Goal: Task Accomplishment & Management: Use online tool/utility

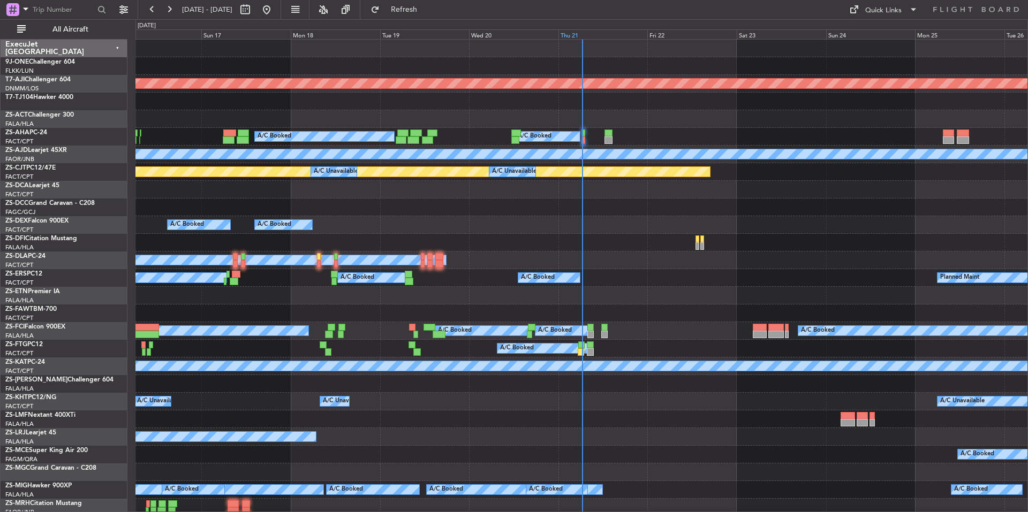
click at [614, 35] on div "Thu 21" at bounding box center [603, 34] width 89 height 10
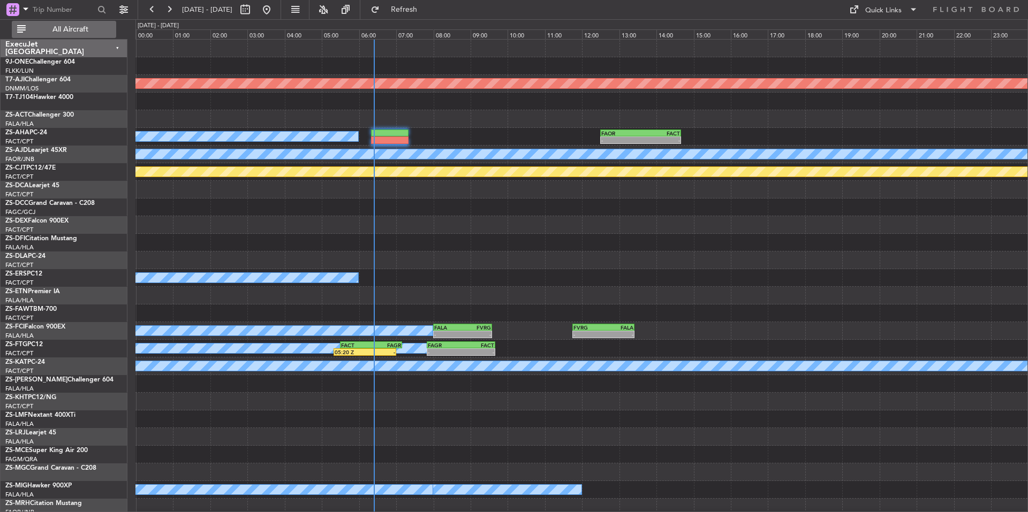
click at [78, 33] on span "All Aircraft" at bounding box center [70, 29] width 85 height 7
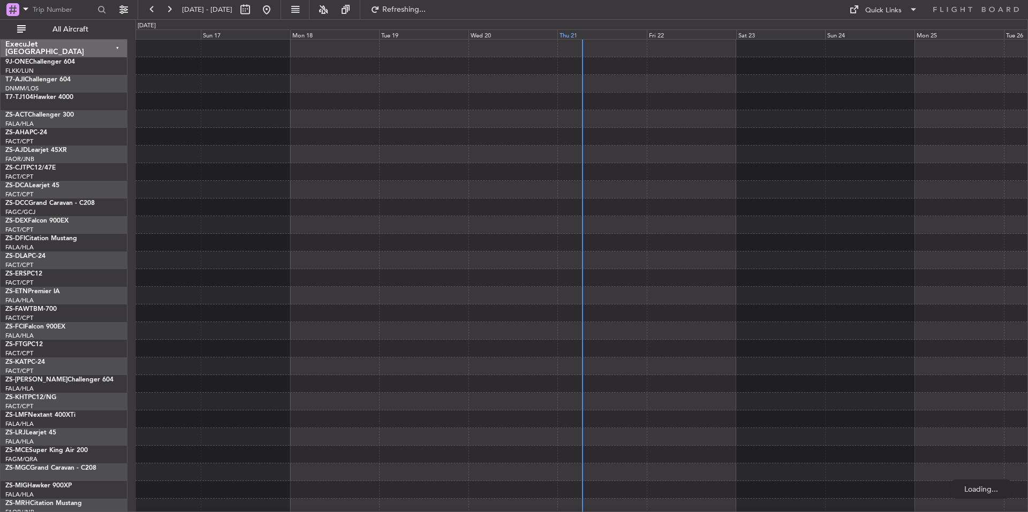
click at [625, 33] on div "Thu 21" at bounding box center [601, 34] width 89 height 10
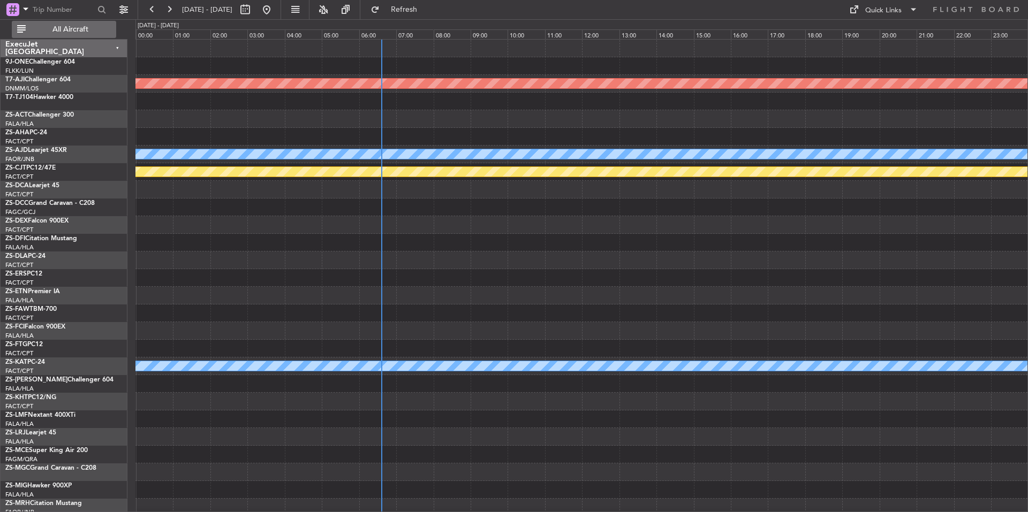
click at [86, 31] on span "All Aircraft" at bounding box center [70, 29] width 85 height 7
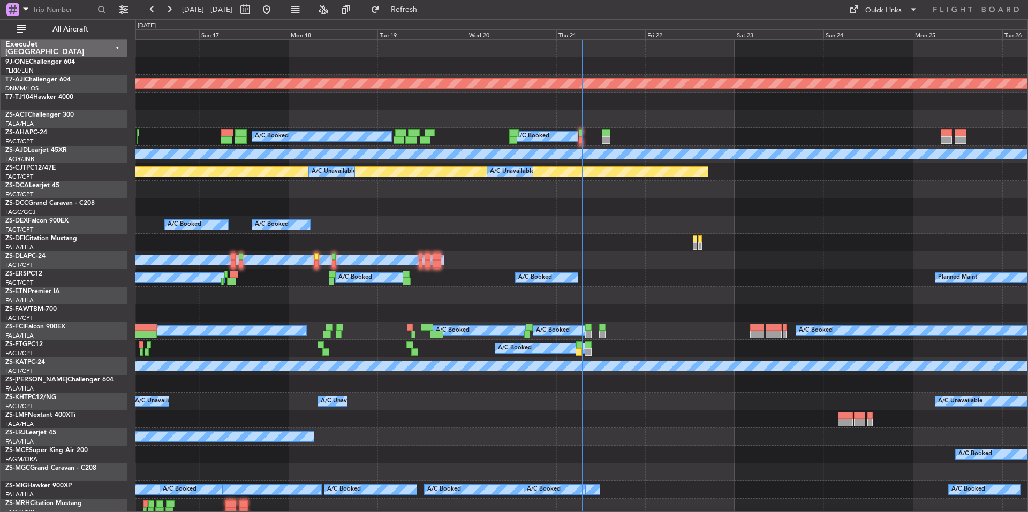
click at [679, 34] on div "Fri 22" at bounding box center [689, 34] width 89 height 10
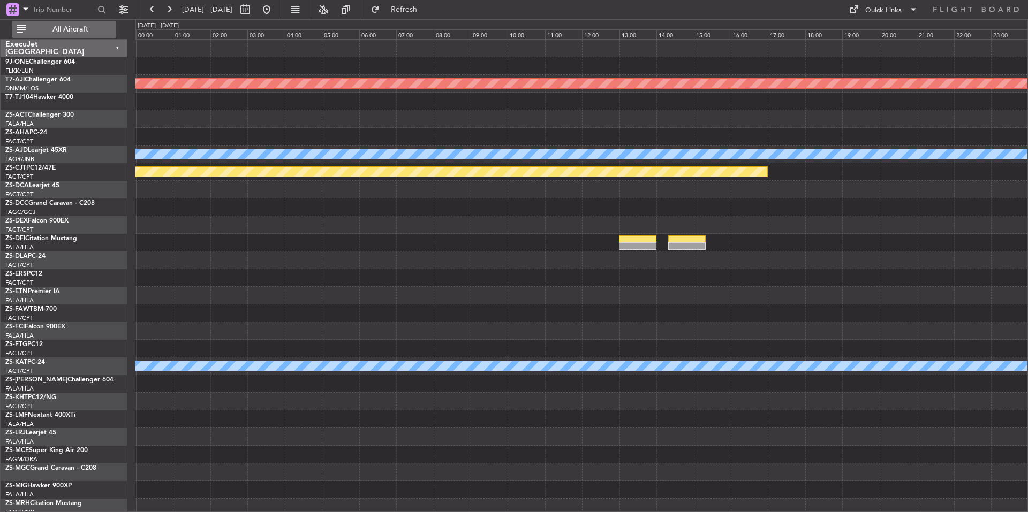
click at [111, 35] on button "All Aircraft" at bounding box center [64, 29] width 104 height 17
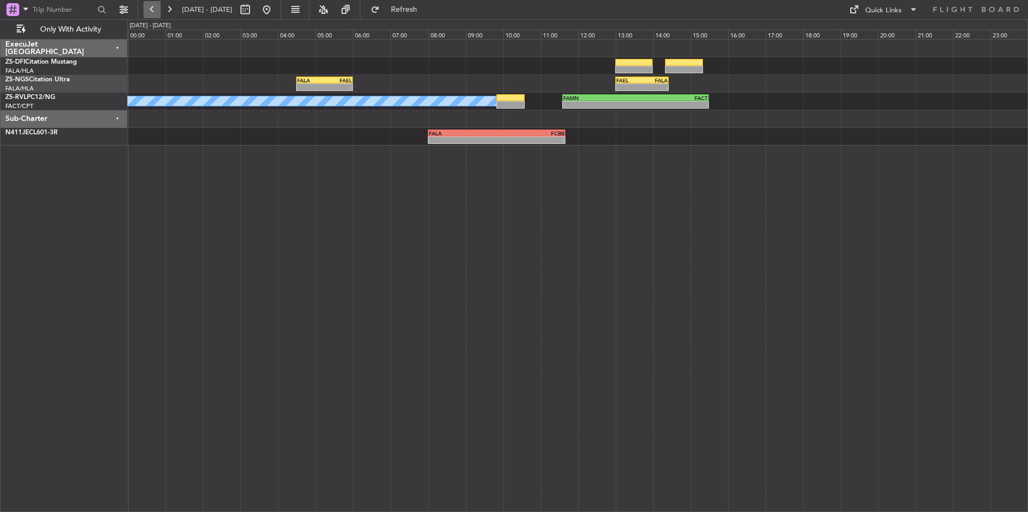
click at [159, 11] on button at bounding box center [152, 9] width 17 height 17
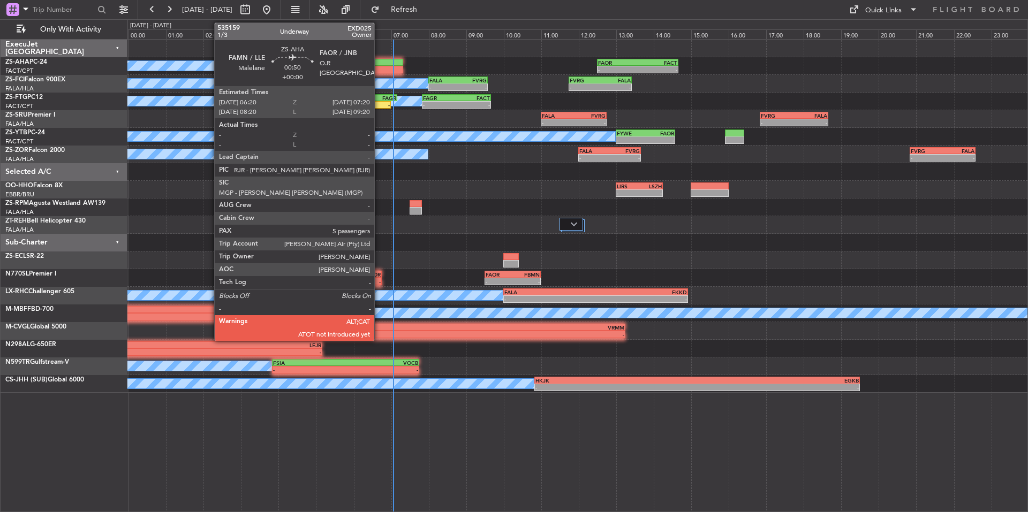
click at [379, 67] on div at bounding box center [385, 69] width 38 height 7
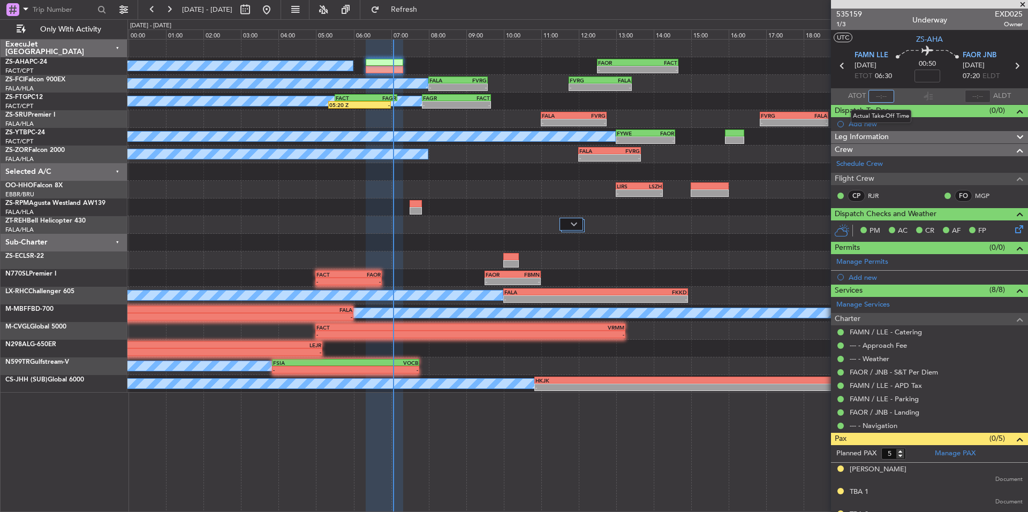
click at [883, 94] on input "text" at bounding box center [882, 96] width 26 height 13
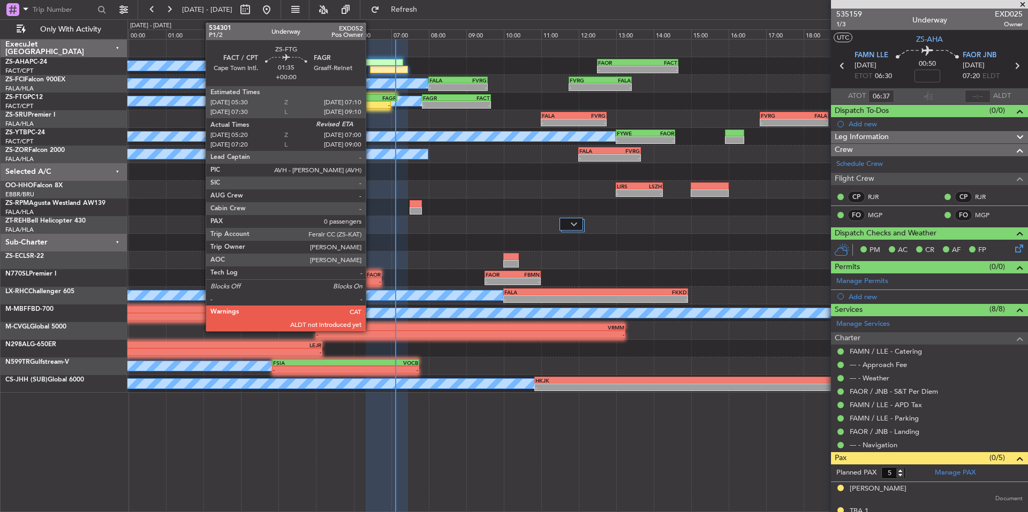
click at [371, 100] on div "FAGR" at bounding box center [381, 98] width 31 height 6
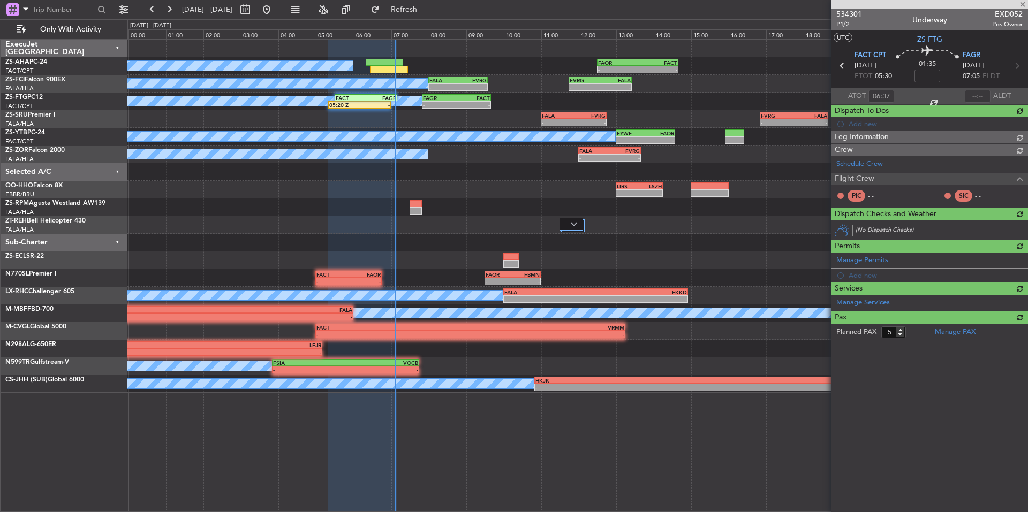
type input "05:20"
type input "0"
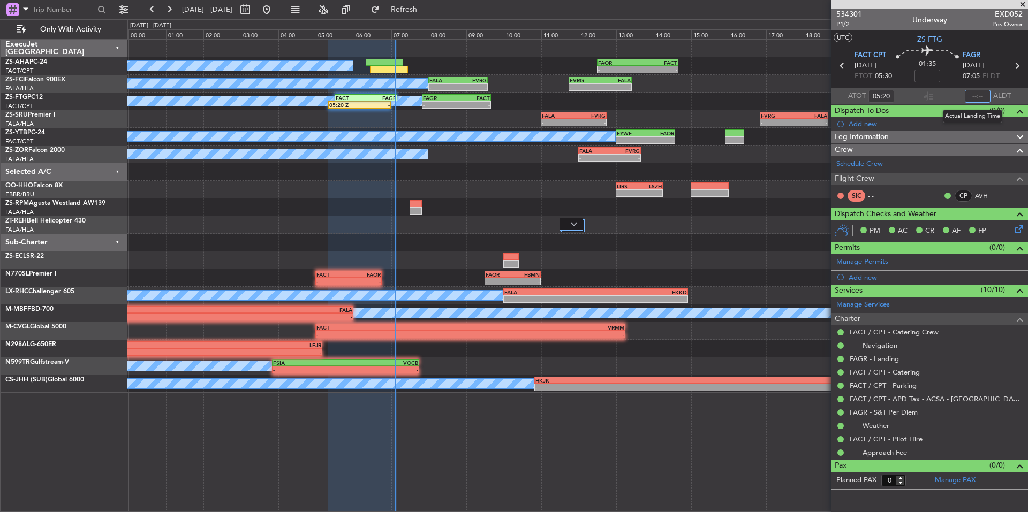
click at [977, 99] on input "text" at bounding box center [978, 96] width 26 height 13
type input "06:50"
type input "06:04"
type input "06:50"
click at [1023, 5] on span at bounding box center [1023, 5] width 11 height 10
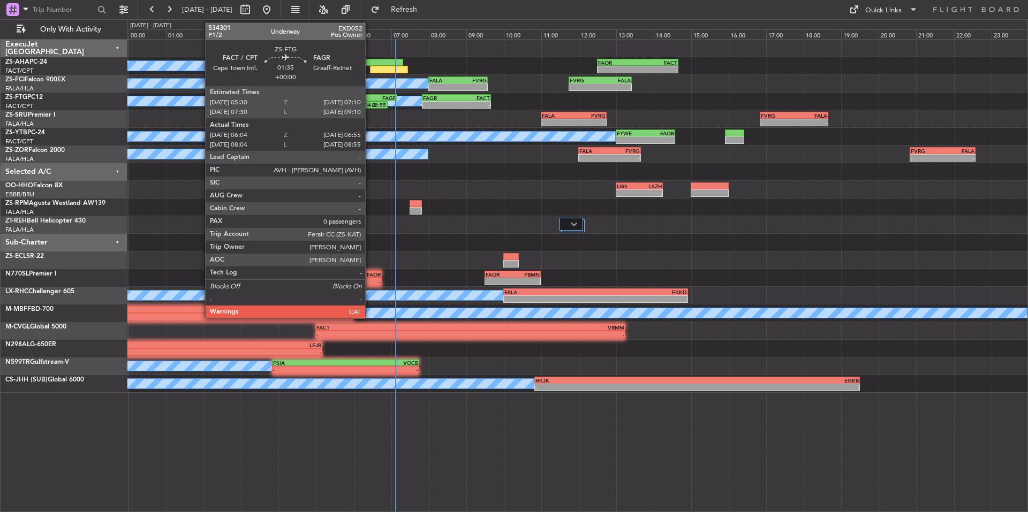
click at [370, 100] on div "FAGR" at bounding box center [381, 98] width 31 height 6
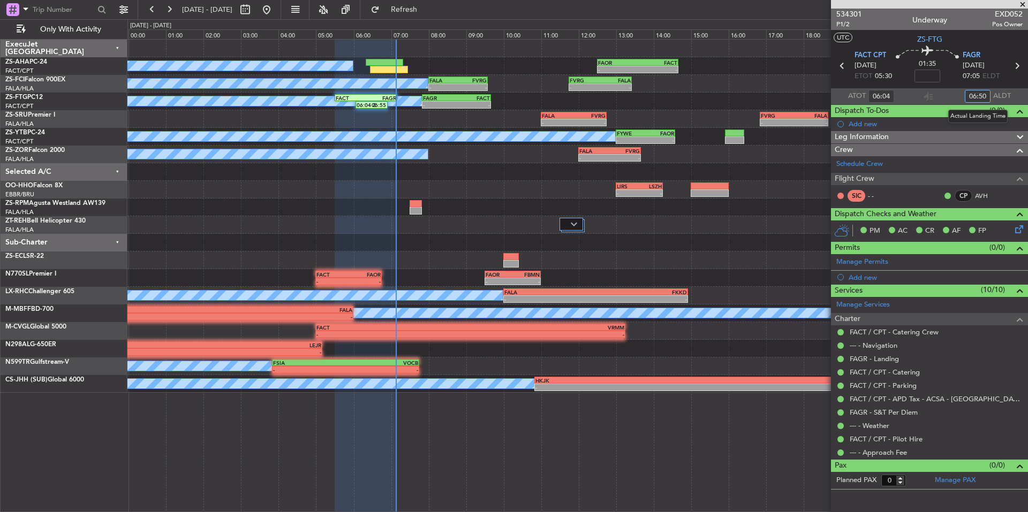
click at [988, 94] on input "06:50" at bounding box center [978, 96] width 26 height 13
type input "07:05"
type input "05:22"
click at [1021, 1] on span at bounding box center [1023, 5] width 11 height 10
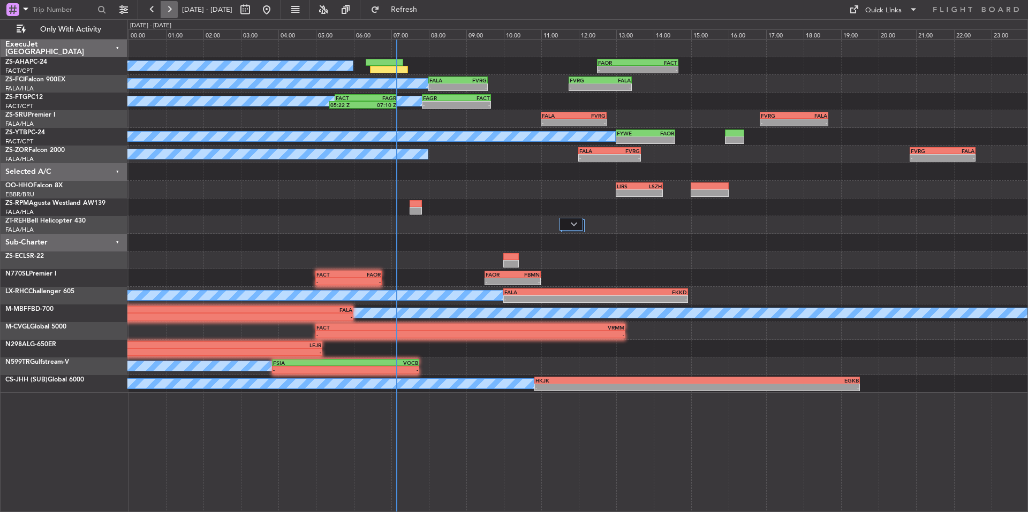
click at [171, 9] on button at bounding box center [169, 9] width 17 height 17
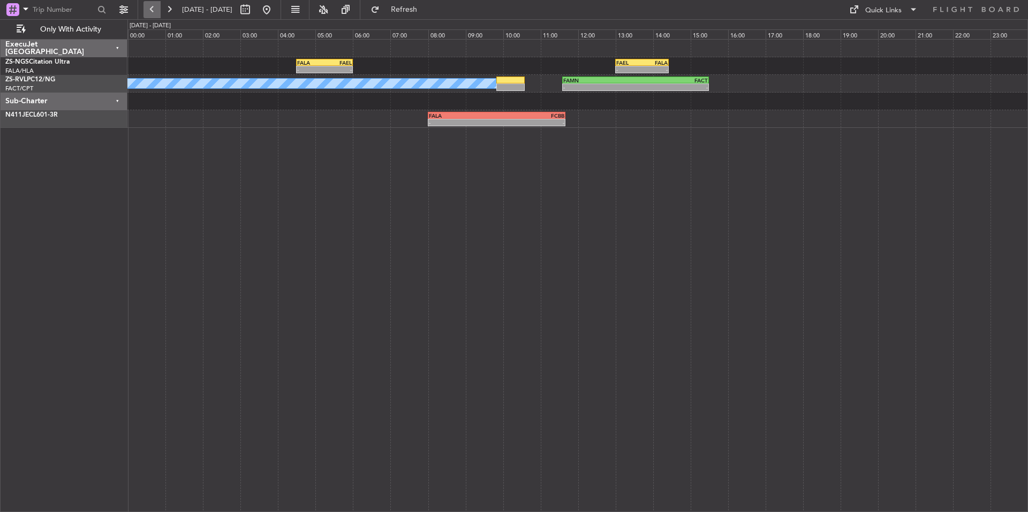
click at [151, 9] on button at bounding box center [152, 9] width 17 height 17
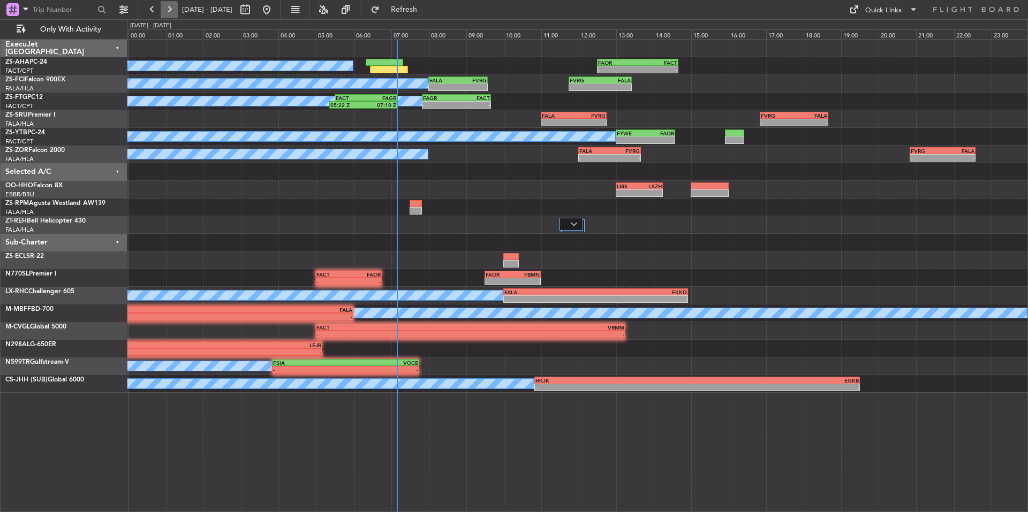
click at [174, 6] on button at bounding box center [169, 9] width 17 height 17
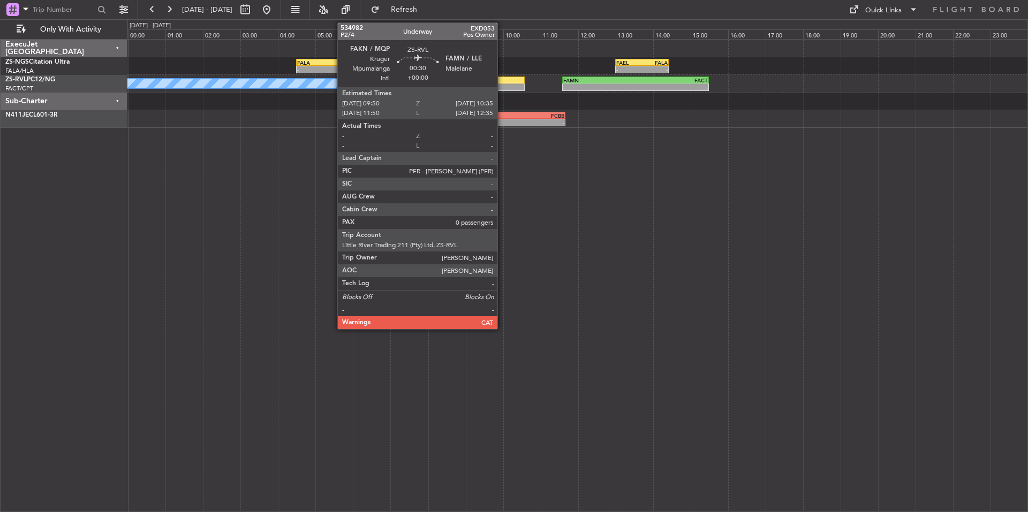
click at [502, 88] on div at bounding box center [510, 87] width 28 height 7
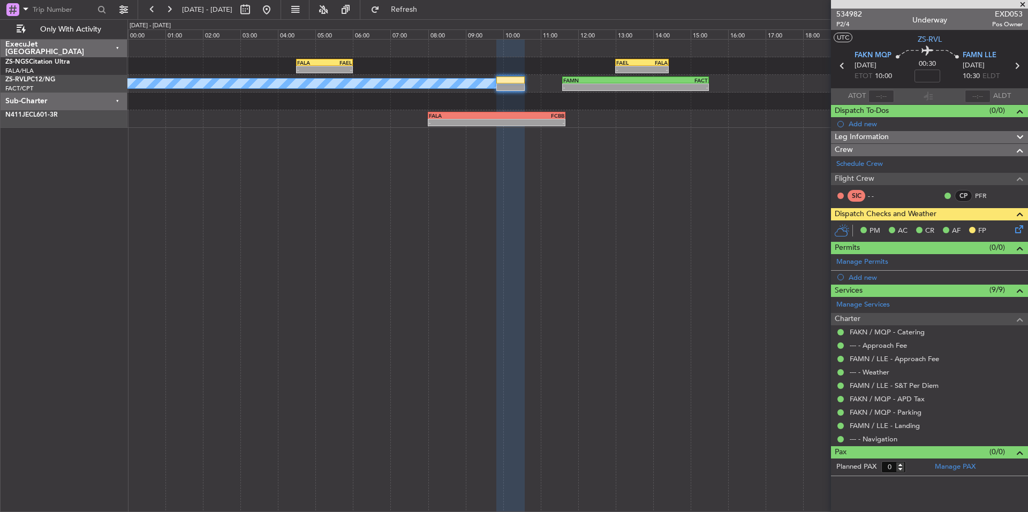
click at [1021, 5] on span at bounding box center [1023, 5] width 11 height 10
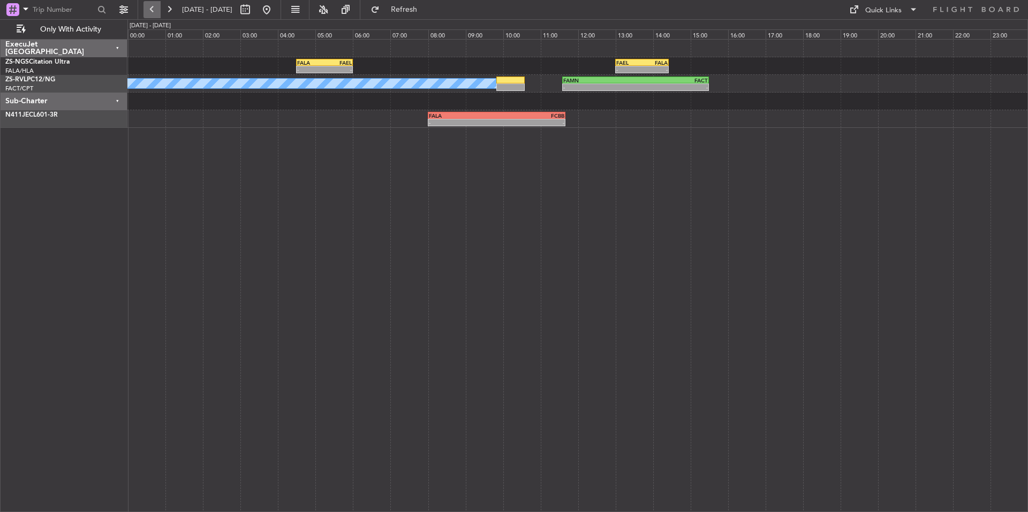
click at [149, 9] on button at bounding box center [152, 9] width 17 height 17
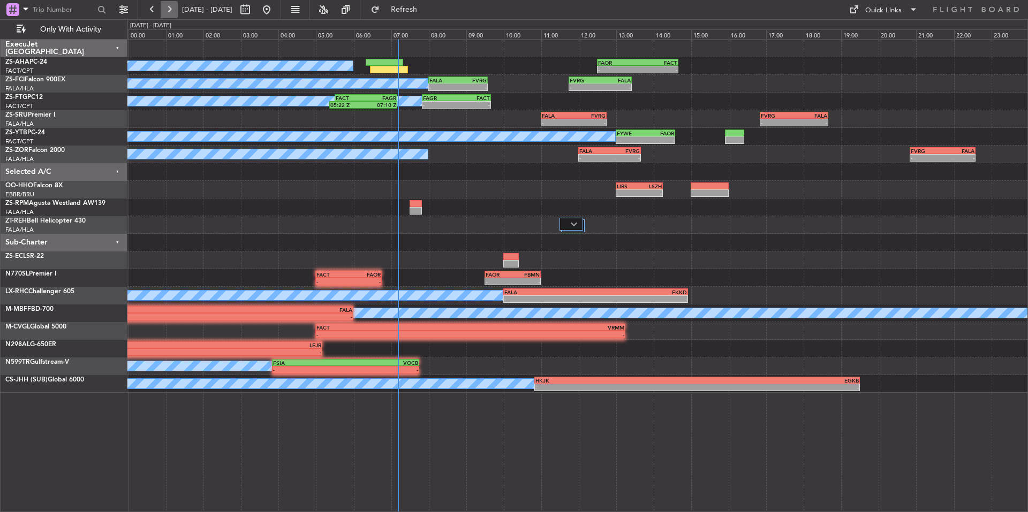
click at [172, 8] on button at bounding box center [169, 9] width 17 height 17
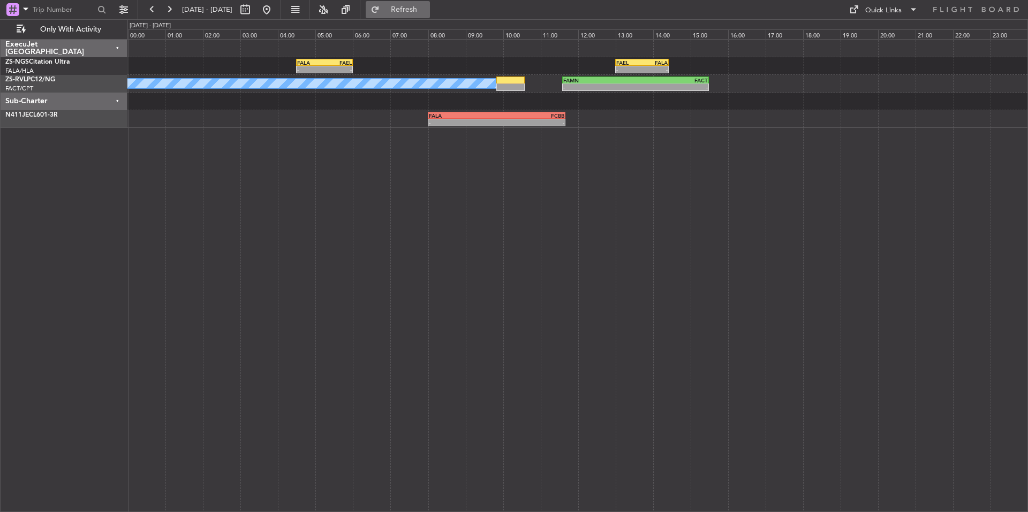
click at [427, 6] on span "Refresh" at bounding box center [404, 9] width 45 height 7
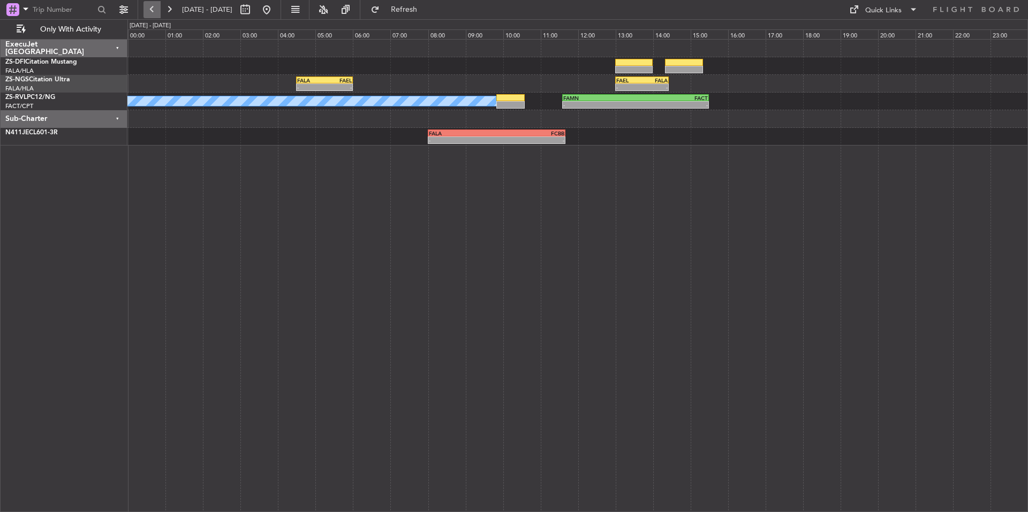
click at [154, 5] on button at bounding box center [152, 9] width 17 height 17
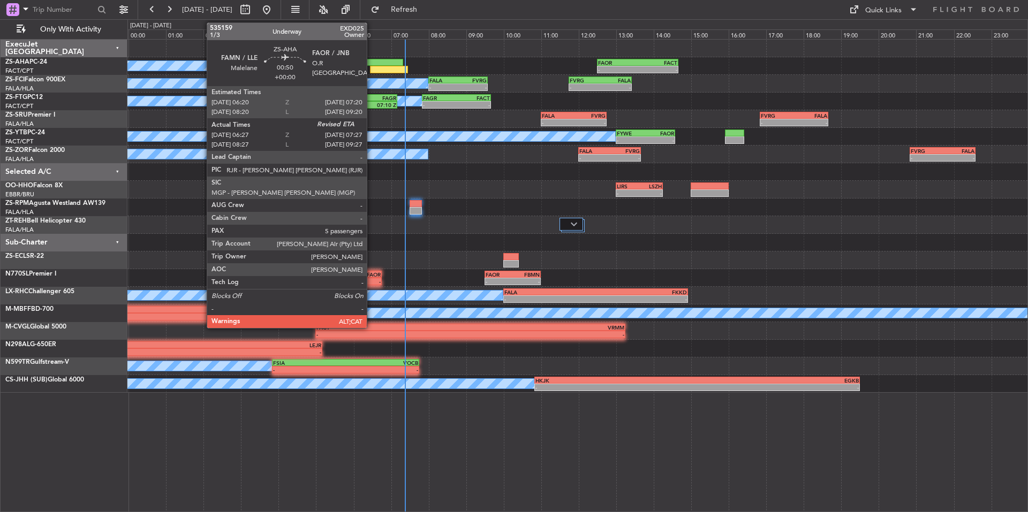
click at [372, 65] on div at bounding box center [385, 62] width 38 height 7
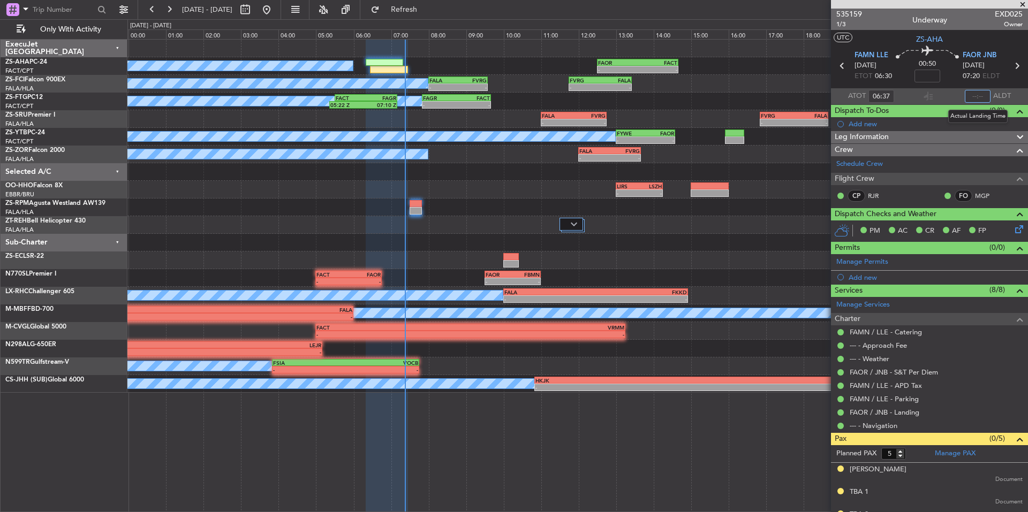
click at [971, 93] on input "text" at bounding box center [978, 96] width 26 height 13
type input "07:17"
drag, startPoint x: 1024, startPoint y: 4, endPoint x: 655, endPoint y: 94, distance: 379.7
click at [1024, 4] on span at bounding box center [1023, 5] width 11 height 10
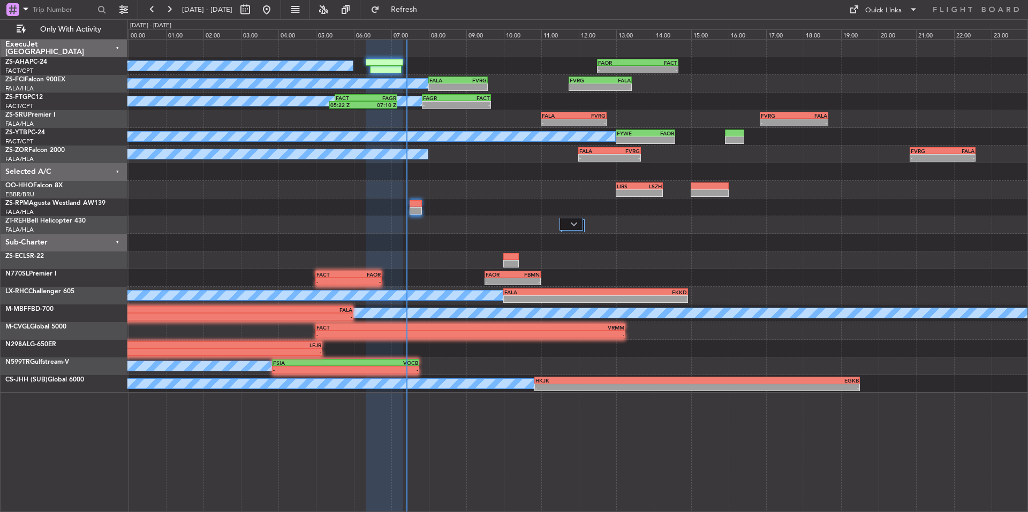
type input "0"
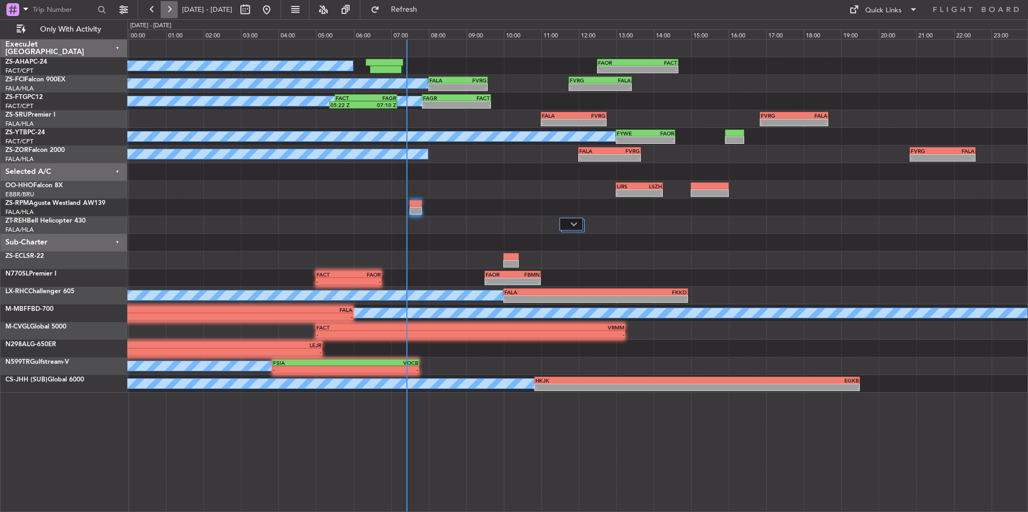
click at [165, 7] on button at bounding box center [169, 9] width 17 height 17
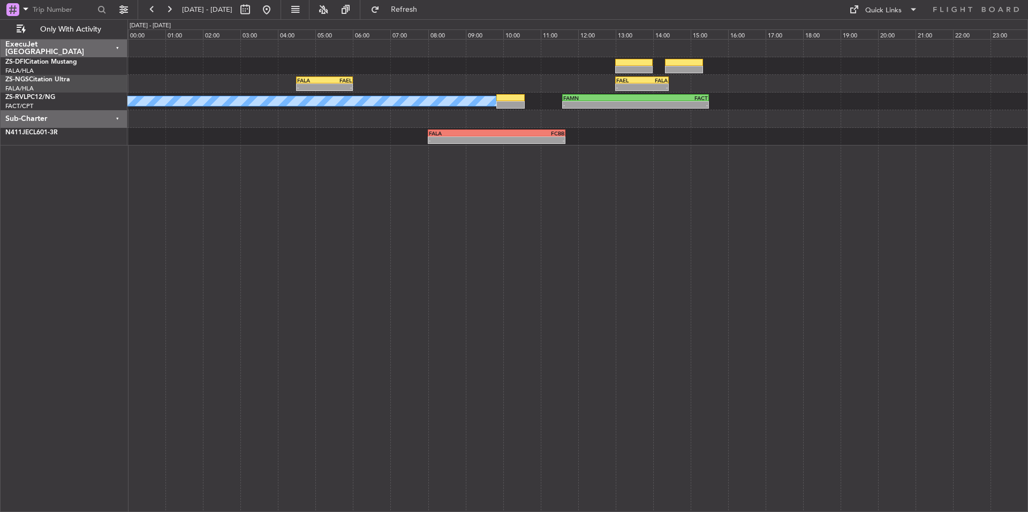
click at [514, 92] on div "- - FALA 04:30 Z FAEL 06:00 Z - - FAEL 13:00 Z FALA 14:25 Z" at bounding box center [577, 84] width 900 height 18
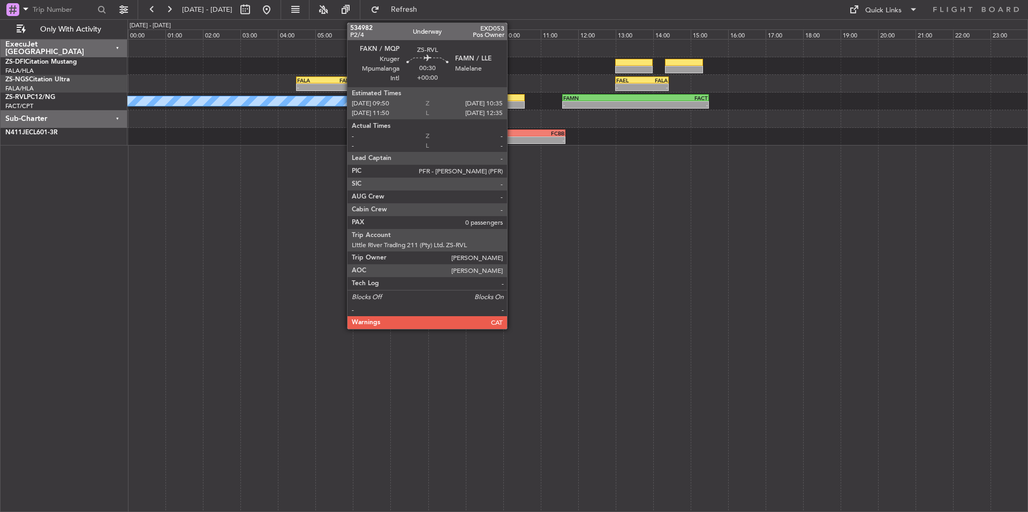
click at [512, 102] on div at bounding box center [510, 104] width 28 height 7
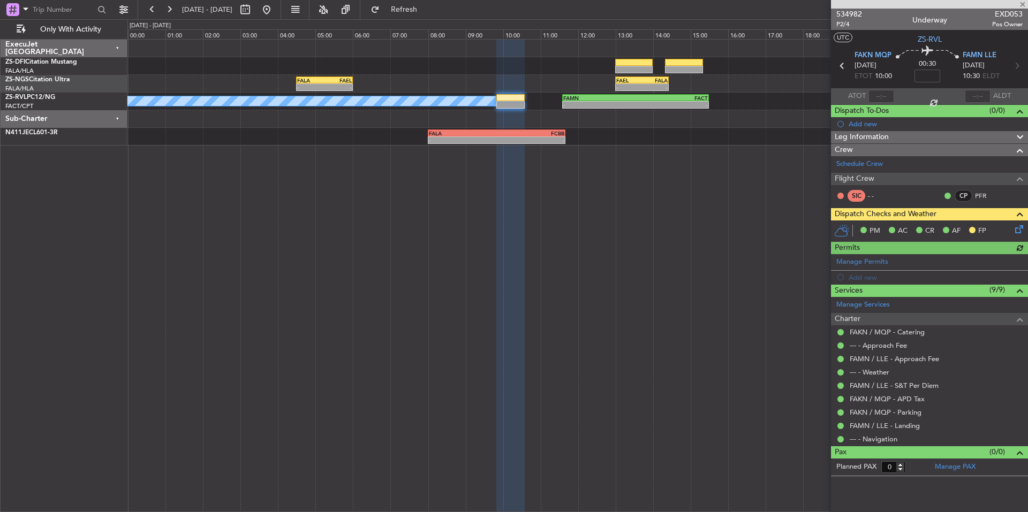
click at [1022, 227] on icon at bounding box center [1017, 227] width 9 height 9
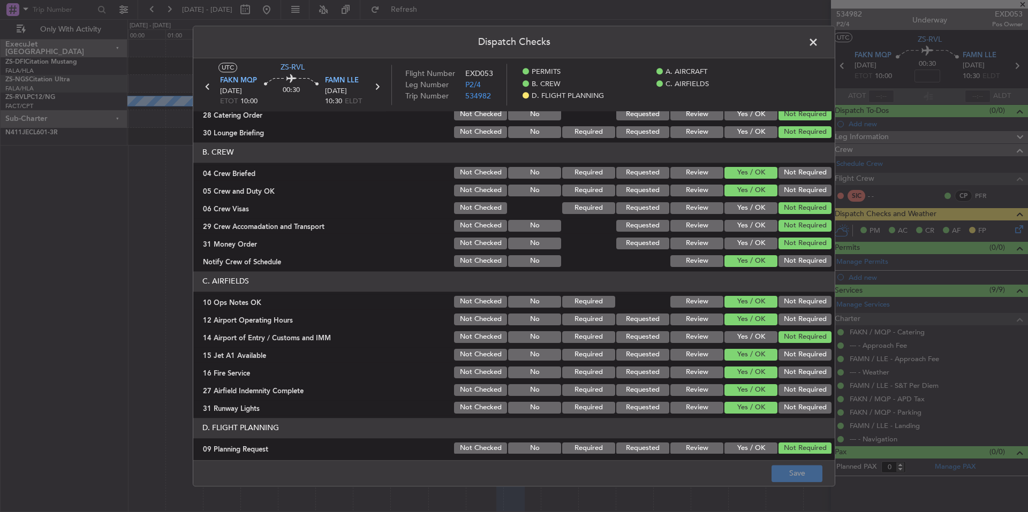
scroll to position [126, 0]
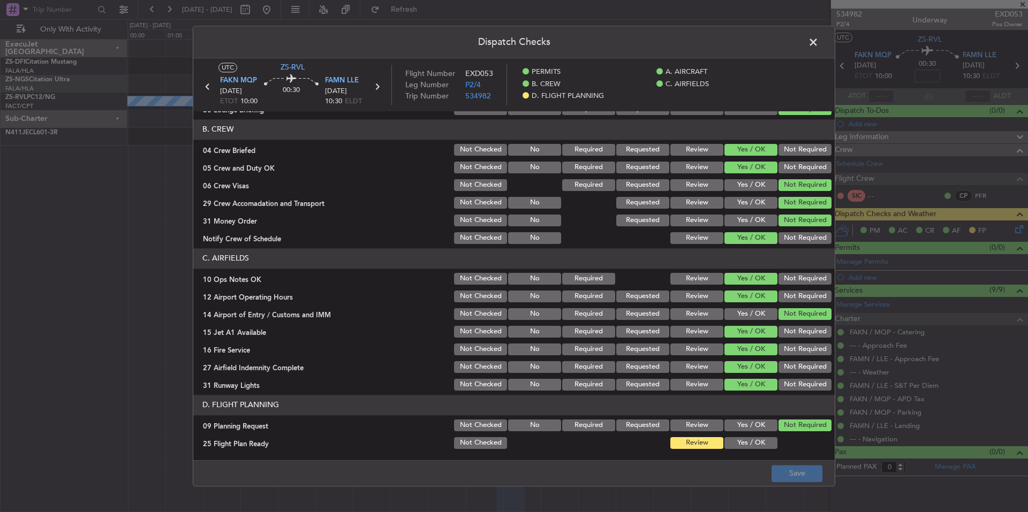
click at [756, 422] on button "Yes / OK" at bounding box center [751, 426] width 53 height 12
click at [755, 442] on button "Yes / OK" at bounding box center [751, 444] width 53 height 12
click at [808, 472] on button "Save" at bounding box center [797, 473] width 51 height 17
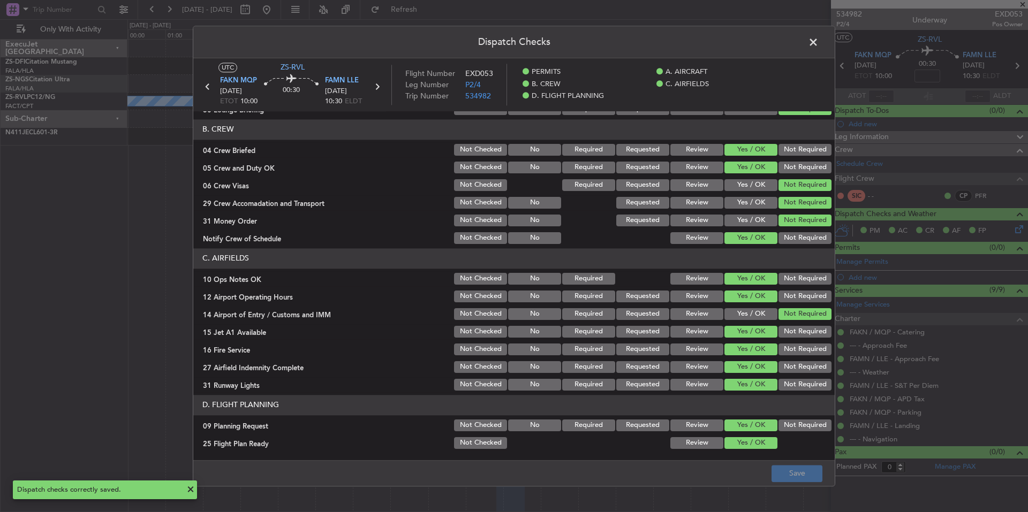
click at [819, 43] on span at bounding box center [819, 44] width 0 height 21
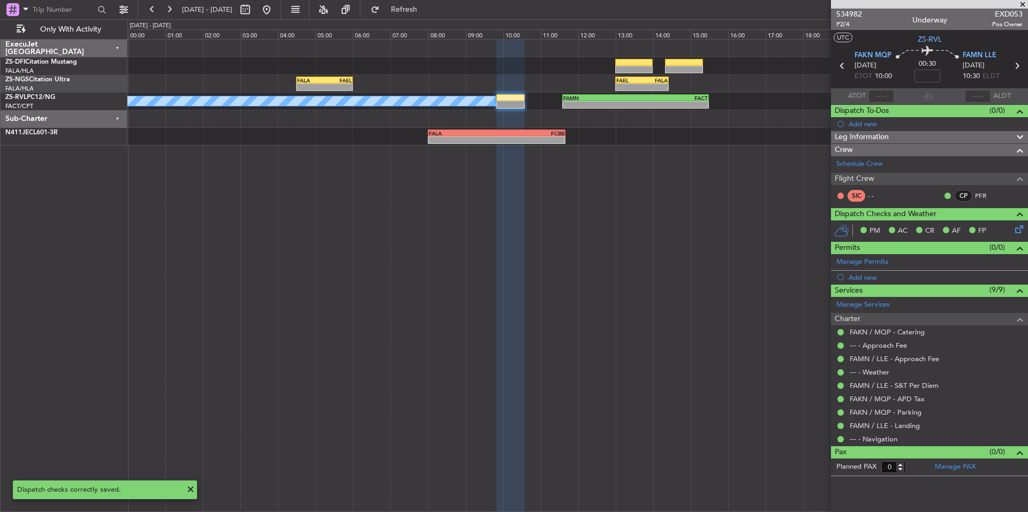
click at [1021, 3] on span at bounding box center [1023, 5] width 11 height 10
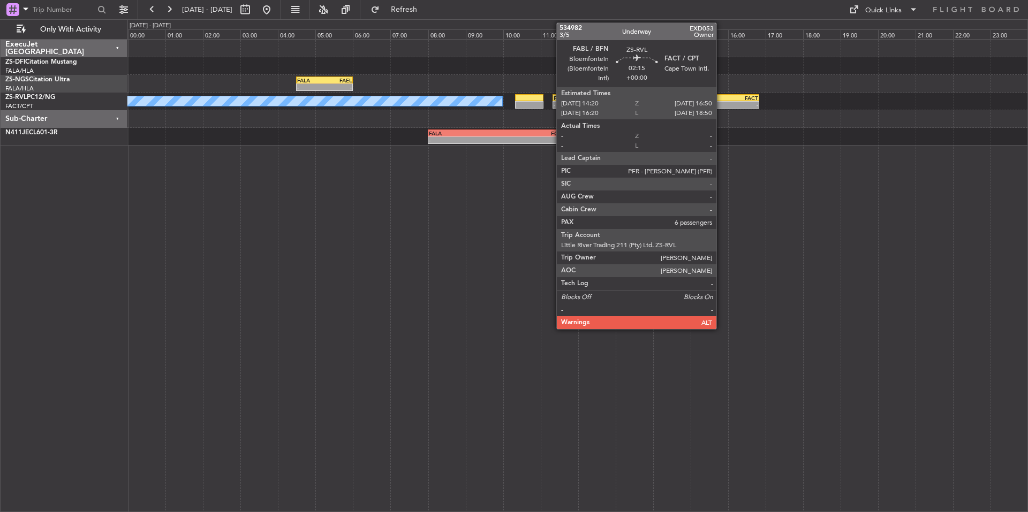
click at [721, 107] on div "-" at bounding box center [735, 105] width 46 height 6
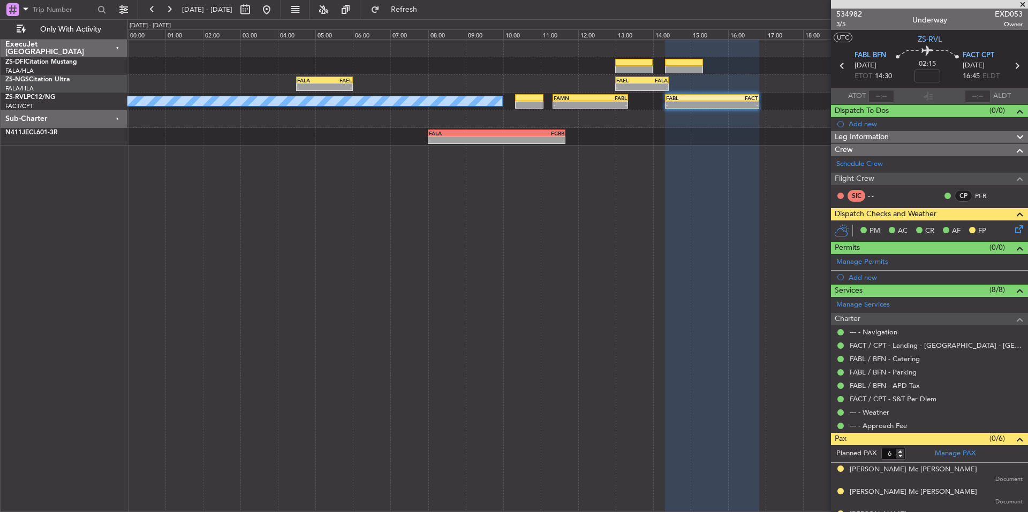
click at [1023, 5] on span at bounding box center [1023, 5] width 11 height 10
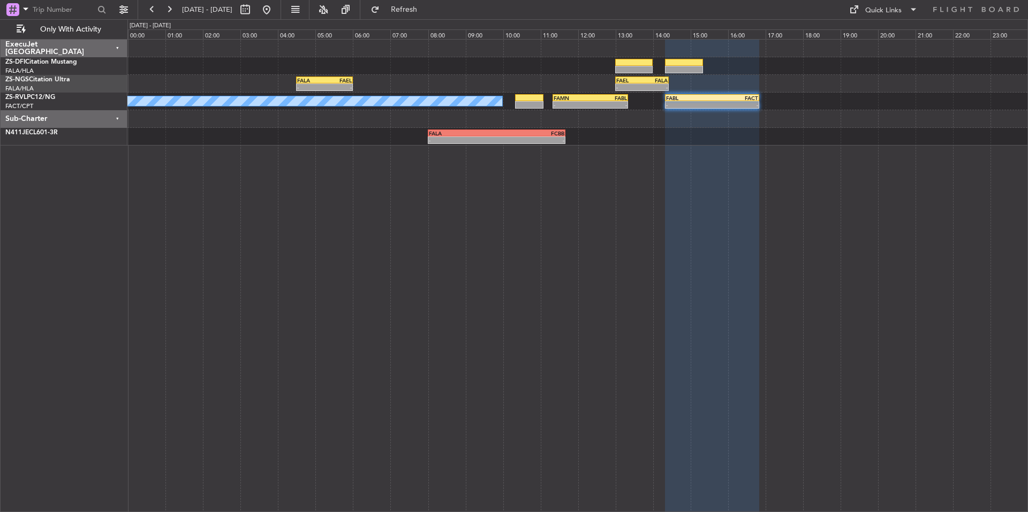
type input "0"
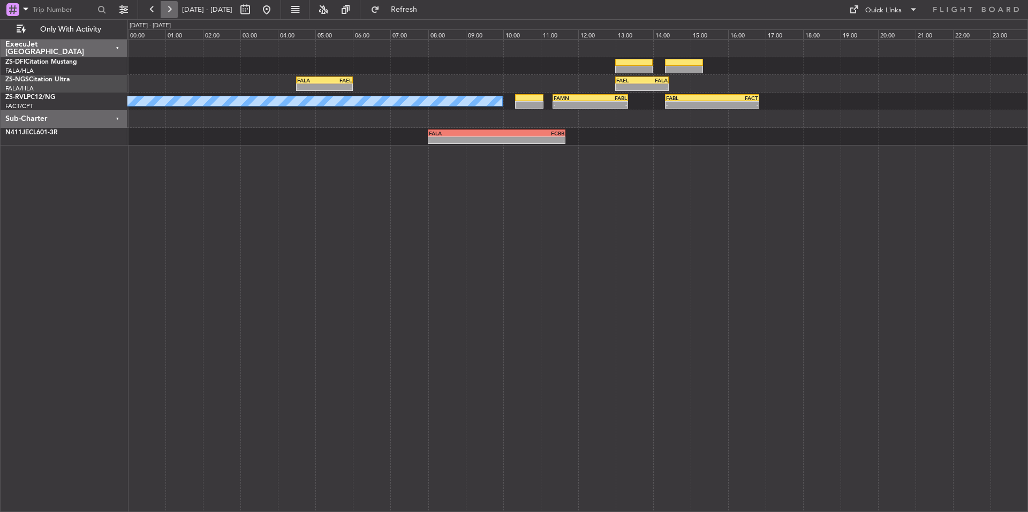
click at [168, 11] on button at bounding box center [169, 9] width 17 height 17
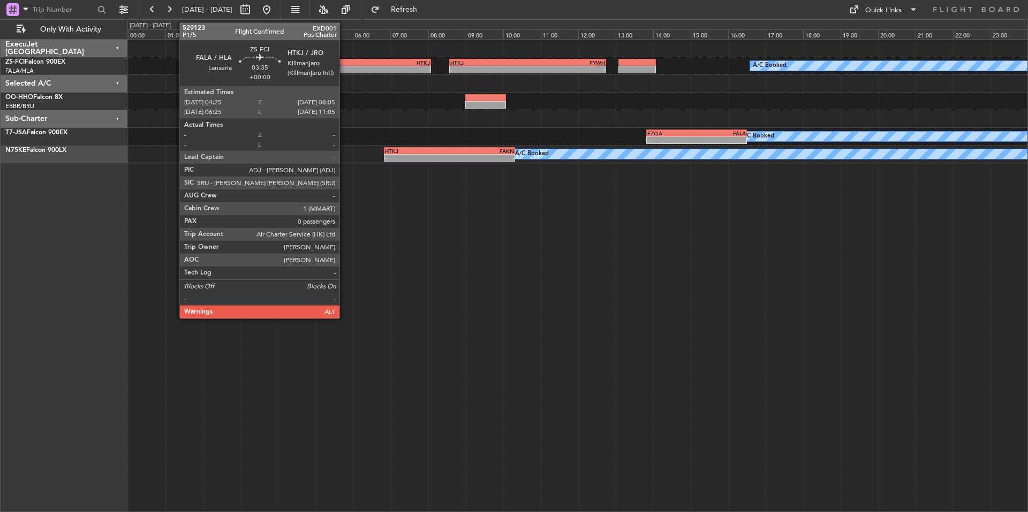
click at [346, 62] on div "FALA" at bounding box center [328, 62] width 68 height 6
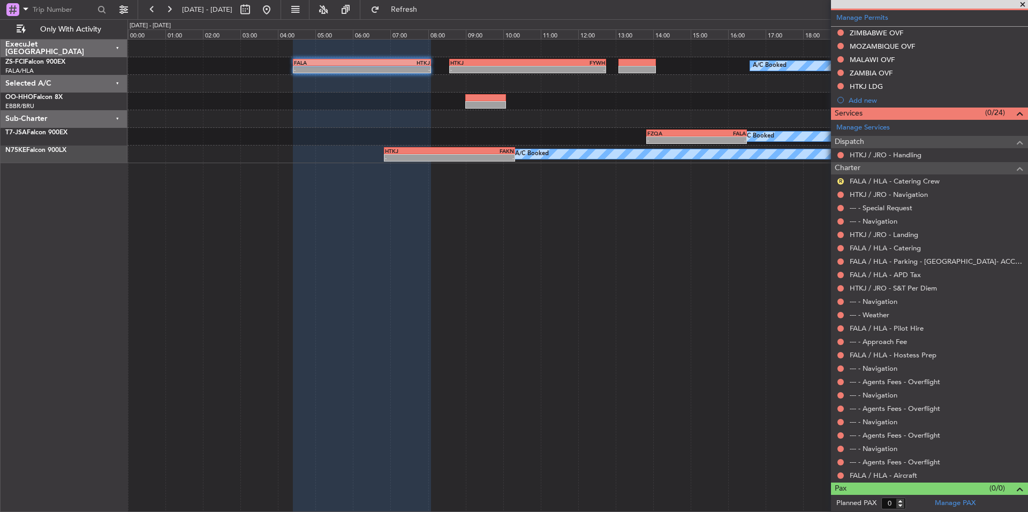
scroll to position [0, 0]
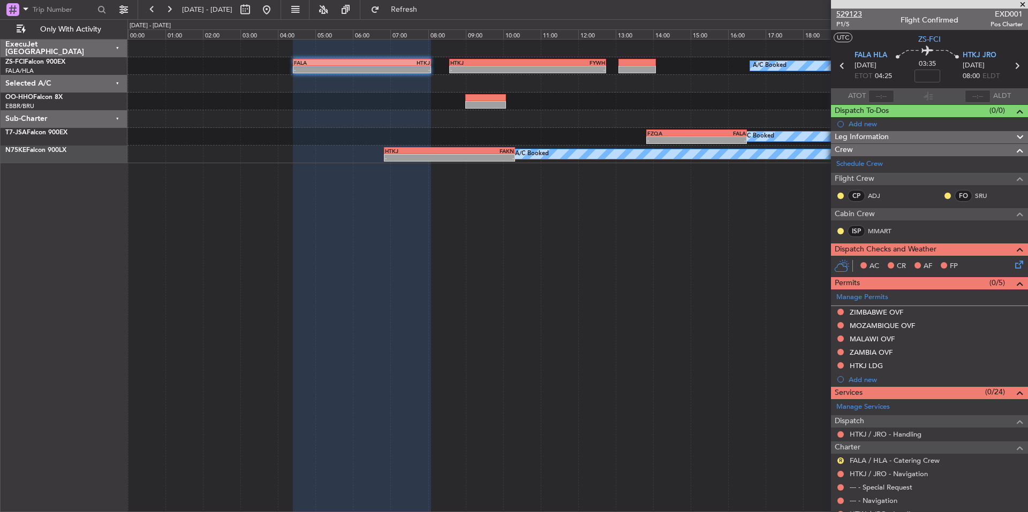
click at [858, 12] on span "529123" at bounding box center [849, 14] width 26 height 11
click at [1021, 1] on span at bounding box center [1023, 5] width 11 height 10
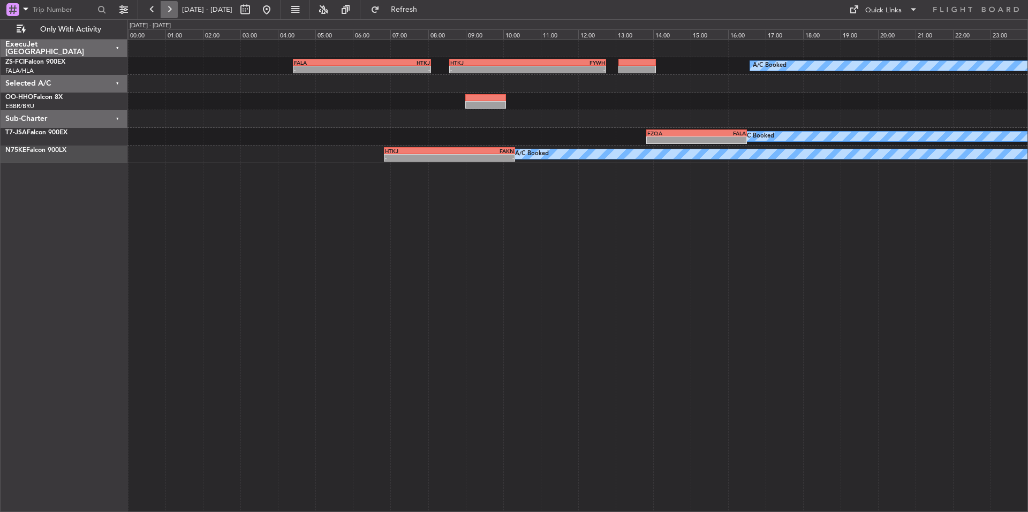
click at [174, 10] on button at bounding box center [169, 9] width 17 height 17
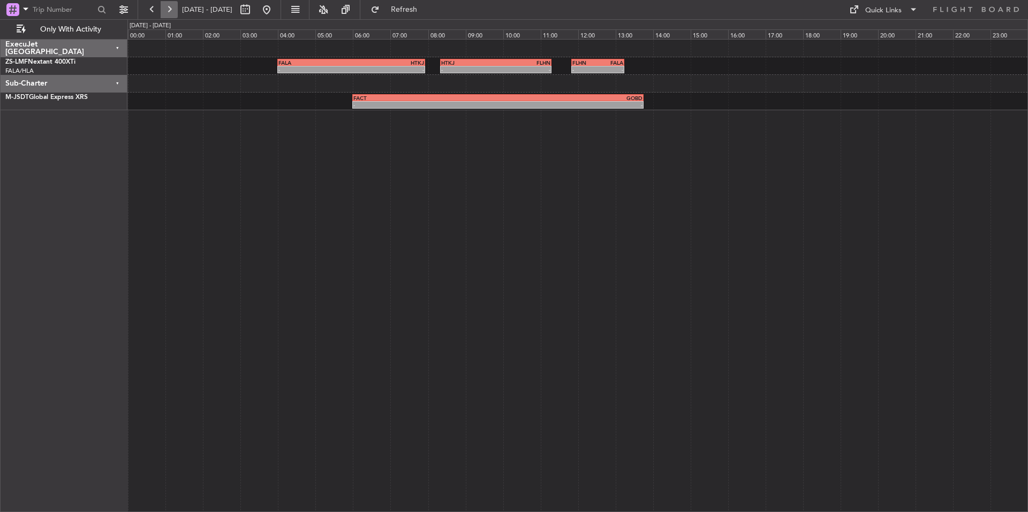
click at [171, 9] on button at bounding box center [169, 9] width 17 height 17
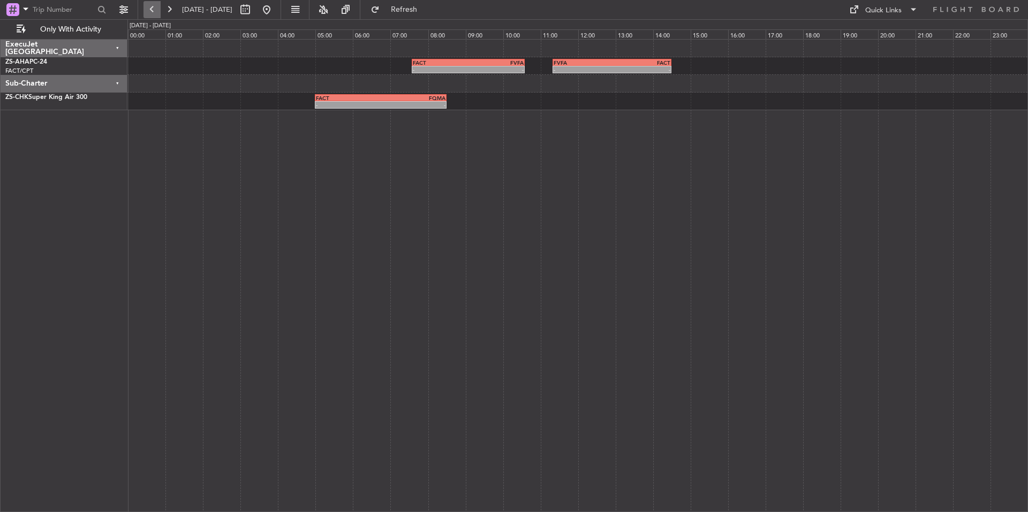
click at [156, 6] on button at bounding box center [152, 9] width 17 height 17
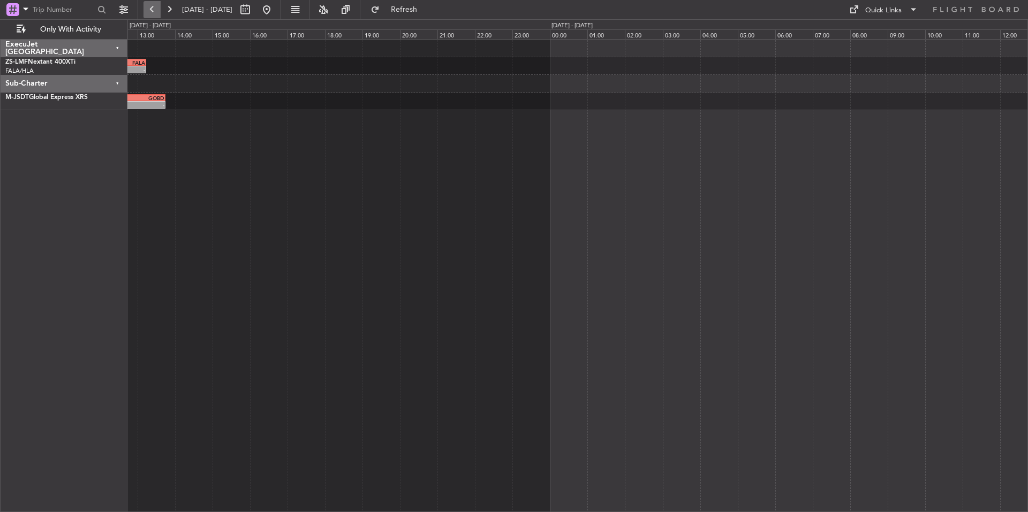
click at [156, 6] on button at bounding box center [152, 9] width 17 height 17
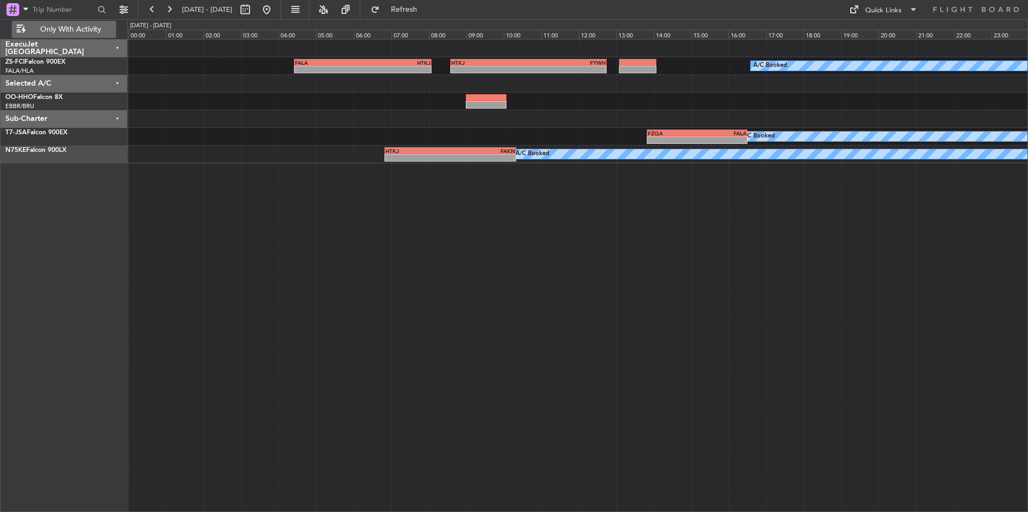
click at [67, 29] on span "Only With Activity" at bounding box center [70, 29] width 85 height 7
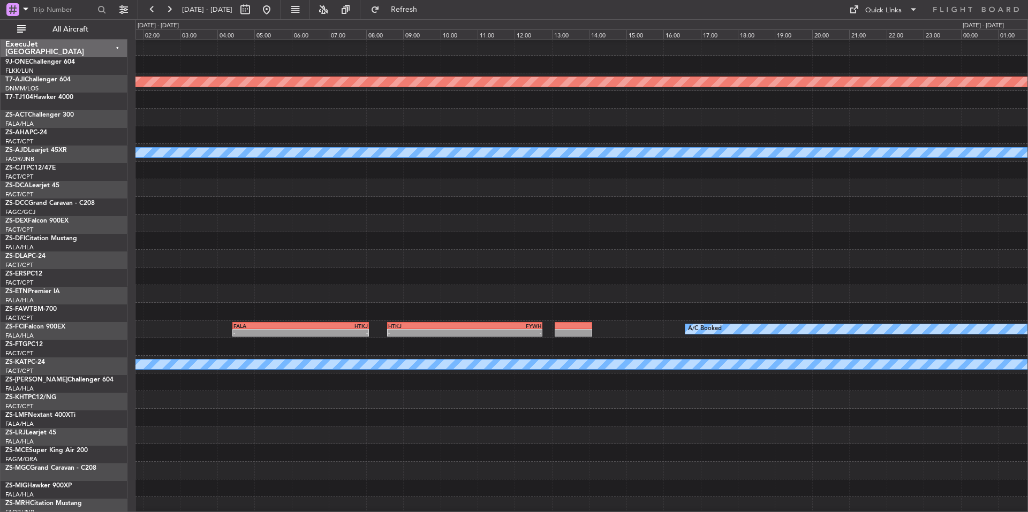
scroll to position [3, 0]
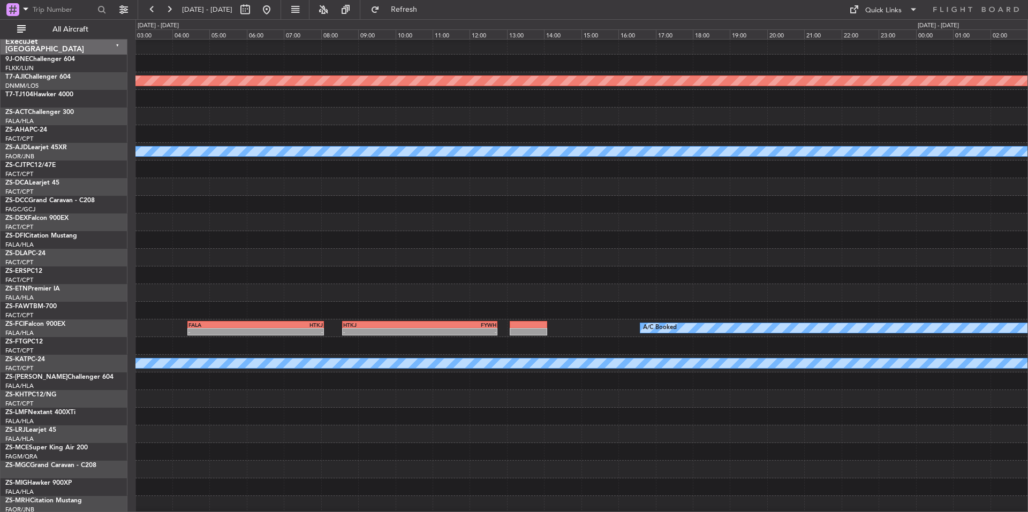
click at [609, 298] on div at bounding box center [581, 293] width 892 height 18
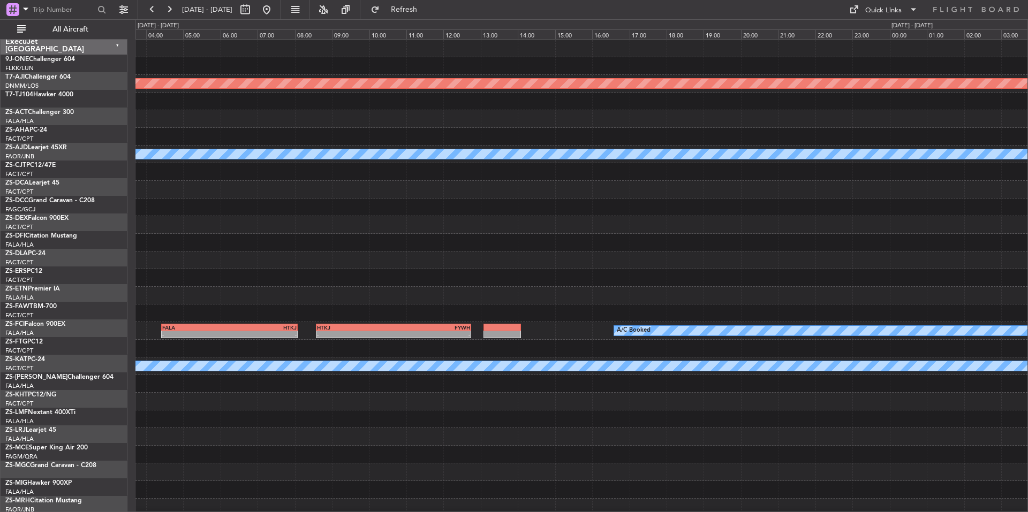
scroll to position [0, 0]
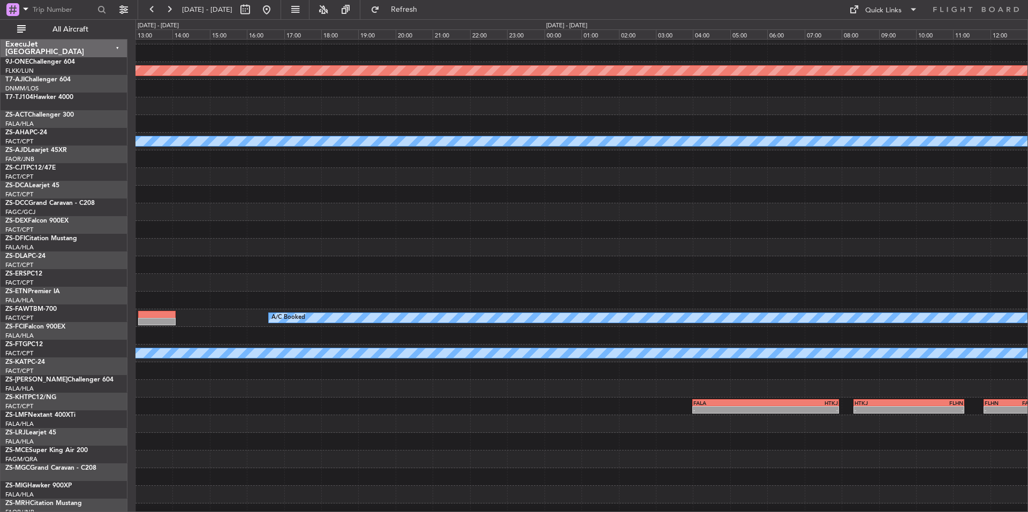
click at [214, 310] on div "A/C Booked A/C Booked A/C Booked - - HTKJ 08:35 Z FYWH 12:45 Z FALA 04:25 Z HTK…" at bounding box center [581, 319] width 892 height 18
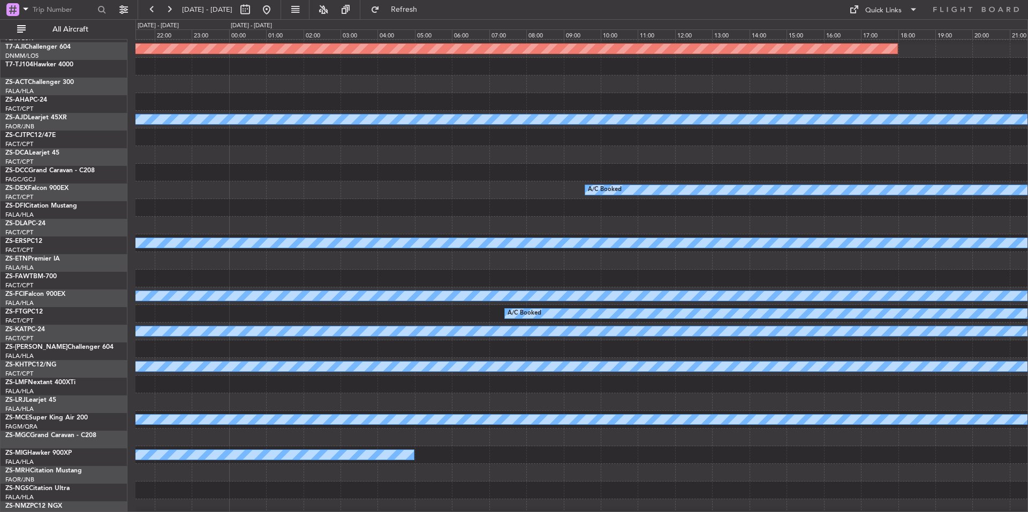
scroll to position [35, 0]
click at [384, 283] on div at bounding box center [581, 279] width 892 height 18
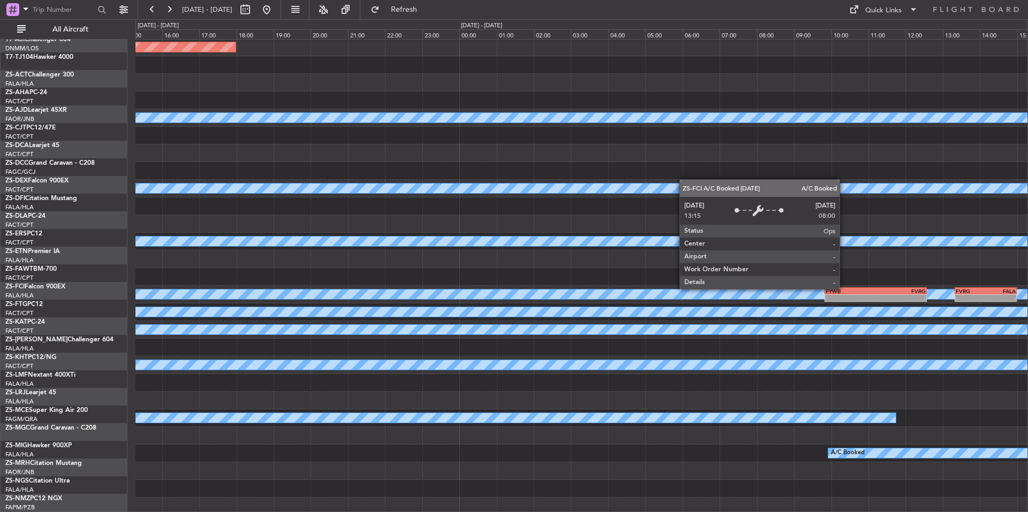
scroll to position [36, 0]
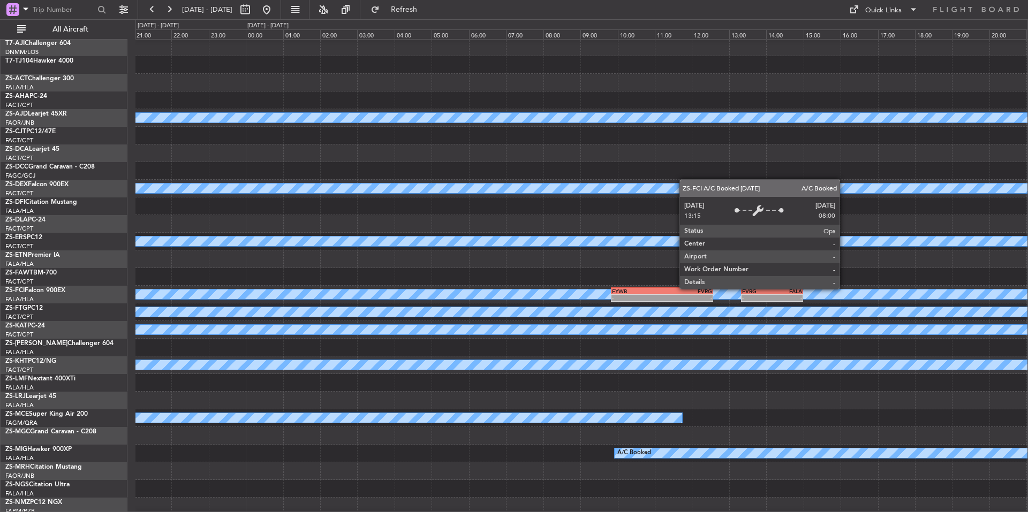
click at [408, 292] on div "A/C Booked" at bounding box center [582, 295] width 2676 height 10
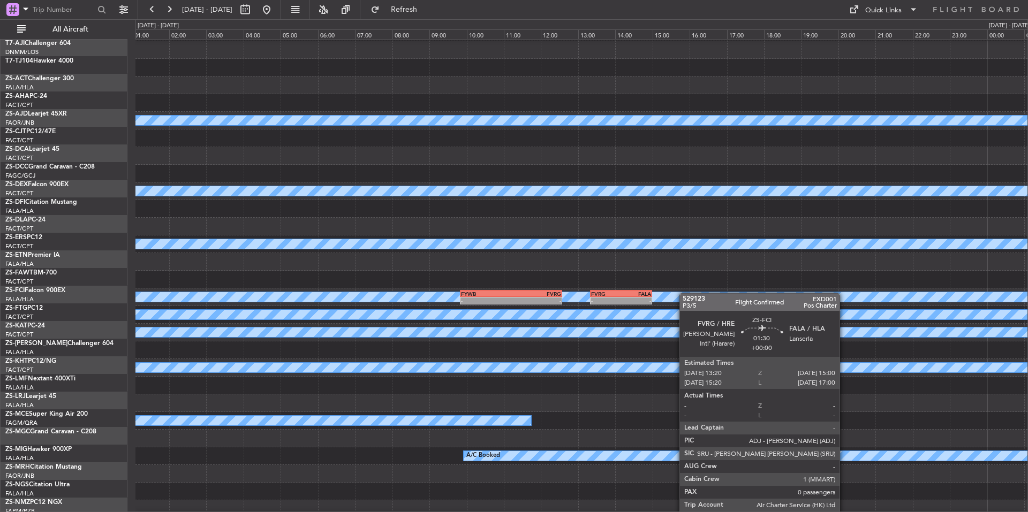
scroll to position [34, 0]
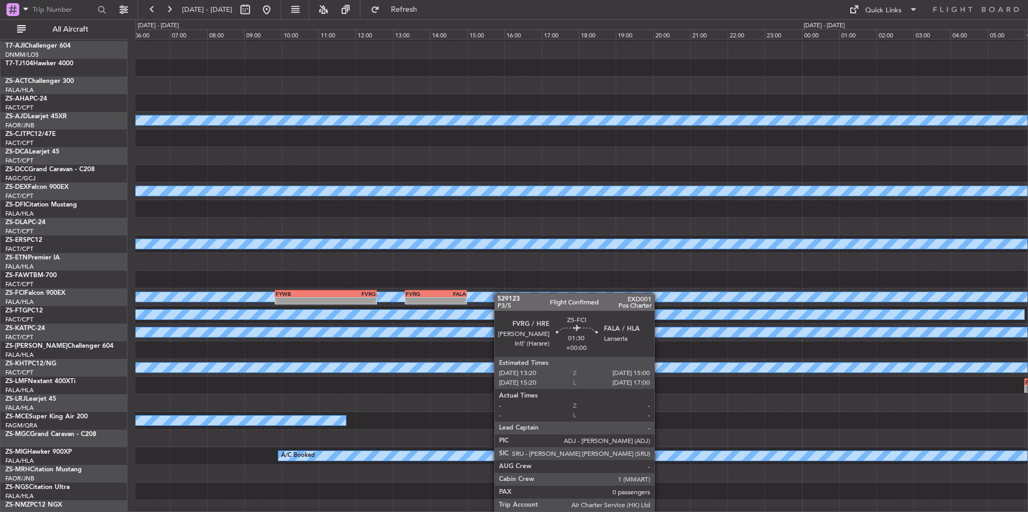
click at [480, 293] on div "A/C Booked" at bounding box center [582, 297] width 2676 height 10
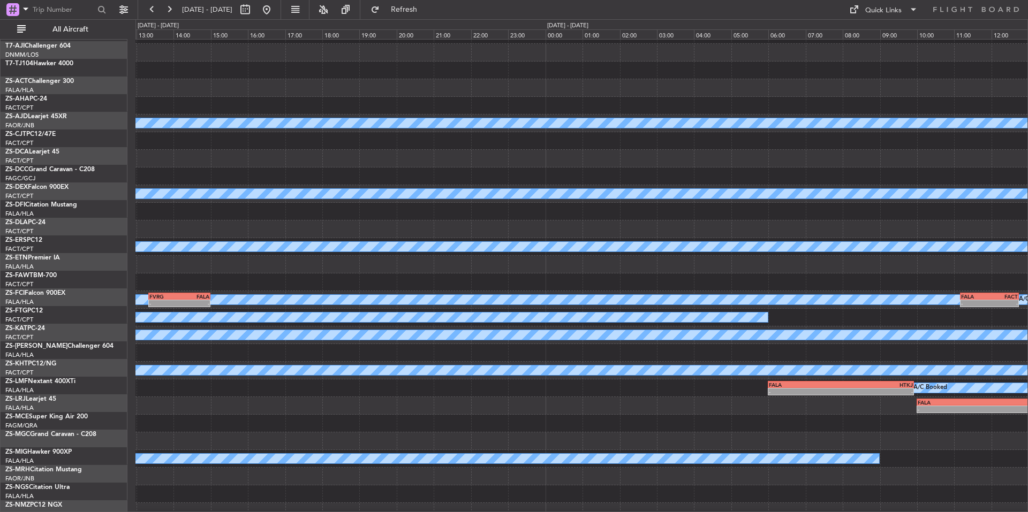
scroll to position [31, 0]
click at [508, 290] on div at bounding box center [581, 283] width 892 height 18
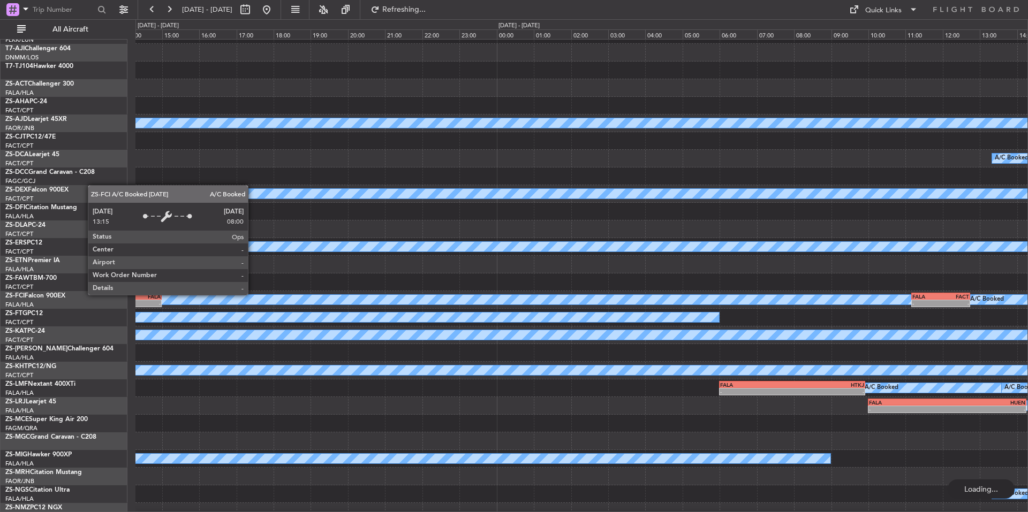
click at [517, 295] on div "A/C Booked" at bounding box center [581, 300] width 2677 height 11
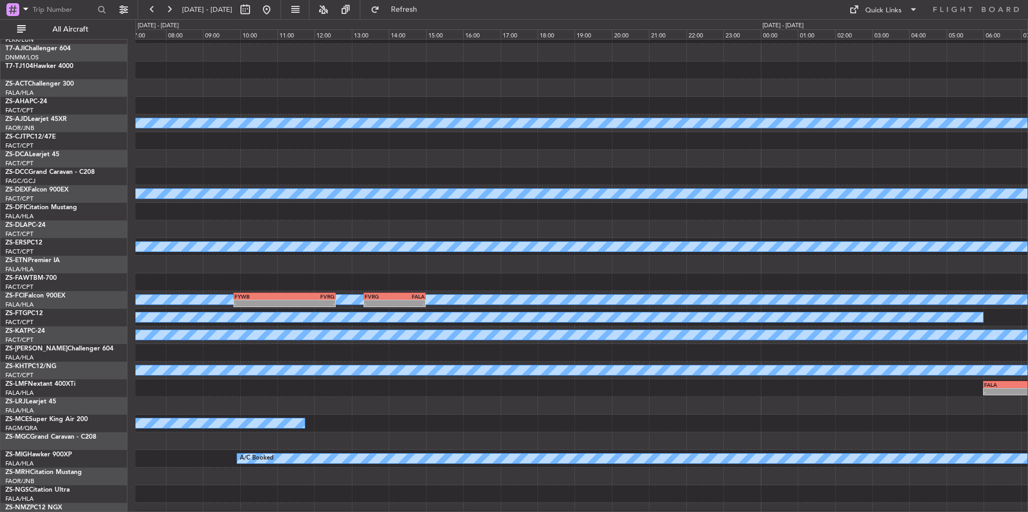
click at [431, 291] on div at bounding box center [581, 283] width 892 height 18
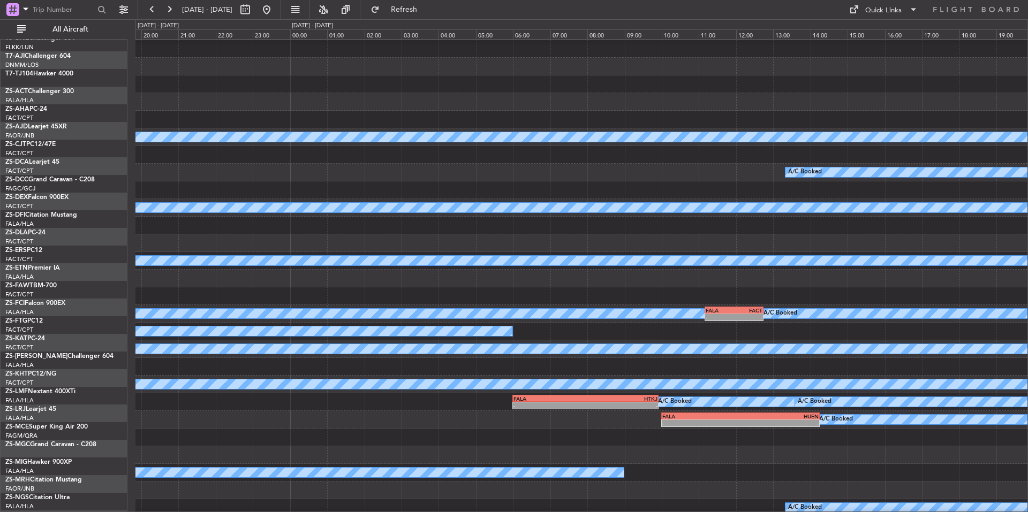
click at [402, 292] on div at bounding box center [581, 297] width 892 height 18
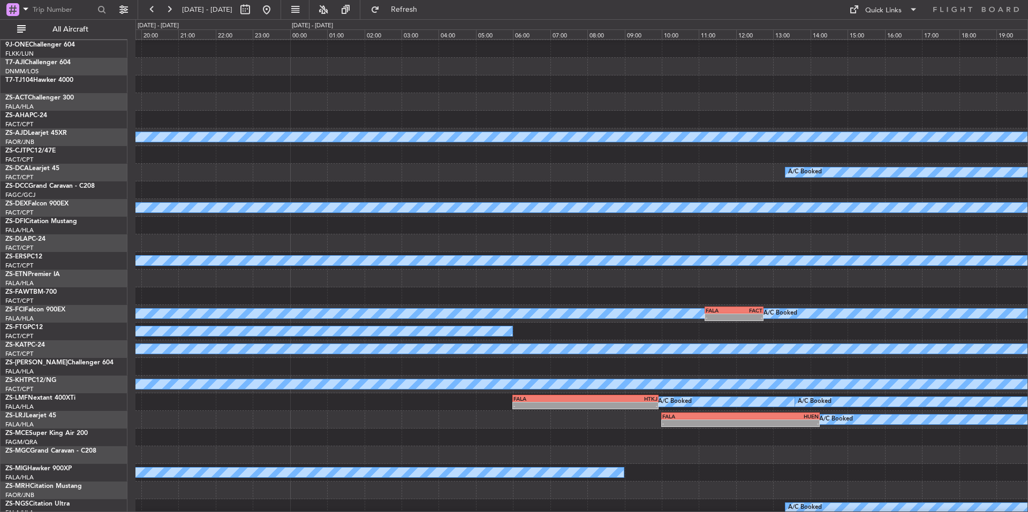
click at [425, 287] on div at bounding box center [581, 279] width 892 height 18
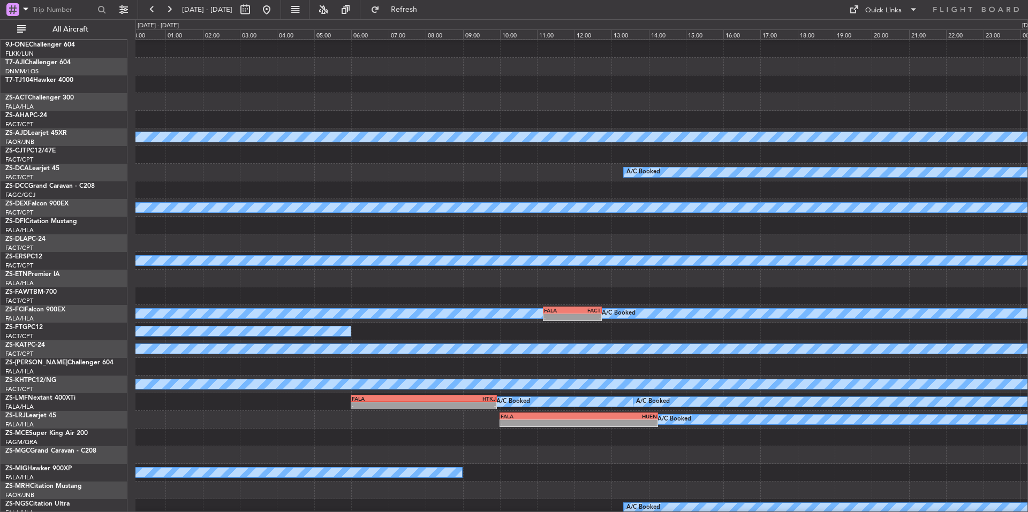
scroll to position [17, 0]
click at [84, 28] on span "All Aircraft" at bounding box center [70, 29] width 85 height 7
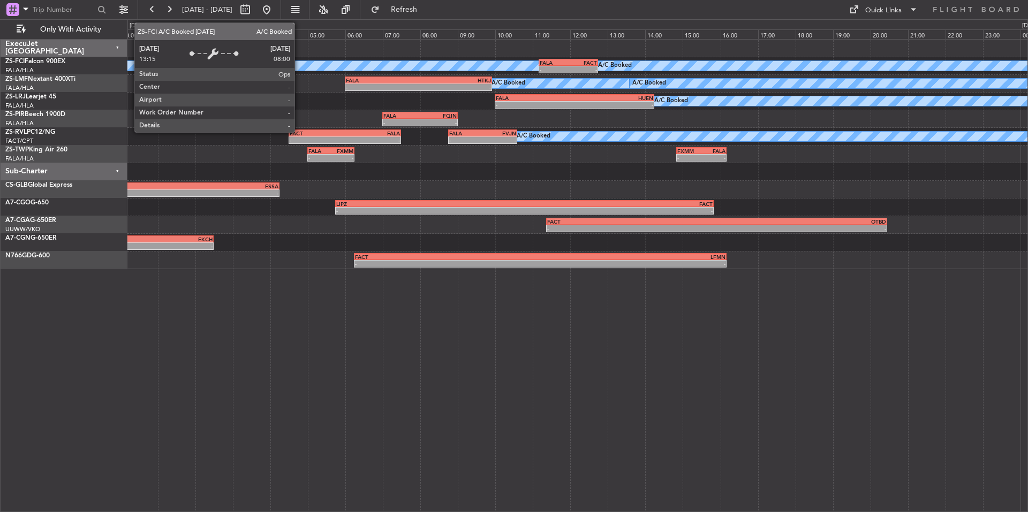
scroll to position [0, 0]
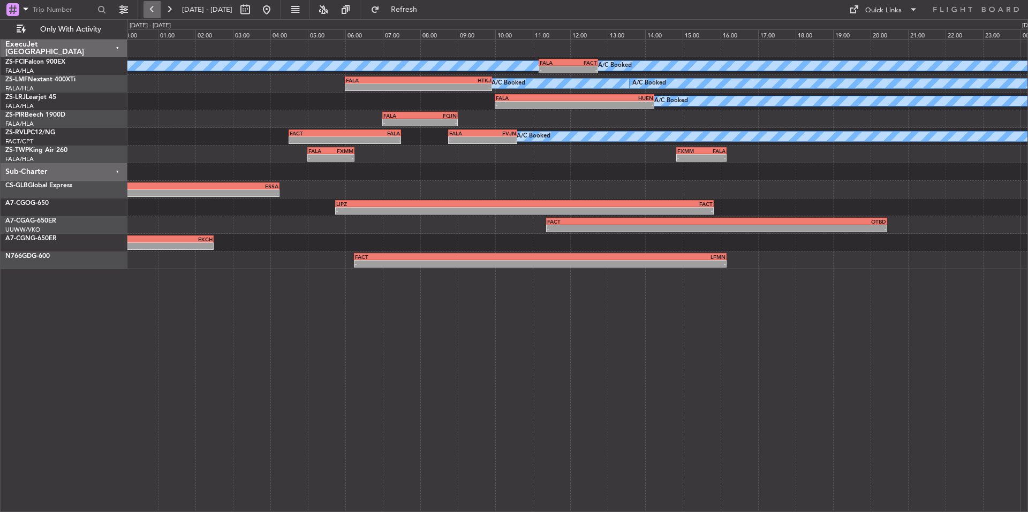
click at [151, 9] on button at bounding box center [152, 9] width 17 height 17
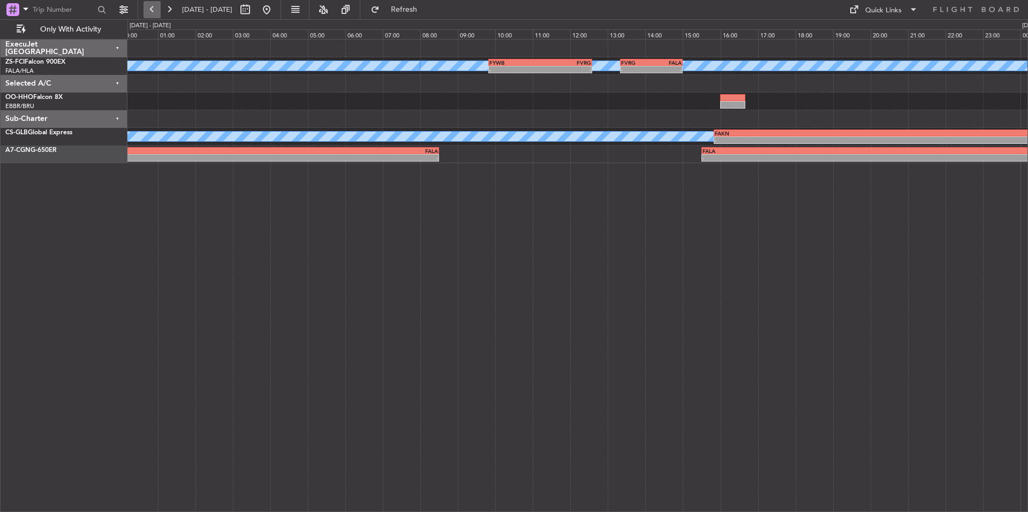
click at [151, 9] on button at bounding box center [152, 9] width 17 height 17
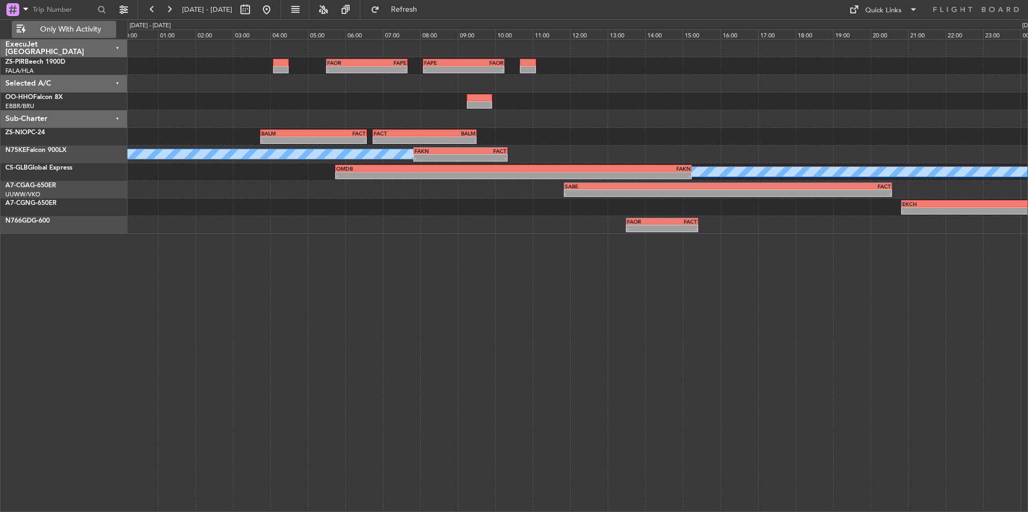
click at [73, 29] on span "Only With Activity" at bounding box center [70, 29] width 85 height 7
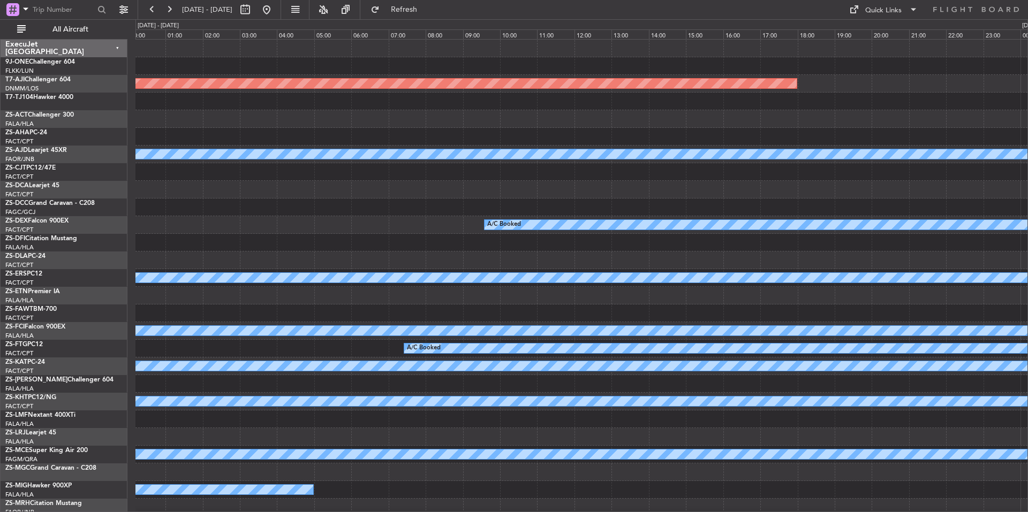
click at [547, 138] on div at bounding box center [581, 137] width 892 height 18
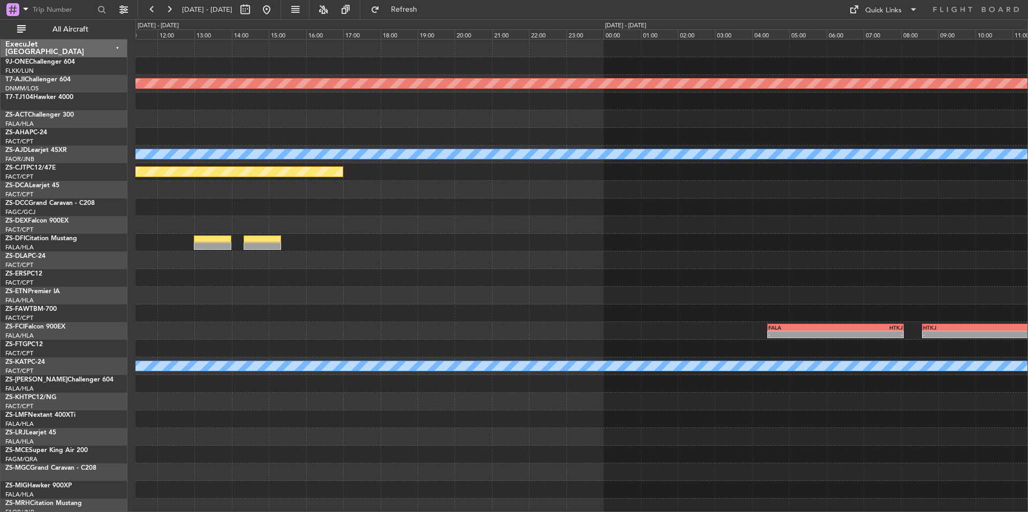
click at [346, 268] on div at bounding box center [581, 261] width 892 height 18
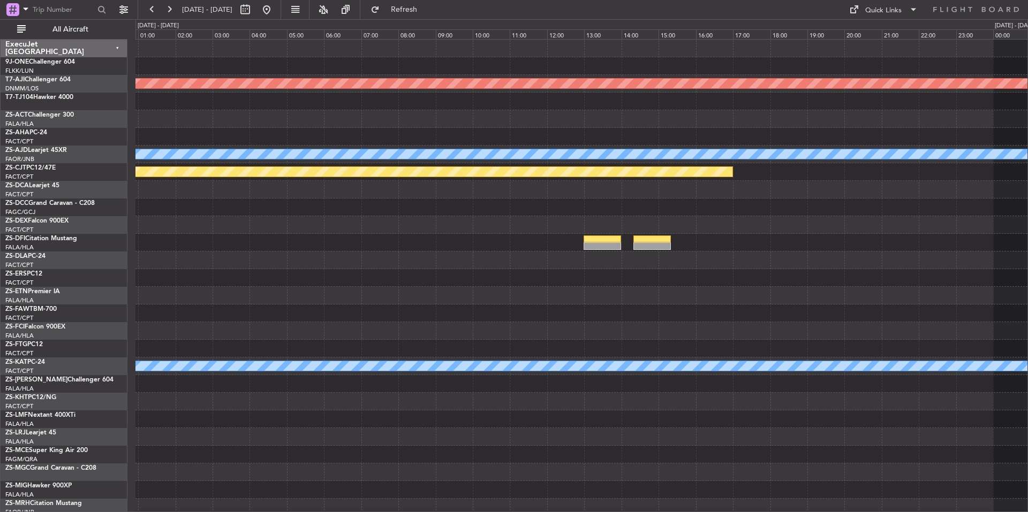
click at [569, 206] on div at bounding box center [581, 208] width 892 height 18
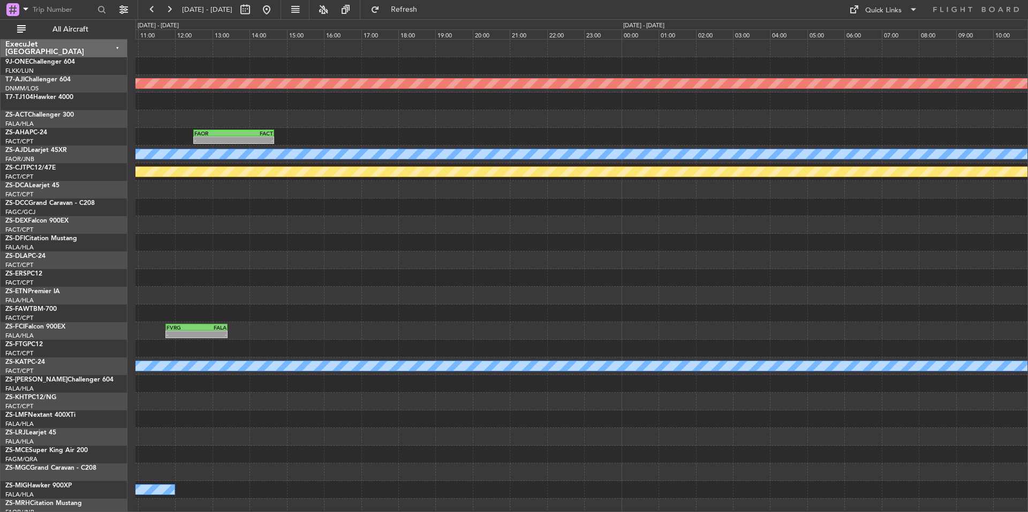
click at [581, 243] on div at bounding box center [581, 243] width 892 height 18
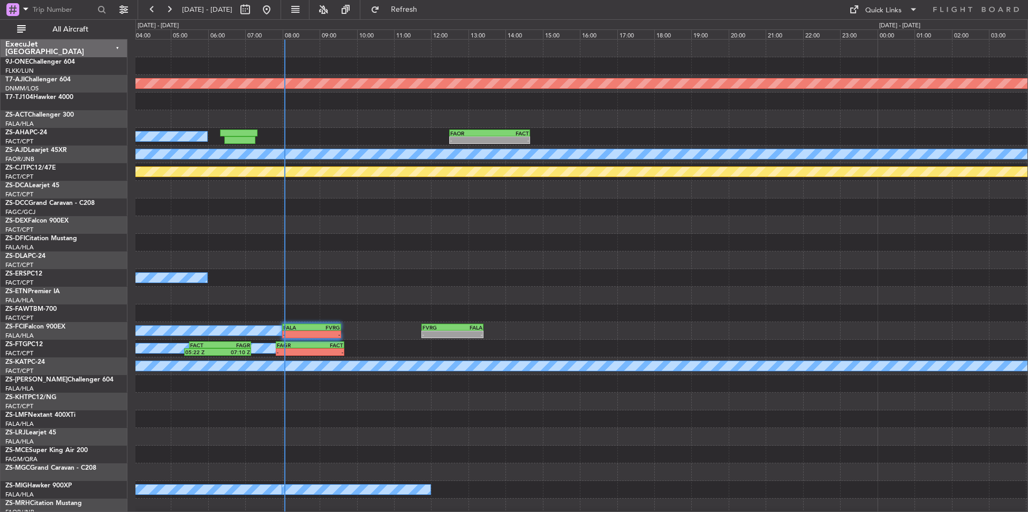
click at [594, 247] on div at bounding box center [581, 243] width 892 height 18
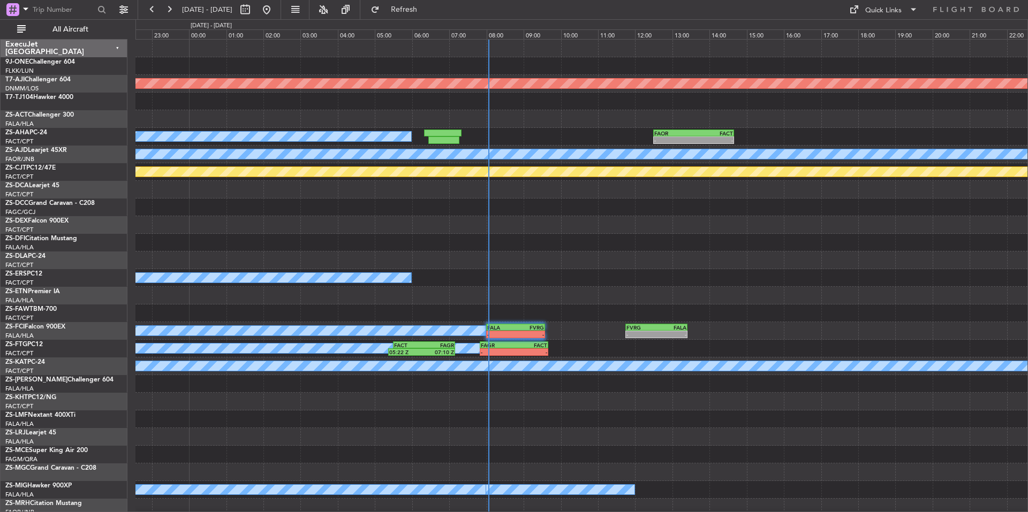
click at [687, 246] on div at bounding box center [581, 243] width 892 height 18
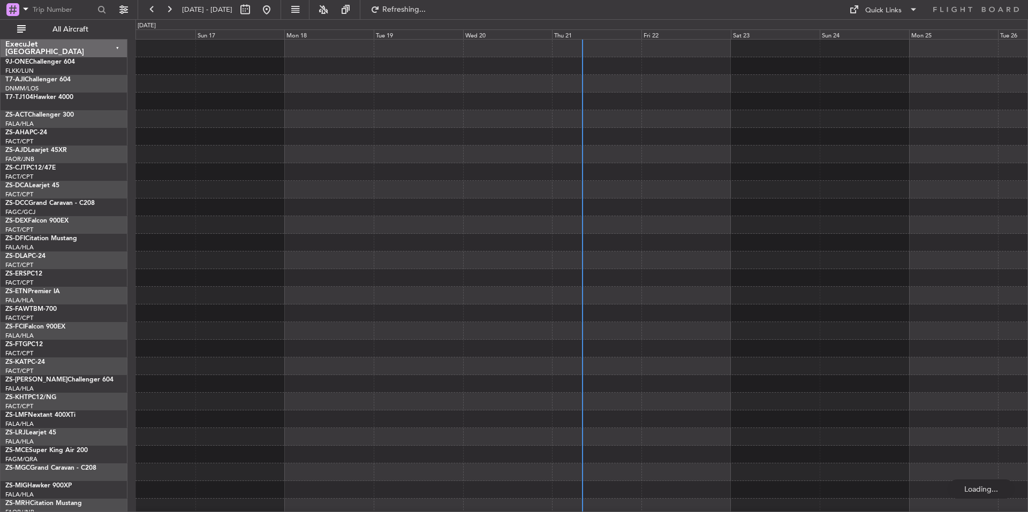
click at [607, 35] on div "Thu 21" at bounding box center [596, 34] width 89 height 10
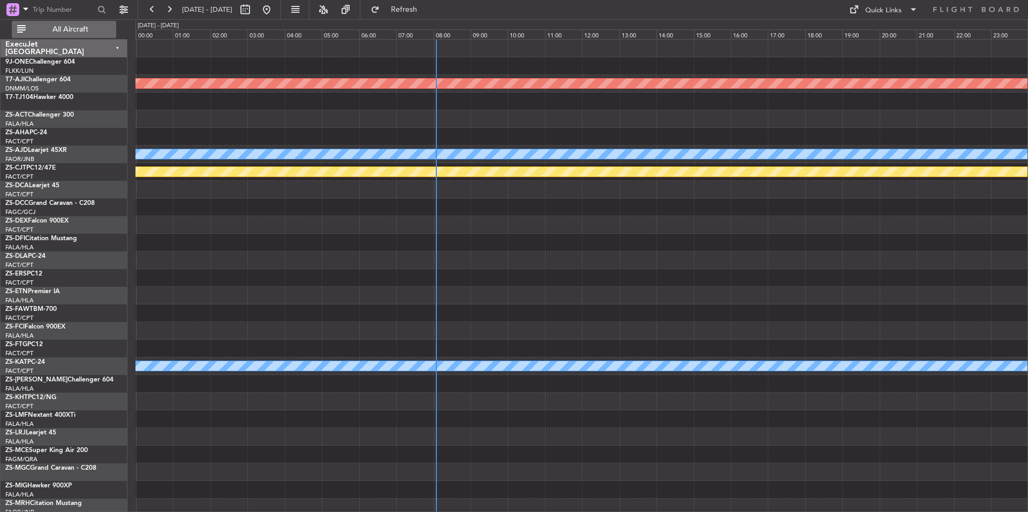
click at [77, 32] on span "All Aircraft" at bounding box center [70, 29] width 85 height 7
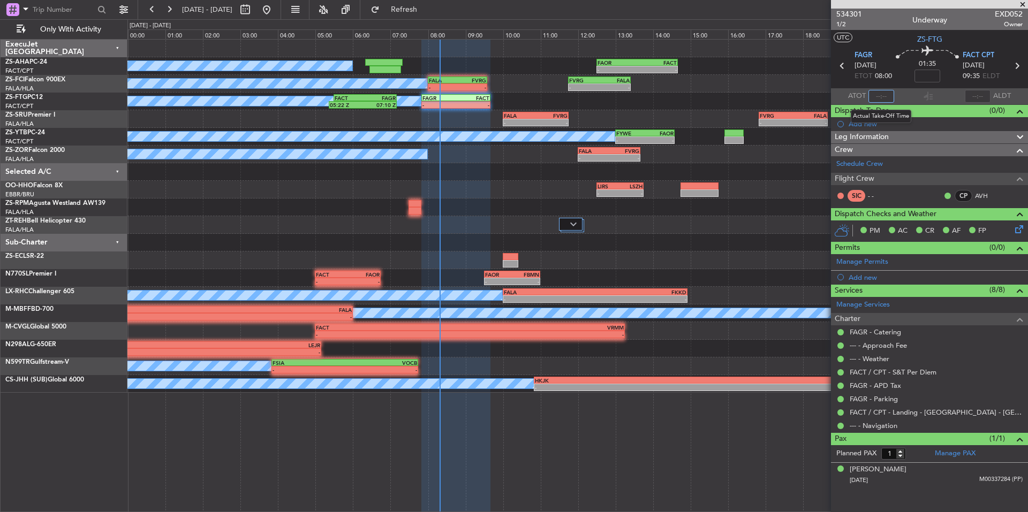
click at [888, 96] on input "text" at bounding box center [882, 96] width 26 height 13
type input "07:45"
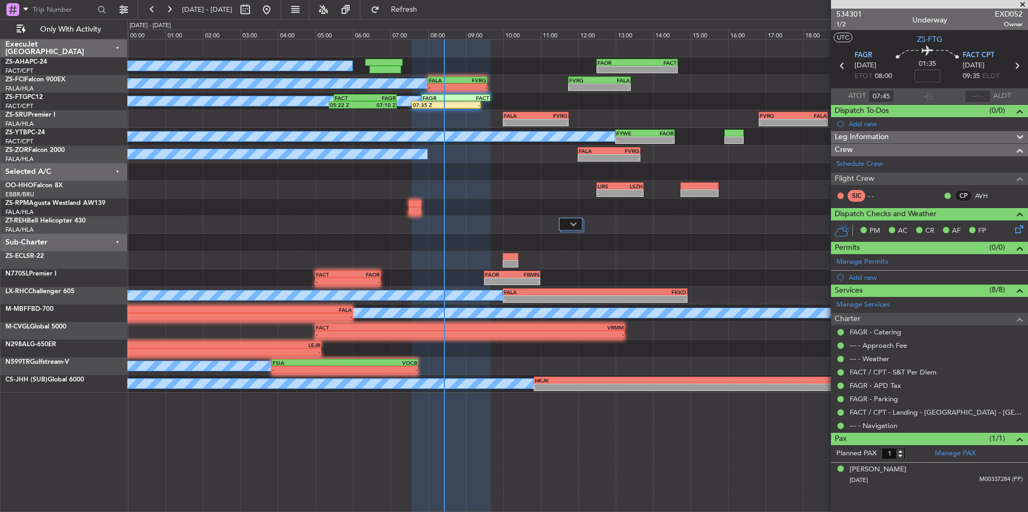
click at [1023, 4] on span at bounding box center [1023, 5] width 11 height 10
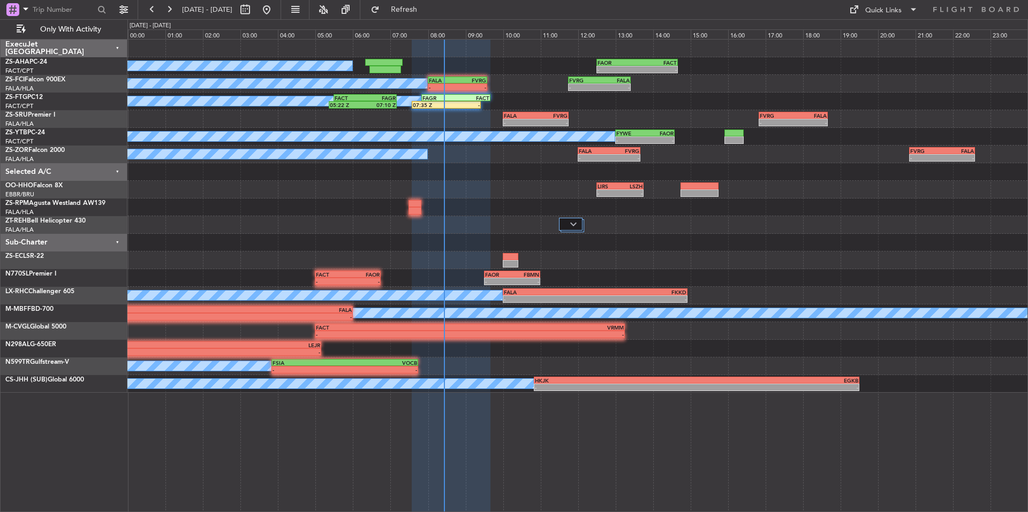
type input "0"
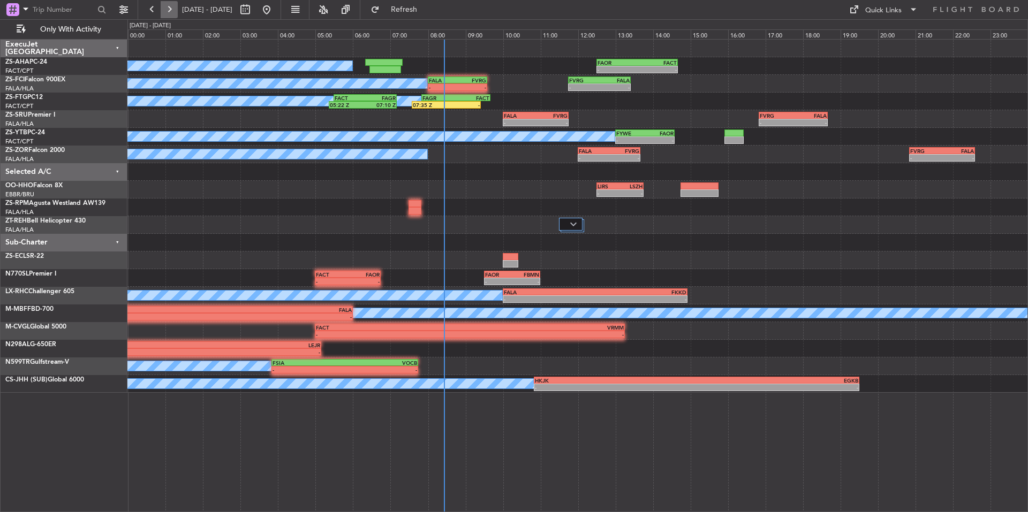
click at [164, 8] on button at bounding box center [169, 9] width 17 height 17
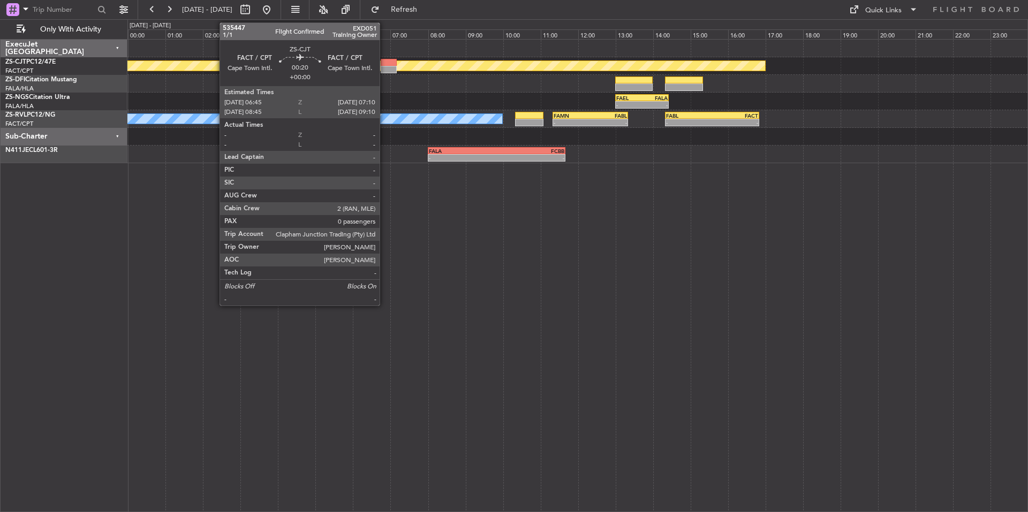
click at [385, 65] on div at bounding box center [389, 62] width 16 height 7
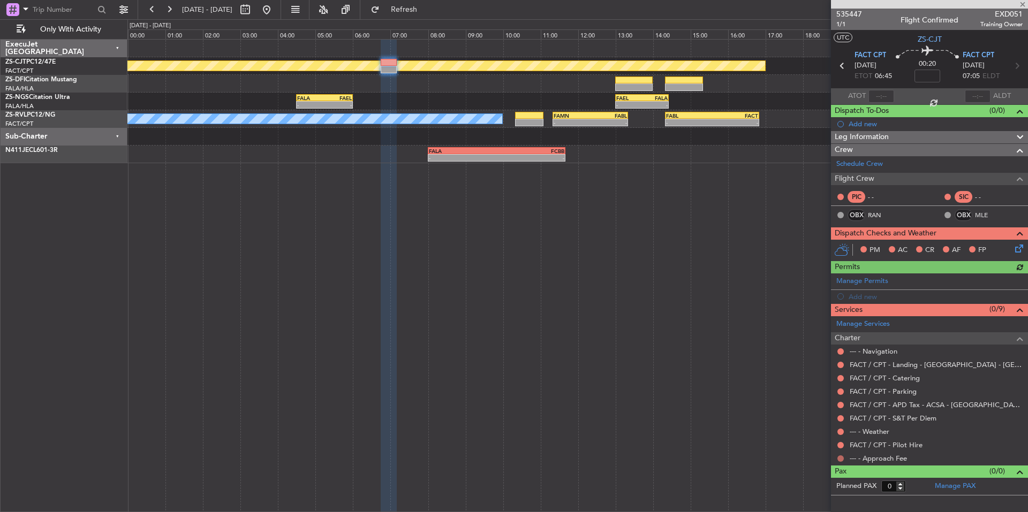
click at [840, 460] on button at bounding box center [841, 459] width 6 height 6
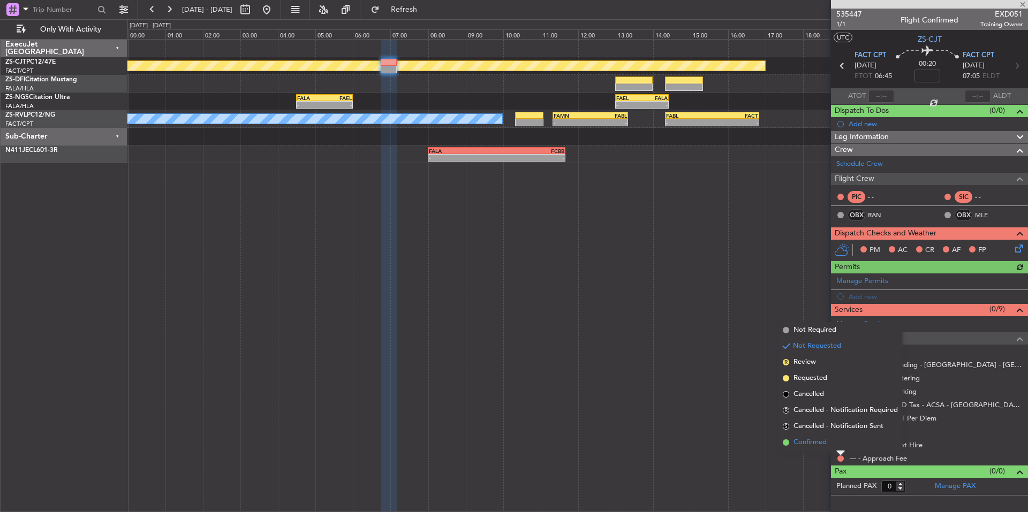
click at [833, 449] on li "Confirmed" at bounding box center [841, 443] width 124 height 16
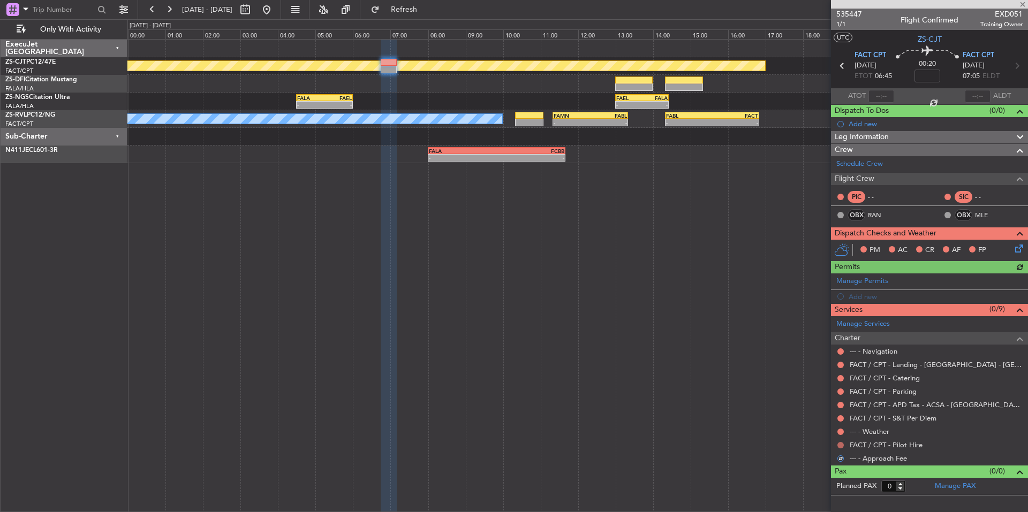
click at [839, 448] on mat-tooltip-component "Not Requested" at bounding box center [841, 462] width 61 height 28
click at [840, 443] on button at bounding box center [841, 445] width 6 height 6
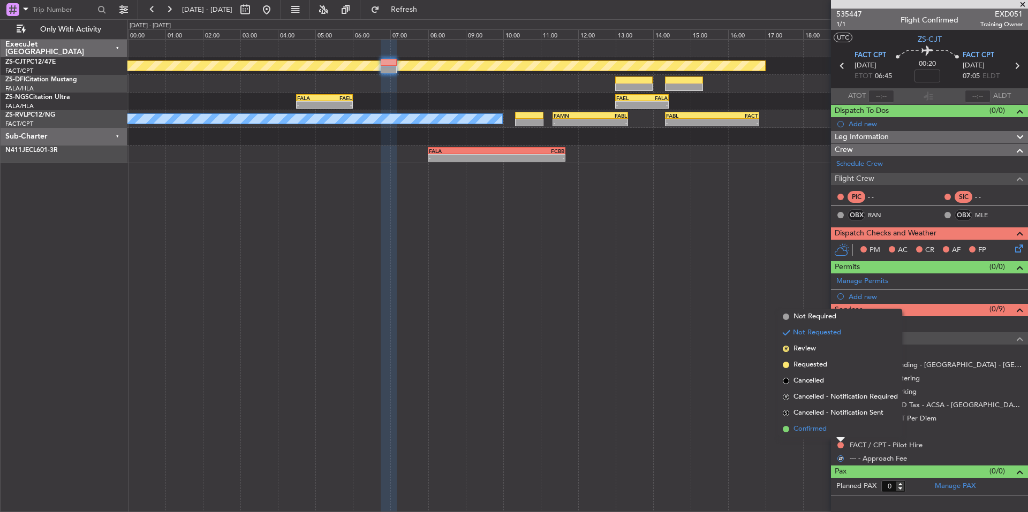
click at [833, 430] on li "Confirmed" at bounding box center [841, 429] width 124 height 16
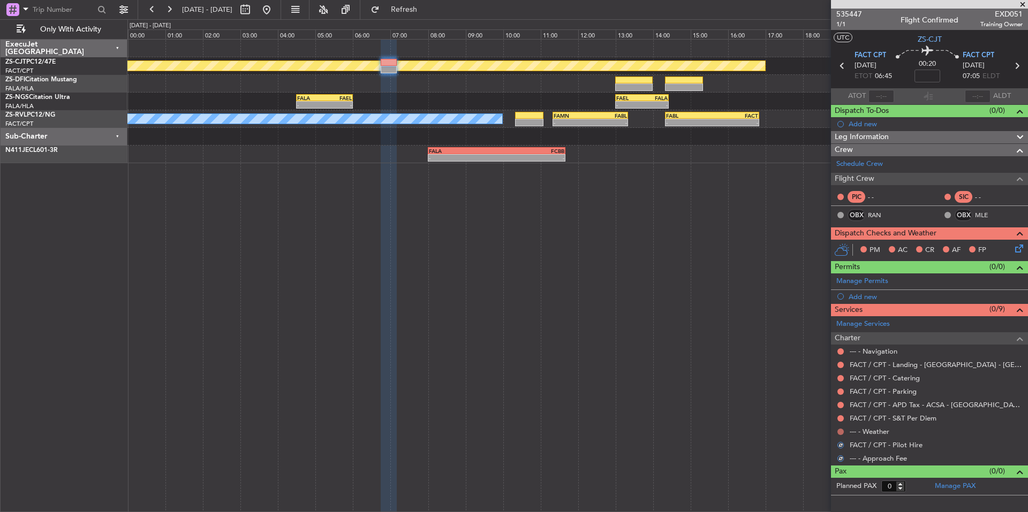
click at [841, 430] on button at bounding box center [841, 432] width 6 height 6
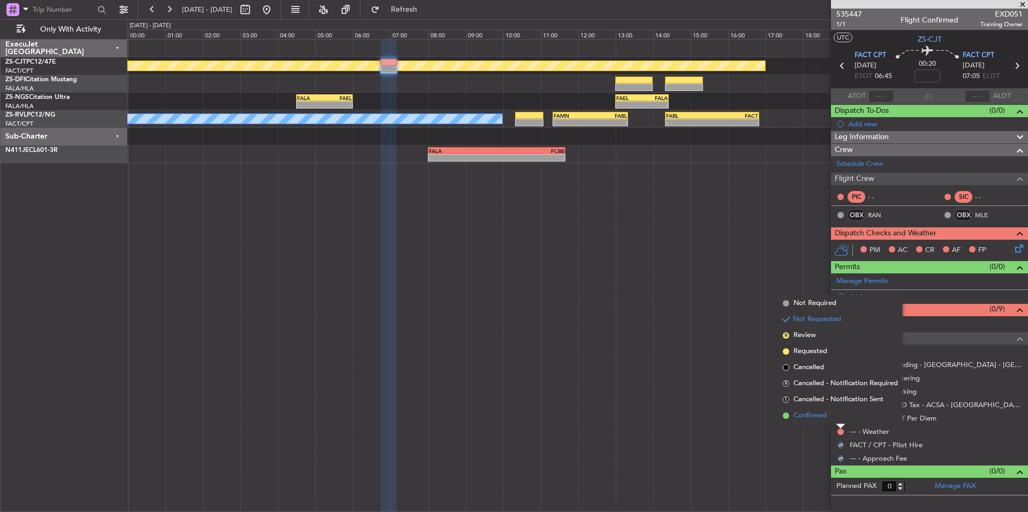
click at [831, 417] on li "Confirmed" at bounding box center [841, 416] width 124 height 16
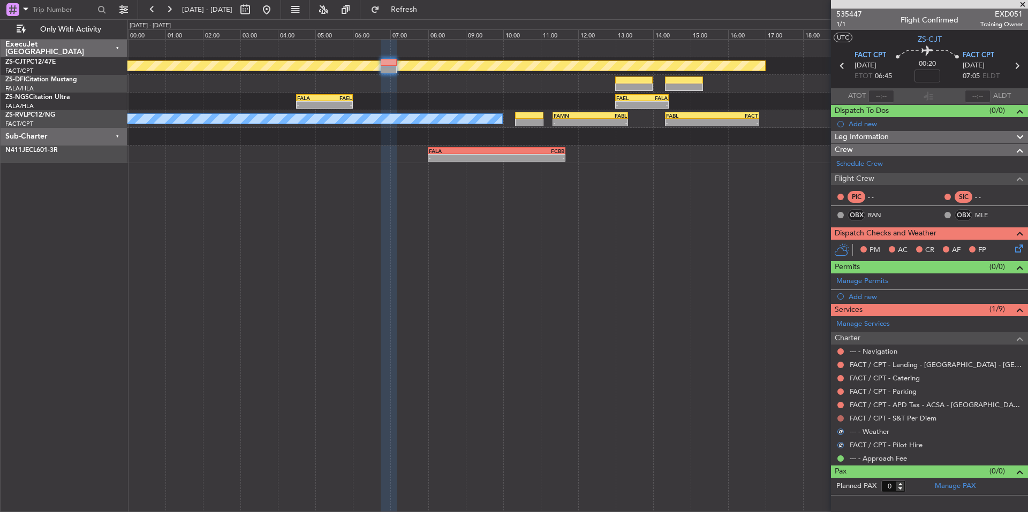
click at [838, 417] on button at bounding box center [841, 419] width 6 height 6
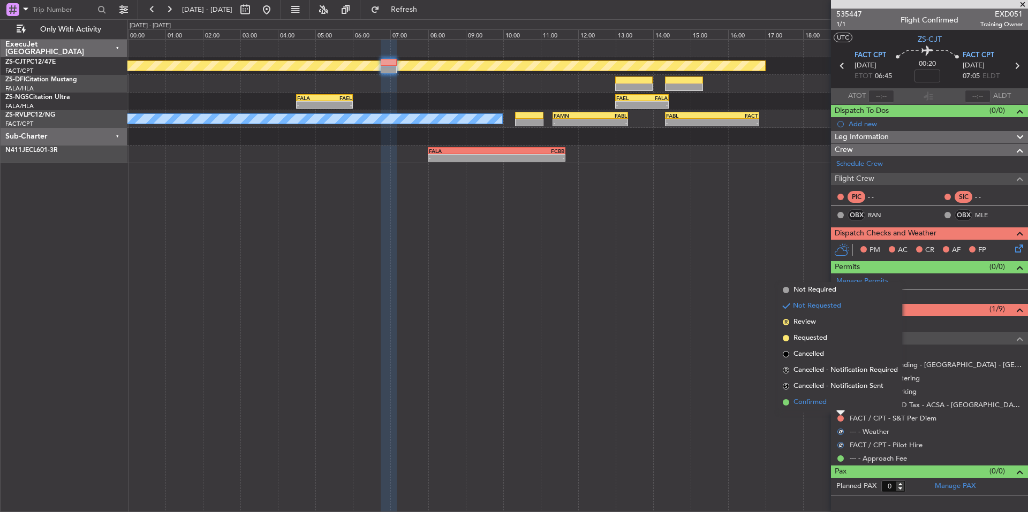
click at [830, 406] on li "Confirmed" at bounding box center [841, 403] width 124 height 16
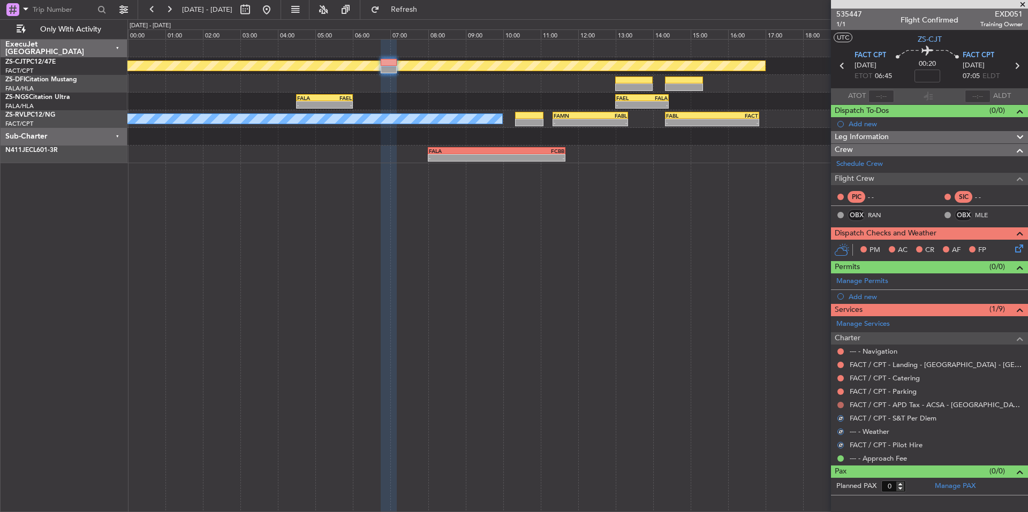
click at [842, 406] on button at bounding box center [841, 405] width 6 height 6
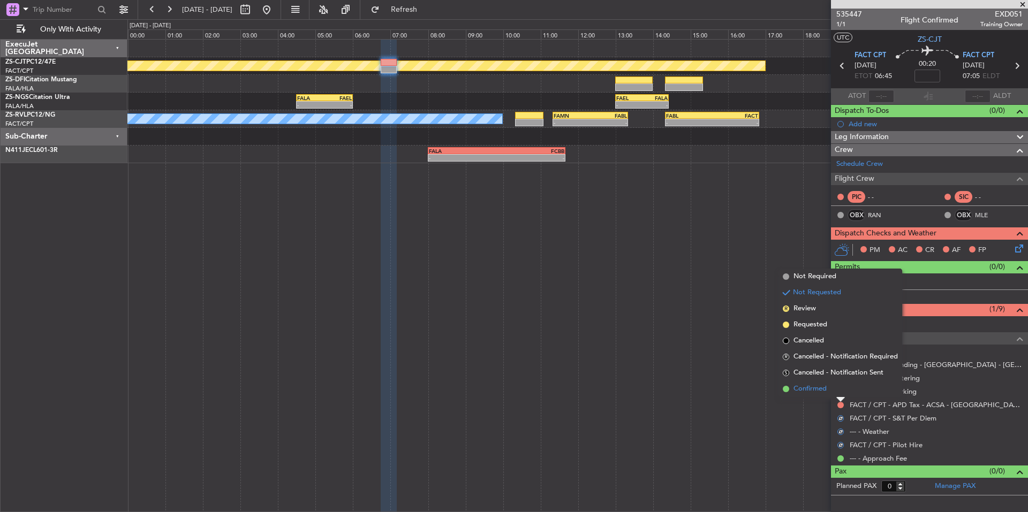
click at [828, 390] on li "Confirmed" at bounding box center [841, 389] width 124 height 16
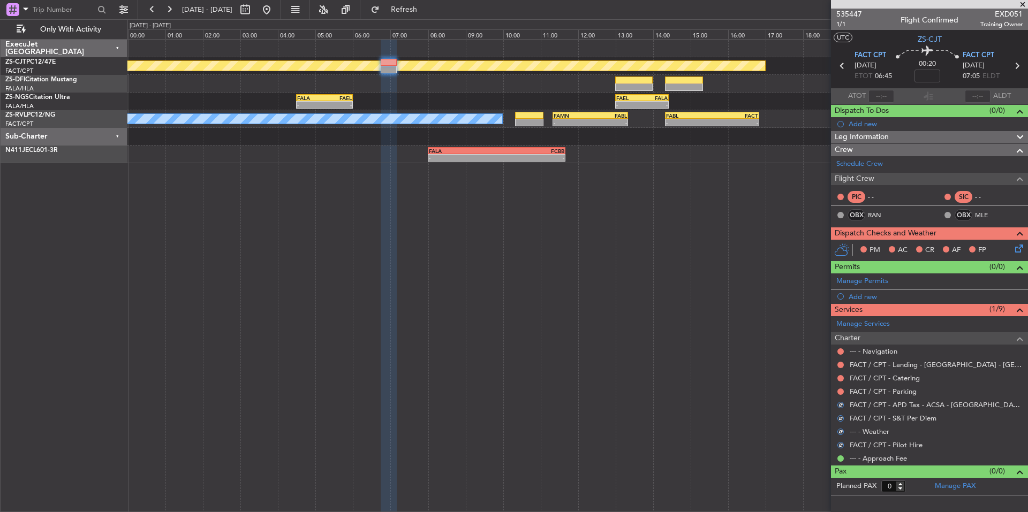
click at [836, 390] on div at bounding box center [840, 392] width 9 height 9
click at [839, 389] on button at bounding box center [841, 392] width 6 height 6
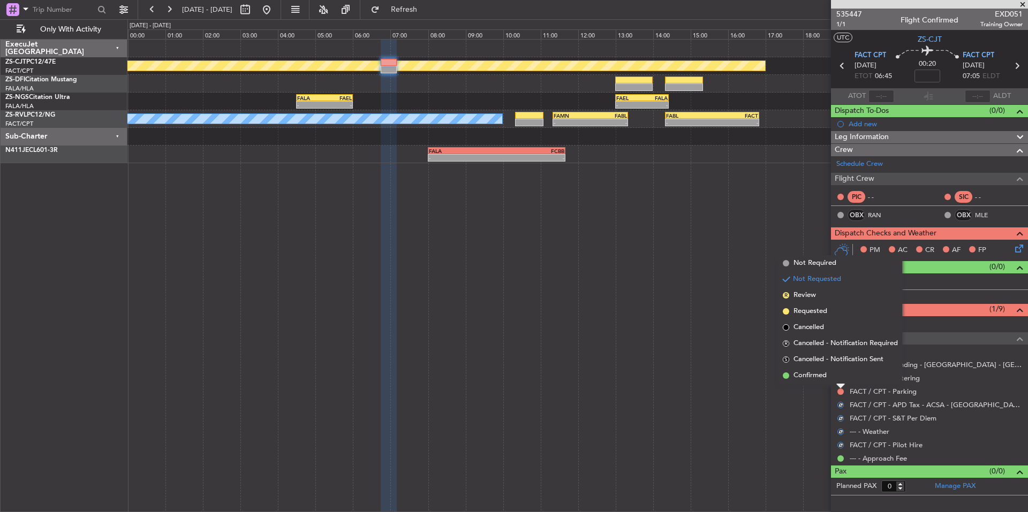
click at [827, 378] on span "Confirmed" at bounding box center [810, 376] width 33 height 11
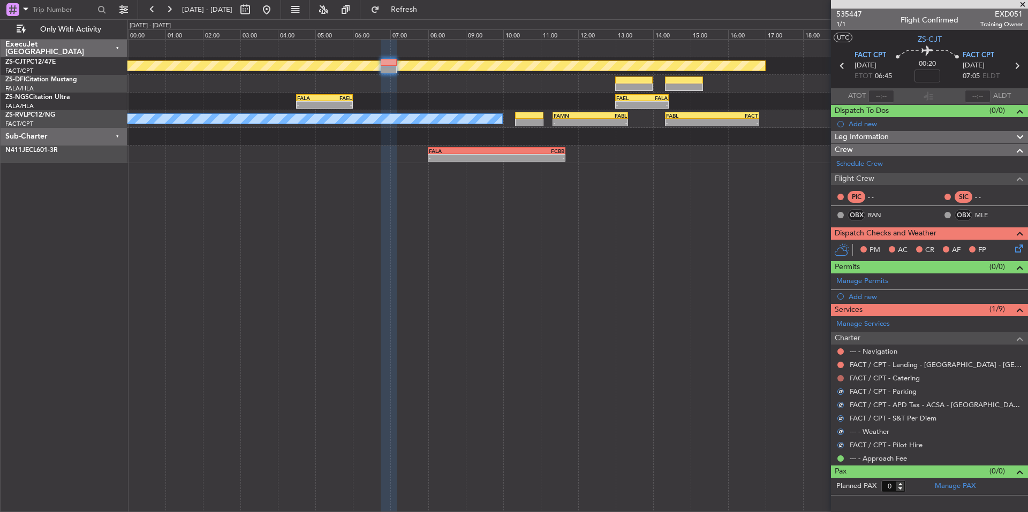
click at [840, 379] on button at bounding box center [841, 378] width 6 height 6
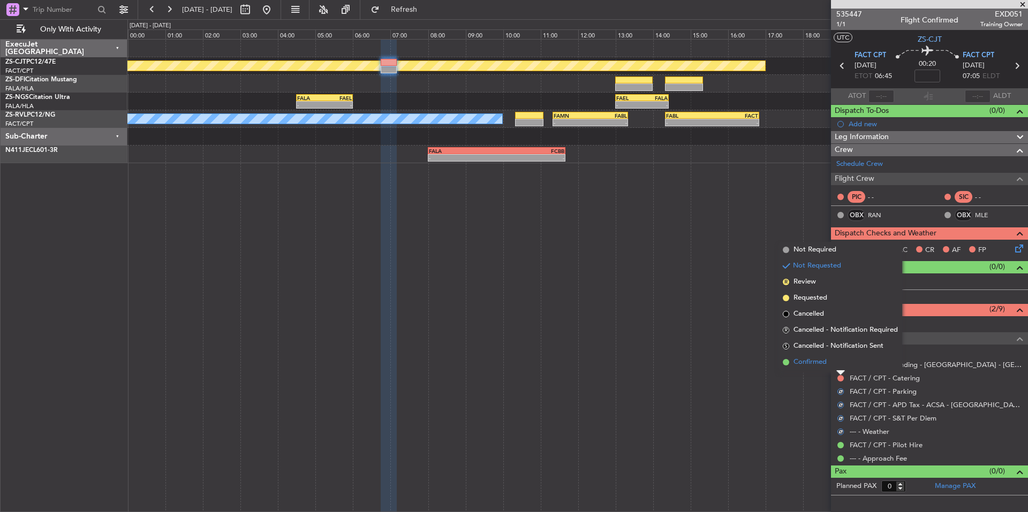
click at [825, 368] on li "Confirmed" at bounding box center [841, 363] width 124 height 16
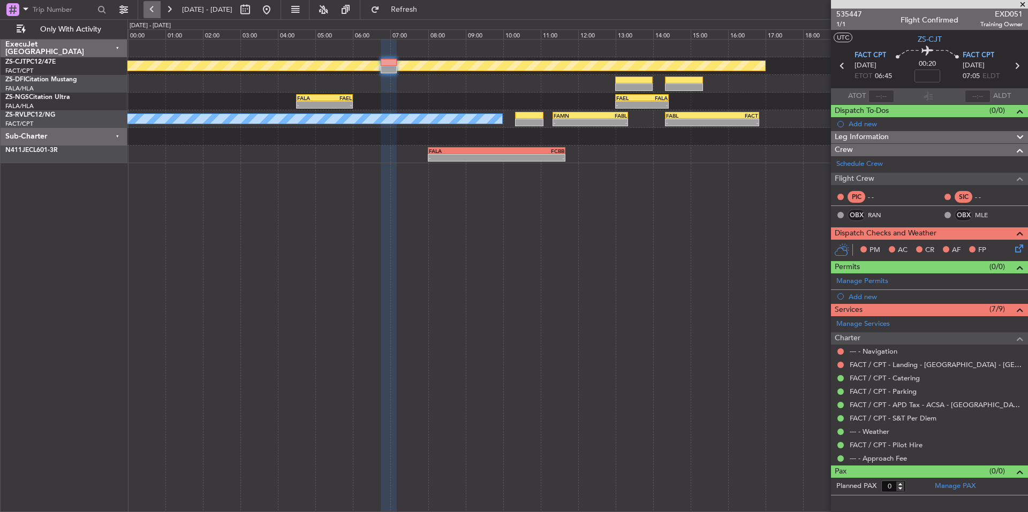
click at [149, 5] on button at bounding box center [152, 9] width 17 height 17
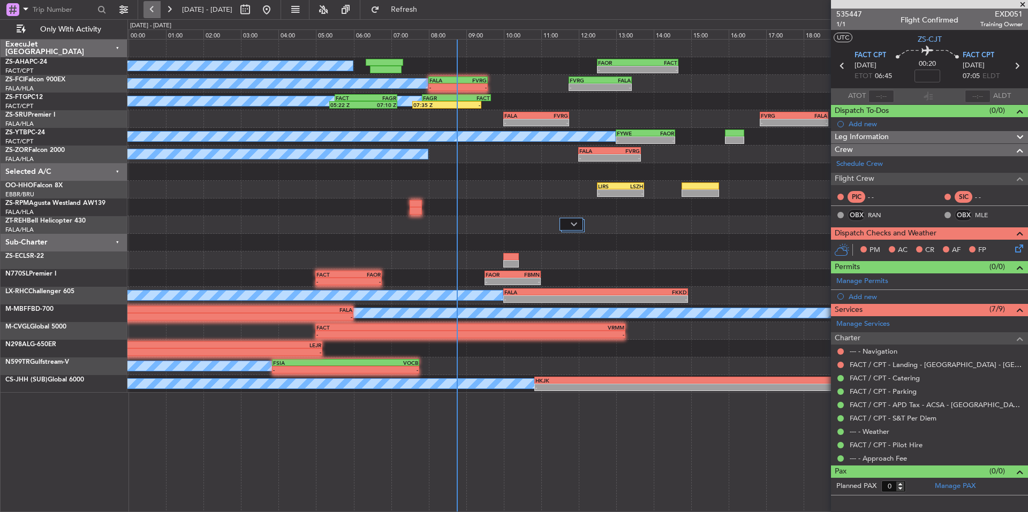
click at [148, 13] on button at bounding box center [152, 9] width 17 height 17
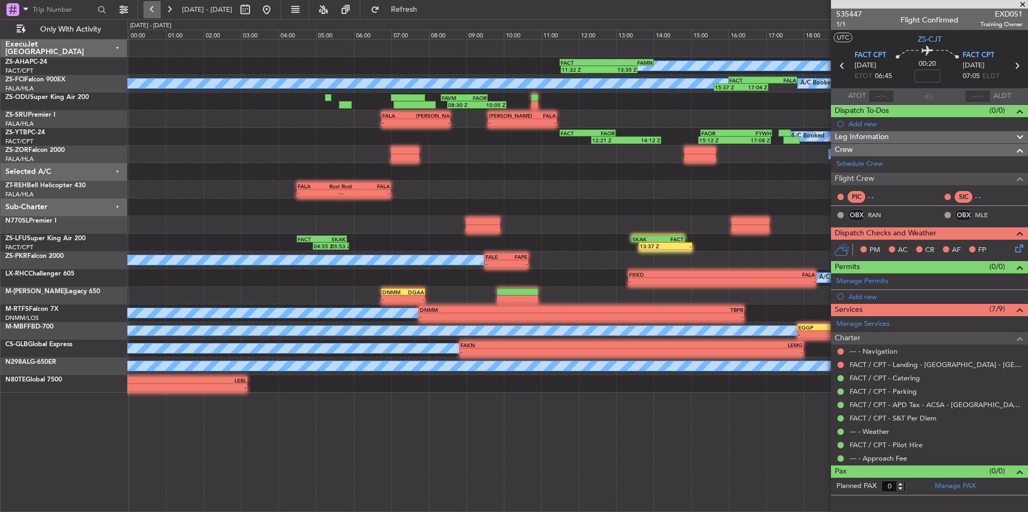
click at [148, 13] on button at bounding box center [152, 9] width 17 height 17
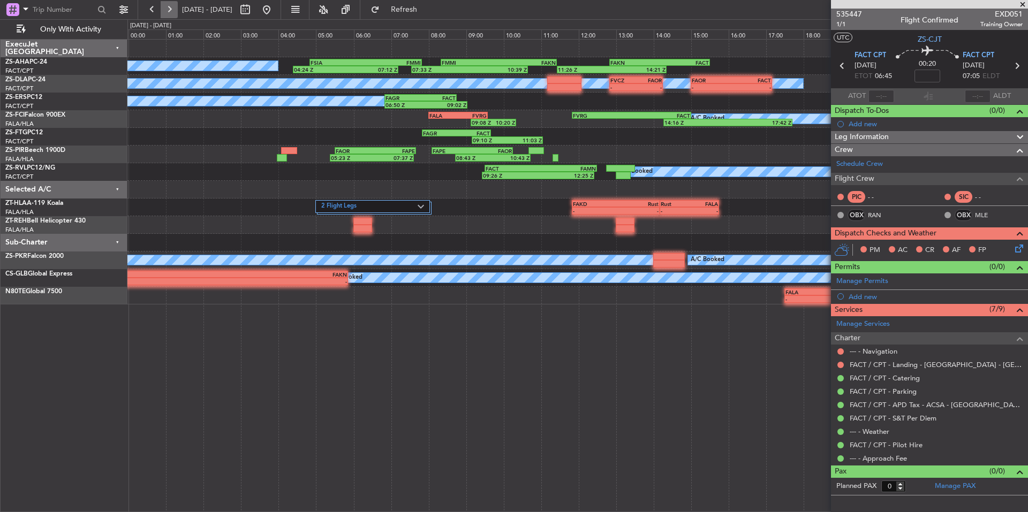
click at [168, 13] on button at bounding box center [169, 9] width 17 height 17
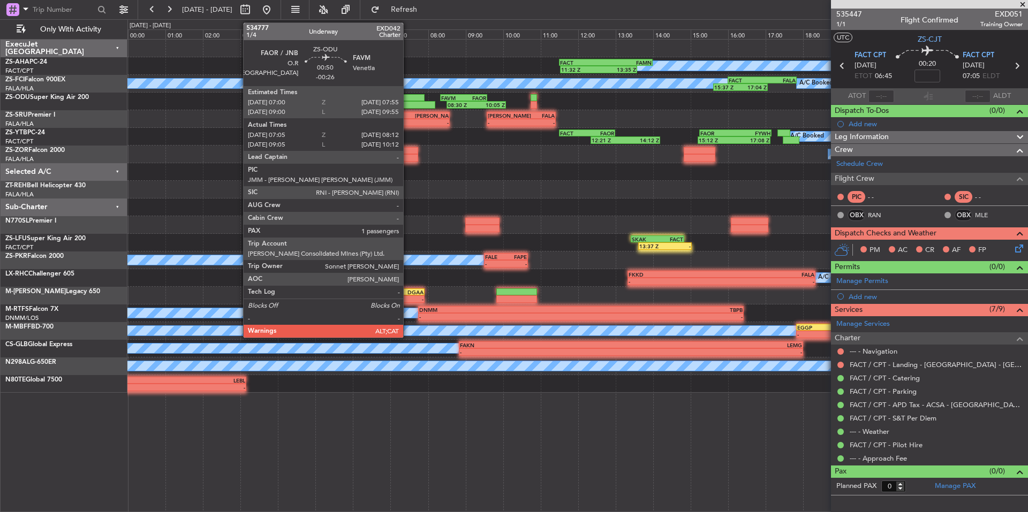
click at [408, 102] on div at bounding box center [414, 104] width 42 height 7
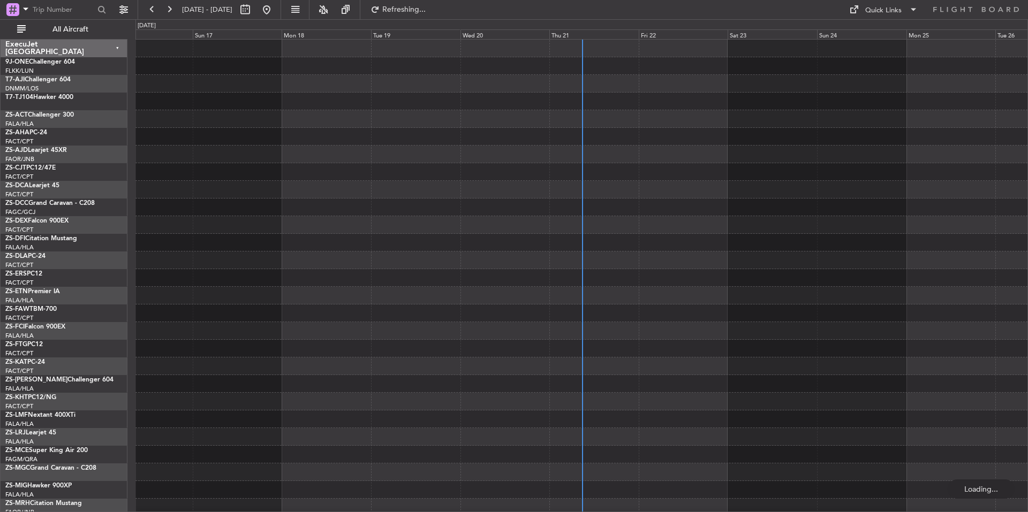
click at [596, 34] on div "Thu 21" at bounding box center [593, 34] width 89 height 10
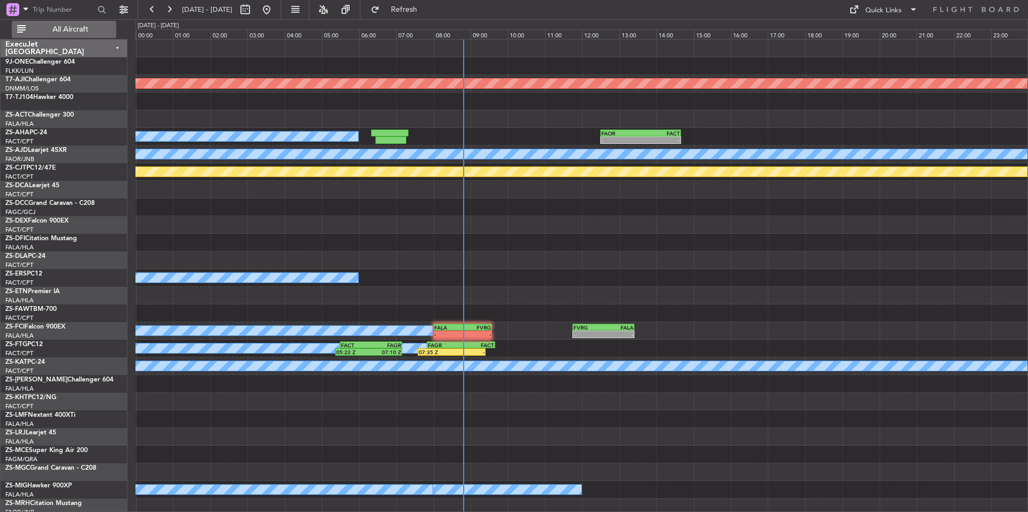
click at [80, 31] on span "All Aircraft" at bounding box center [70, 29] width 85 height 7
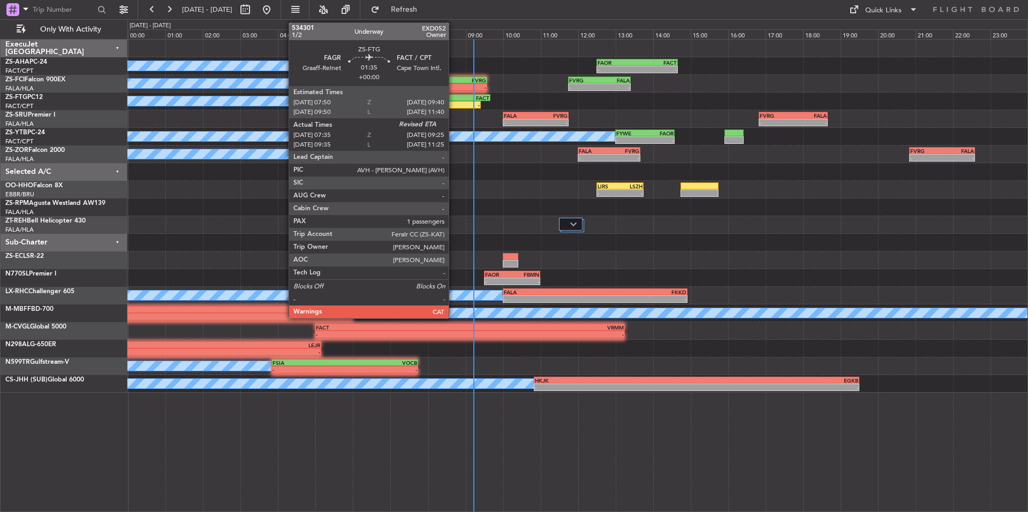
click at [454, 97] on div "FAGR" at bounding box center [439, 98] width 33 height 6
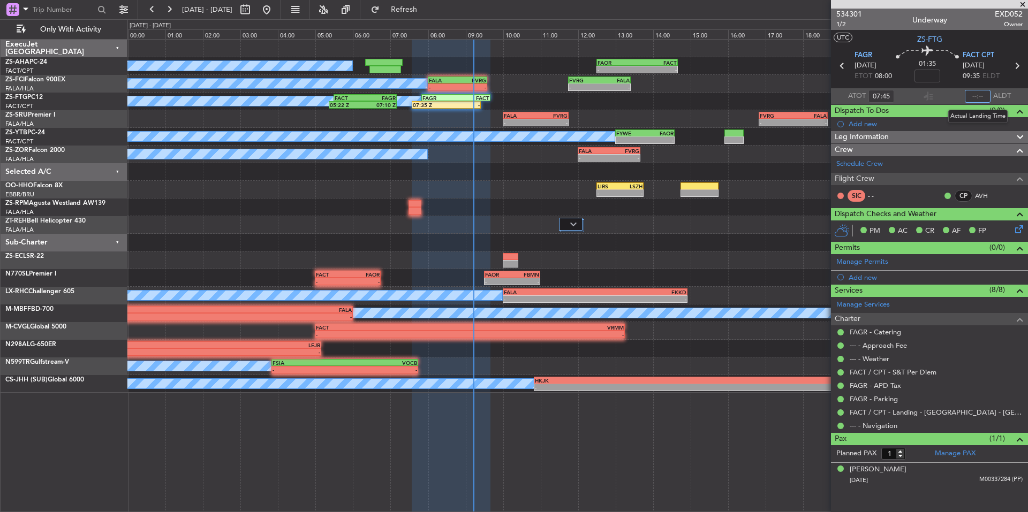
click at [979, 101] on input "text" at bounding box center [978, 96] width 26 height 13
type input "09:12"
click at [1022, 4] on span at bounding box center [1023, 5] width 11 height 10
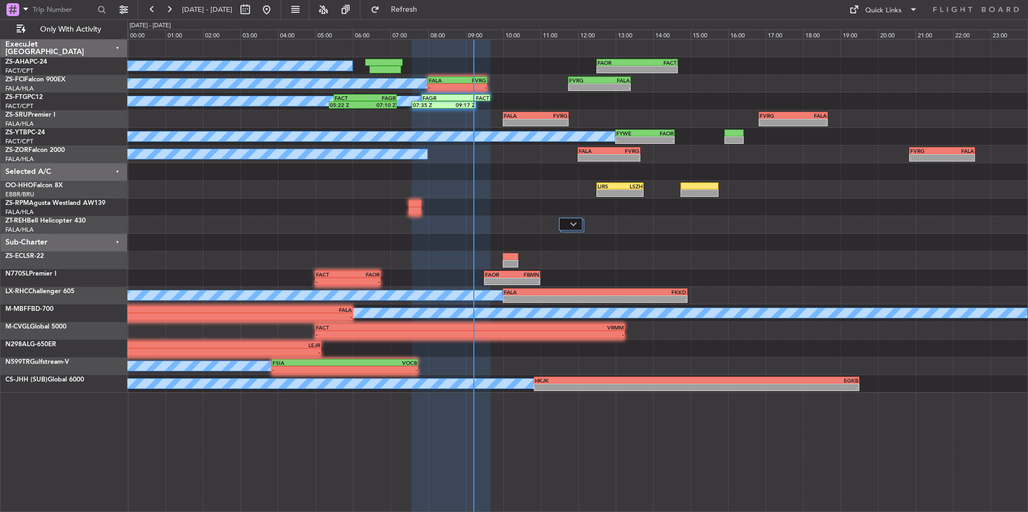
type input "0"
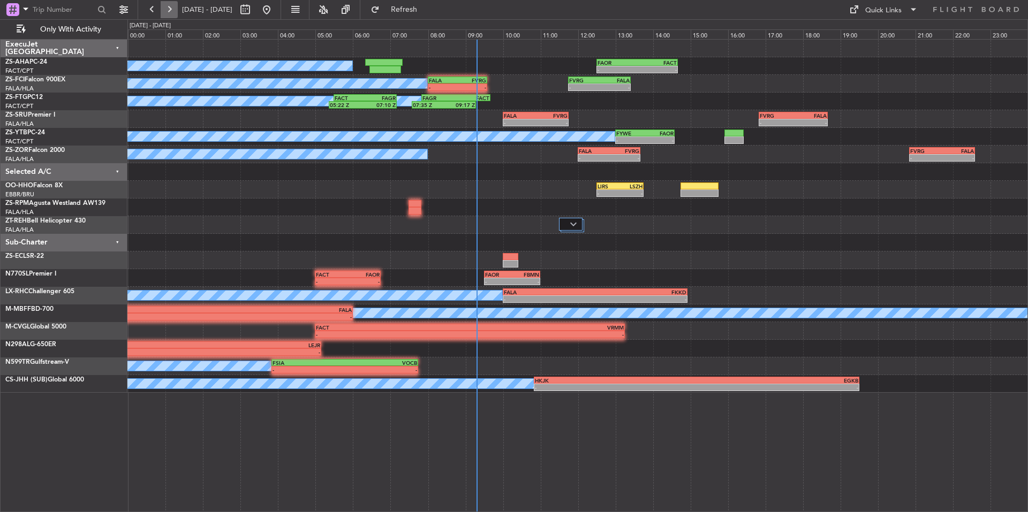
click at [171, 9] on button at bounding box center [169, 9] width 17 height 17
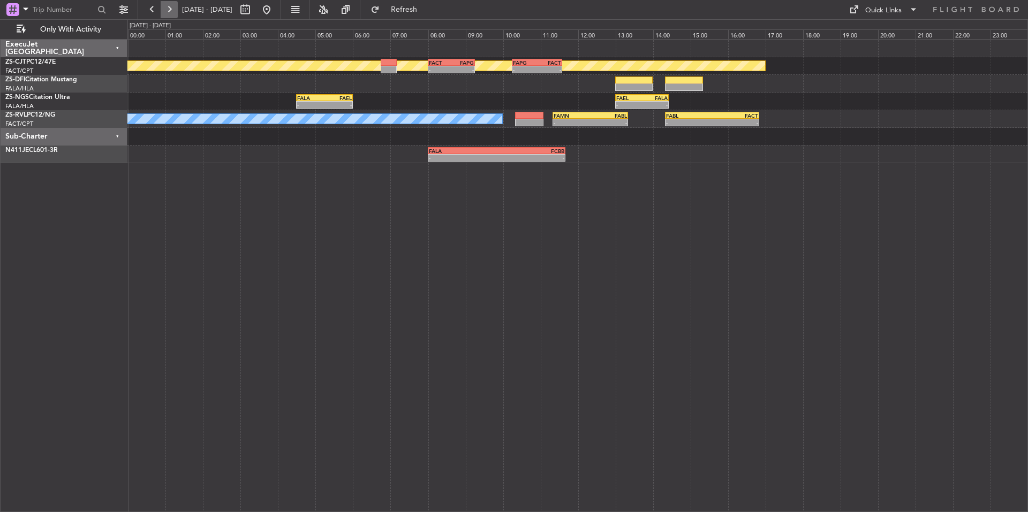
click at [171, 9] on button at bounding box center [169, 9] width 17 height 17
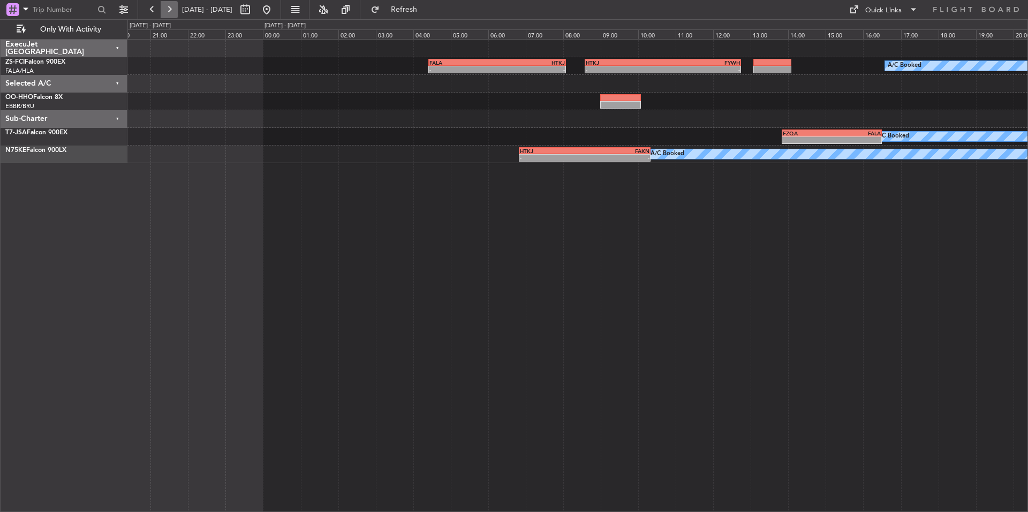
click at [171, 9] on button at bounding box center [169, 9] width 17 height 17
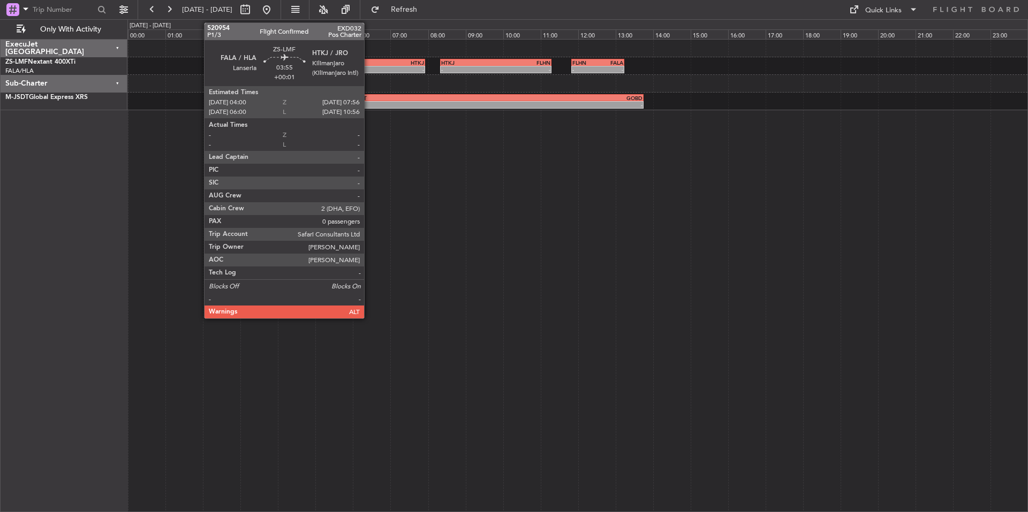
click at [369, 66] on div "- -" at bounding box center [351, 69] width 148 height 7
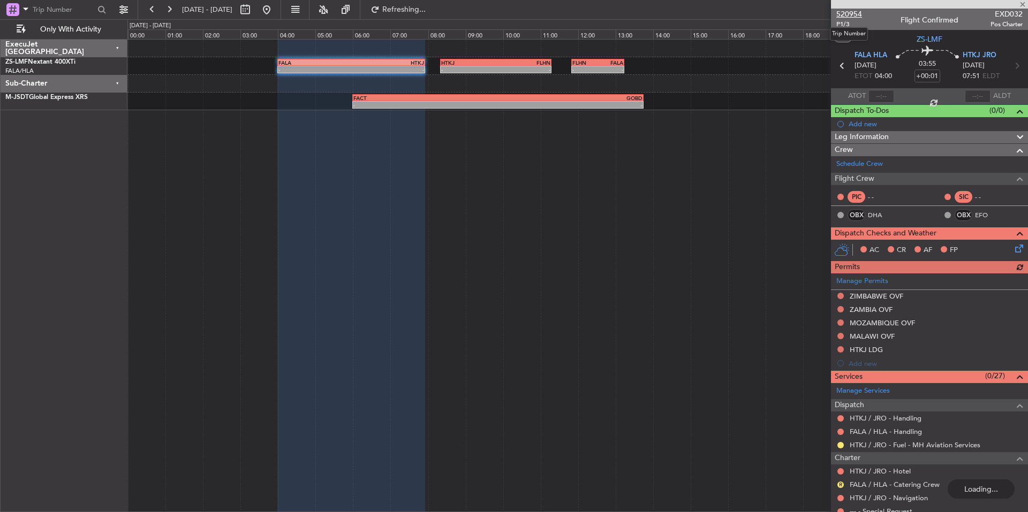
click at [847, 11] on span "520954" at bounding box center [849, 14] width 26 height 11
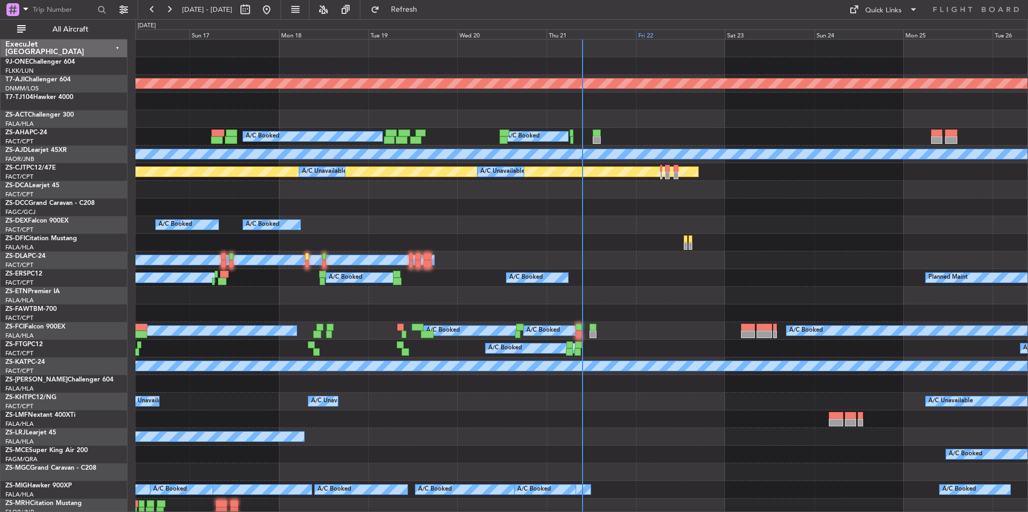
click at [668, 35] on div "Fri 22" at bounding box center [680, 34] width 89 height 10
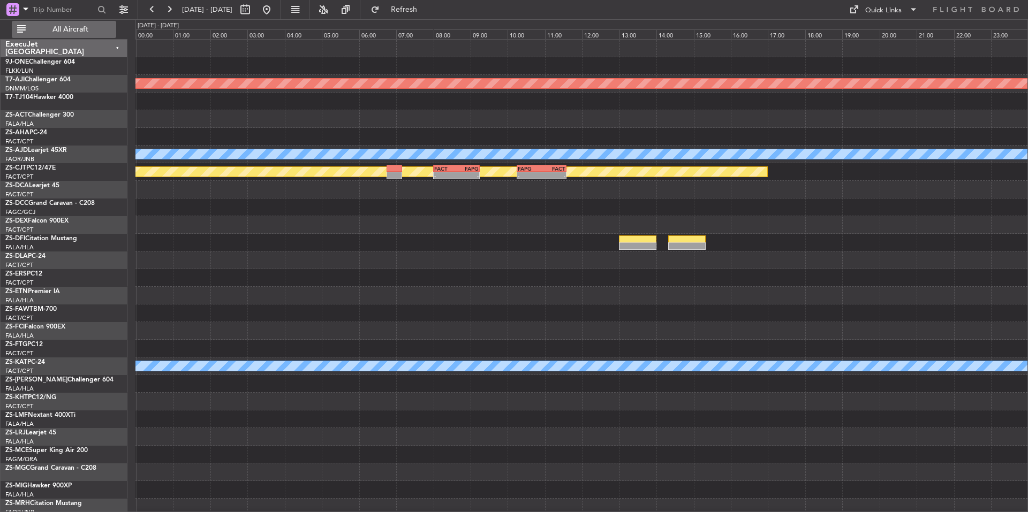
click at [96, 27] on span "All Aircraft" at bounding box center [70, 29] width 85 height 7
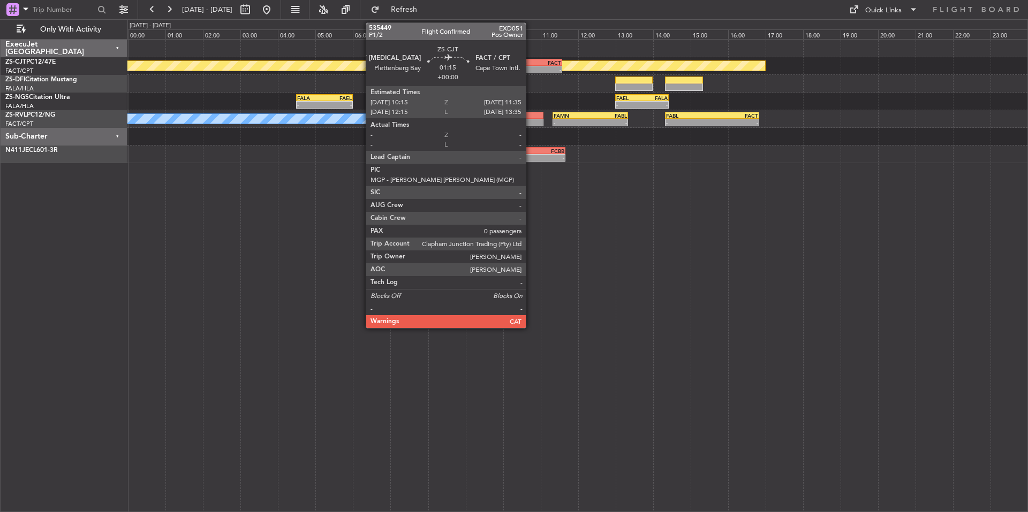
click at [531, 65] on div "FAPG" at bounding box center [525, 62] width 24 height 6
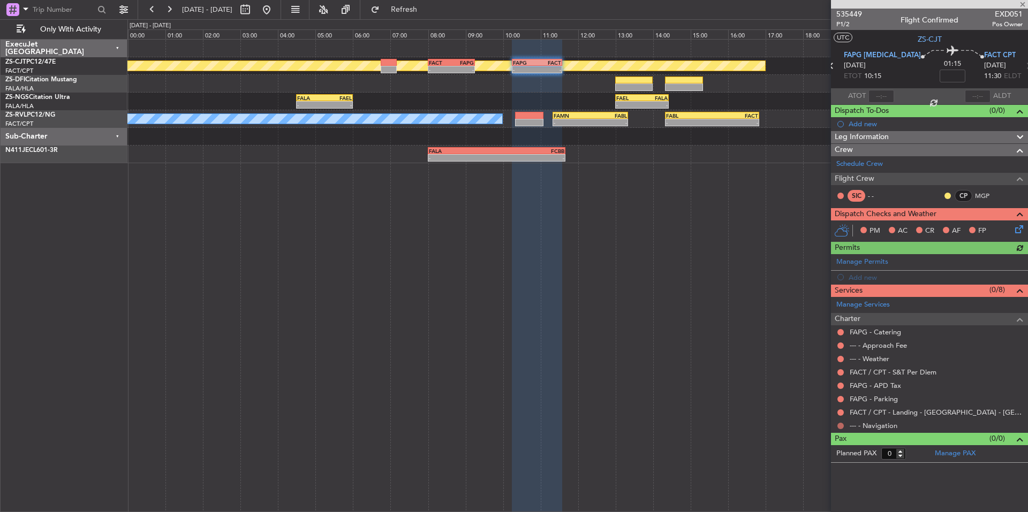
click at [840, 426] on button at bounding box center [841, 426] width 6 height 6
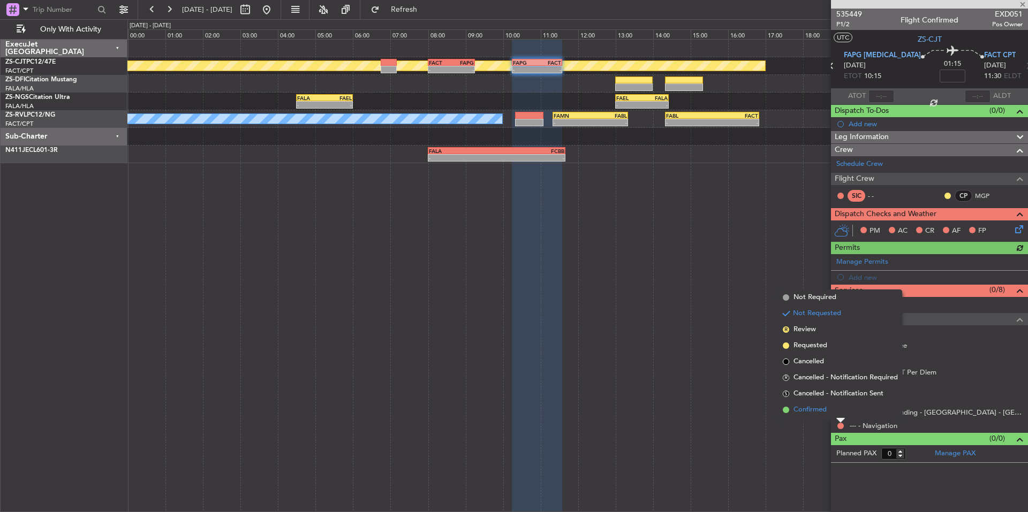
click at [819, 410] on span "Confirmed" at bounding box center [810, 410] width 33 height 11
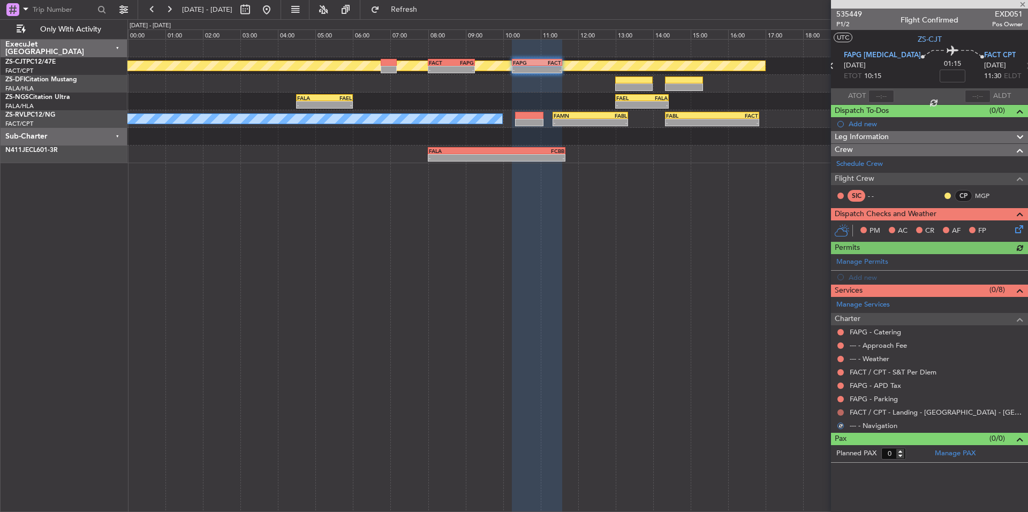
click at [843, 410] on button at bounding box center [841, 413] width 6 height 6
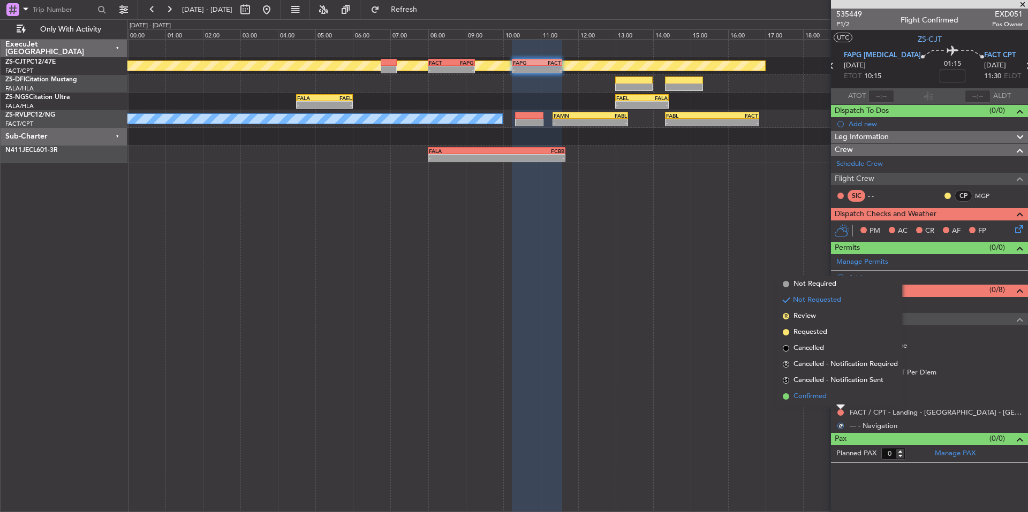
click at [833, 401] on li "Confirmed" at bounding box center [841, 397] width 124 height 16
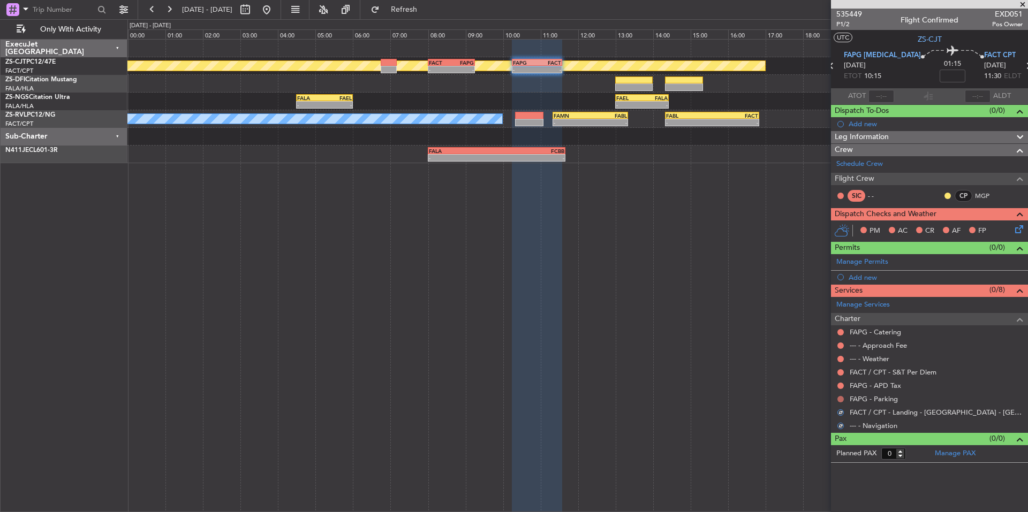
click at [842, 400] on button at bounding box center [841, 399] width 6 height 6
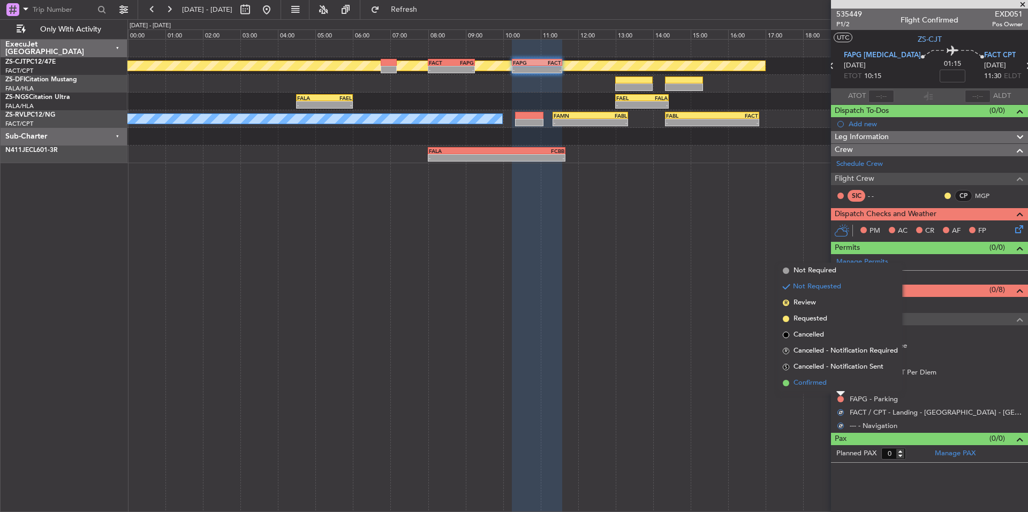
click at [826, 386] on span "Confirmed" at bounding box center [810, 383] width 33 height 11
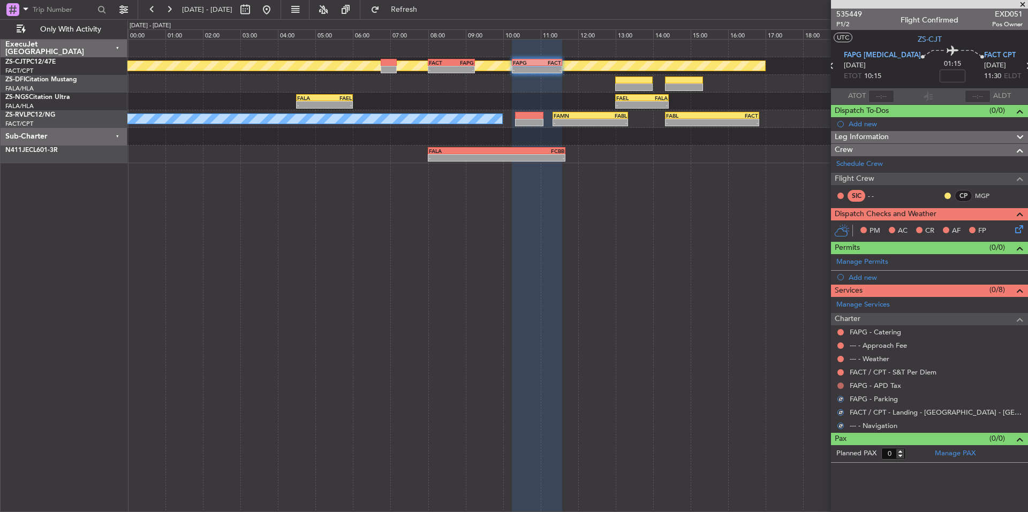
click at [839, 383] on button at bounding box center [841, 386] width 6 height 6
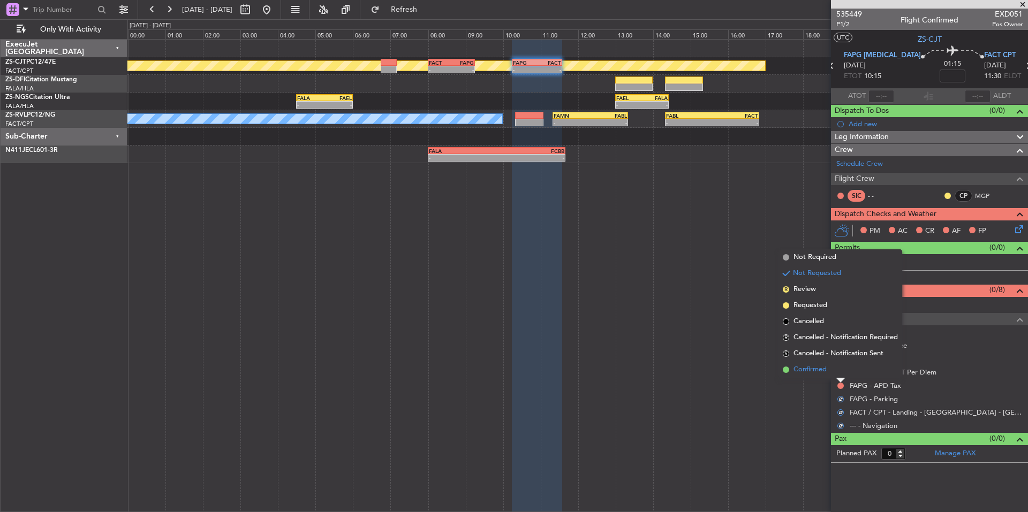
click at [825, 372] on span "Confirmed" at bounding box center [810, 370] width 33 height 11
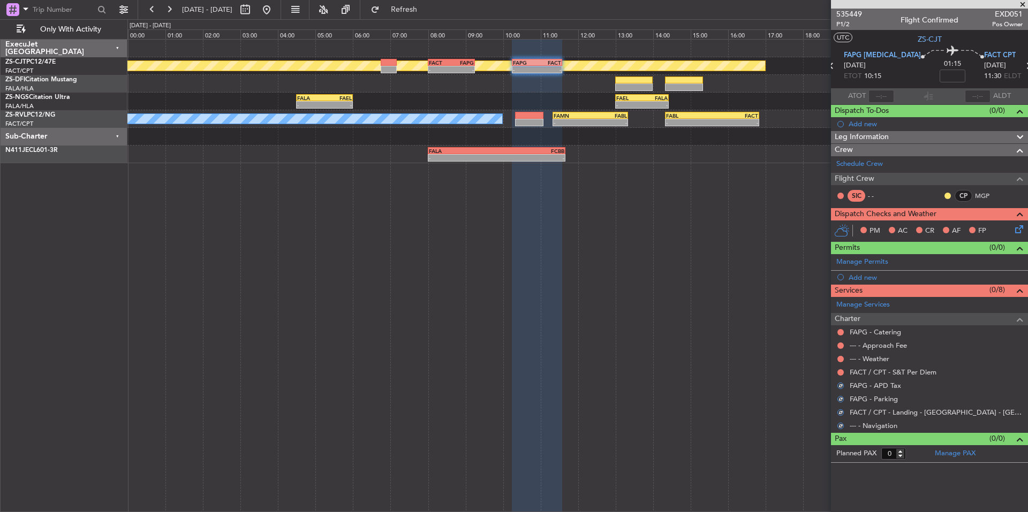
click at [831, 371] on div "Planned Maint - - FACT 08:00 Z FAPG 09:15 Z - - FAPG 10:15 Z FACT 11:35 Z - - F…" at bounding box center [577, 275] width 901 height 473
click at [839, 371] on button at bounding box center [841, 373] width 6 height 6
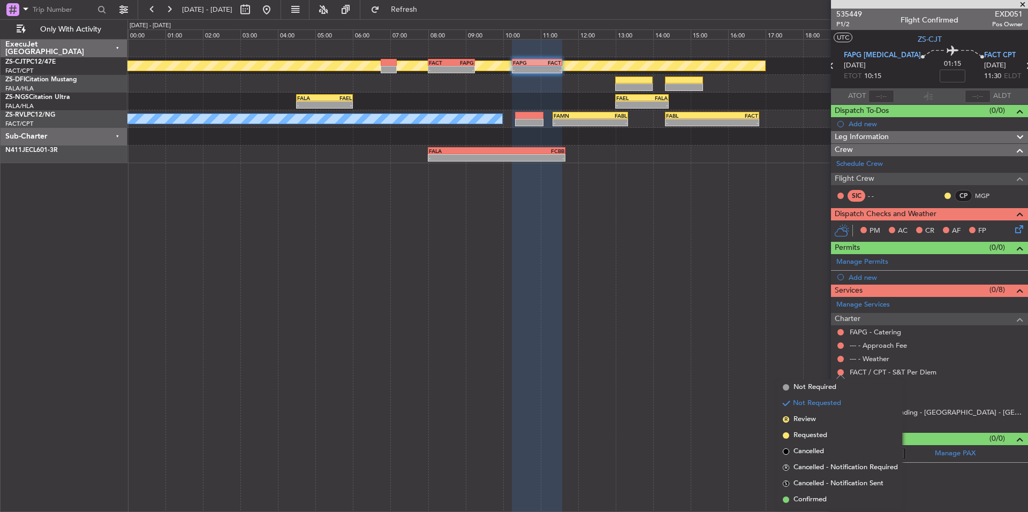
click at [824, 361] on div "Planned Maint - - FACT 08:00 Z FAPG 09:15 Z - - FAPG 10:15 Z FACT 11:35 Z - - F…" at bounding box center [577, 275] width 901 height 473
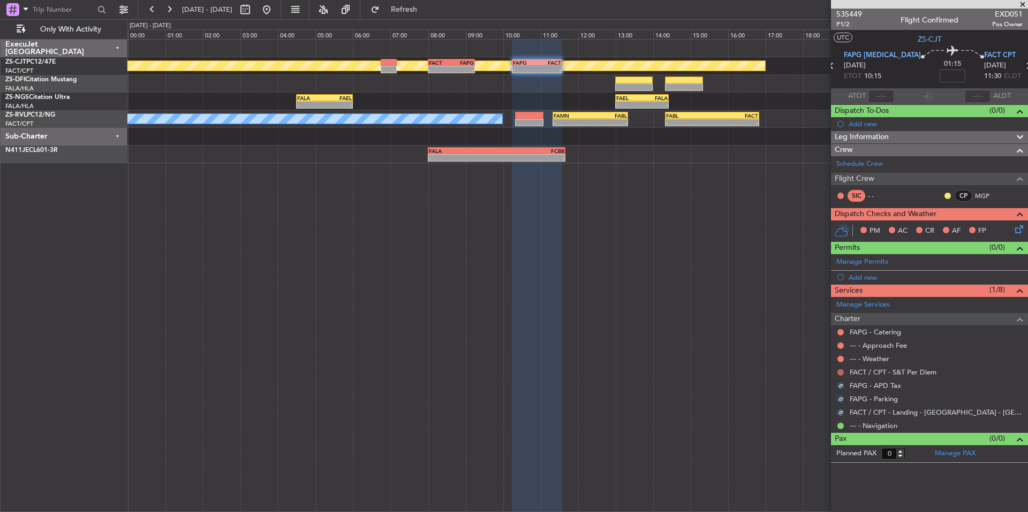
click at [843, 374] on div at bounding box center [840, 372] width 9 height 9
click at [841, 374] on button at bounding box center [841, 373] width 6 height 6
click at [839, 371] on button at bounding box center [841, 373] width 6 height 6
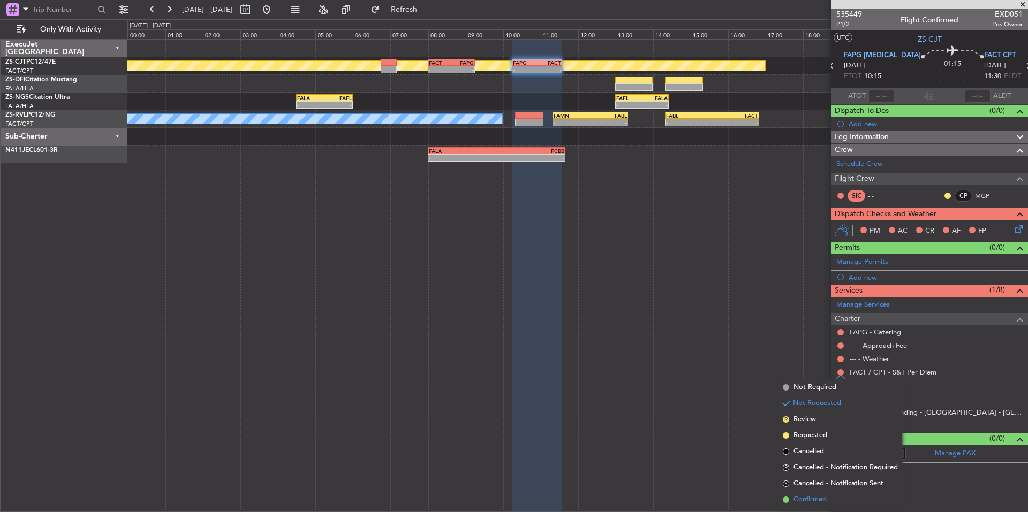
click at [803, 501] on span "Confirmed" at bounding box center [810, 500] width 33 height 11
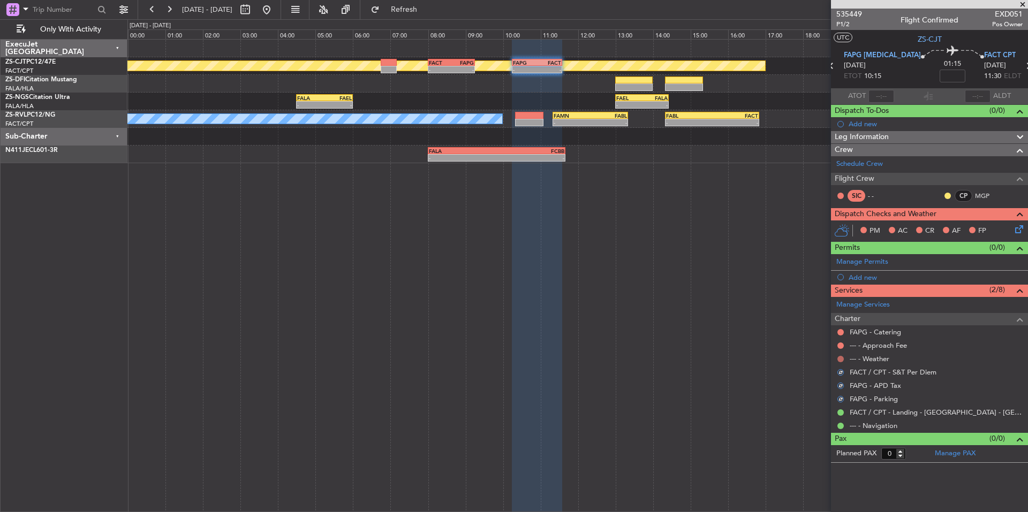
click at [839, 356] on button at bounding box center [841, 359] width 6 height 6
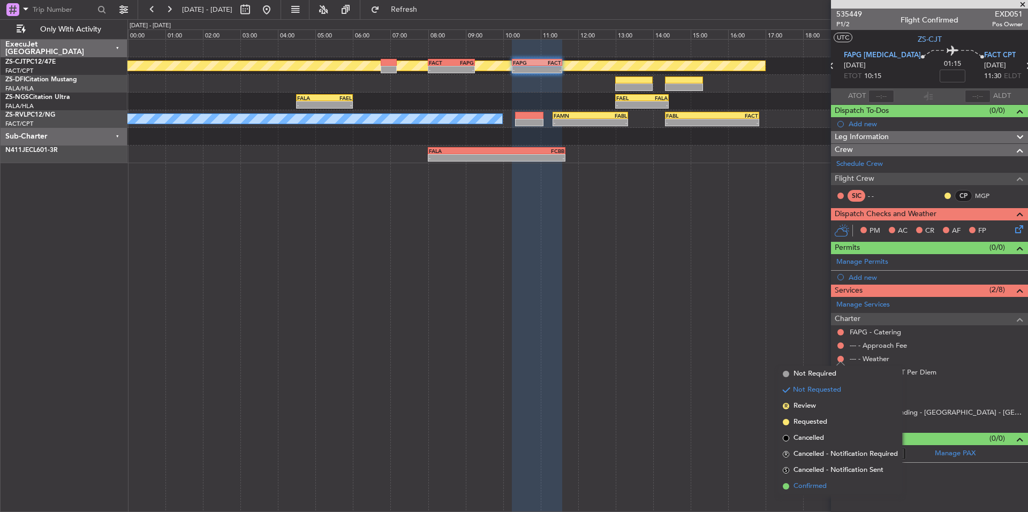
click at [826, 483] on span "Confirmed" at bounding box center [810, 486] width 33 height 11
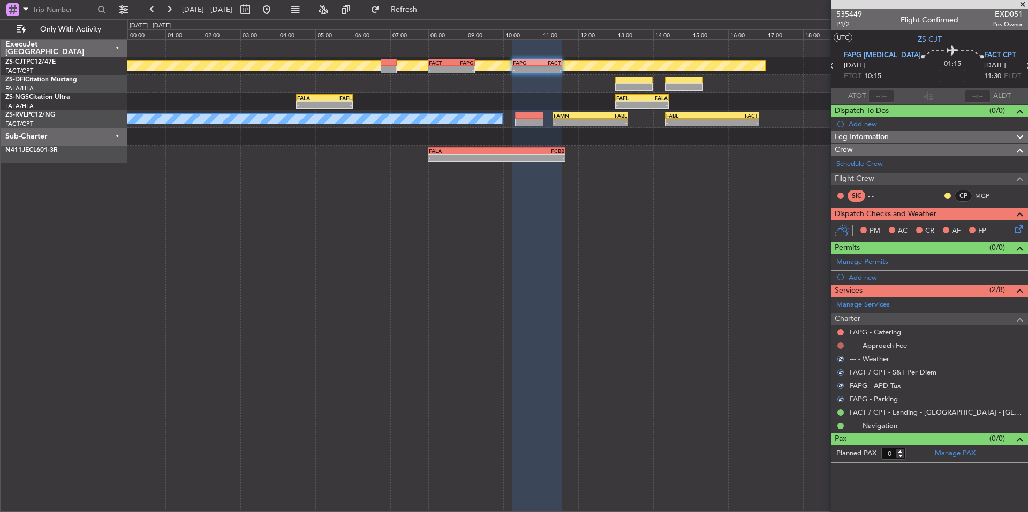
click at [843, 347] on button at bounding box center [841, 346] width 6 height 6
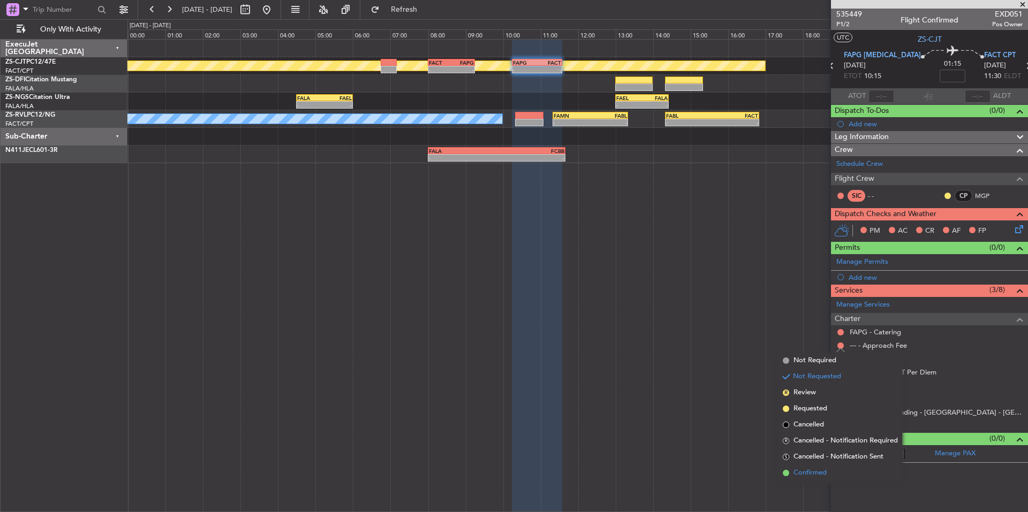
click at [826, 471] on span "Confirmed" at bounding box center [810, 473] width 33 height 11
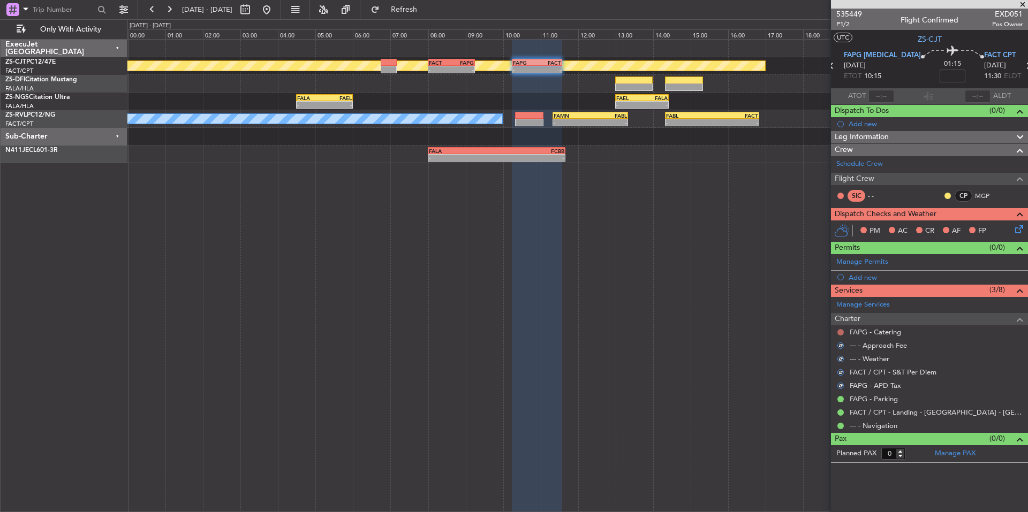
click at [840, 330] on button at bounding box center [841, 332] width 6 height 6
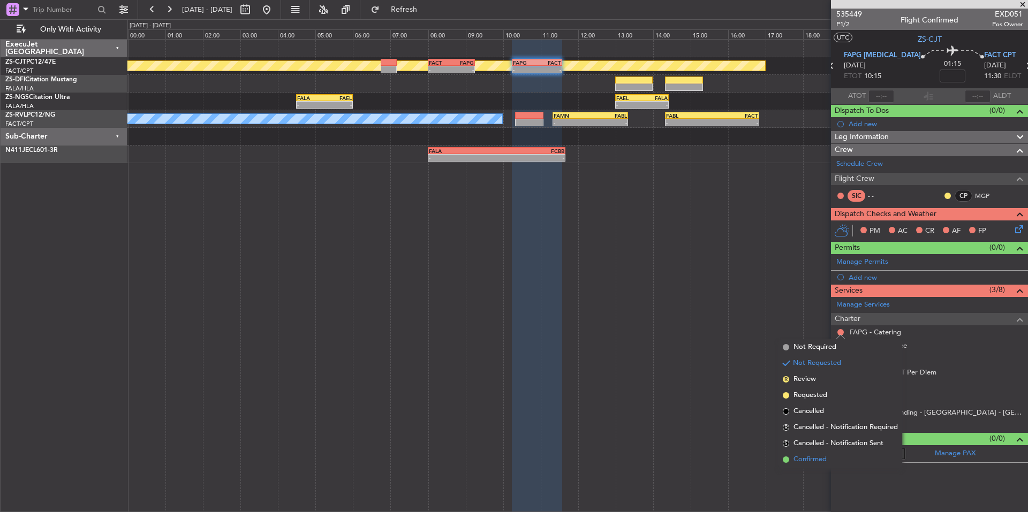
click at [798, 453] on li "Confirmed" at bounding box center [841, 460] width 124 height 16
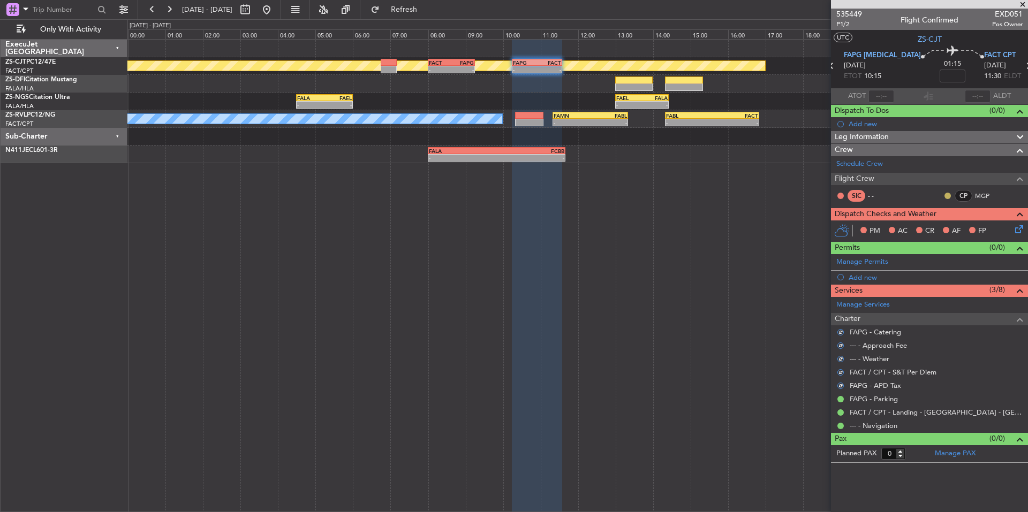
click at [948, 193] on button at bounding box center [948, 196] width 6 height 6
click at [1016, 228] on icon at bounding box center [1017, 227] width 9 height 9
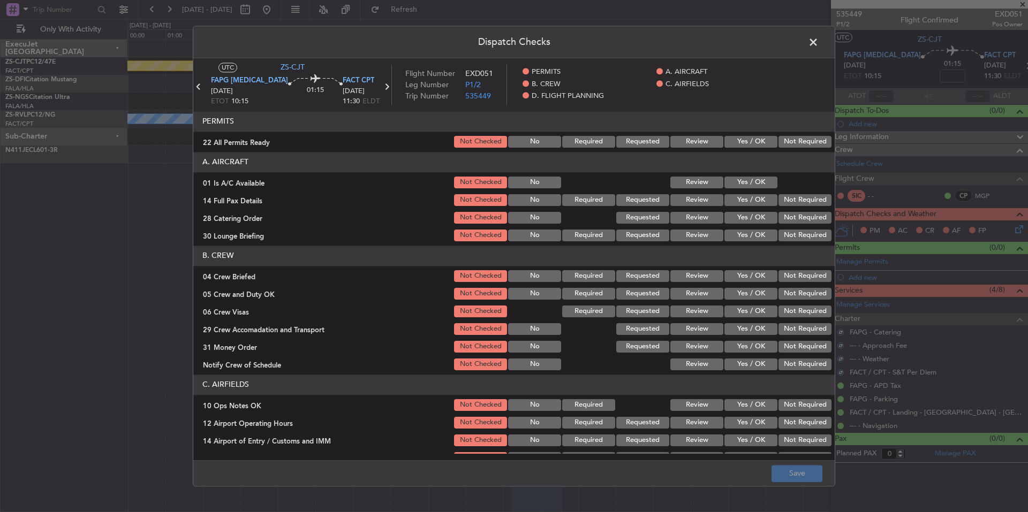
click at [796, 142] on button "Not Required" at bounding box center [805, 142] width 53 height 12
click at [765, 182] on button "Yes / OK" at bounding box center [751, 183] width 53 height 12
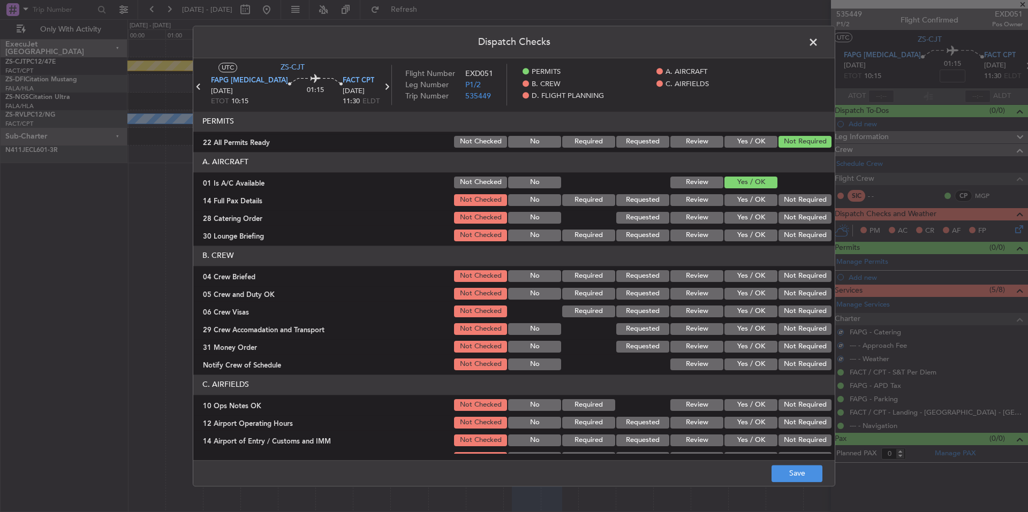
click at [815, 213] on button "Not Required" at bounding box center [805, 218] width 53 height 12
click at [816, 223] on button "Not Required" at bounding box center [805, 218] width 53 height 12
click at [816, 231] on button "Not Required" at bounding box center [805, 236] width 53 height 12
click at [809, 206] on button "Not Required" at bounding box center [805, 200] width 53 height 12
click at [800, 282] on div "Not Required" at bounding box center [804, 276] width 54 height 15
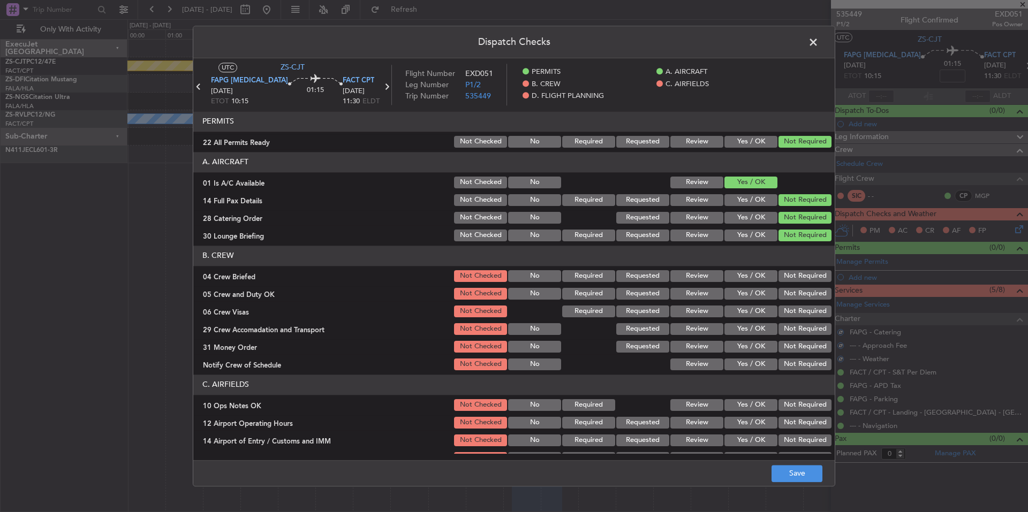
drag, startPoint x: 801, startPoint y: 295, endPoint x: 802, endPoint y: 308, distance: 13.9
click at [801, 297] on button "Not Required" at bounding box center [805, 294] width 53 height 12
drag, startPoint x: 802, startPoint y: 308, endPoint x: 801, endPoint y: 329, distance: 20.4
click at [802, 314] on button "Not Required" at bounding box center [805, 312] width 53 height 12
drag, startPoint x: 801, startPoint y: 329, endPoint x: 800, endPoint y: 335, distance: 6.0
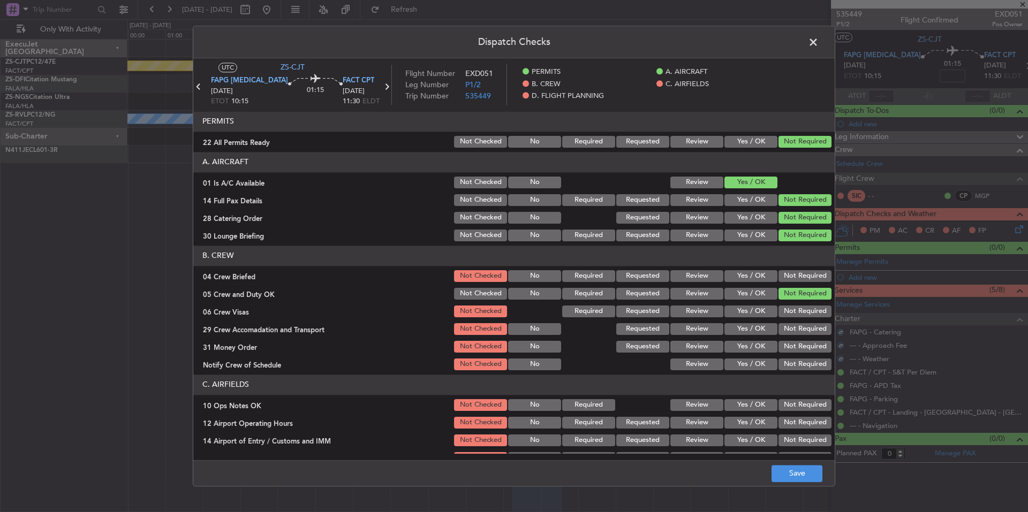
click at [801, 332] on button "Not Required" at bounding box center [805, 329] width 53 height 12
drag, startPoint x: 798, startPoint y: 343, endPoint x: 795, endPoint y: 354, distance: 11.9
click at [796, 346] on button "Not Required" at bounding box center [805, 347] width 53 height 12
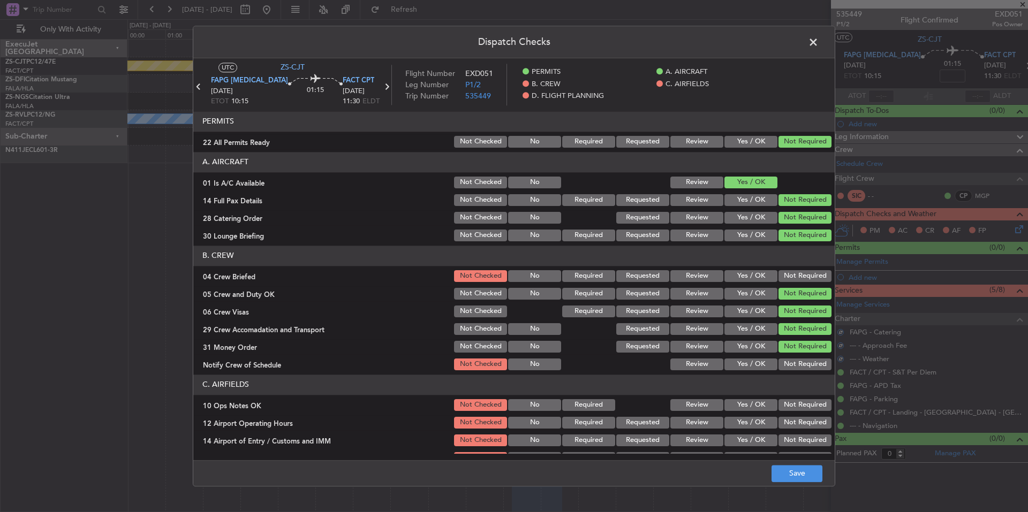
click at [795, 356] on section "B. CREW 04 Crew Briefed Not Checked No Required Requested Review Yes / OK Not R…" at bounding box center [514, 309] width 642 height 126
click at [795, 363] on button "Not Required" at bounding box center [805, 365] width 53 height 12
click at [794, 363] on button "Not Required" at bounding box center [805, 365] width 53 height 12
click at [800, 268] on section "B. CREW 04 Crew Briefed Not Checked No Required Requested Review Yes / OK Not R…" at bounding box center [514, 309] width 642 height 126
click at [800, 275] on button "Not Required" at bounding box center [805, 276] width 53 height 12
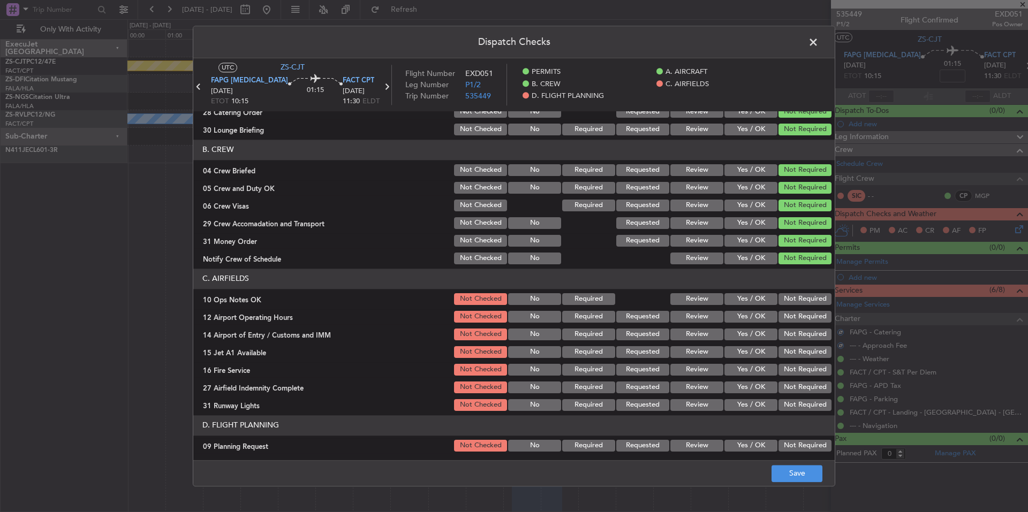
scroll to position [126, 0]
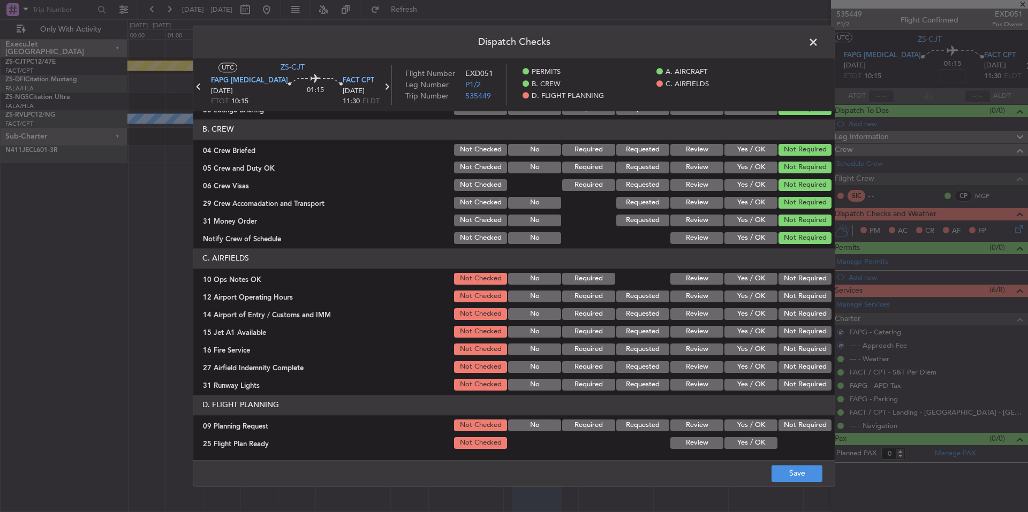
click at [800, 275] on button "Not Required" at bounding box center [805, 279] width 53 height 12
click at [800, 283] on button "Not Required" at bounding box center [805, 279] width 53 height 12
click at [805, 297] on button "Not Required" at bounding box center [805, 297] width 53 height 12
drag, startPoint x: 806, startPoint y: 300, endPoint x: 806, endPoint y: 306, distance: 6.4
click at [806, 301] on button "Not Required" at bounding box center [805, 297] width 53 height 12
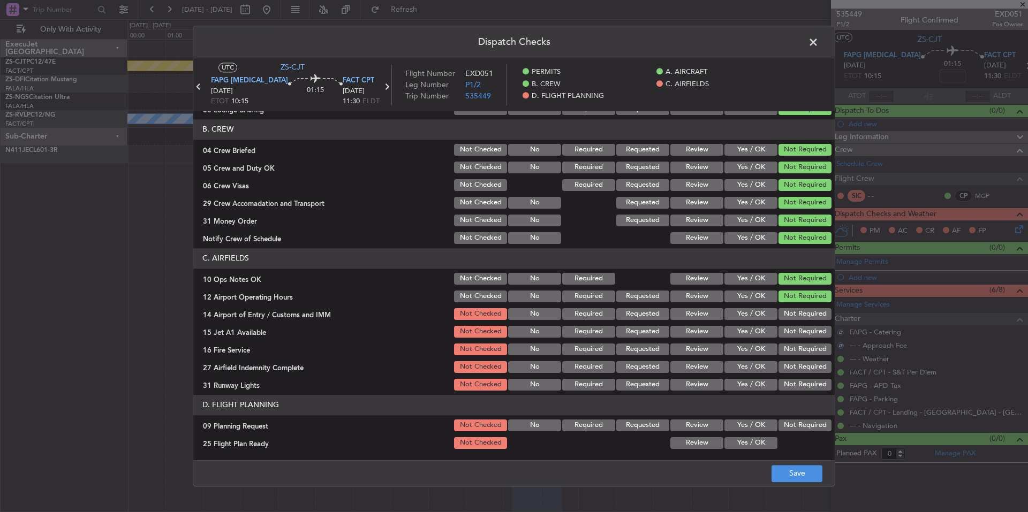
drag, startPoint x: 806, startPoint y: 310, endPoint x: 807, endPoint y: 318, distance: 7.5
click at [806, 311] on div "Not Required" at bounding box center [804, 314] width 54 height 15
click at [808, 322] on div "Not Required" at bounding box center [804, 314] width 54 height 15
drag, startPoint x: 808, startPoint y: 332, endPoint x: 808, endPoint y: 338, distance: 6.4
click at [808, 333] on button "Not Required" at bounding box center [805, 332] width 53 height 12
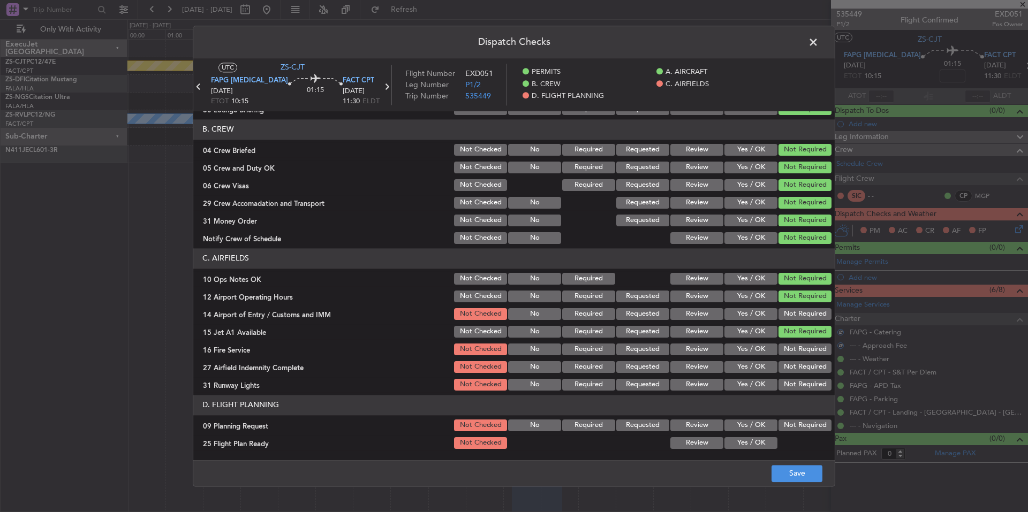
drag, startPoint x: 808, startPoint y: 338, endPoint x: 807, endPoint y: 355, distance: 16.1
click at [807, 343] on section "C. AIRFIELDS 10 Ops Notes OK Not Checked No Required Review Yes / OK Not Requir…" at bounding box center [514, 320] width 642 height 144
click at [805, 366] on button "Not Required" at bounding box center [805, 367] width 53 height 12
drag, startPoint x: 803, startPoint y: 374, endPoint x: 802, endPoint y: 382, distance: 8.1
click at [803, 374] on div "Not Required" at bounding box center [804, 367] width 54 height 15
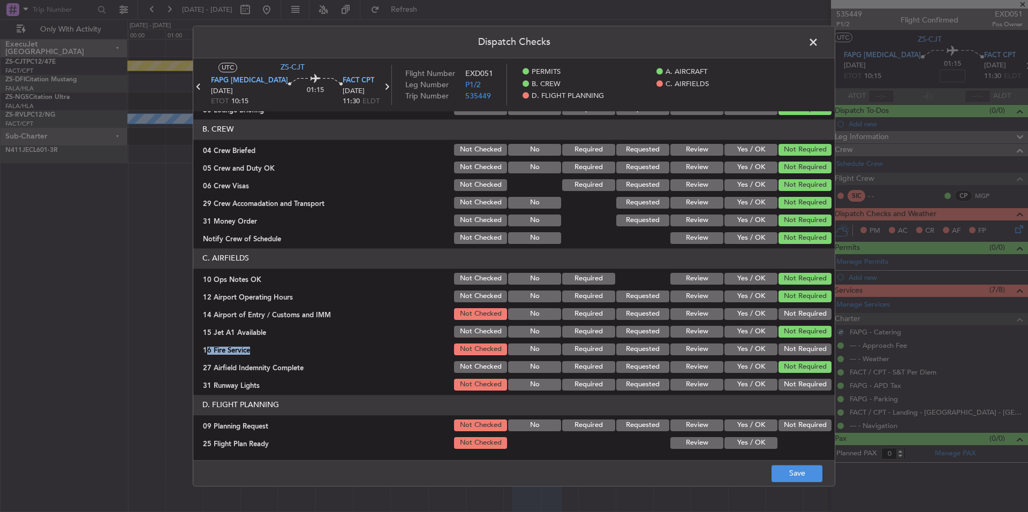
click at [802, 382] on button "Not Required" at bounding box center [805, 385] width 53 height 12
click at [802, 383] on button "Not Required" at bounding box center [805, 385] width 53 height 12
click at [804, 335] on button "Not Required" at bounding box center [805, 332] width 53 height 12
click at [803, 343] on div "Not Required" at bounding box center [804, 349] width 54 height 15
click at [803, 349] on button "Not Required" at bounding box center [805, 350] width 53 height 12
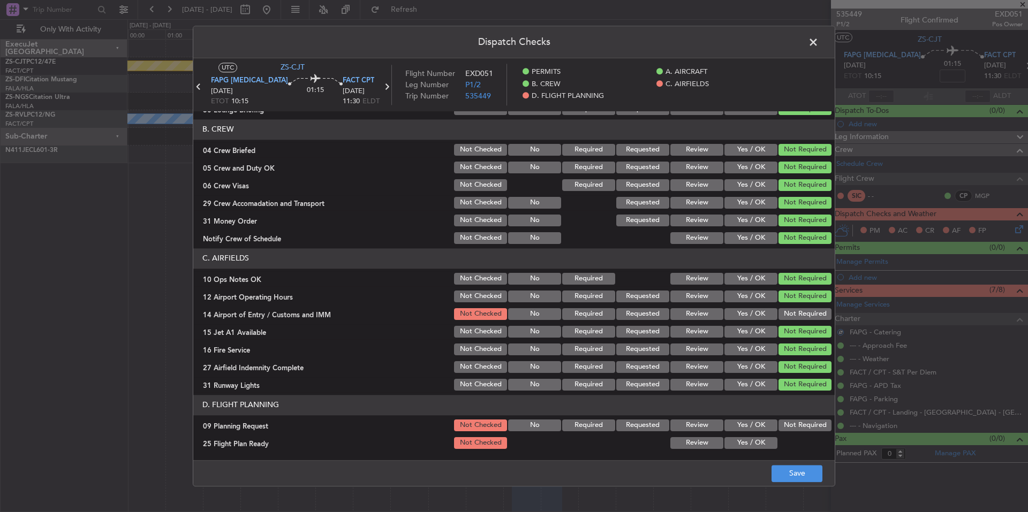
click at [797, 314] on button "Not Required" at bounding box center [805, 314] width 53 height 12
click at [698, 440] on button "Review" at bounding box center [696, 444] width 53 height 12
click at [696, 424] on button "Review" at bounding box center [696, 426] width 53 height 12
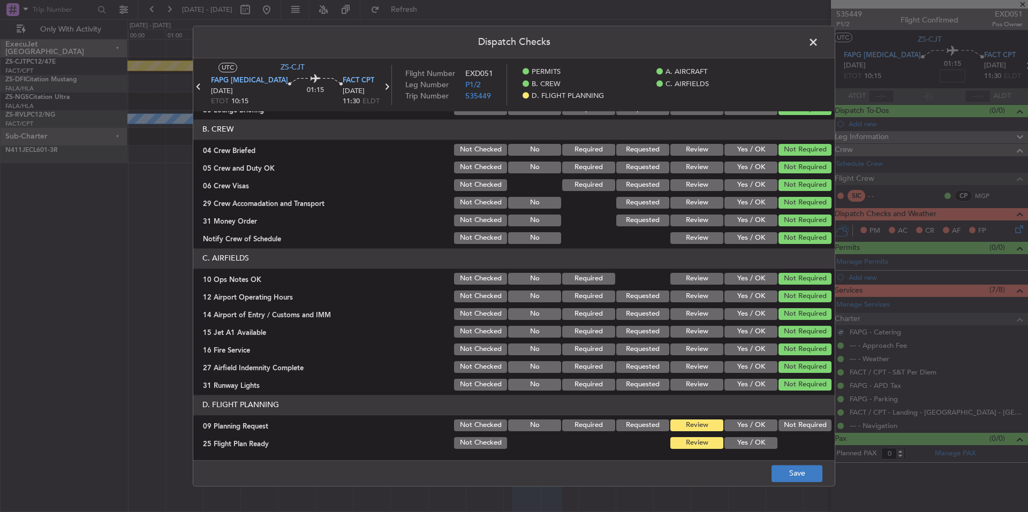
click at [772, 471] on footer "Save" at bounding box center [514, 474] width 642 height 26
click at [794, 474] on button "Save" at bounding box center [797, 473] width 51 height 17
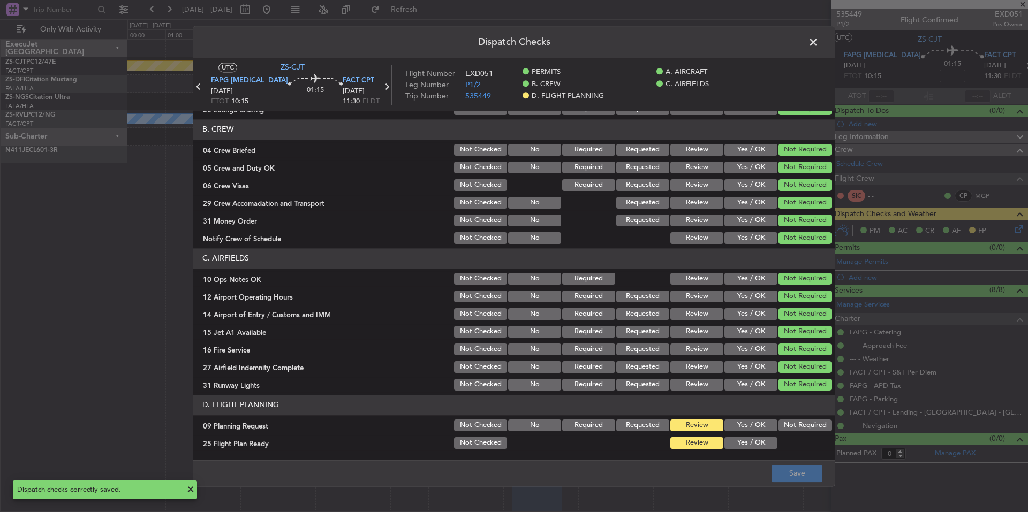
click at [819, 40] on span at bounding box center [819, 44] width 0 height 21
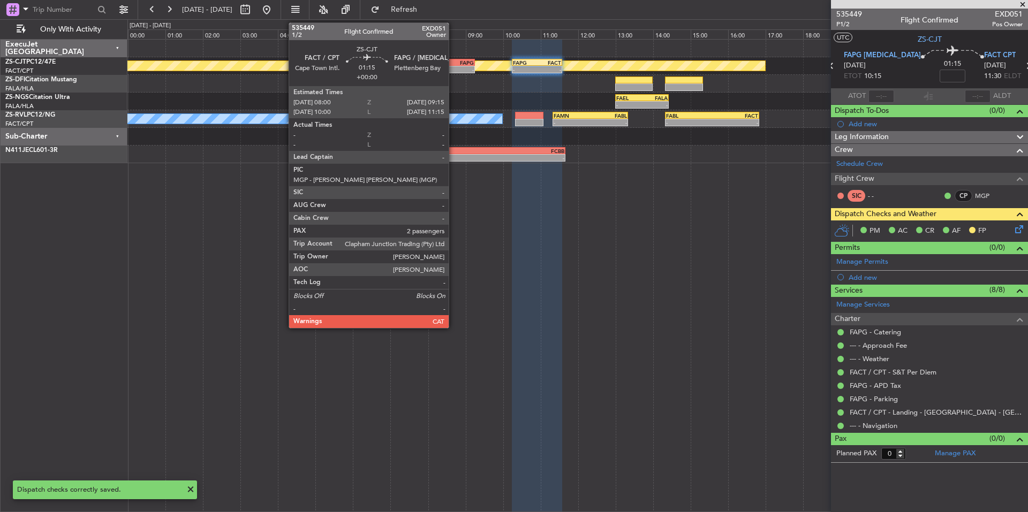
click at [454, 63] on div "FAPG" at bounding box center [462, 62] width 22 height 6
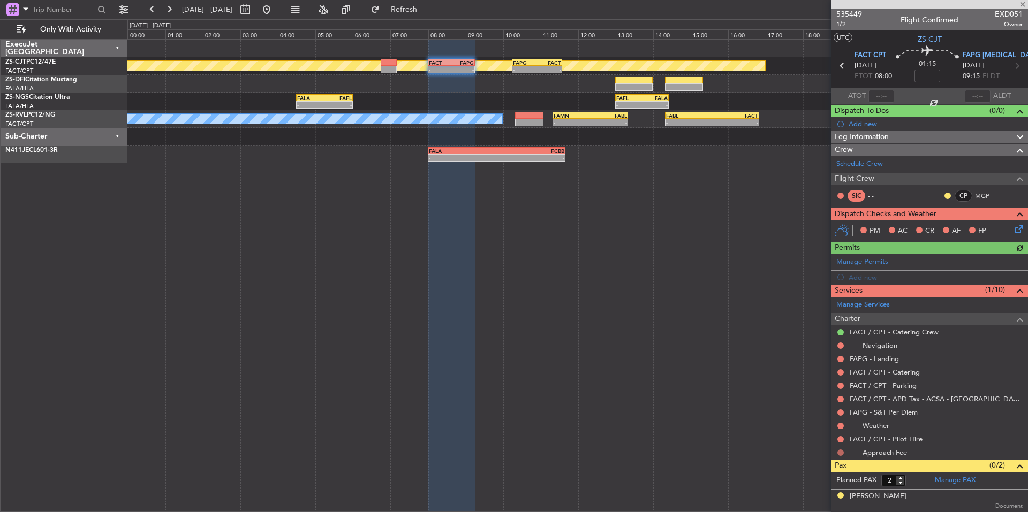
click at [840, 451] on button at bounding box center [841, 453] width 6 height 6
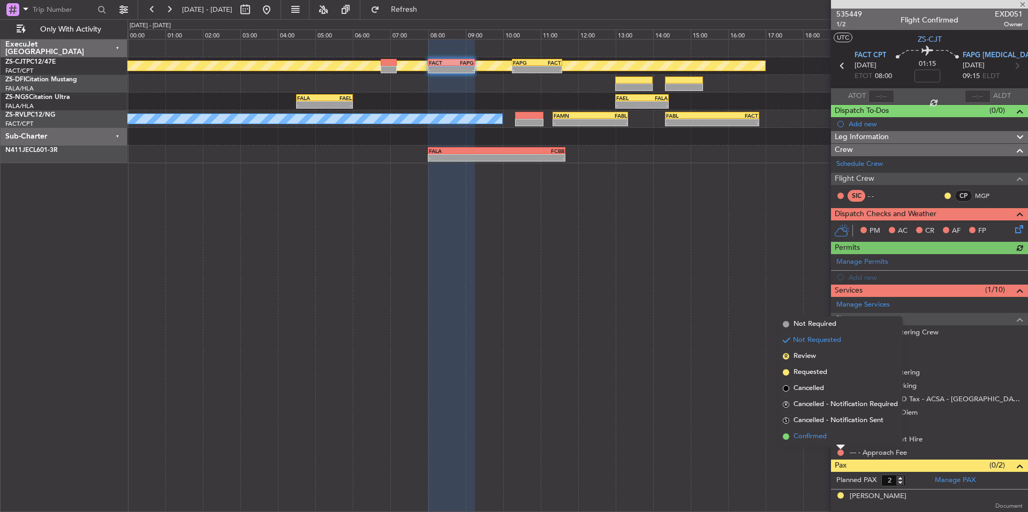
click at [817, 434] on span "Confirmed" at bounding box center [810, 437] width 33 height 11
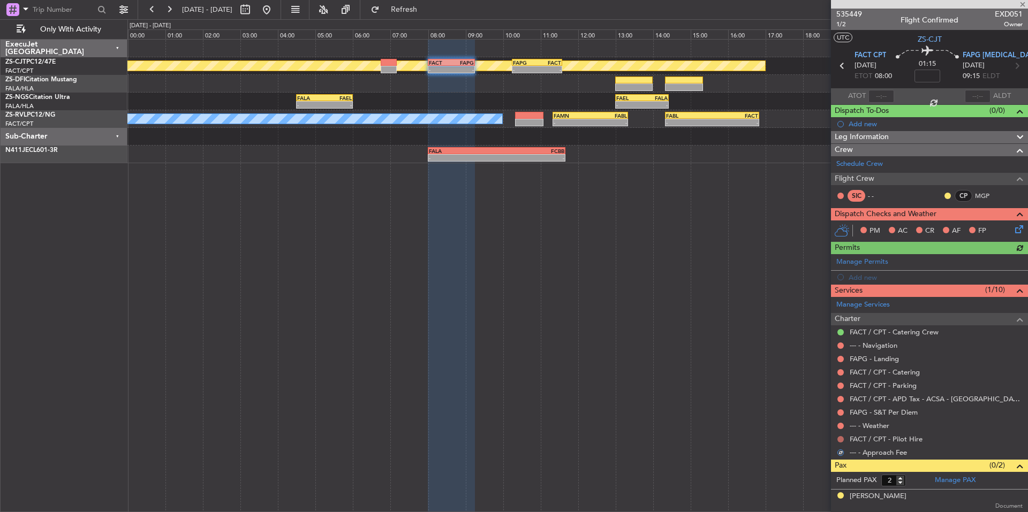
click at [840, 439] on button at bounding box center [841, 439] width 6 height 6
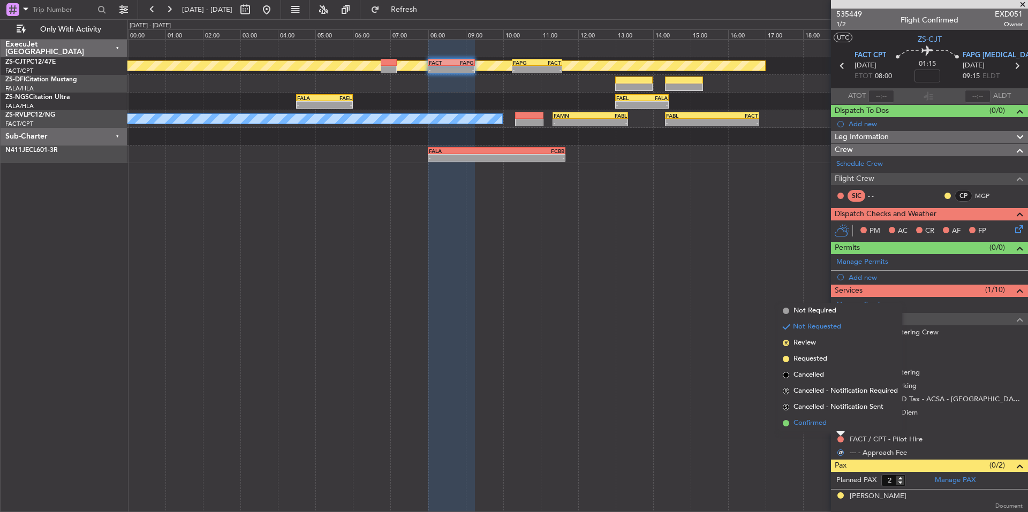
click at [823, 425] on span "Confirmed" at bounding box center [810, 423] width 33 height 11
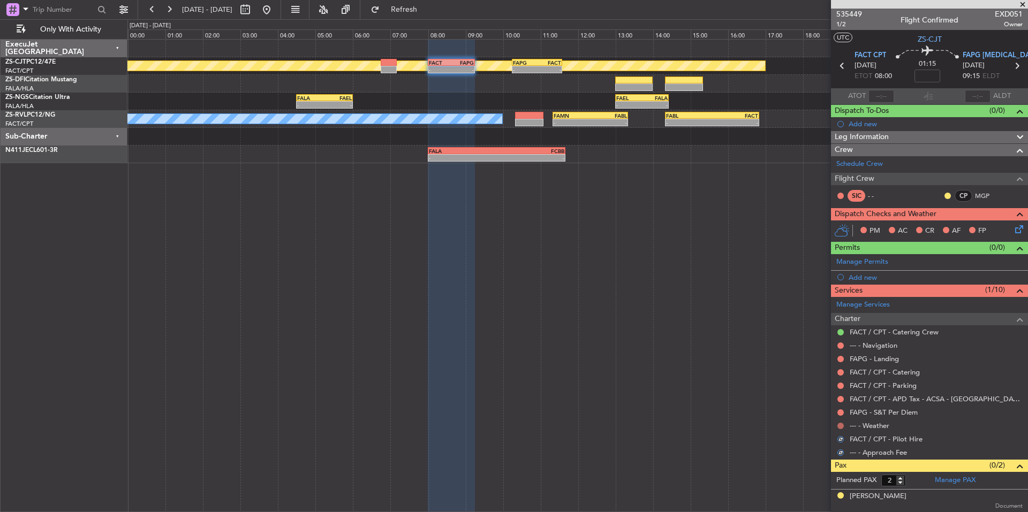
click at [840, 425] on button at bounding box center [841, 426] width 6 height 6
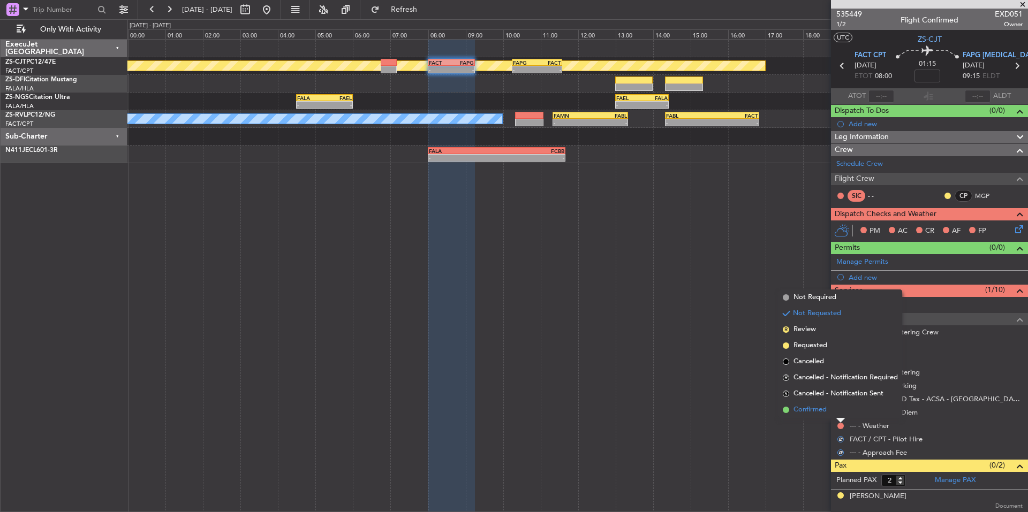
click at [825, 411] on span "Confirmed" at bounding box center [810, 410] width 33 height 11
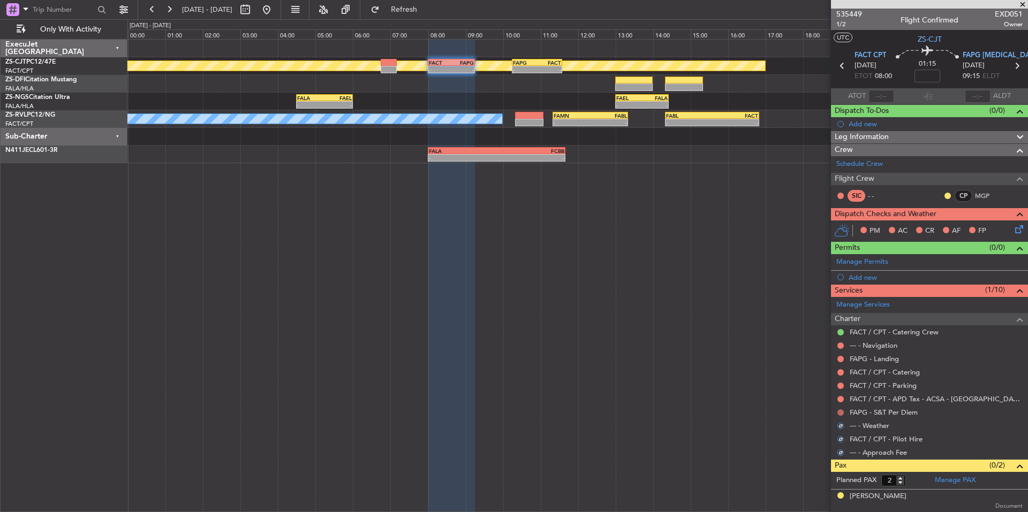
click at [840, 411] on button at bounding box center [841, 413] width 6 height 6
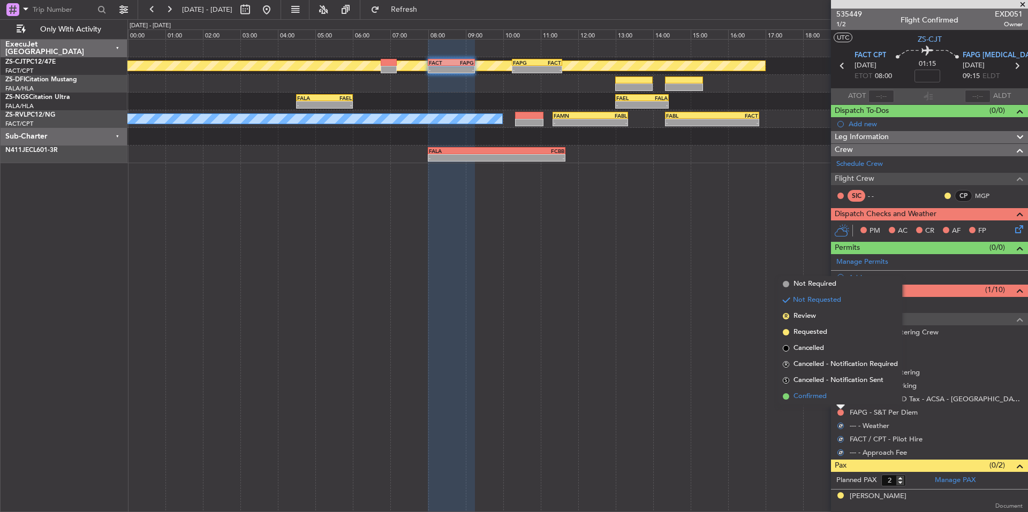
click at [831, 400] on li "Confirmed" at bounding box center [841, 397] width 124 height 16
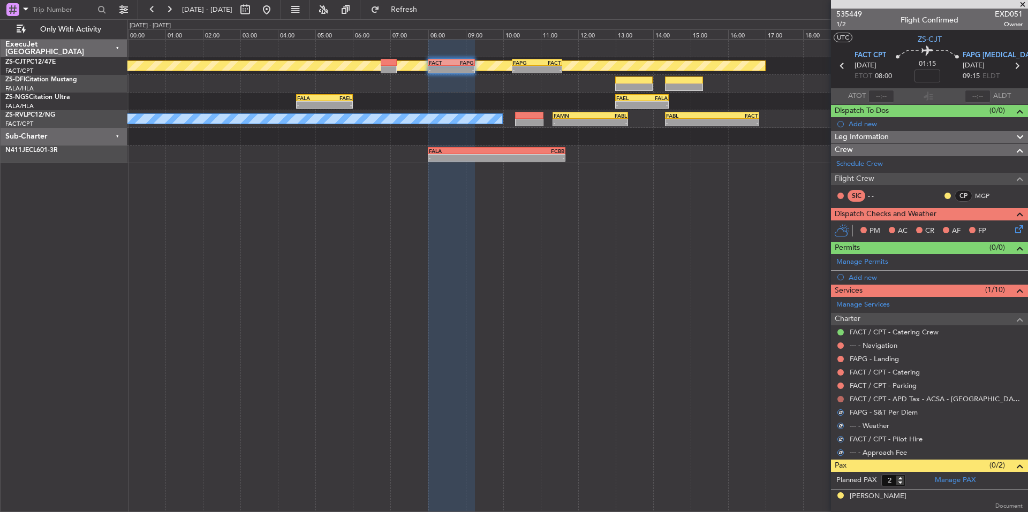
click at [840, 400] on button at bounding box center [841, 399] width 6 height 6
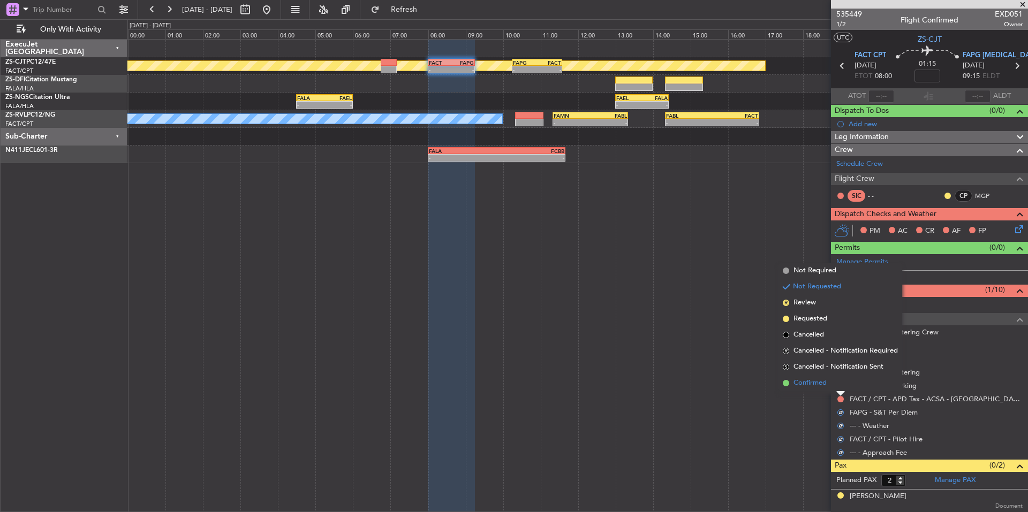
click at [831, 388] on li "Confirmed" at bounding box center [841, 383] width 124 height 16
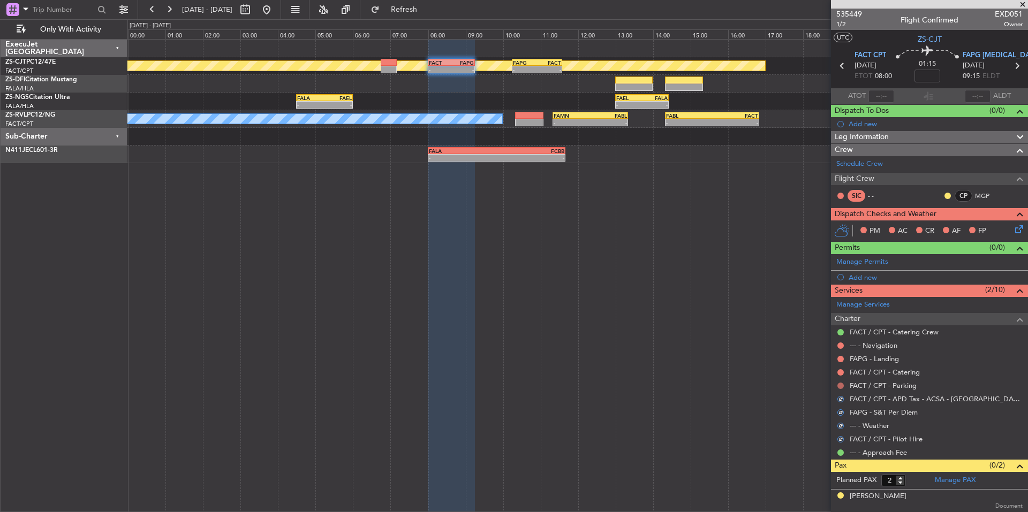
click at [838, 386] on button at bounding box center [841, 386] width 6 height 6
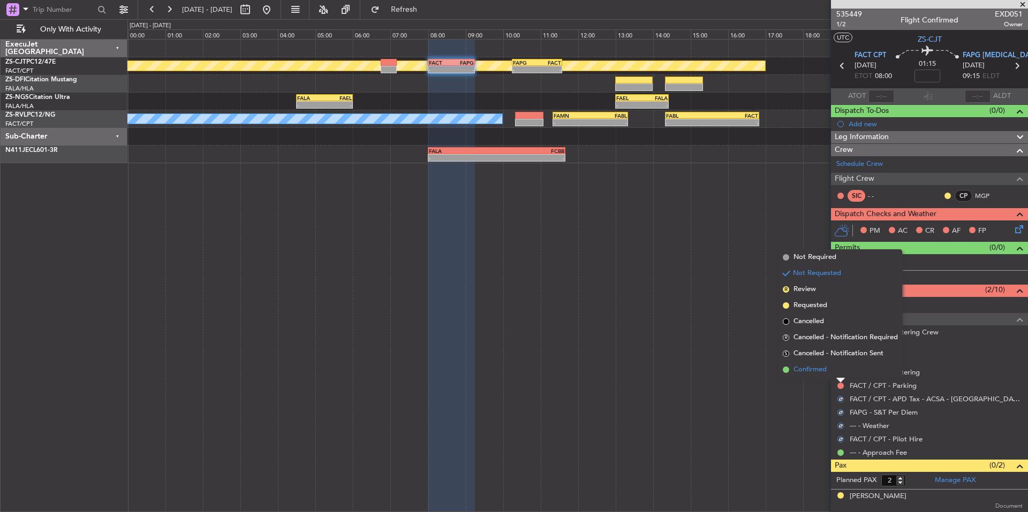
click at [831, 376] on li "Confirmed" at bounding box center [841, 370] width 124 height 16
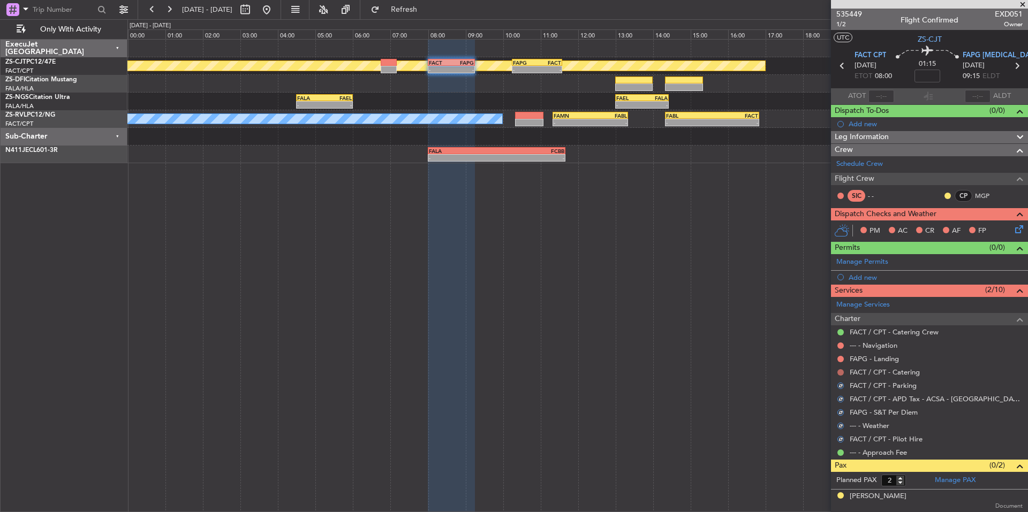
click at [839, 370] on button at bounding box center [841, 373] width 6 height 6
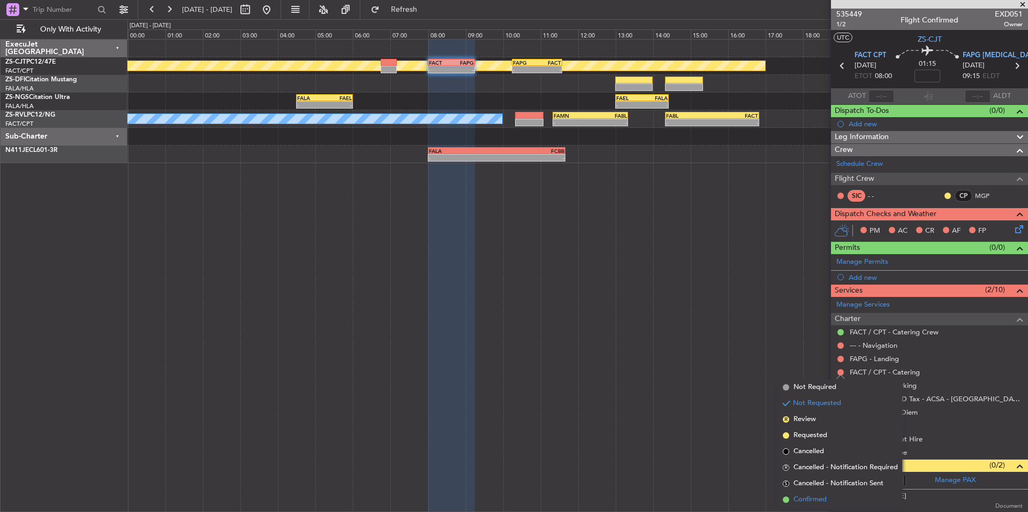
click at [824, 499] on span "Confirmed" at bounding box center [810, 500] width 33 height 11
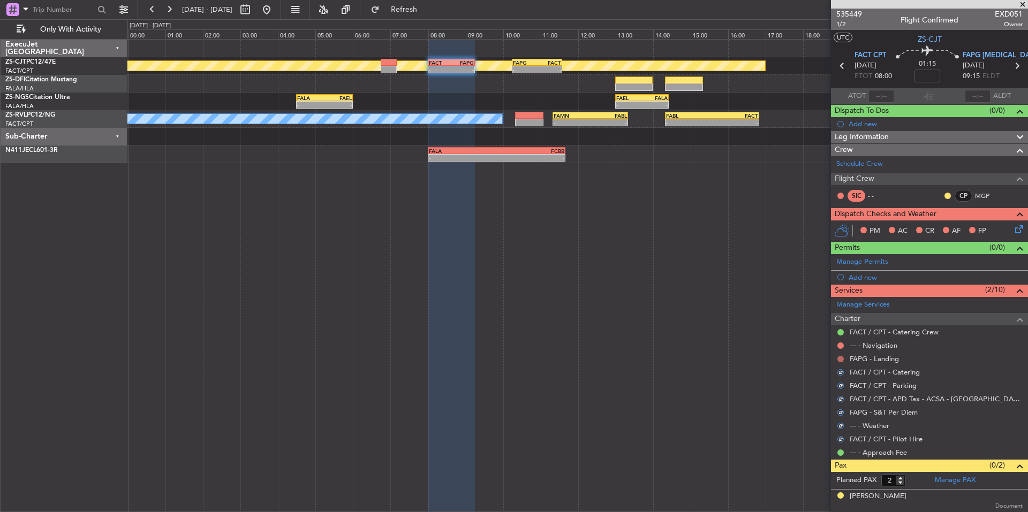
click at [841, 358] on button at bounding box center [841, 359] width 6 height 6
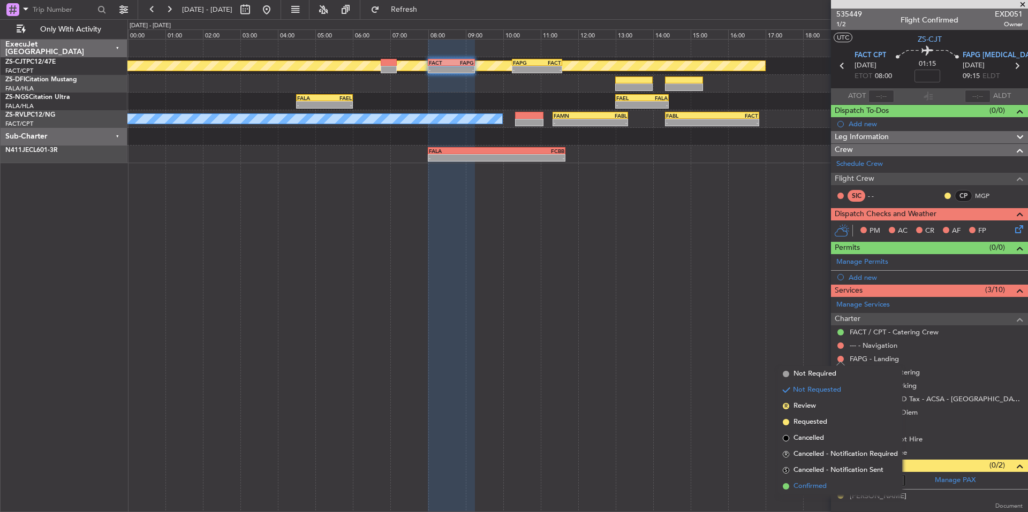
click at [823, 486] on span "Confirmed" at bounding box center [810, 486] width 33 height 11
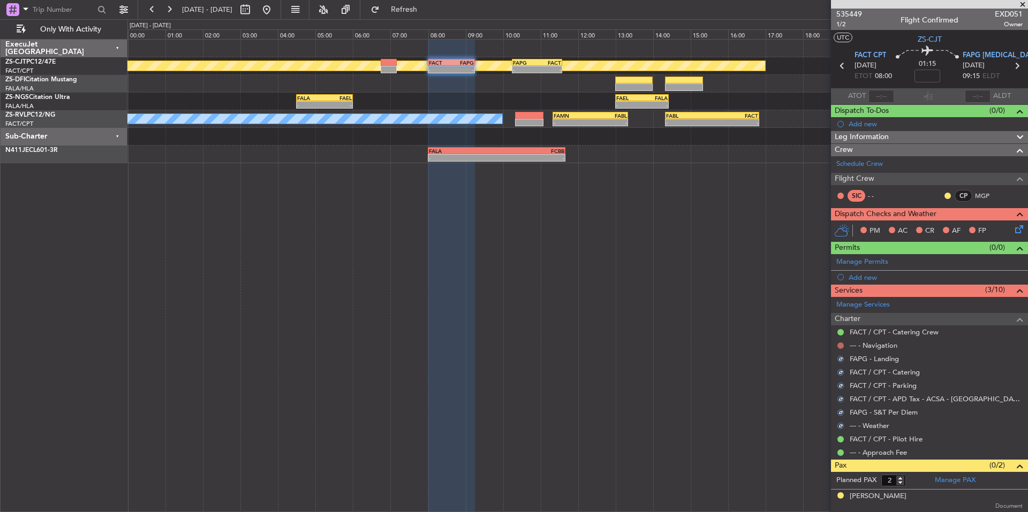
click at [842, 346] on button at bounding box center [841, 346] width 6 height 6
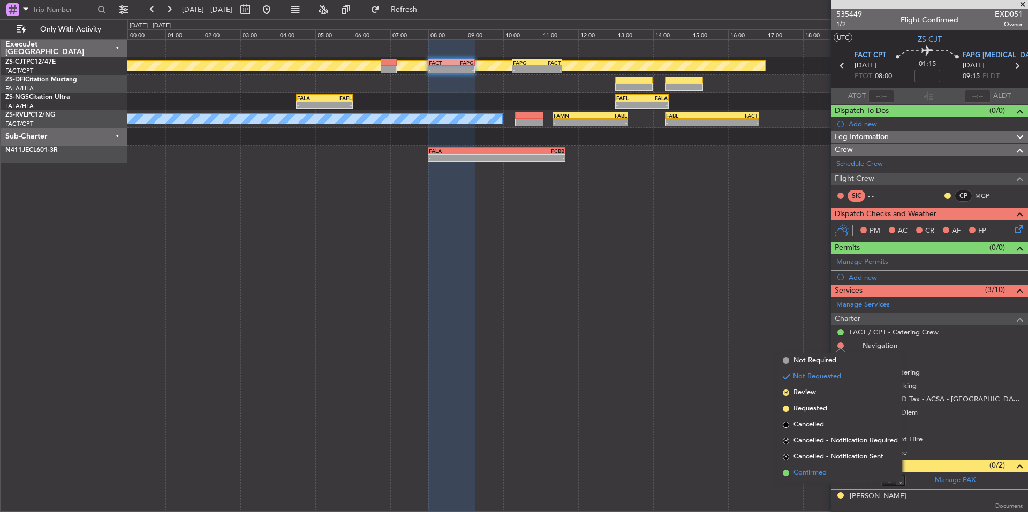
click at [802, 473] on span "Confirmed" at bounding box center [810, 473] width 33 height 11
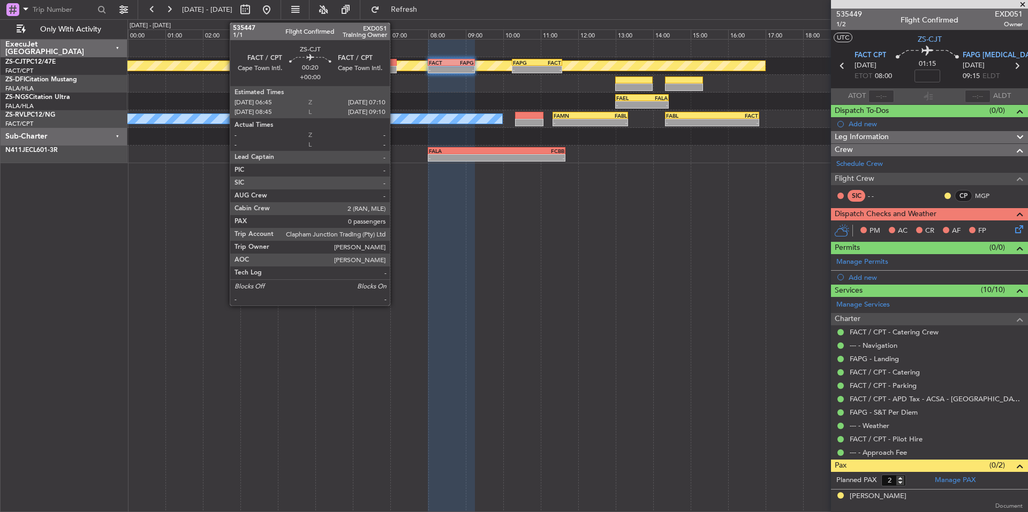
click at [395, 68] on div at bounding box center [389, 69] width 16 height 7
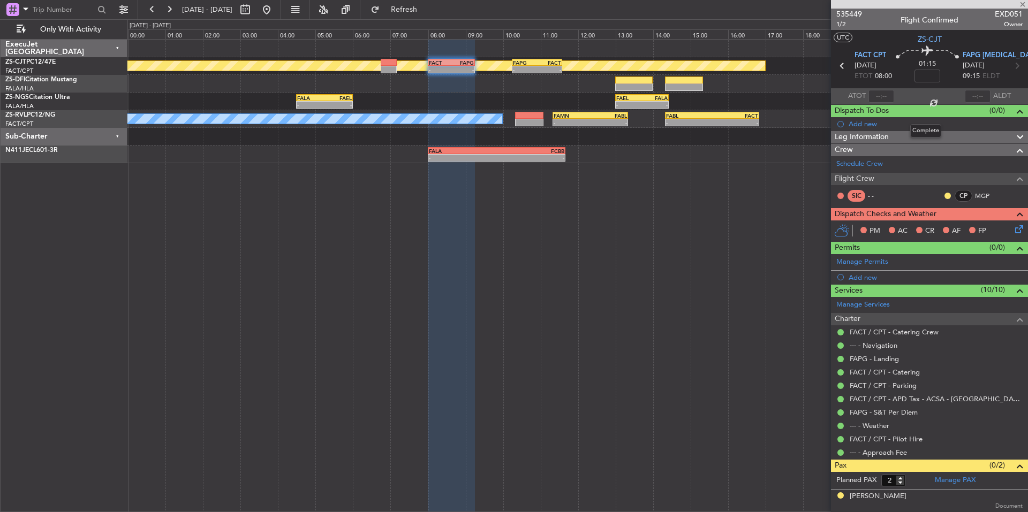
type input "0"
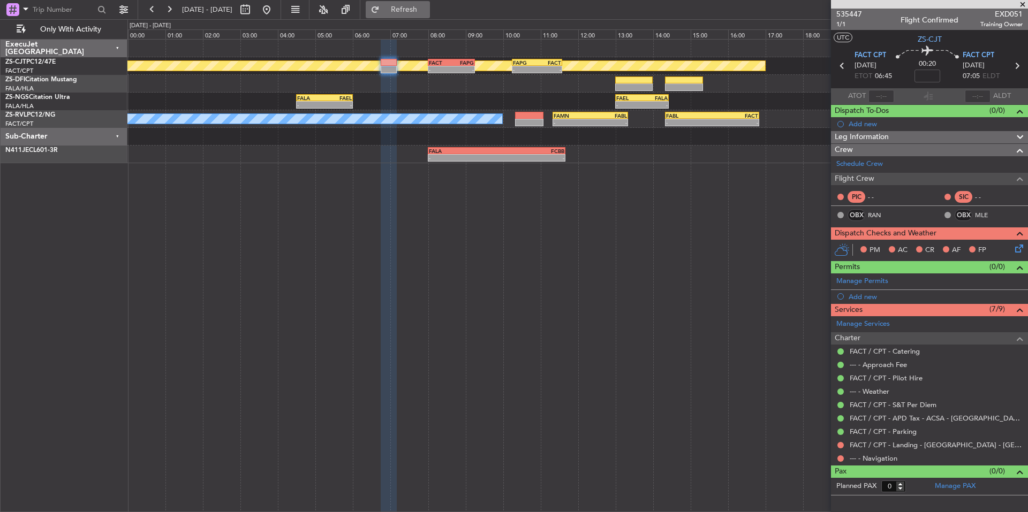
click at [427, 9] on span "Refresh" at bounding box center [404, 9] width 45 height 7
click at [160, 12] on button at bounding box center [152, 9] width 17 height 17
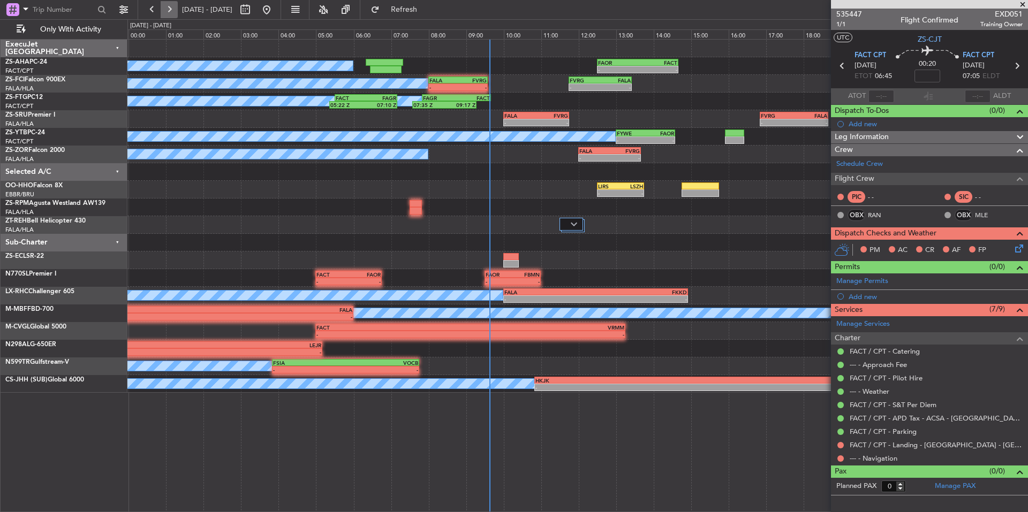
click at [174, 10] on button at bounding box center [169, 9] width 17 height 17
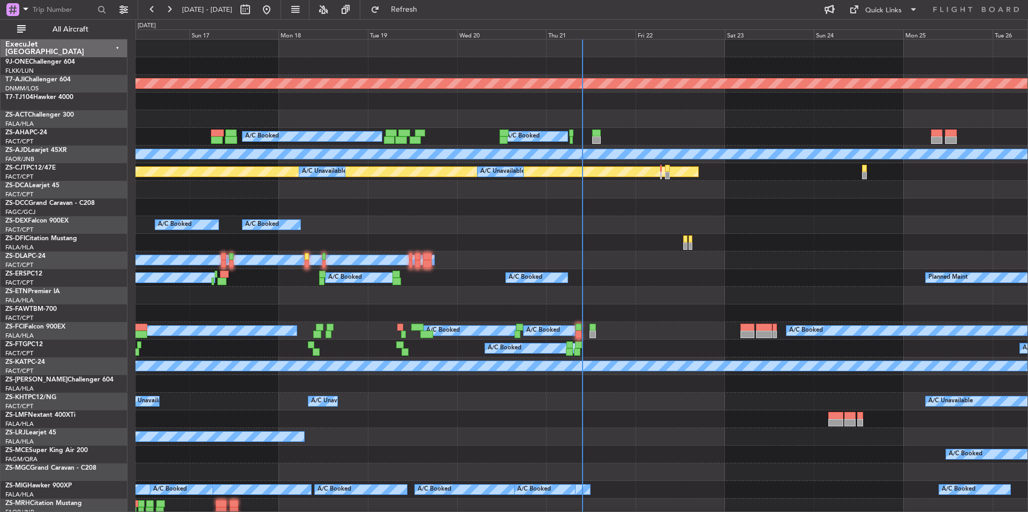
click at [681, 34] on div "Fri 22" at bounding box center [680, 34] width 89 height 10
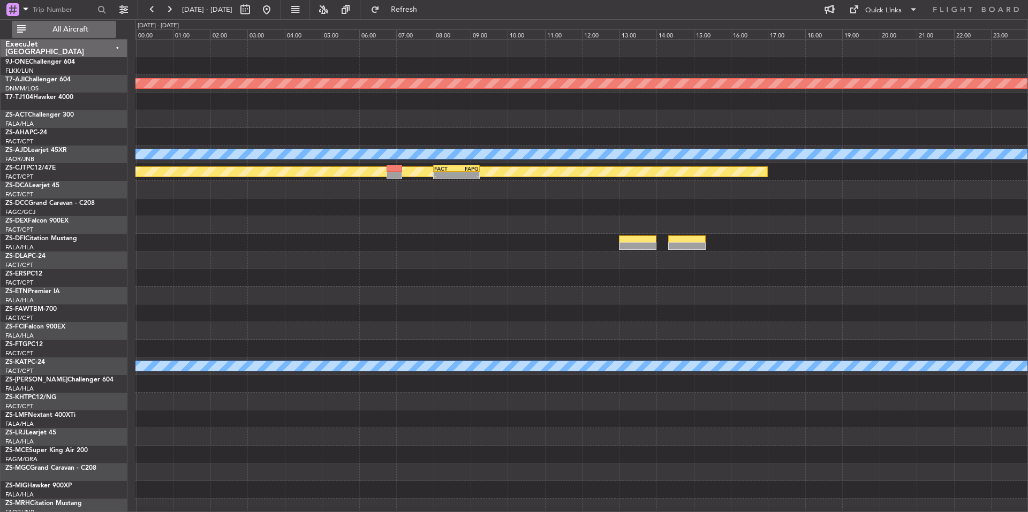
click at [95, 27] on span "All Aircraft" at bounding box center [70, 29] width 85 height 7
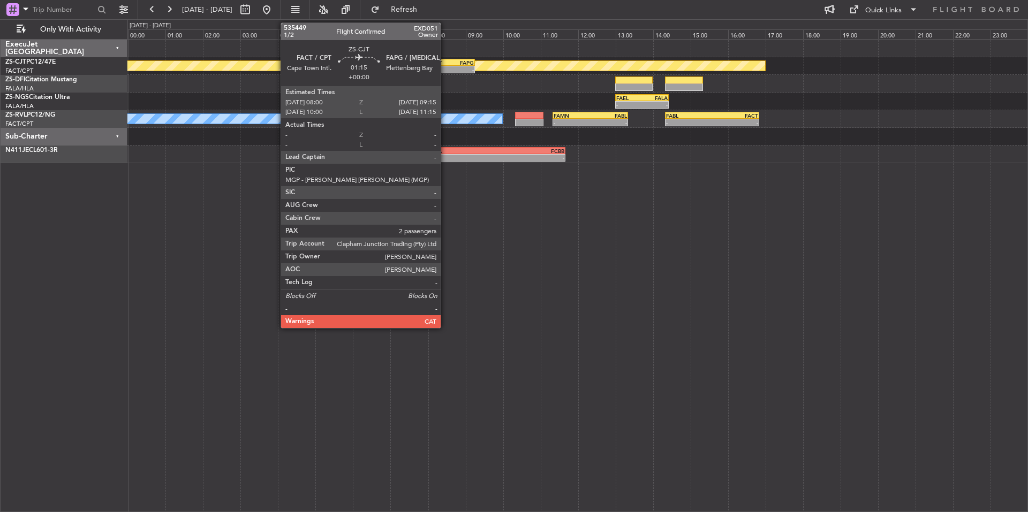
click at [446, 65] on div "FACT 08:00 Z FAPG 09:15 Z" at bounding box center [451, 62] width 47 height 7
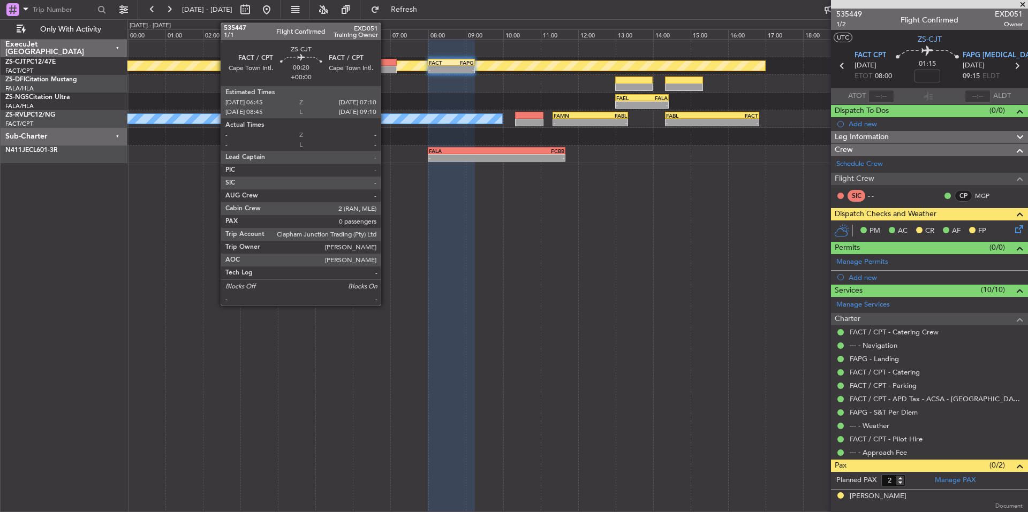
click at [386, 67] on div at bounding box center [389, 69] width 16 height 7
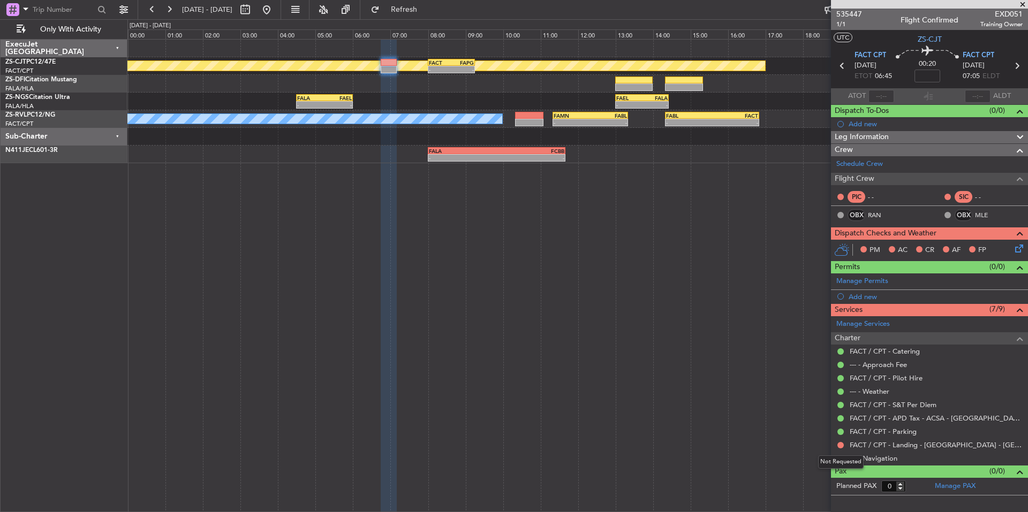
click at [839, 459] on div "Not Requested" at bounding box center [841, 462] width 46 height 13
click at [839, 443] on button at bounding box center [841, 445] width 6 height 6
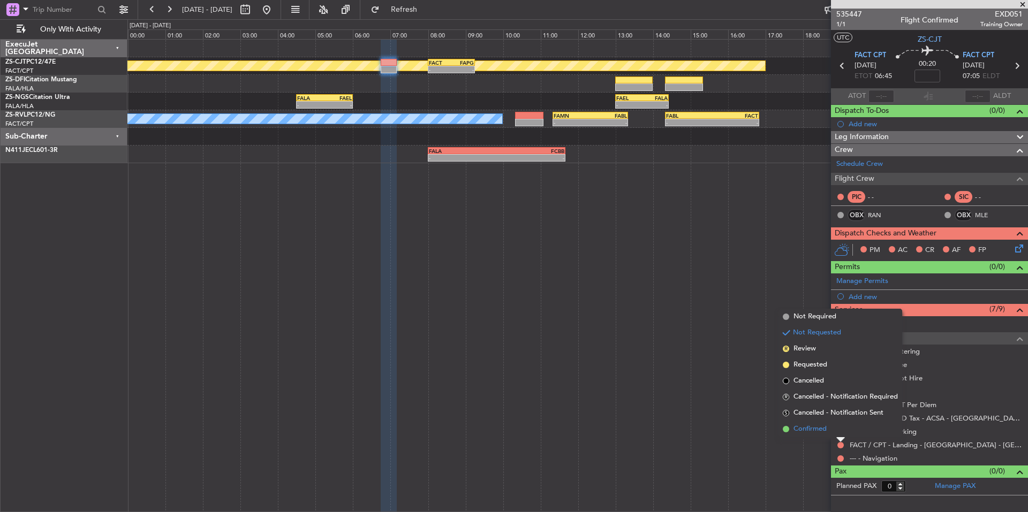
click at [808, 429] on span "Confirmed" at bounding box center [810, 429] width 33 height 11
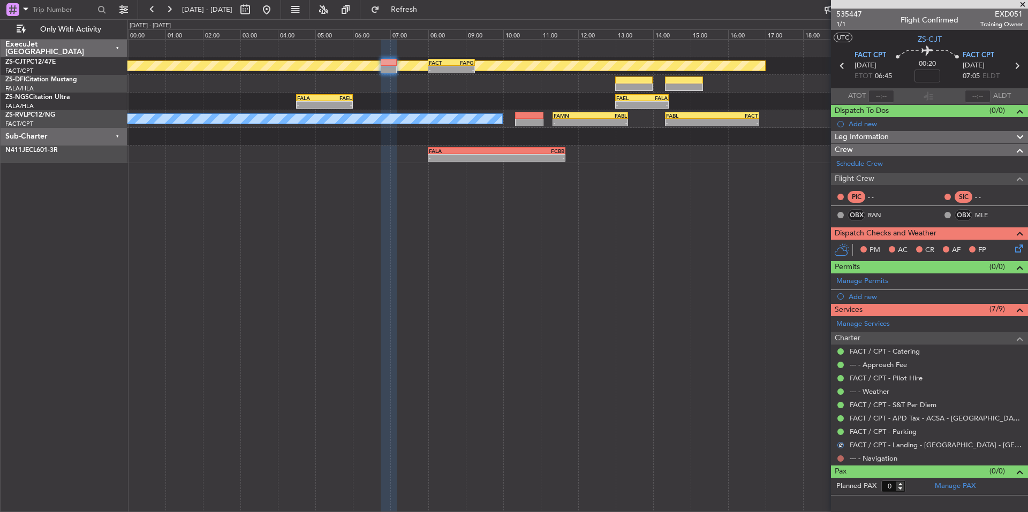
click at [841, 458] on button at bounding box center [841, 459] width 6 height 6
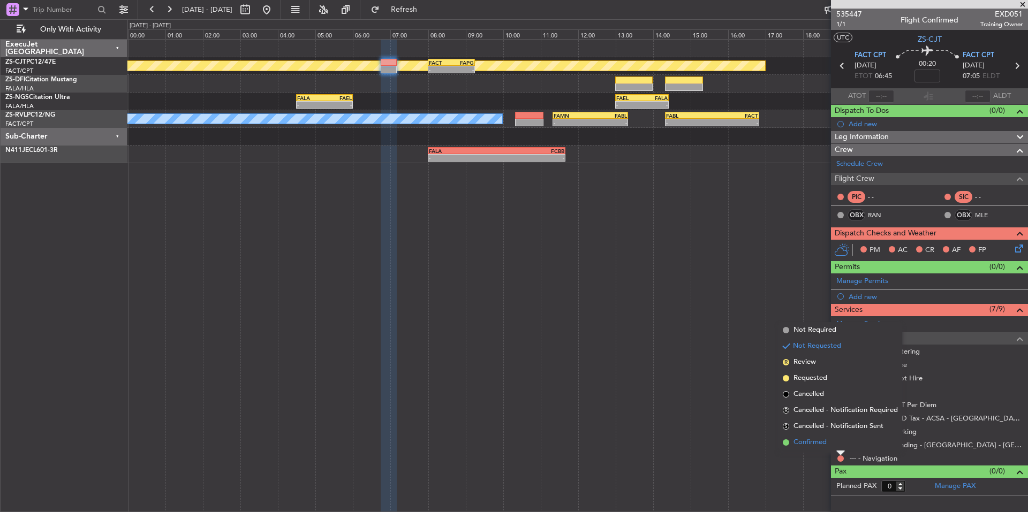
click at [817, 436] on li "Confirmed" at bounding box center [841, 443] width 124 height 16
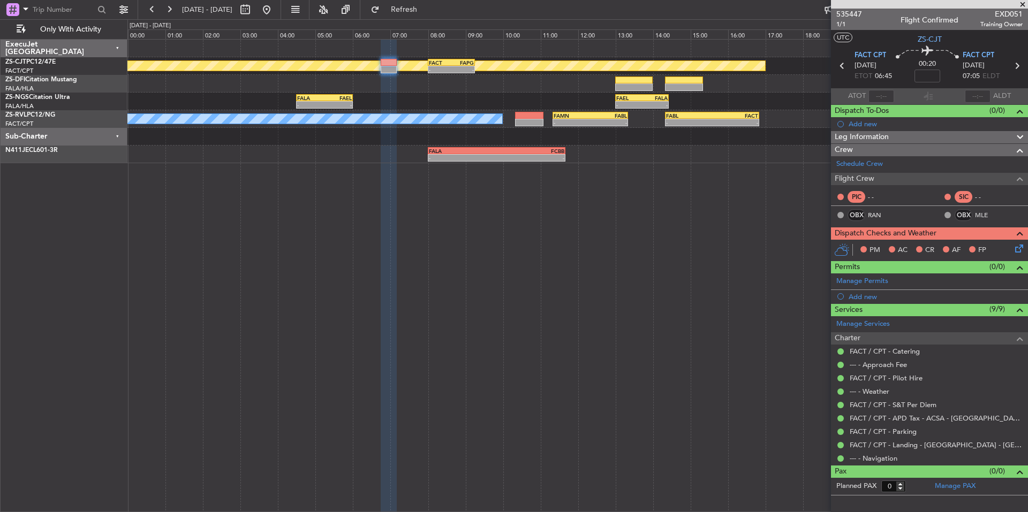
click at [1018, 247] on icon at bounding box center [1017, 247] width 9 height 9
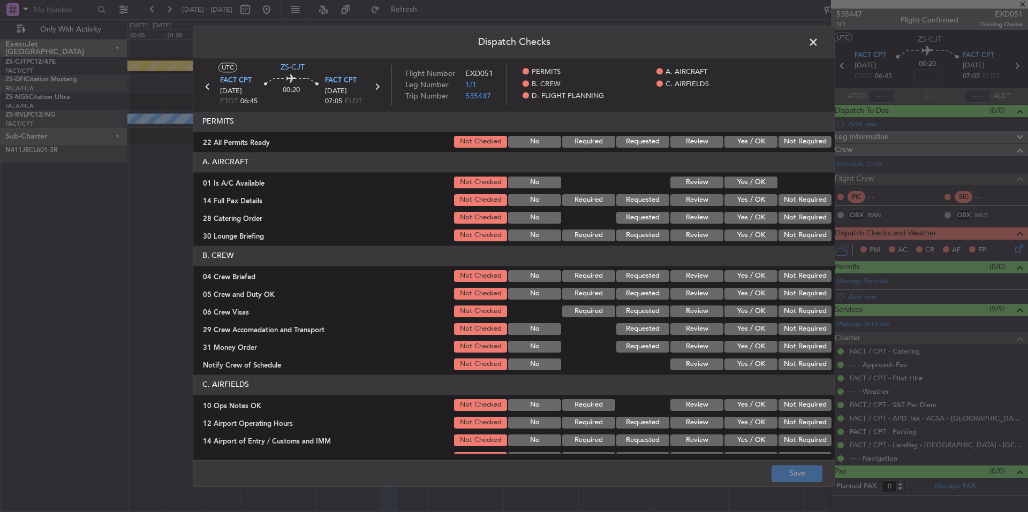
click at [793, 137] on button "Not Required" at bounding box center [805, 142] width 53 height 12
click at [756, 183] on button "Yes / OK" at bounding box center [751, 183] width 53 height 12
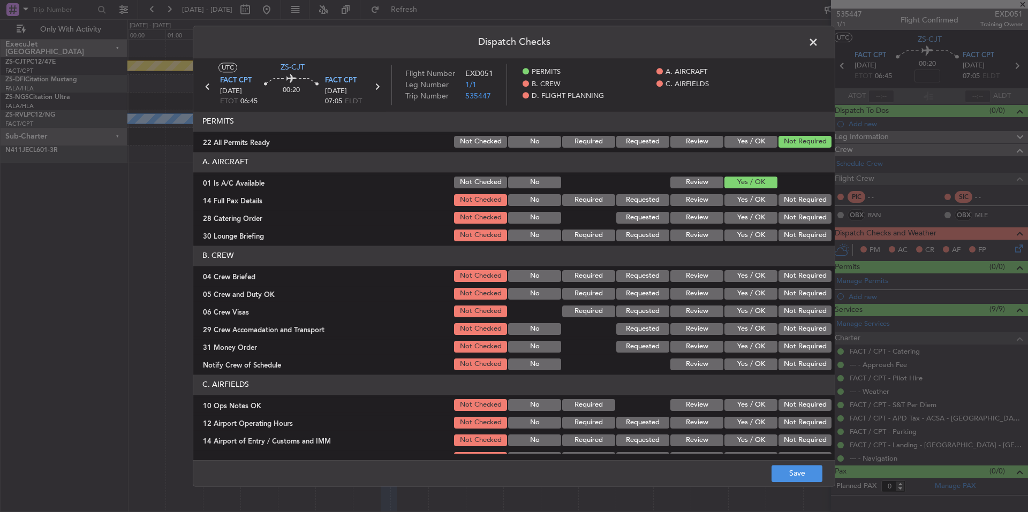
click at [799, 201] on button "Not Required" at bounding box center [805, 200] width 53 height 12
click at [800, 217] on button "Not Required" at bounding box center [805, 218] width 53 height 12
click at [802, 229] on div "Not Required" at bounding box center [804, 235] width 54 height 15
click at [803, 235] on button "Not Required" at bounding box center [805, 236] width 53 height 12
drag, startPoint x: 804, startPoint y: 282, endPoint x: 810, endPoint y: 296, distance: 14.9
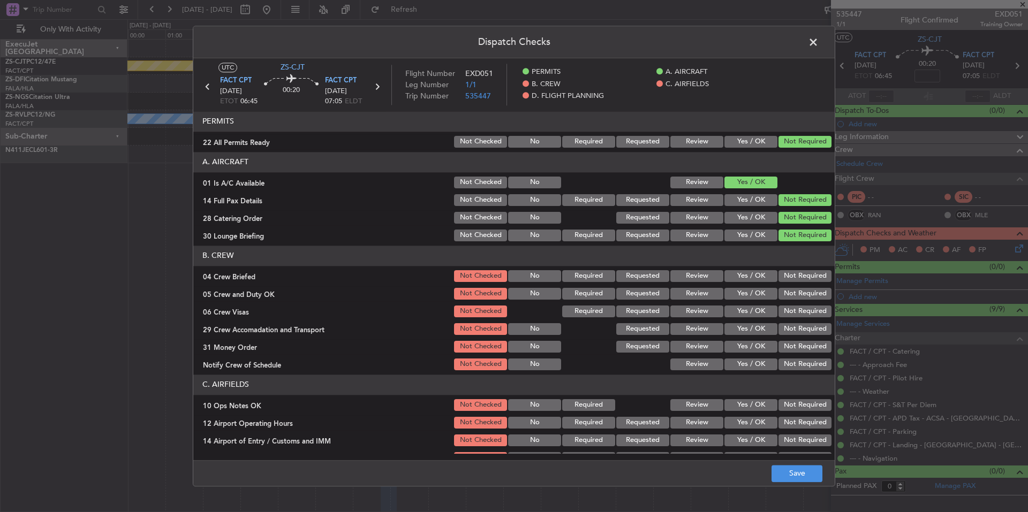
click at [804, 285] on section "B. CREW 04 Crew Briefed Not Checked No Required Requested Review Yes / OK Not R…" at bounding box center [514, 309] width 642 height 126
drag, startPoint x: 810, startPoint y: 296, endPoint x: 810, endPoint y: 308, distance: 12.9
click at [810, 302] on div "Not Required" at bounding box center [804, 294] width 54 height 15
drag, startPoint x: 811, startPoint y: 315, endPoint x: 810, endPoint y: 330, distance: 15.0
click at [811, 319] on div "Not Required" at bounding box center [804, 311] width 54 height 15
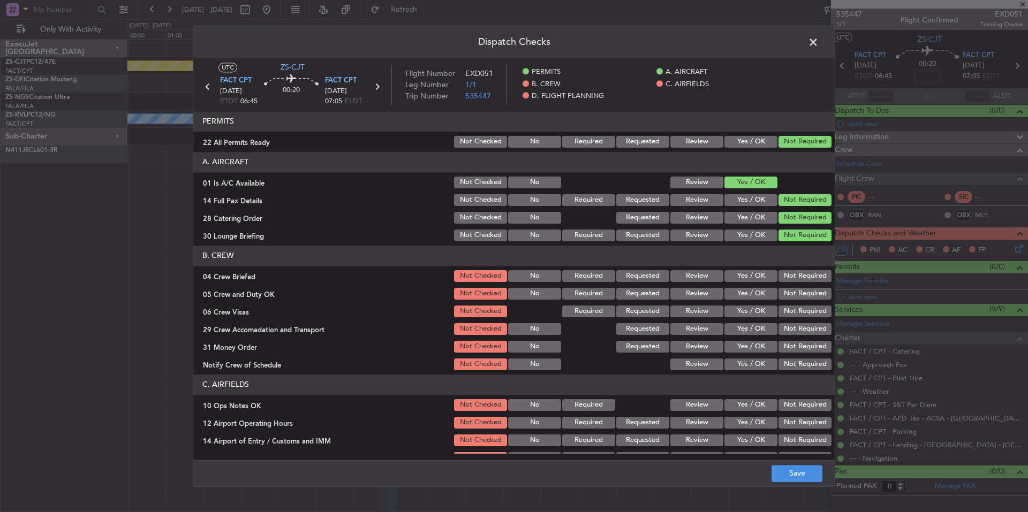
drag, startPoint x: 809, startPoint y: 332, endPoint x: 804, endPoint y: 348, distance: 16.4
click at [808, 336] on div "Not Required" at bounding box center [804, 329] width 54 height 15
drag, startPoint x: 804, startPoint y: 348, endPoint x: 802, endPoint y: 357, distance: 9.8
click at [803, 353] on div "Not Required" at bounding box center [804, 347] width 54 height 15
click at [802, 363] on button "Not Required" at bounding box center [805, 365] width 53 height 12
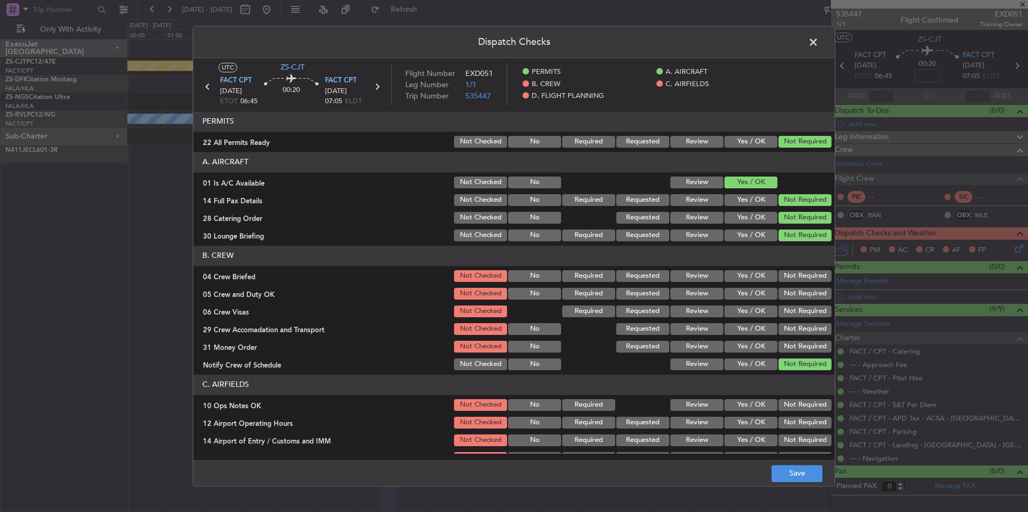
click at [802, 358] on div "Not Required" at bounding box center [804, 364] width 54 height 15
drag, startPoint x: 798, startPoint y: 346, endPoint x: 796, endPoint y: 334, distance: 12.5
click at [798, 342] on button "Not Required" at bounding box center [805, 347] width 53 height 12
drag, startPoint x: 796, startPoint y: 334, endPoint x: 795, endPoint y: 325, distance: 9.2
click at [796, 333] on button "Not Required" at bounding box center [805, 329] width 53 height 12
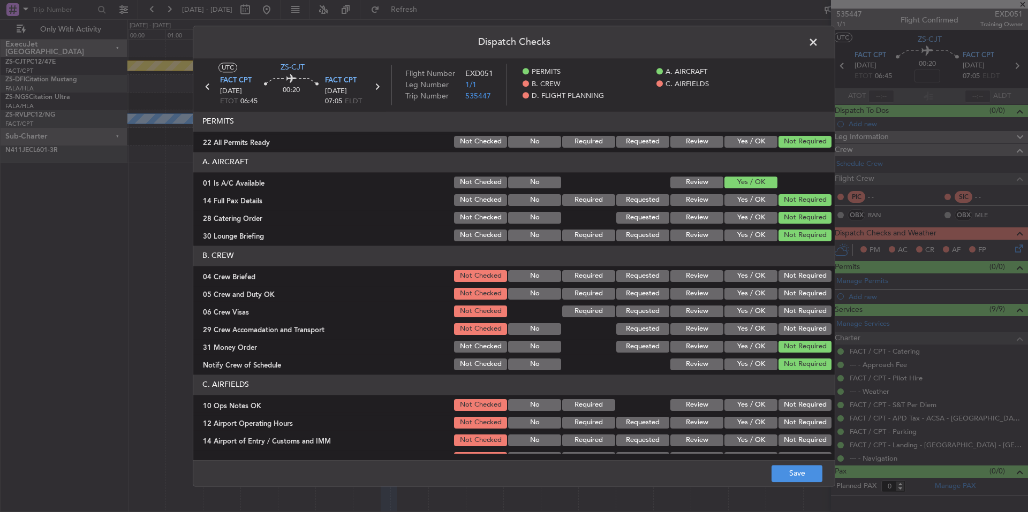
drag, startPoint x: 795, startPoint y: 325, endPoint x: 794, endPoint y: 318, distance: 6.5
click at [795, 323] on button "Not Required" at bounding box center [805, 329] width 53 height 12
drag, startPoint x: 794, startPoint y: 316, endPoint x: 793, endPoint y: 308, distance: 8.1
click at [793, 315] on div "Not Required" at bounding box center [804, 311] width 54 height 15
drag, startPoint x: 793, startPoint y: 308, endPoint x: 792, endPoint y: 300, distance: 8.6
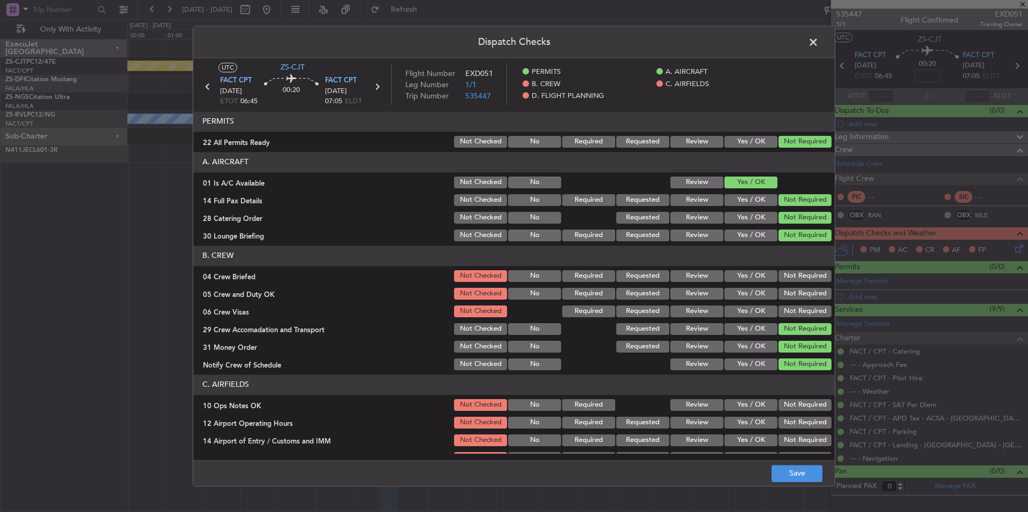
click at [792, 305] on div "Not Required" at bounding box center [804, 311] width 54 height 15
click at [792, 297] on button "Not Required" at bounding box center [805, 294] width 53 height 12
click at [790, 291] on button "Not Required" at bounding box center [805, 294] width 53 height 12
click at [791, 275] on button "Not Required" at bounding box center [805, 276] width 53 height 12
click at [810, 323] on div "Not Required" at bounding box center [804, 329] width 54 height 15
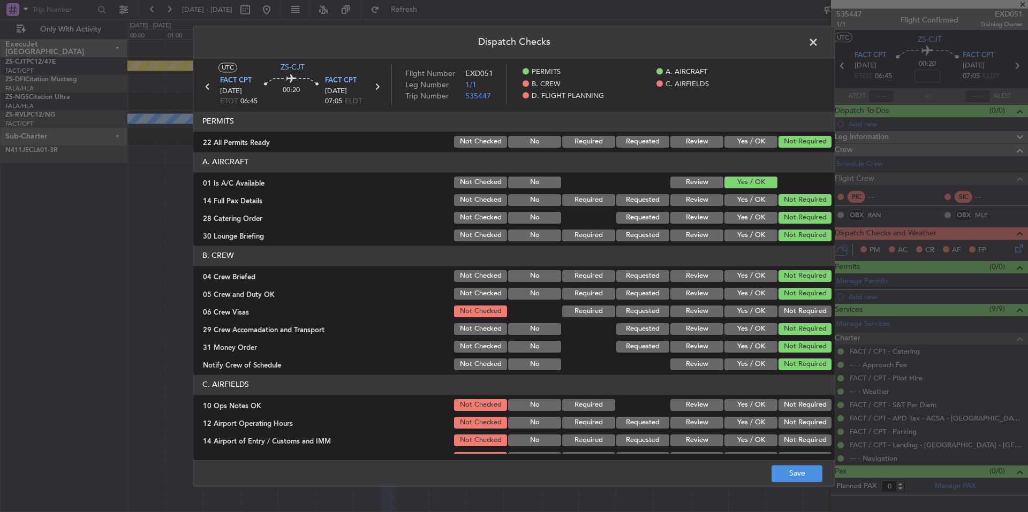
click at [809, 311] on button "Not Required" at bounding box center [805, 312] width 53 height 12
click at [793, 405] on button "Not Required" at bounding box center [805, 406] width 53 height 12
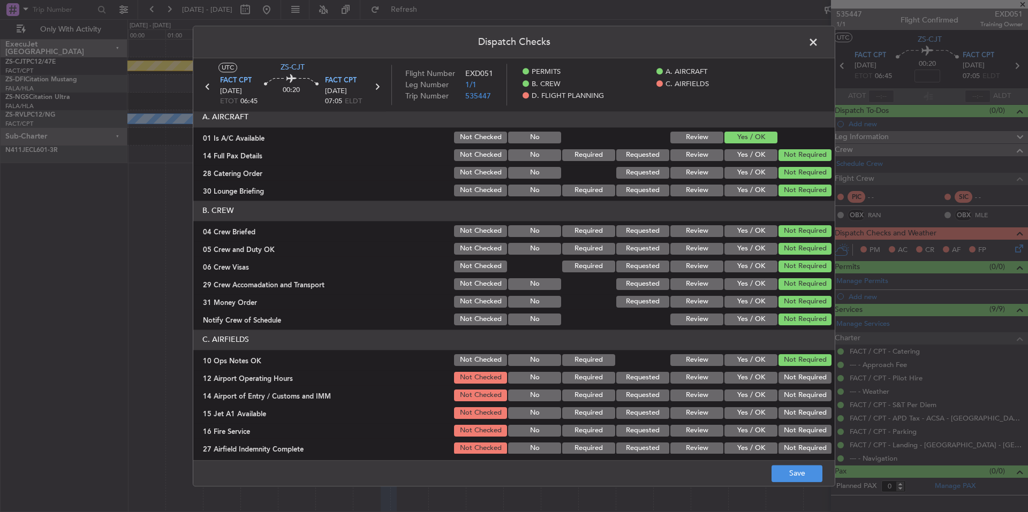
scroll to position [126, 0]
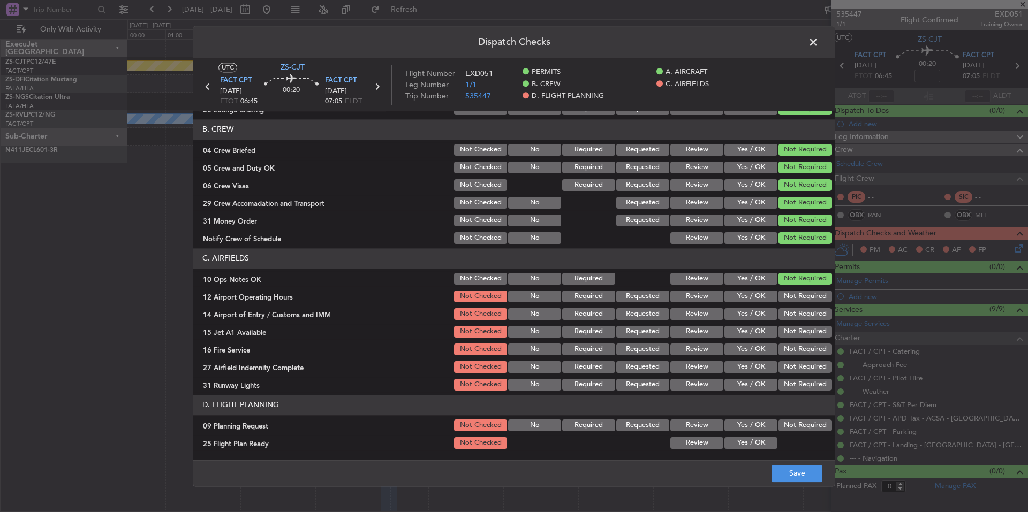
click at [783, 388] on button "Not Required" at bounding box center [805, 385] width 53 height 12
drag, startPoint x: 788, startPoint y: 374, endPoint x: 788, endPoint y: 366, distance: 8.0
click at [788, 373] on section "C. AIRFIELDS 10 Ops Notes OK Not Checked No Required Review Yes / OK Not Requir…" at bounding box center [514, 320] width 642 height 144
click at [788, 366] on button "Not Required" at bounding box center [805, 367] width 53 height 12
click at [788, 358] on section "C. AIRFIELDS 10 Ops Notes OK Not Checked No Required Review Yes / OK Not Requir…" at bounding box center [514, 320] width 642 height 144
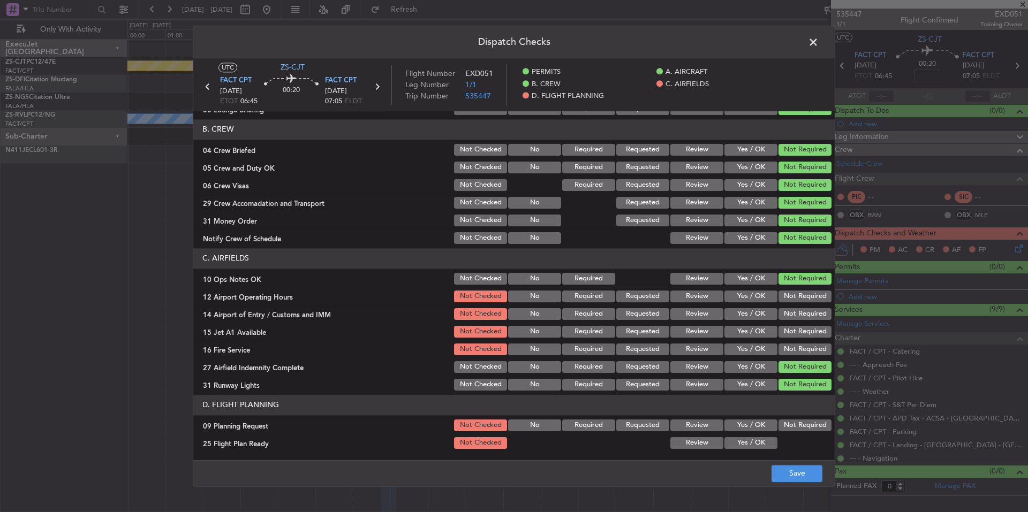
click at [786, 350] on button "Not Required" at bounding box center [805, 350] width 53 height 12
click at [785, 345] on button "Not Required" at bounding box center [805, 350] width 53 height 12
click at [785, 336] on button "Not Required" at bounding box center [805, 332] width 53 height 12
click at [783, 332] on button "Not Required" at bounding box center [805, 332] width 53 height 12
drag, startPoint x: 783, startPoint y: 321, endPoint x: 783, endPoint y: 310, distance: 11.3
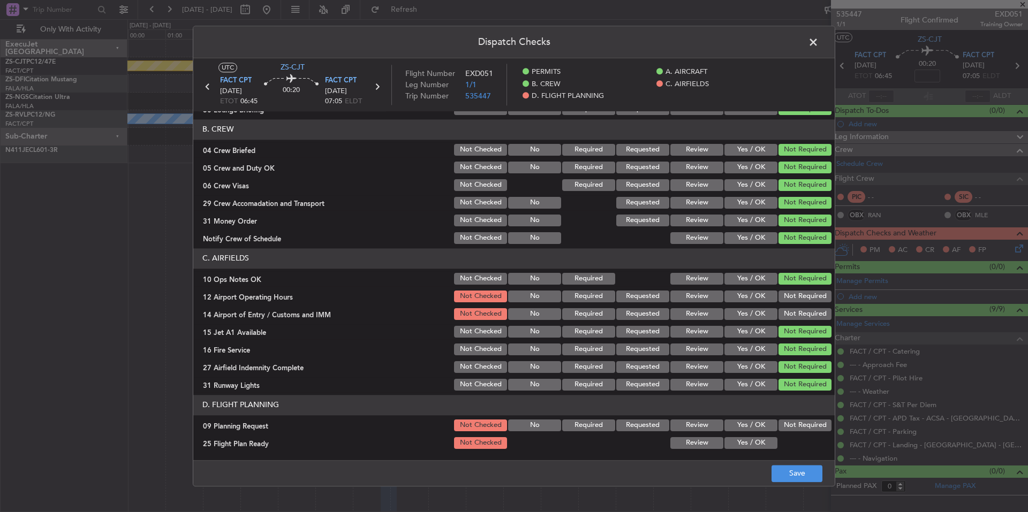
click at [783, 320] on div "Not Required" at bounding box center [804, 314] width 54 height 15
click at [783, 310] on button "Not Required" at bounding box center [805, 314] width 53 height 12
click at [783, 300] on div "Not Required" at bounding box center [804, 296] width 54 height 15
click at [784, 294] on button "Not Required" at bounding box center [805, 297] width 53 height 12
click at [706, 429] on button "Review" at bounding box center [696, 426] width 53 height 12
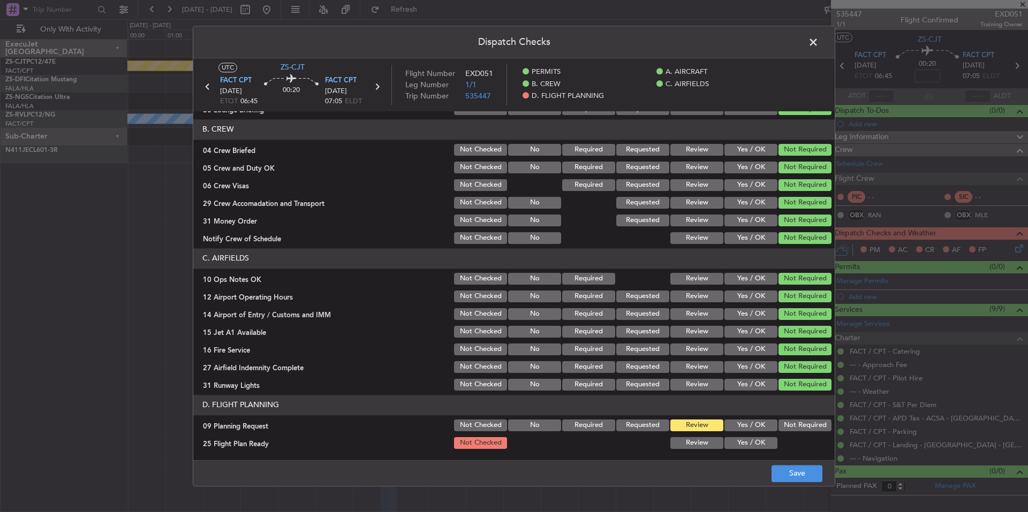
click at [706, 442] on button "Review" at bounding box center [696, 444] width 53 height 12
click at [776, 462] on footer "Save" at bounding box center [514, 474] width 642 height 26
click at [790, 475] on button "Save" at bounding box center [797, 473] width 51 height 17
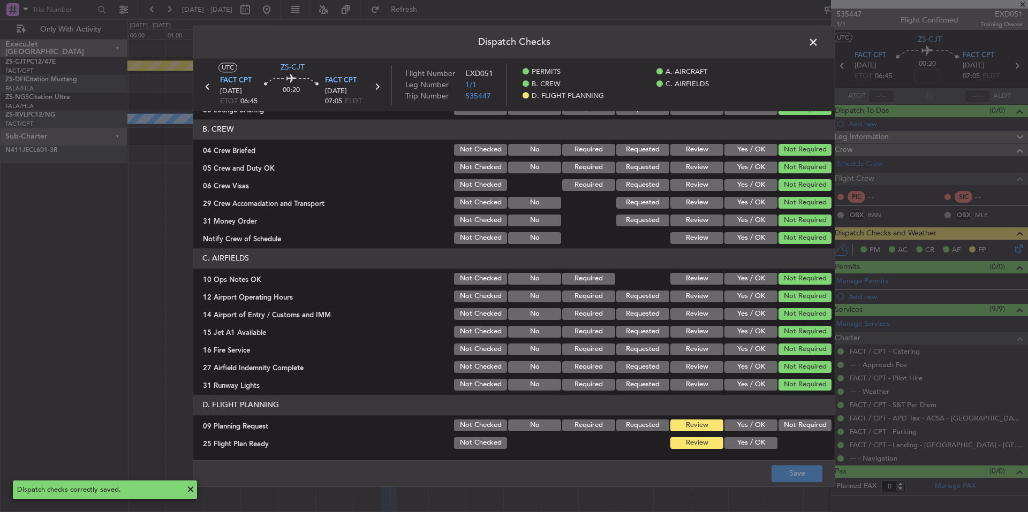
click at [819, 44] on span at bounding box center [819, 44] width 0 height 21
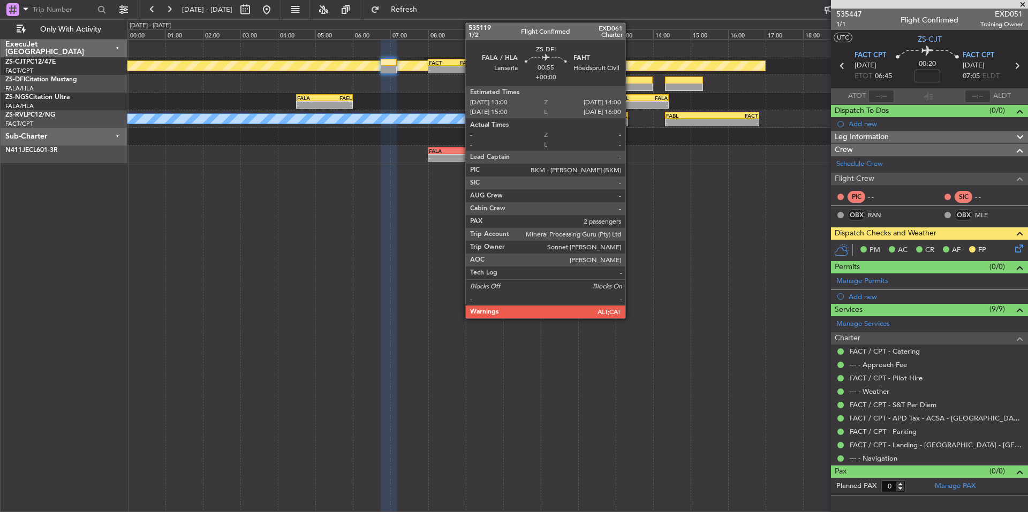
click at [630, 86] on div at bounding box center [634, 87] width 38 height 7
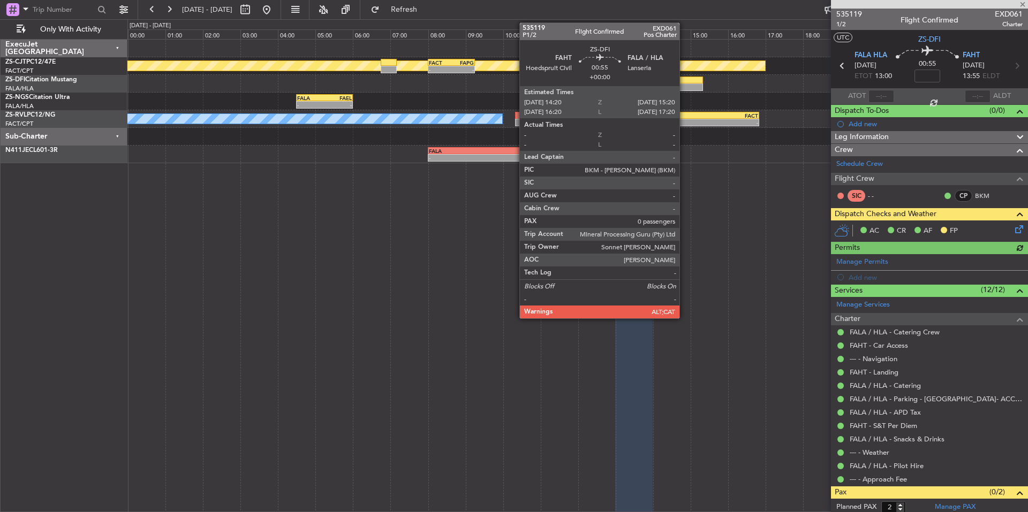
click at [684, 80] on div at bounding box center [684, 80] width 38 height 7
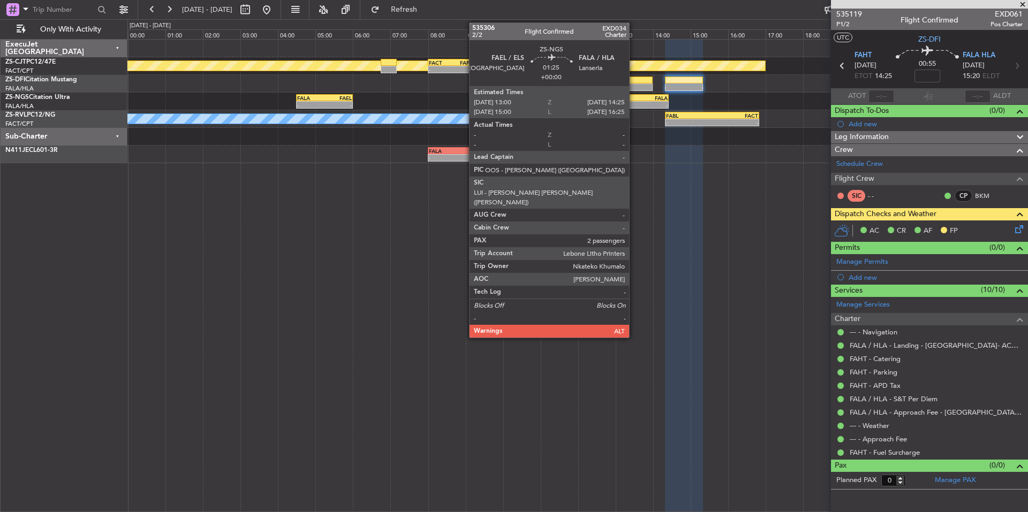
click at [634, 101] on div "FAEL 13:00 Z FALA 14:25 Z" at bounding box center [642, 97] width 54 height 7
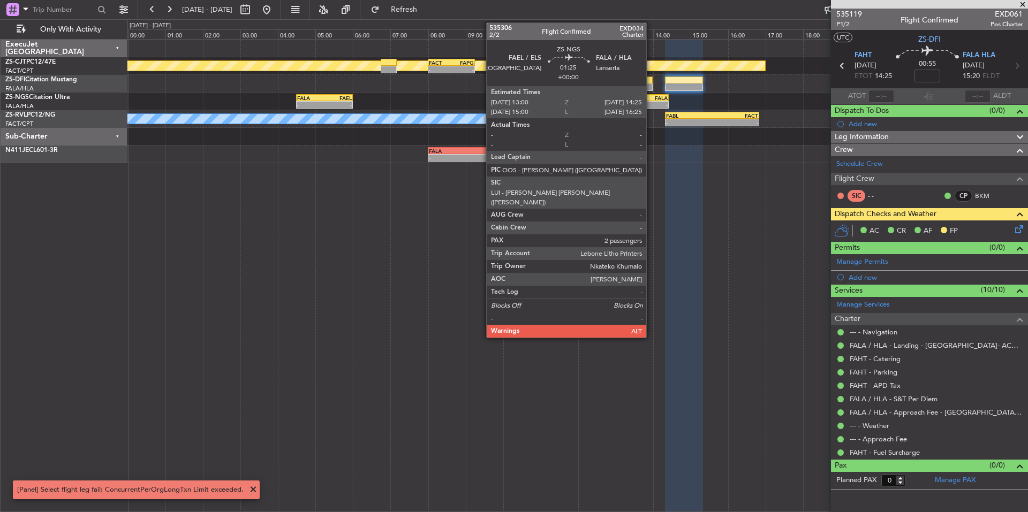
click at [651, 102] on div "-" at bounding box center [655, 105] width 26 height 6
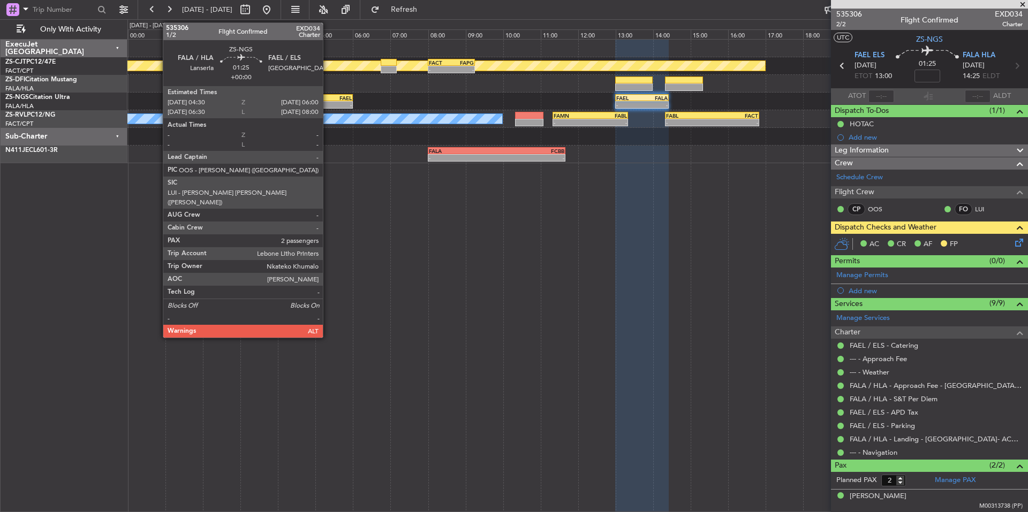
click at [328, 104] on div "-" at bounding box center [338, 105] width 27 height 6
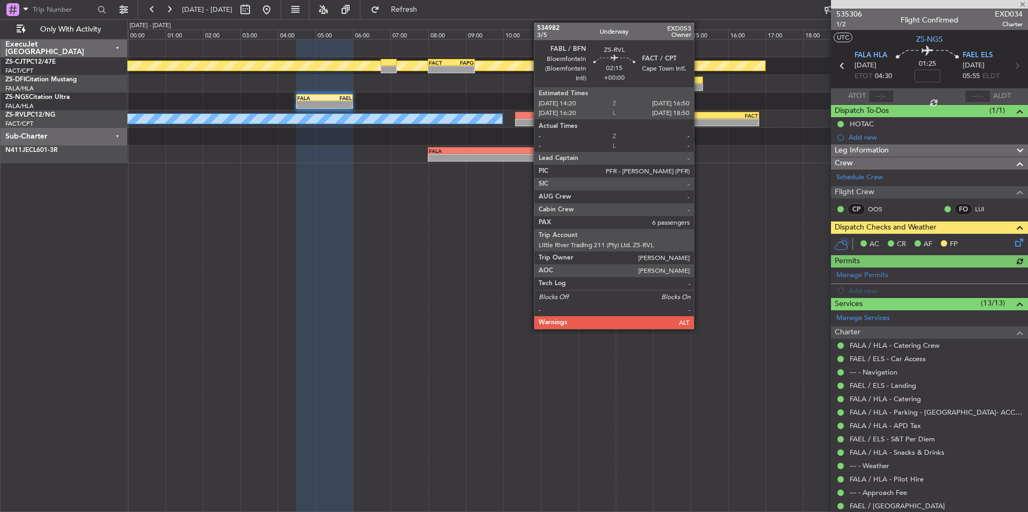
click at [699, 124] on div "-" at bounding box center [689, 122] width 46 height 6
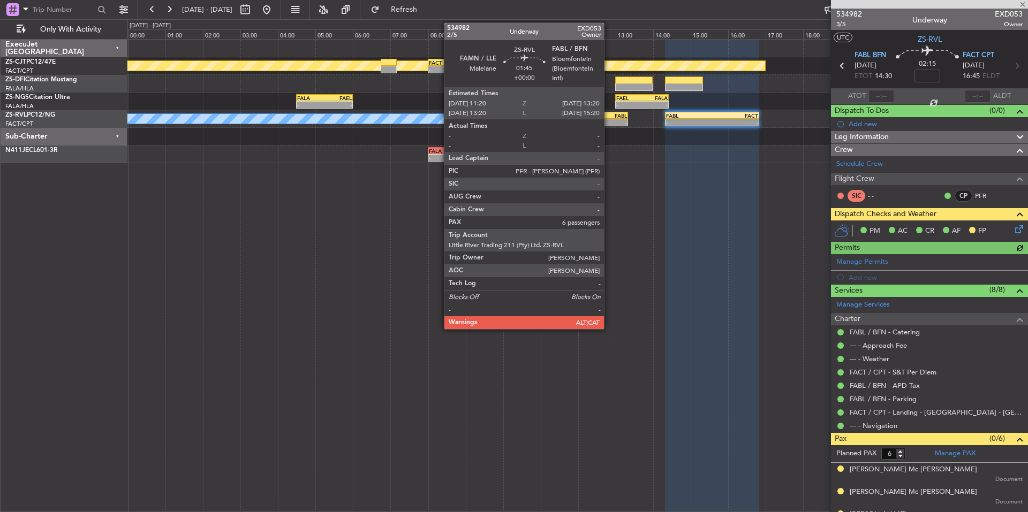
click at [609, 124] on div "-" at bounding box center [608, 122] width 36 height 6
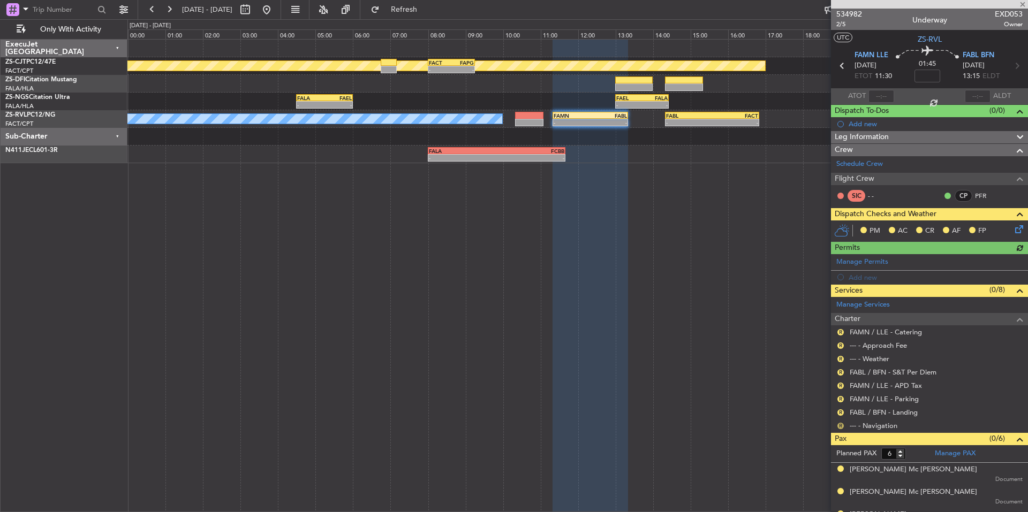
click at [841, 427] on button "R" at bounding box center [841, 426] width 6 height 6
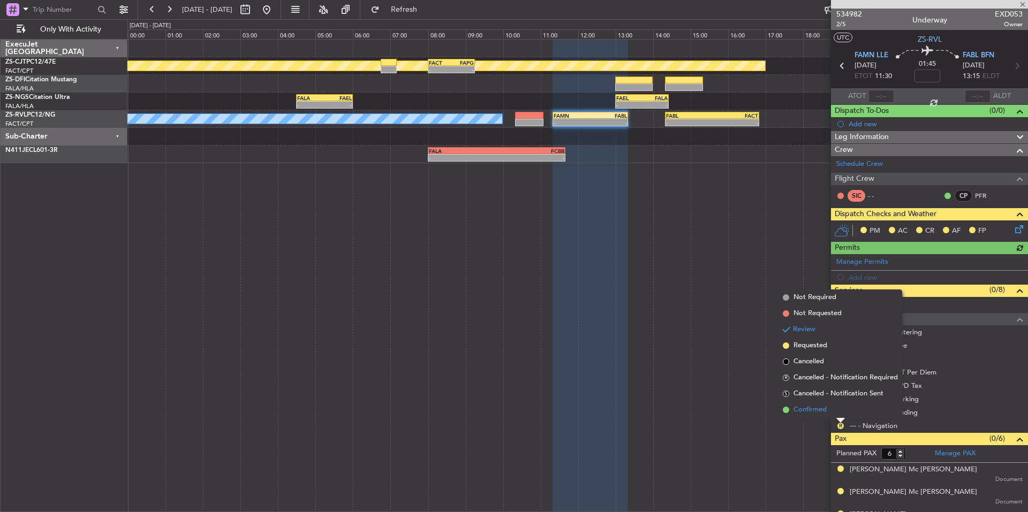
click at [818, 410] on span "Confirmed" at bounding box center [810, 410] width 33 height 11
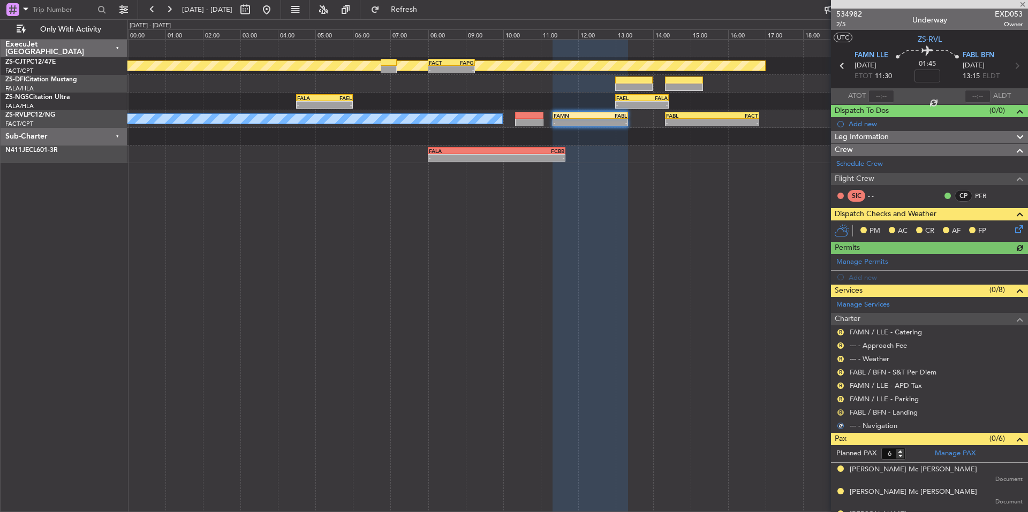
click at [840, 412] on button "R" at bounding box center [841, 413] width 6 height 6
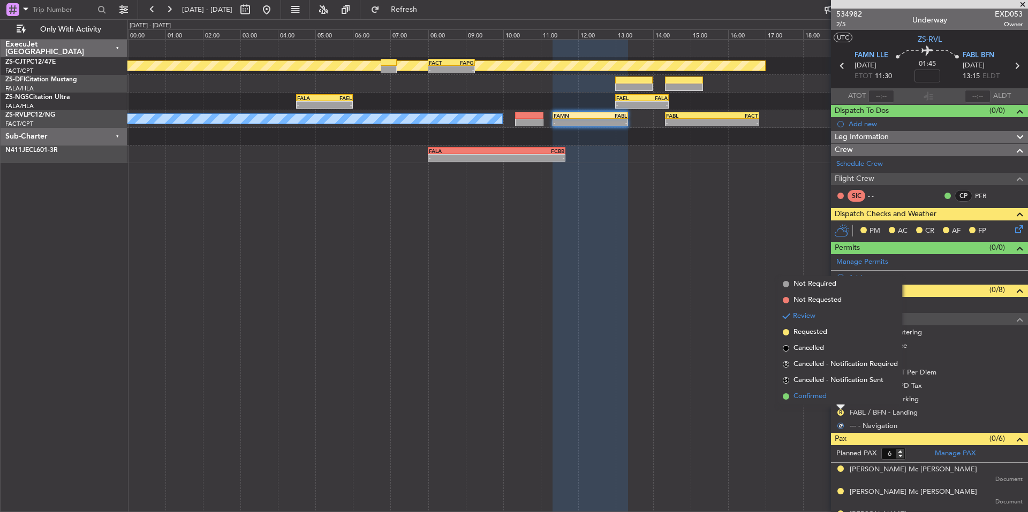
click at [826, 397] on span "Confirmed" at bounding box center [810, 396] width 33 height 11
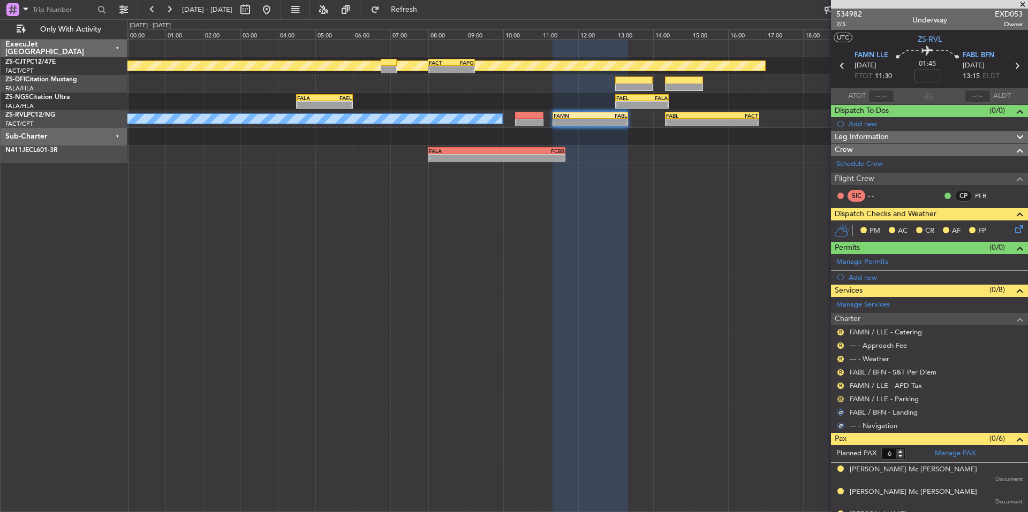
click at [840, 397] on button "R" at bounding box center [841, 399] width 6 height 6
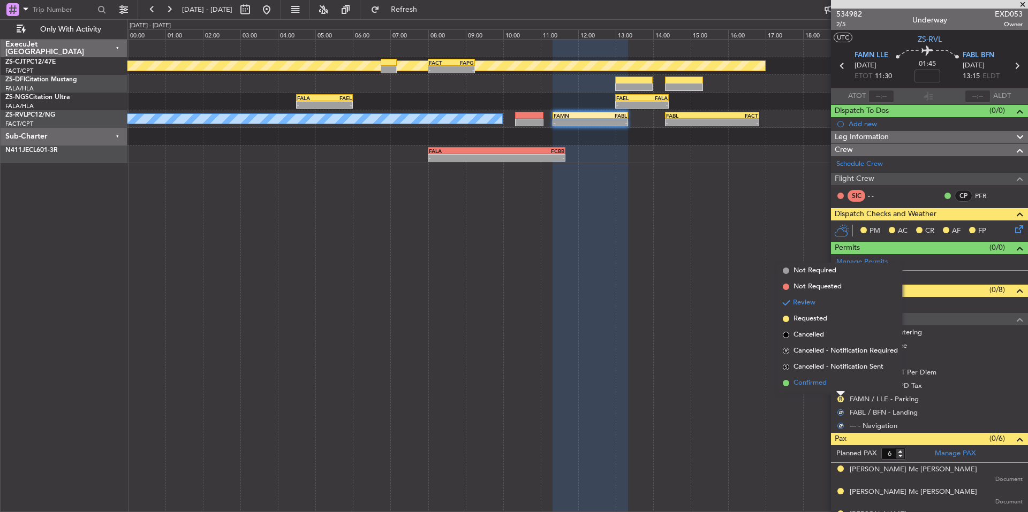
click at [831, 385] on li "Confirmed" at bounding box center [841, 383] width 124 height 16
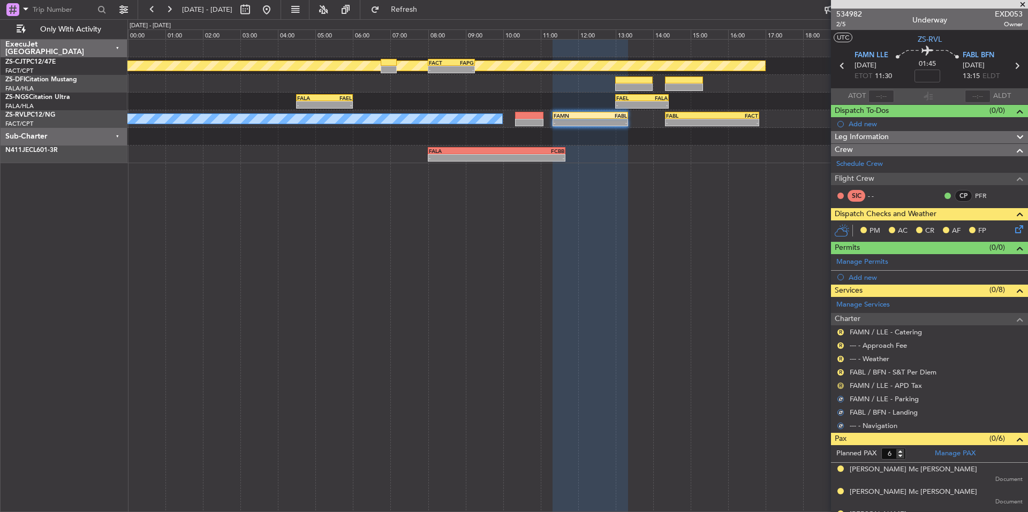
click at [840, 384] on button "R" at bounding box center [841, 386] width 6 height 6
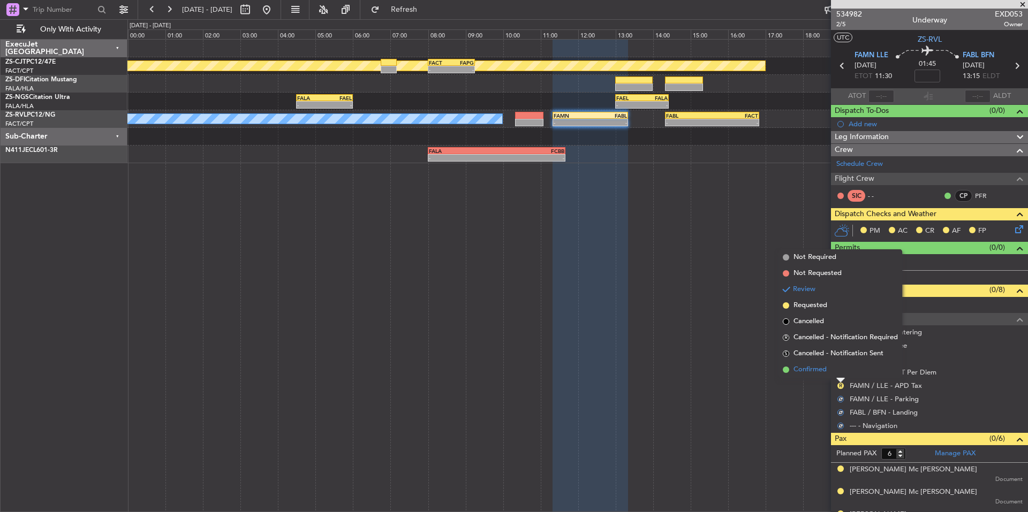
click at [825, 371] on span "Confirmed" at bounding box center [810, 370] width 33 height 11
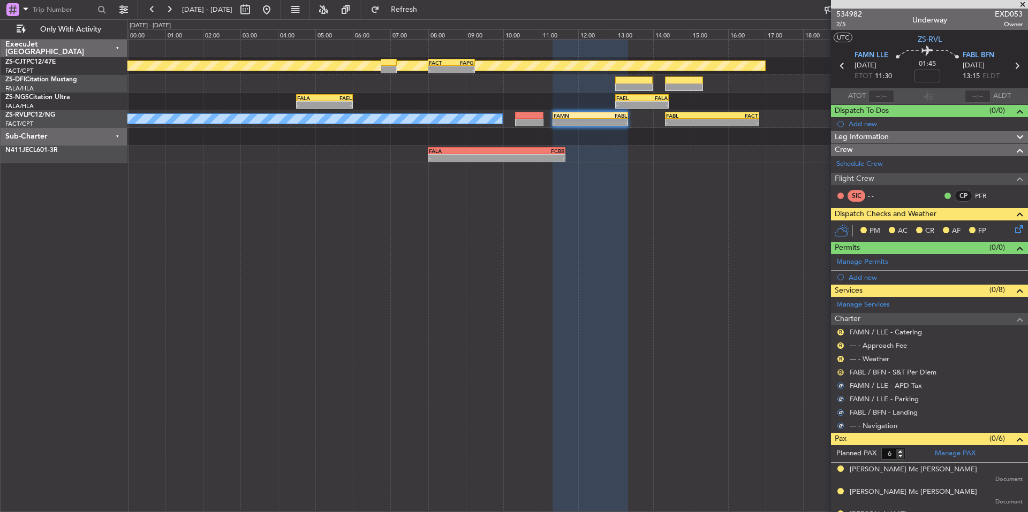
click at [840, 370] on button "R" at bounding box center [841, 373] width 6 height 6
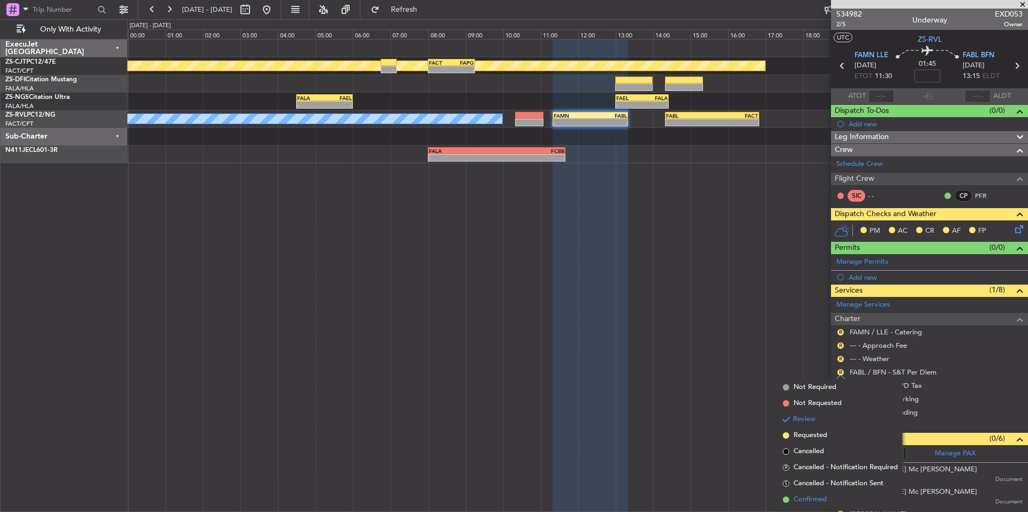
click at [818, 496] on span "Confirmed" at bounding box center [810, 500] width 33 height 11
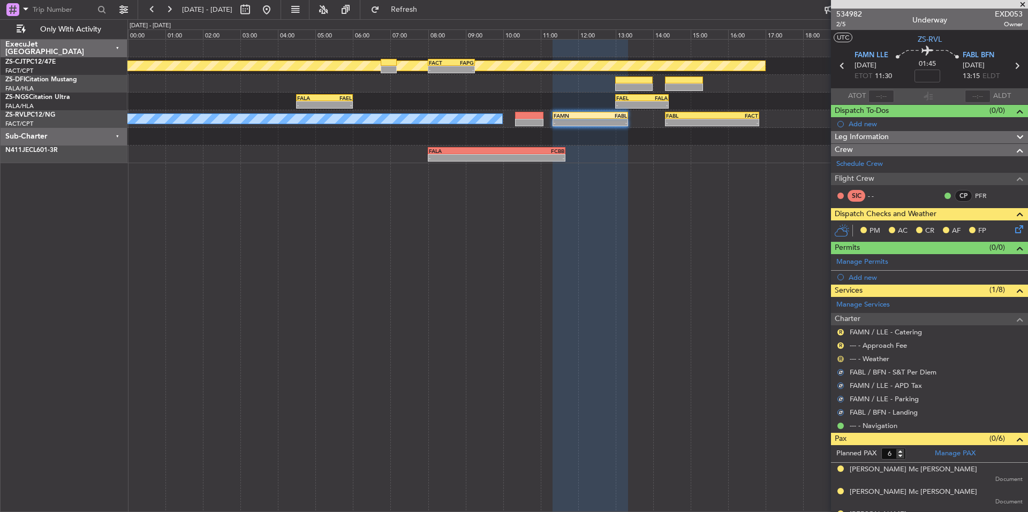
click at [840, 360] on button "R" at bounding box center [841, 359] width 6 height 6
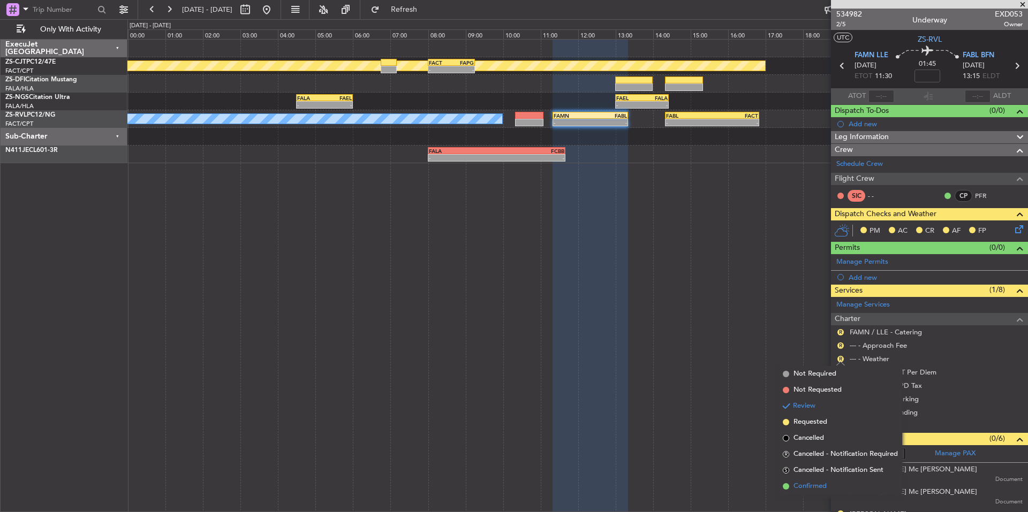
click at [820, 483] on span "Confirmed" at bounding box center [810, 486] width 33 height 11
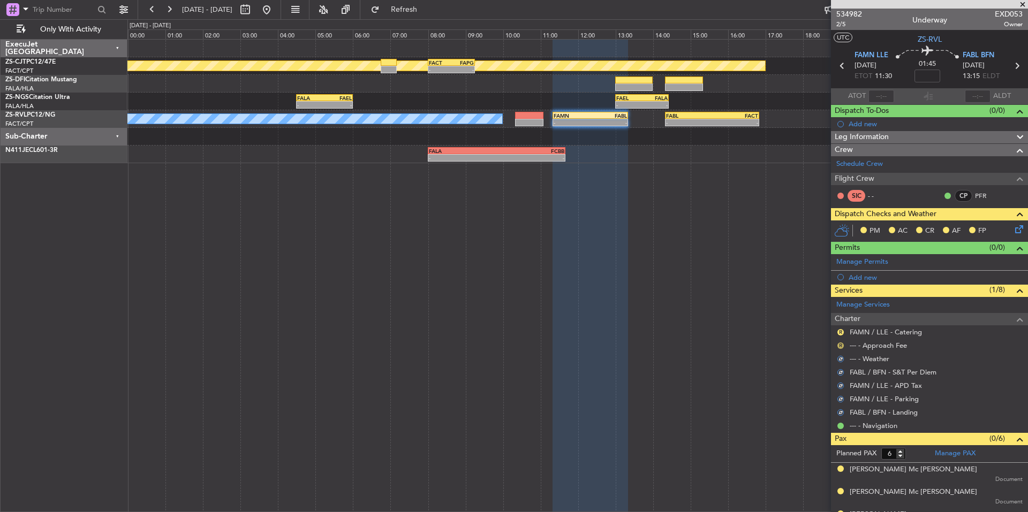
click at [839, 345] on button "R" at bounding box center [841, 346] width 6 height 6
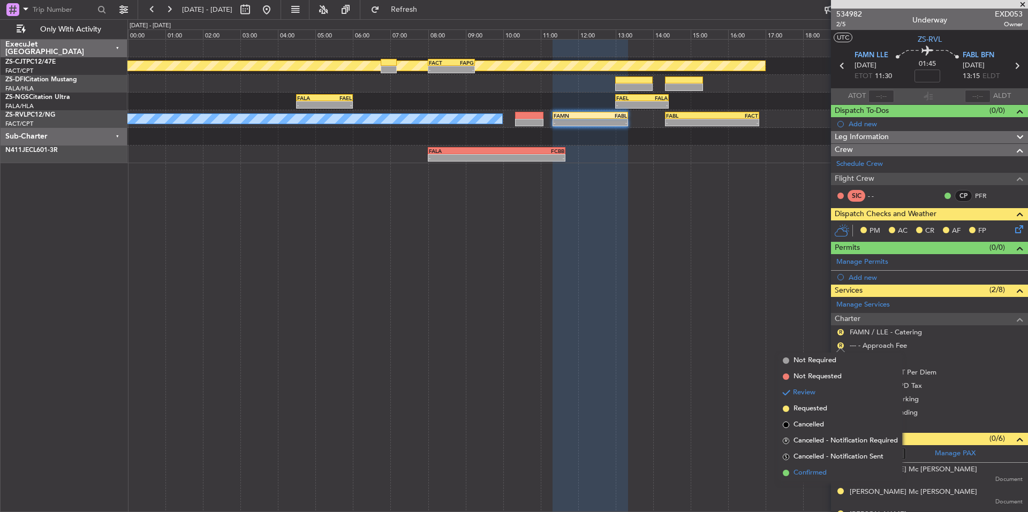
click at [803, 472] on span "Confirmed" at bounding box center [810, 473] width 33 height 11
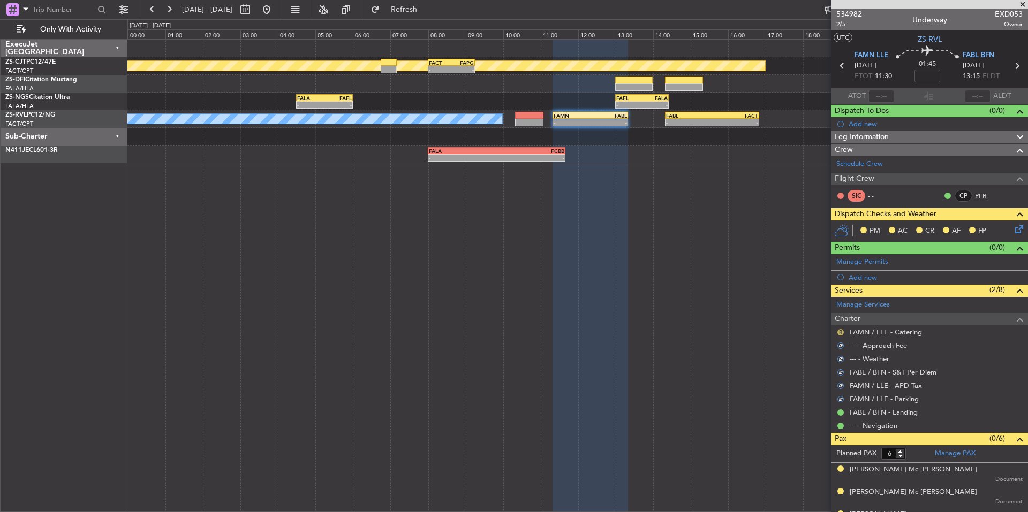
click at [840, 330] on button "R" at bounding box center [841, 332] width 6 height 6
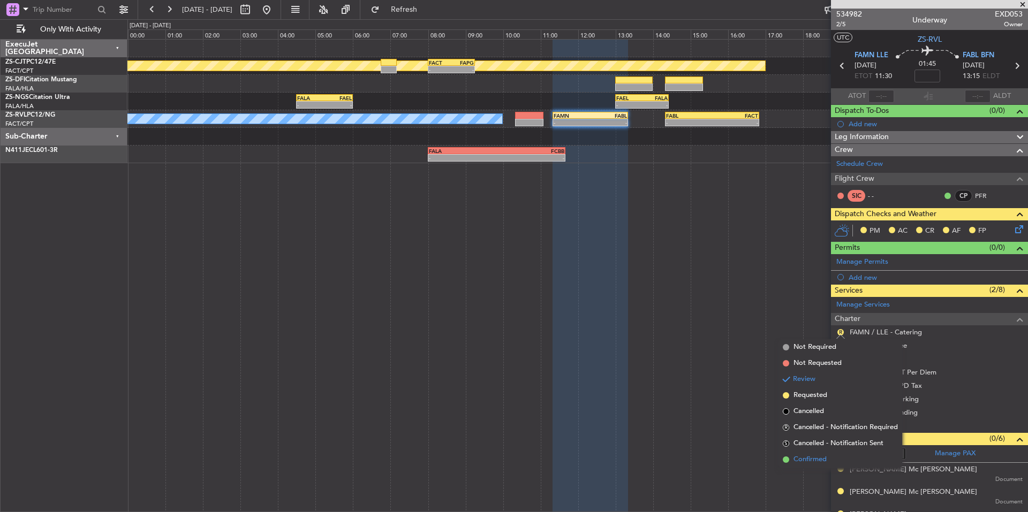
click at [827, 461] on span "Confirmed" at bounding box center [810, 460] width 33 height 11
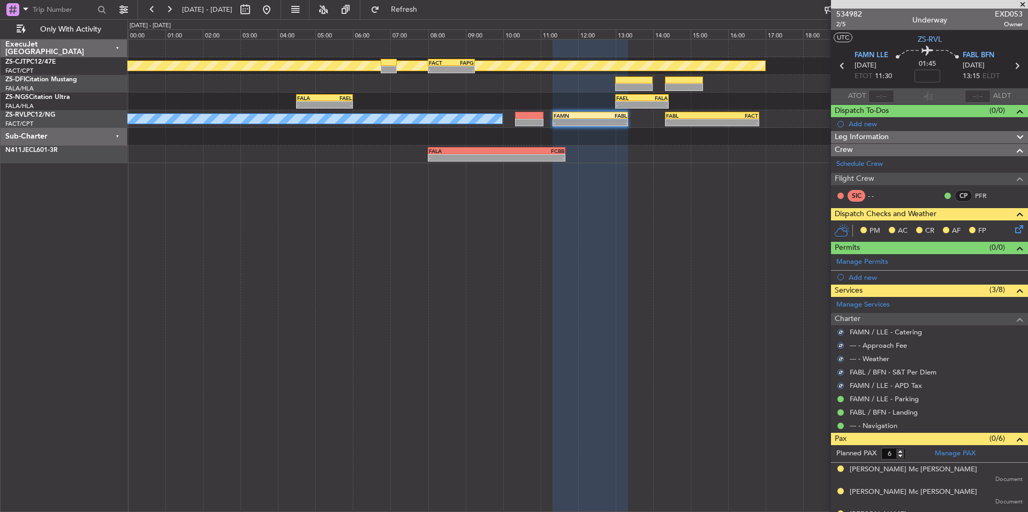
click at [1013, 230] on icon at bounding box center [1017, 227] width 9 height 9
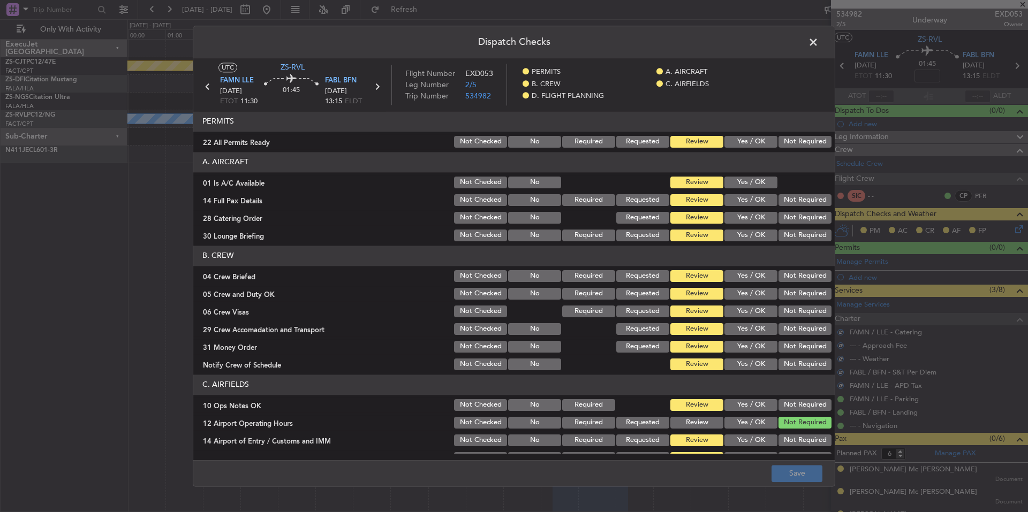
click at [790, 138] on button "Not Required" at bounding box center [805, 142] width 53 height 12
click at [755, 184] on button "Yes / OK" at bounding box center [751, 183] width 53 height 12
click at [793, 193] on section "A. AIRCRAFT 01 Is A/C Available Not Checked No Review Yes / OK 14 Full Pax Deta…" at bounding box center [514, 197] width 642 height 91
click at [794, 206] on div "Not Required" at bounding box center [804, 200] width 54 height 15
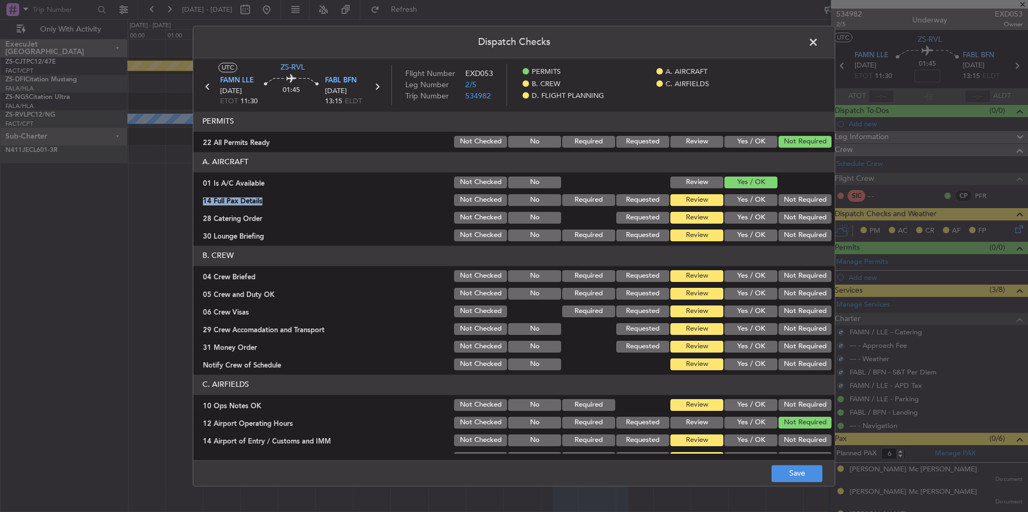
click at [793, 215] on button "Not Required" at bounding box center [805, 218] width 53 height 12
drag, startPoint x: 795, startPoint y: 222, endPoint x: 797, endPoint y: 231, distance: 9.5
click at [795, 224] on div "Not Required" at bounding box center [804, 217] width 54 height 15
click at [798, 233] on button "Not Required" at bounding box center [805, 236] width 53 height 12
click at [801, 206] on div "Not Required" at bounding box center [804, 200] width 54 height 15
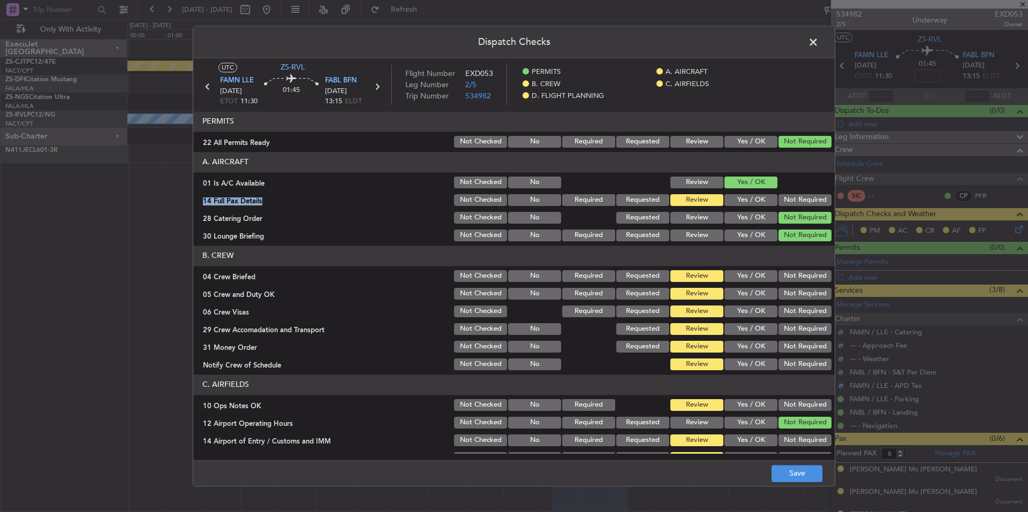
click at [801, 200] on button "Not Required" at bounding box center [805, 200] width 53 height 12
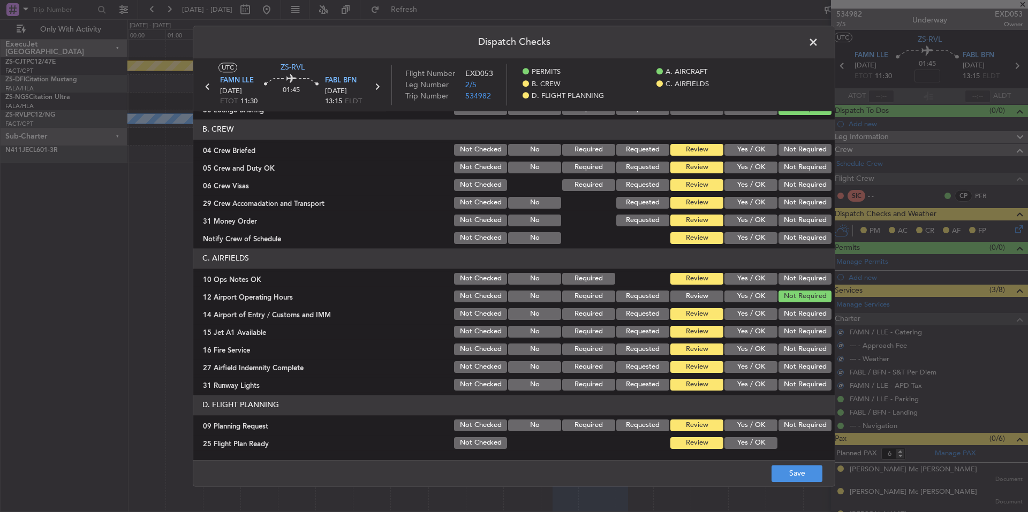
click at [801, 200] on button "Not Required" at bounding box center [805, 203] width 53 height 12
click at [801, 194] on section "B. CREW 04 Crew Briefed Not Checked No Required Requested Review Yes / OK Not R…" at bounding box center [514, 182] width 642 height 126
drag, startPoint x: 801, startPoint y: 189, endPoint x: 800, endPoint y: 179, distance: 9.2
click at [801, 186] on button "Not Required" at bounding box center [805, 185] width 53 height 12
click at [800, 179] on button "Not Required" at bounding box center [805, 185] width 53 height 12
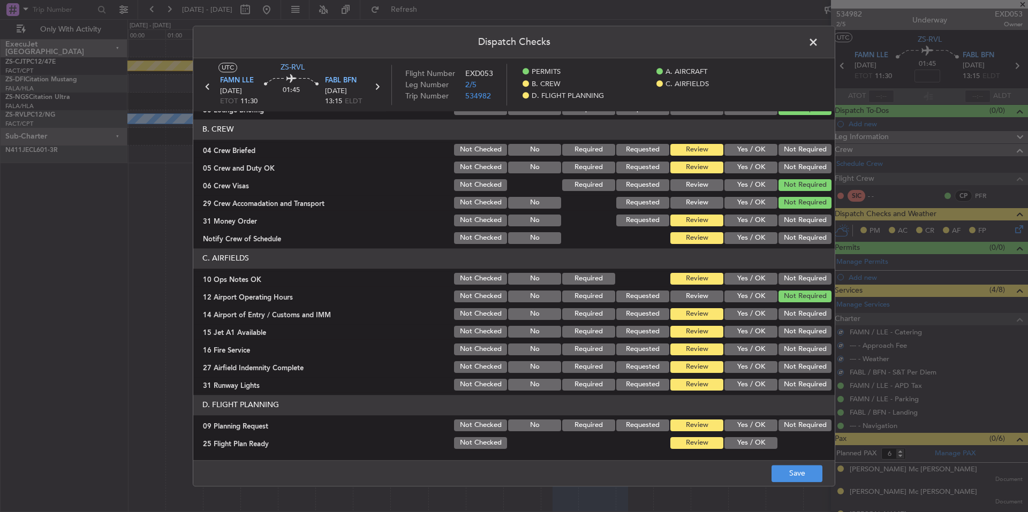
click at [802, 179] on div "Not Required" at bounding box center [804, 185] width 54 height 15
click at [802, 170] on button "Not Required" at bounding box center [805, 168] width 53 height 12
click at [802, 164] on button "Not Required" at bounding box center [805, 168] width 53 height 12
click at [802, 150] on button "Not Required" at bounding box center [805, 150] width 53 height 12
click at [797, 229] on section "B. CREW 04 Crew Briefed Not Checked No Required Requested Review Yes / OK Not R…" at bounding box center [514, 182] width 642 height 126
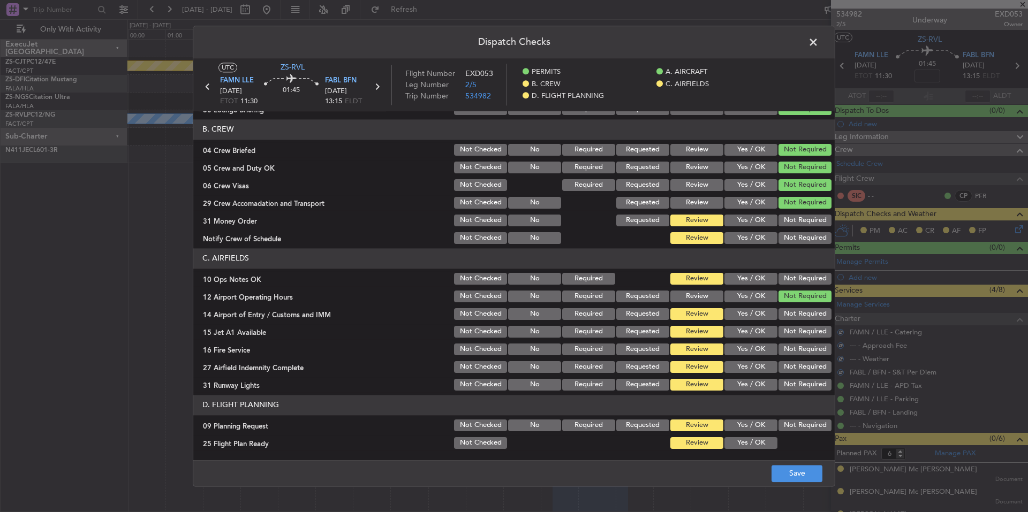
click at [797, 222] on button "Not Required" at bounding box center [805, 221] width 53 height 12
click at [798, 236] on button "Not Required" at bounding box center [805, 238] width 53 height 12
drag, startPoint x: 802, startPoint y: 269, endPoint x: 802, endPoint y: 278, distance: 9.6
click at [802, 272] on section "C. AIRFIELDS 10 Ops Notes OK Not Checked No Required Review Yes / OK Not Requir…" at bounding box center [514, 320] width 642 height 144
click at [802, 278] on button "Not Required" at bounding box center [805, 279] width 53 height 12
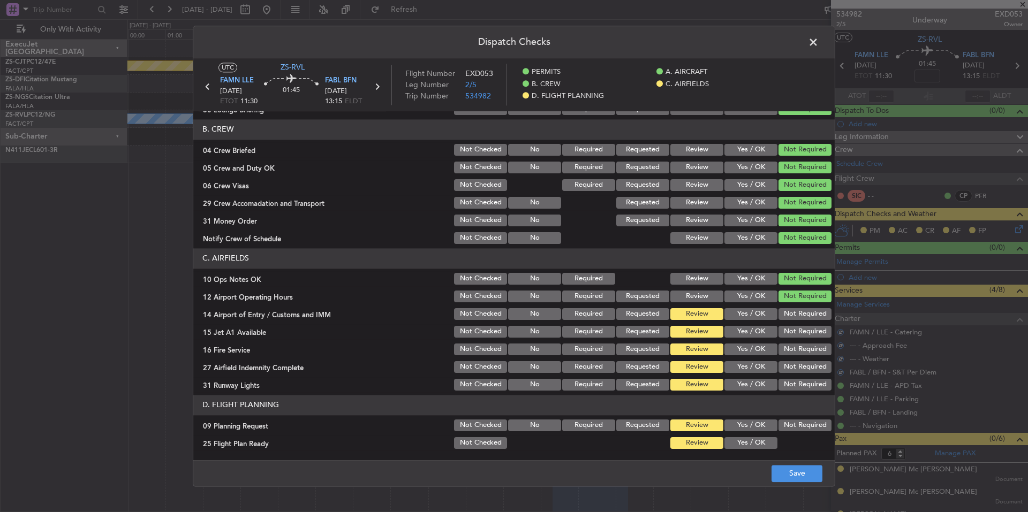
click at [803, 314] on button "Not Required" at bounding box center [805, 314] width 53 height 12
drag, startPoint x: 803, startPoint y: 330, endPoint x: 802, endPoint y: 340, distance: 9.7
click at [803, 333] on div "Not Required" at bounding box center [804, 332] width 54 height 15
click at [802, 346] on button "Not Required" at bounding box center [805, 350] width 53 height 12
click at [802, 355] on button "Not Required" at bounding box center [805, 350] width 53 height 12
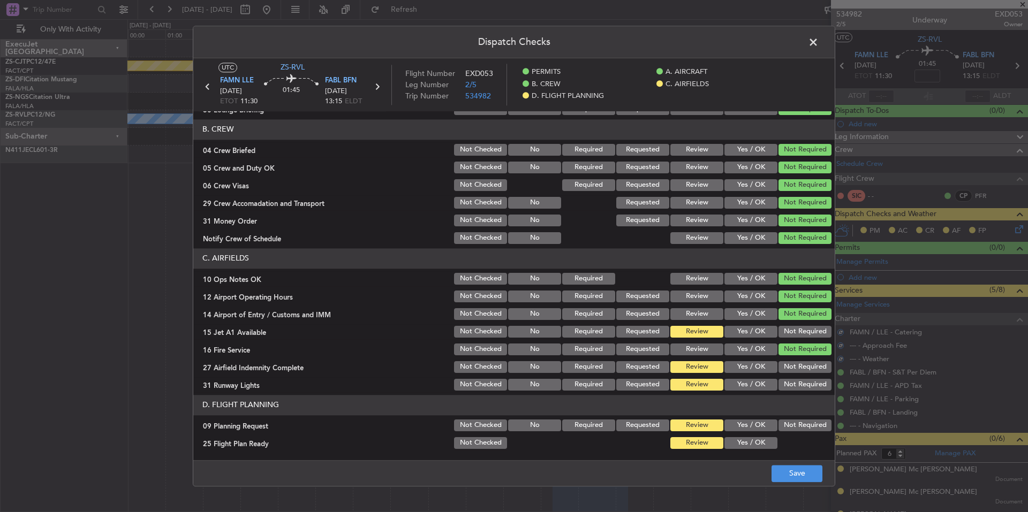
click at [803, 369] on button "Not Required" at bounding box center [805, 367] width 53 height 12
click at [804, 376] on section "C. AIRFIELDS 10 Ops Notes OK Not Checked No Required Review Yes / OK Not Requir…" at bounding box center [514, 320] width 642 height 144
click at [805, 380] on button "Not Required" at bounding box center [805, 385] width 53 height 12
click at [805, 382] on button "Not Required" at bounding box center [805, 385] width 53 height 12
click at [794, 330] on button "Not Required" at bounding box center [805, 332] width 53 height 12
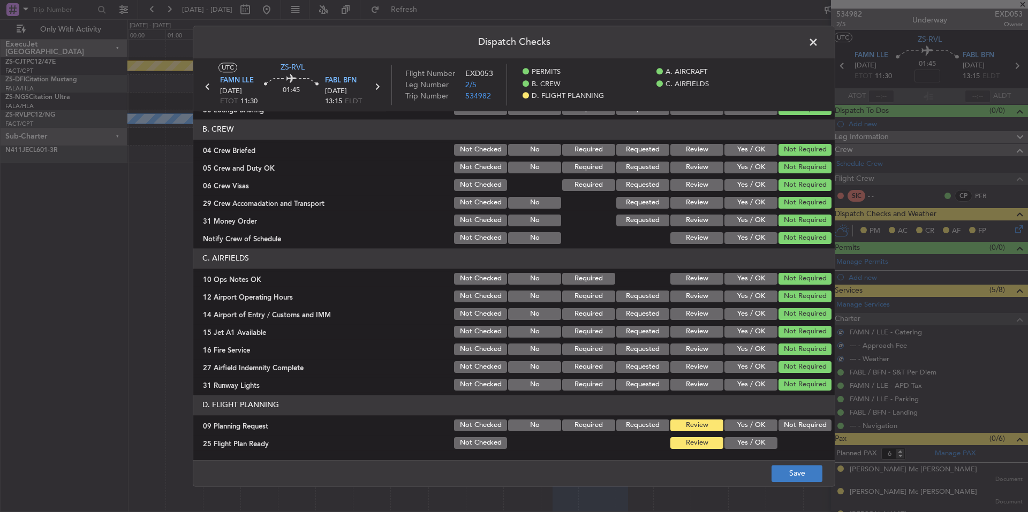
drag, startPoint x: 788, startPoint y: 484, endPoint x: 787, endPoint y: 473, distance: 10.7
click at [787, 484] on footer "Save" at bounding box center [514, 474] width 642 height 26
click at [787, 473] on button "Save" at bounding box center [797, 473] width 51 height 17
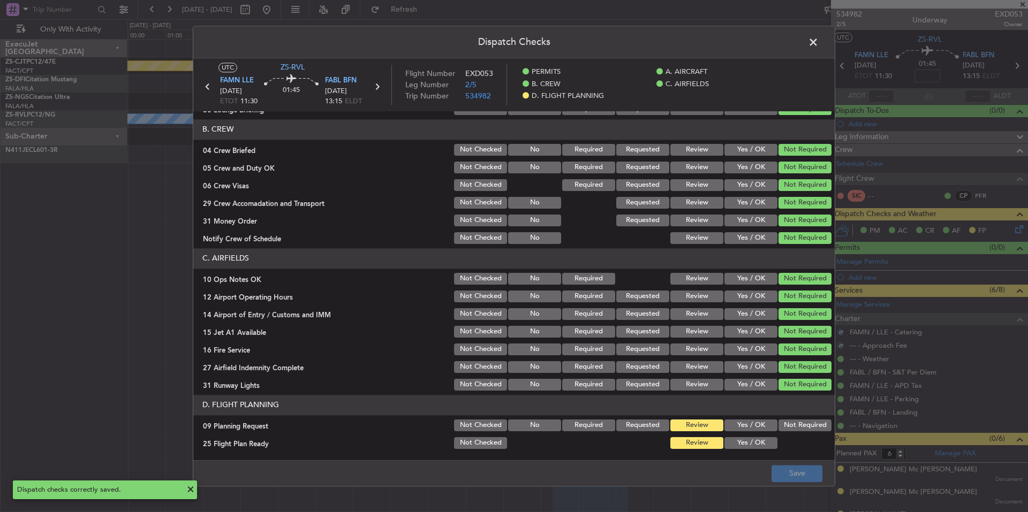
click at [819, 40] on span at bounding box center [819, 44] width 0 height 21
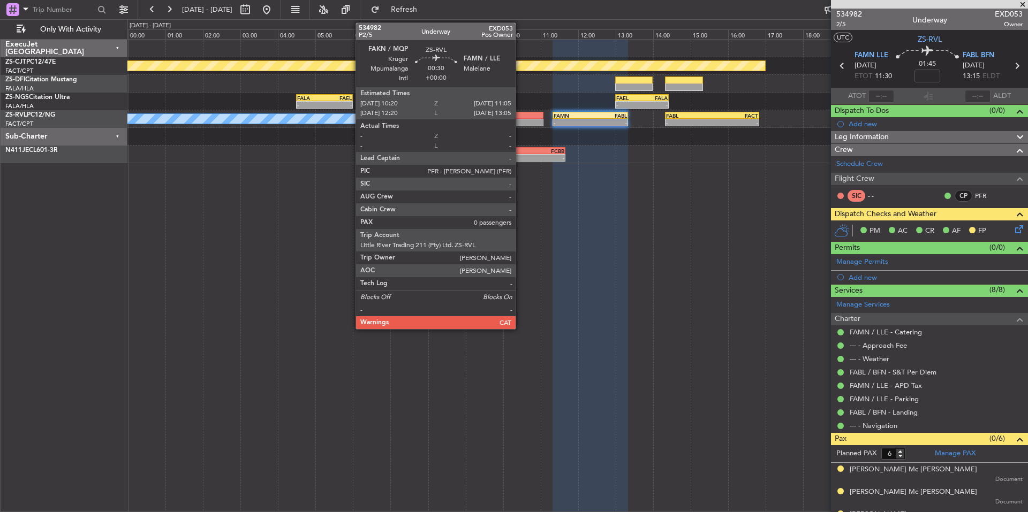
click at [521, 124] on div at bounding box center [529, 122] width 28 height 7
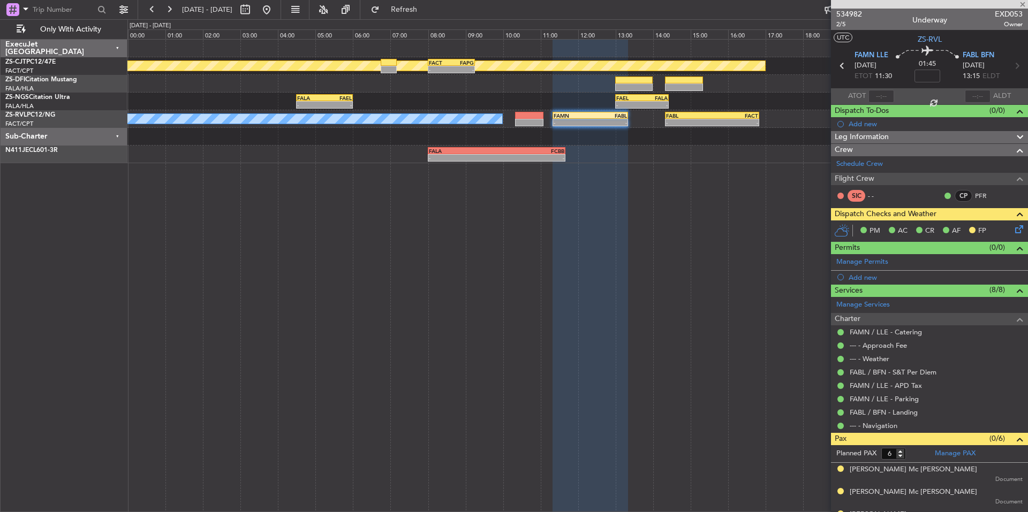
type input "0"
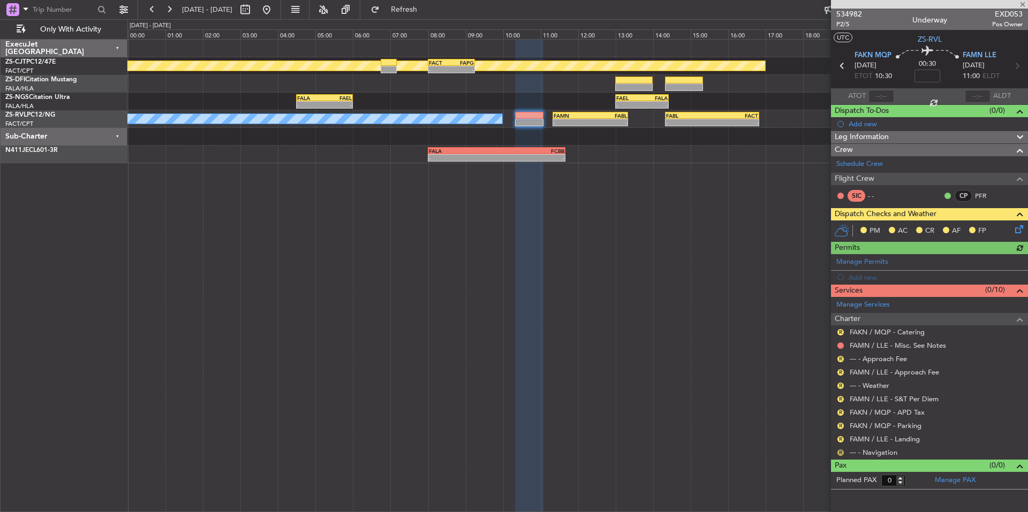
click at [839, 452] on button "R" at bounding box center [841, 453] width 6 height 6
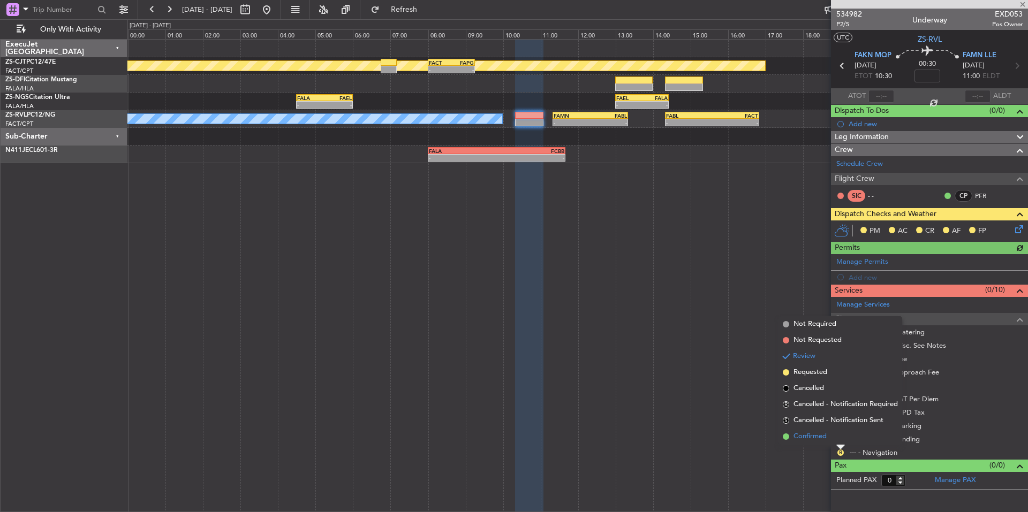
click at [834, 440] on li "Confirmed" at bounding box center [841, 437] width 124 height 16
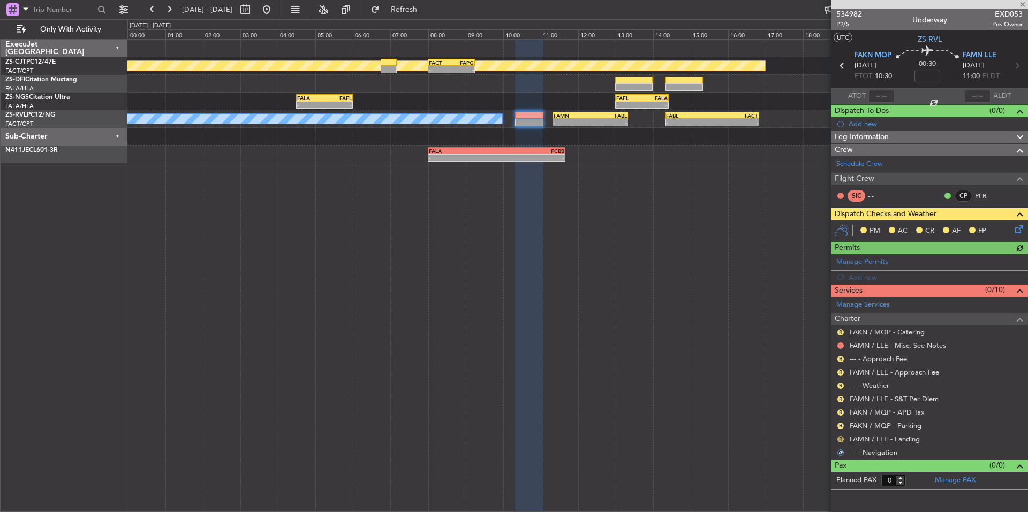
click at [842, 439] on button "R" at bounding box center [841, 439] width 6 height 6
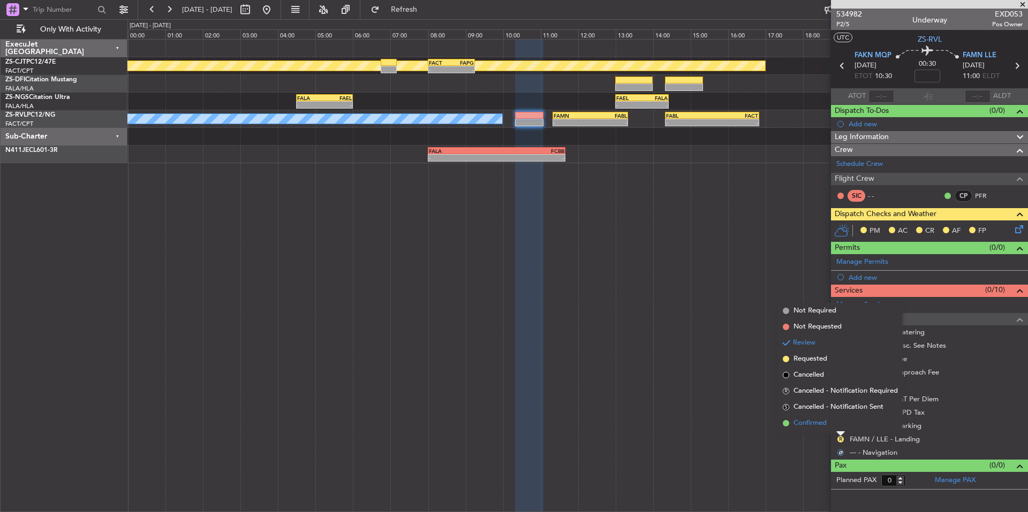
click at [827, 426] on span "Confirmed" at bounding box center [810, 423] width 33 height 11
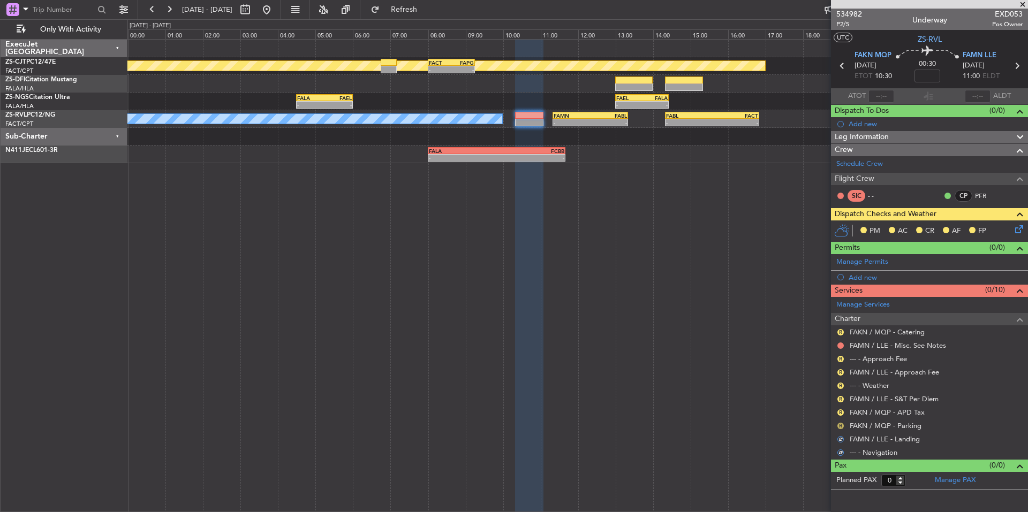
click at [840, 423] on button "R" at bounding box center [841, 426] width 6 height 6
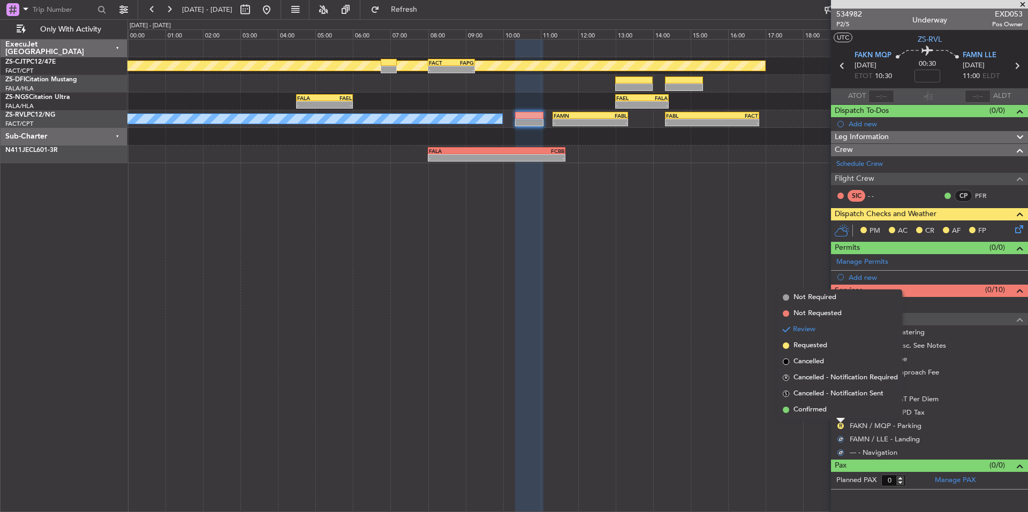
click at [829, 413] on li "Confirmed" at bounding box center [841, 410] width 124 height 16
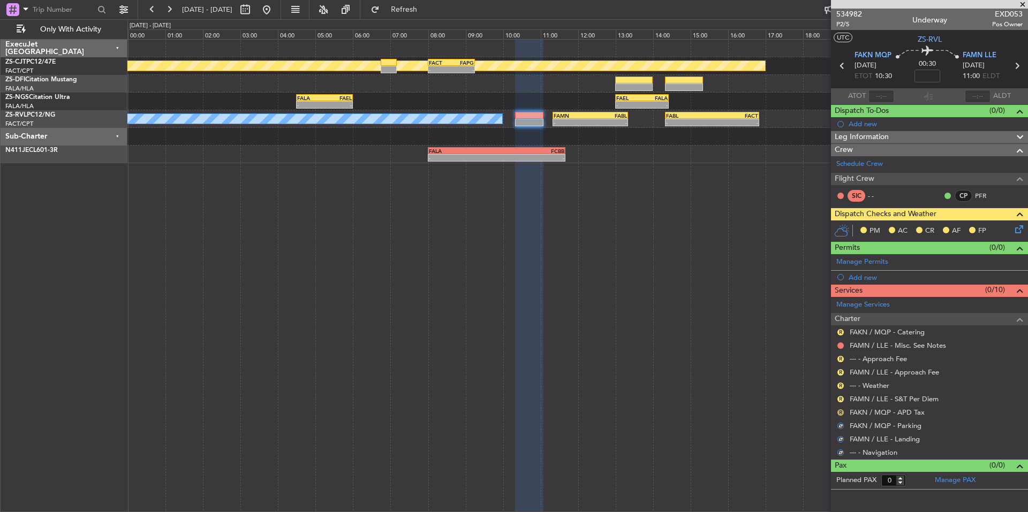
click at [842, 411] on button "R" at bounding box center [841, 413] width 6 height 6
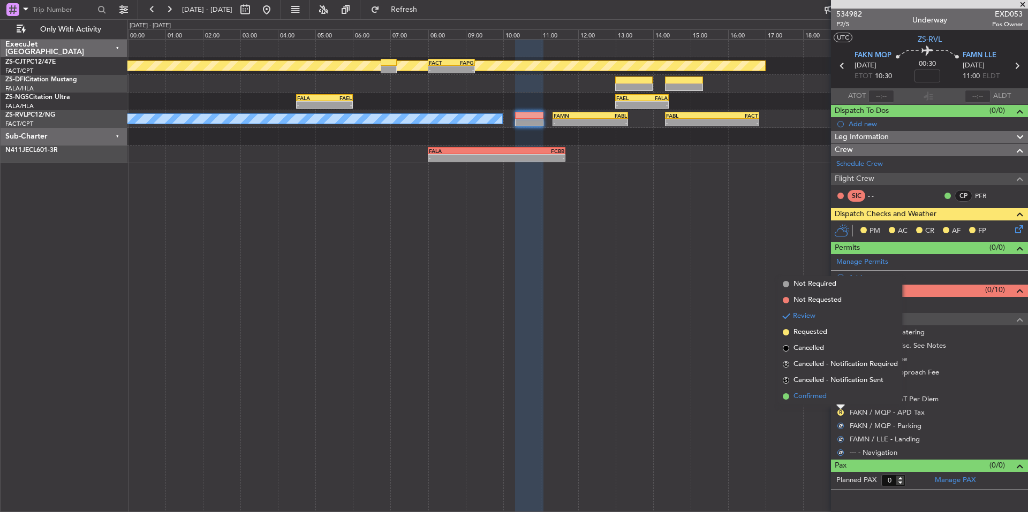
click at [832, 395] on li "Confirmed" at bounding box center [841, 397] width 124 height 16
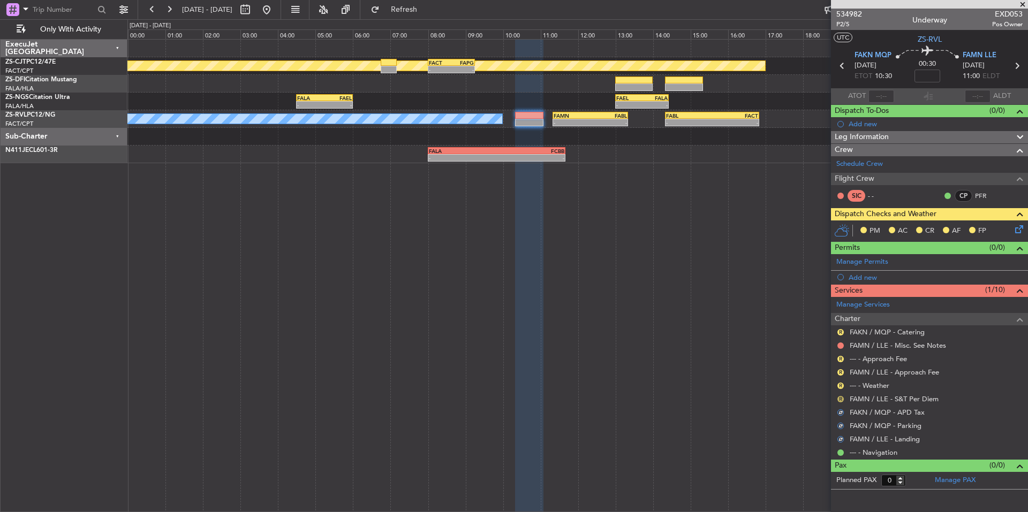
click at [839, 396] on button "R" at bounding box center [841, 399] width 6 height 6
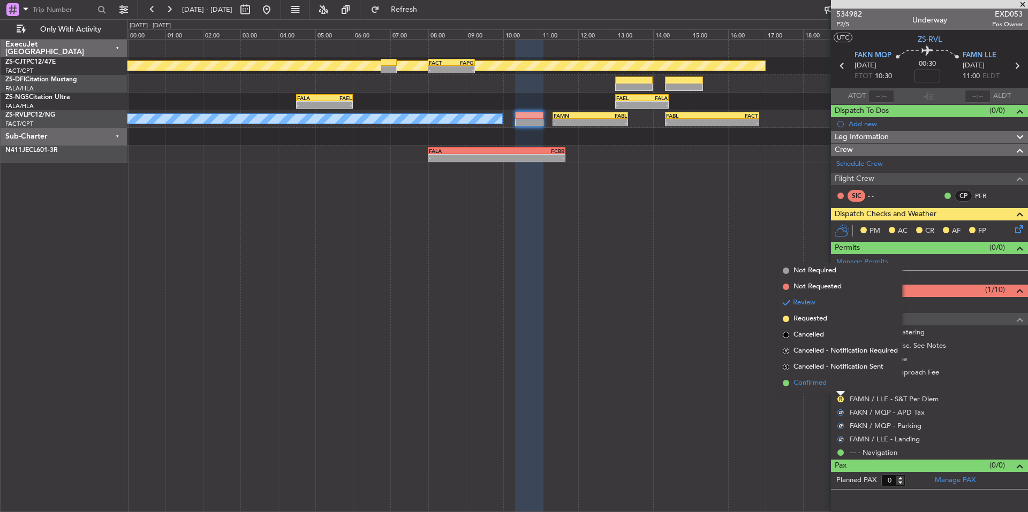
click at [832, 384] on li "Confirmed" at bounding box center [841, 383] width 124 height 16
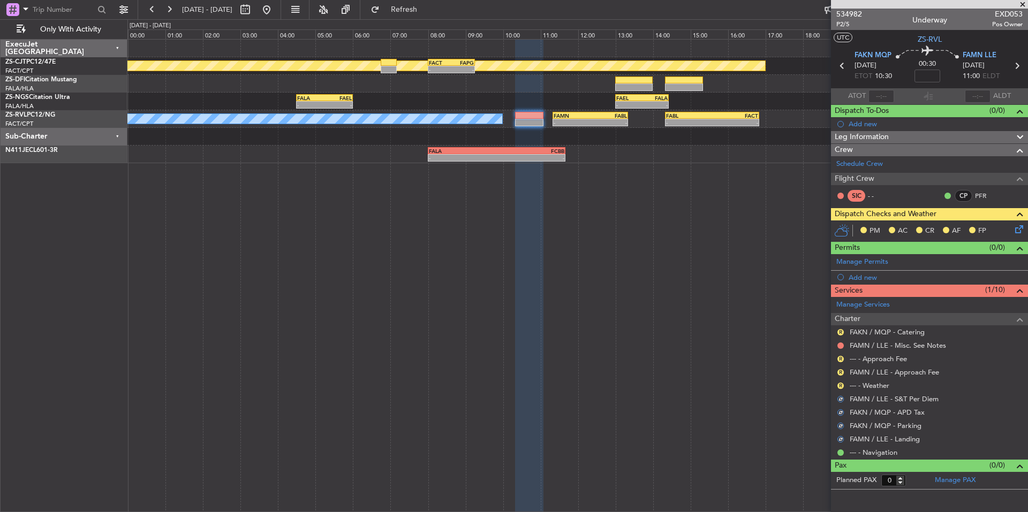
click at [838, 382] on div "R" at bounding box center [840, 386] width 9 height 9
click at [844, 387] on div "R" at bounding box center [840, 386] width 9 height 9
click at [839, 382] on div "R" at bounding box center [840, 386] width 9 height 9
click at [843, 386] on button "R" at bounding box center [841, 386] width 6 height 6
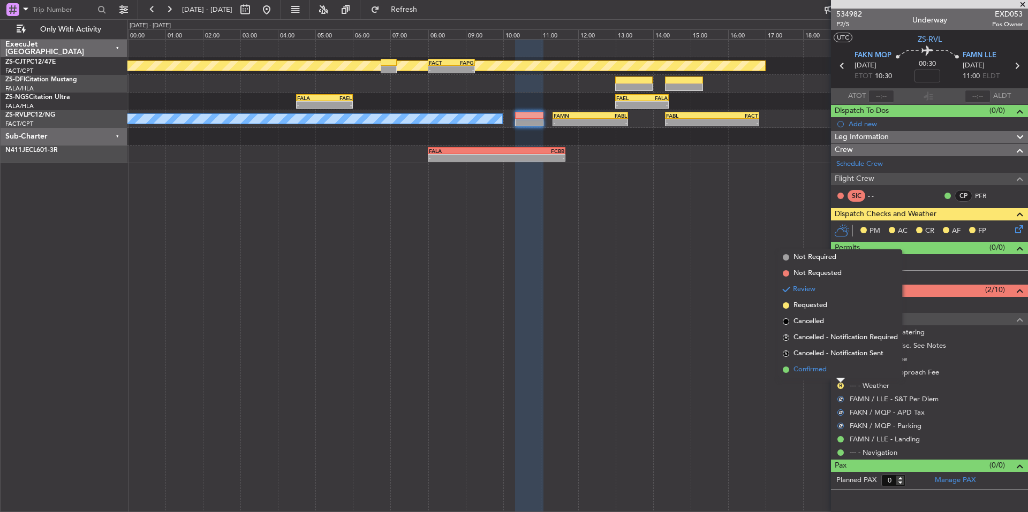
click at [810, 371] on span "Confirmed" at bounding box center [810, 370] width 33 height 11
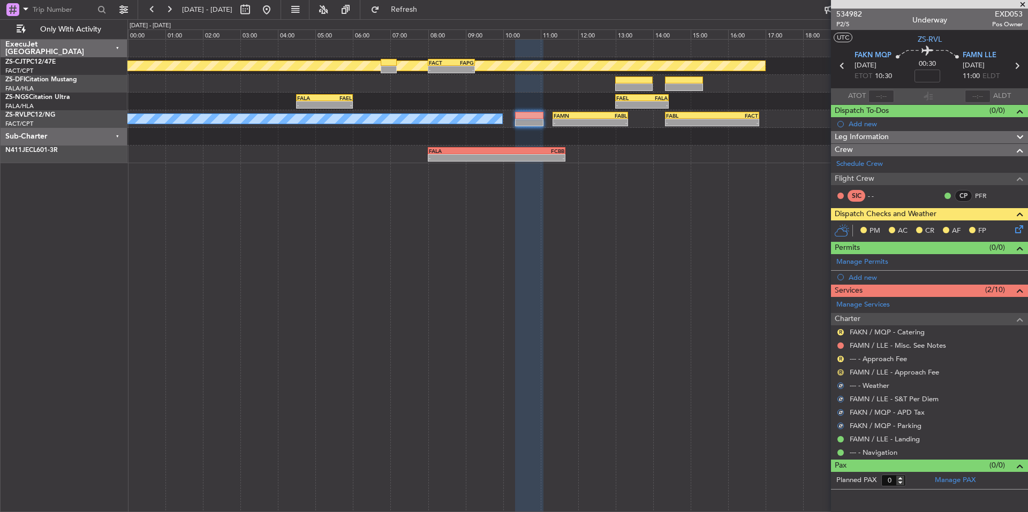
click at [840, 372] on button "R" at bounding box center [841, 373] width 6 height 6
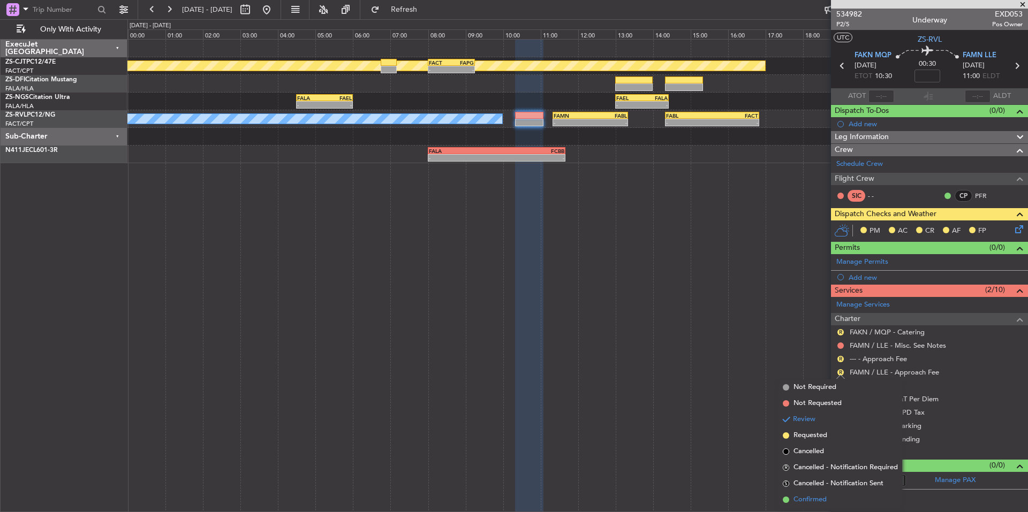
click at [820, 499] on span "Confirmed" at bounding box center [810, 500] width 33 height 11
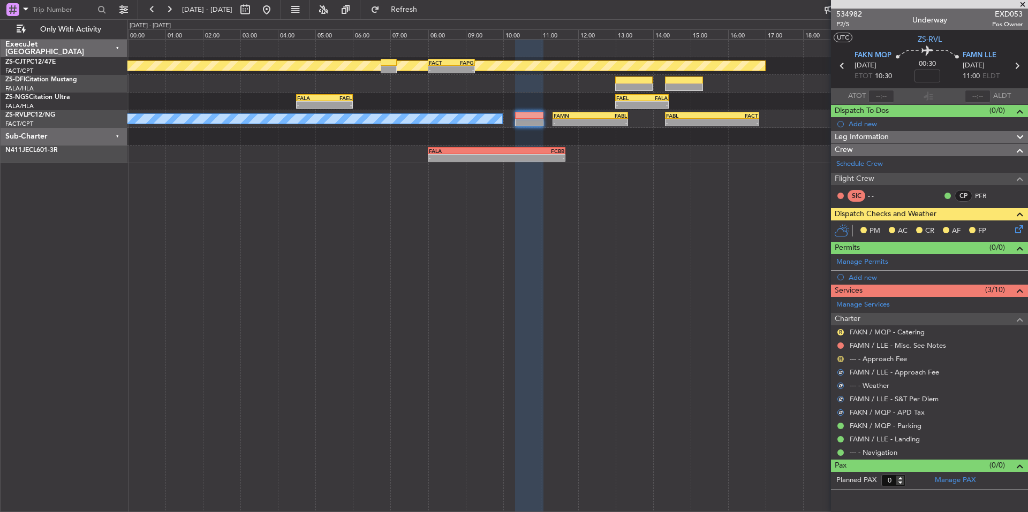
click at [838, 359] on button "R" at bounding box center [841, 359] width 6 height 6
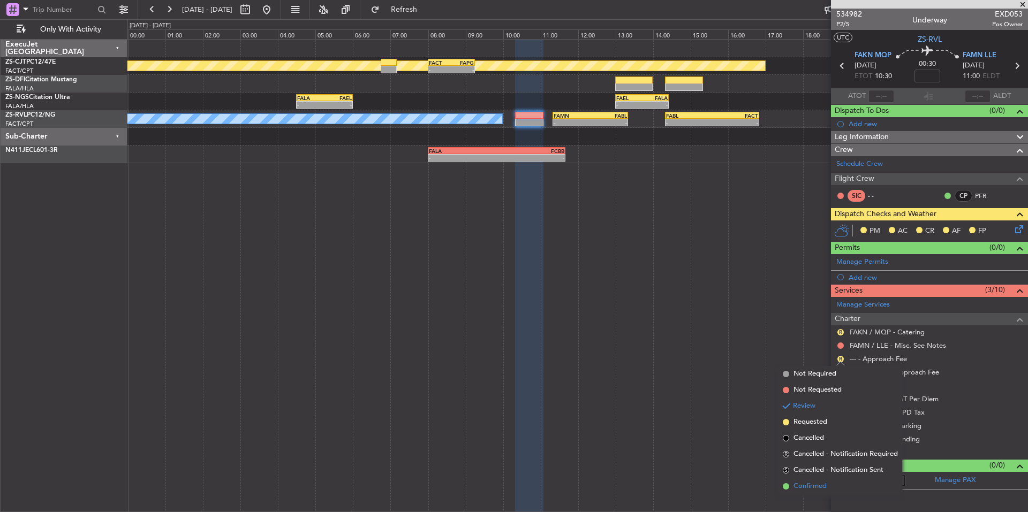
click at [815, 484] on span "Confirmed" at bounding box center [810, 486] width 33 height 11
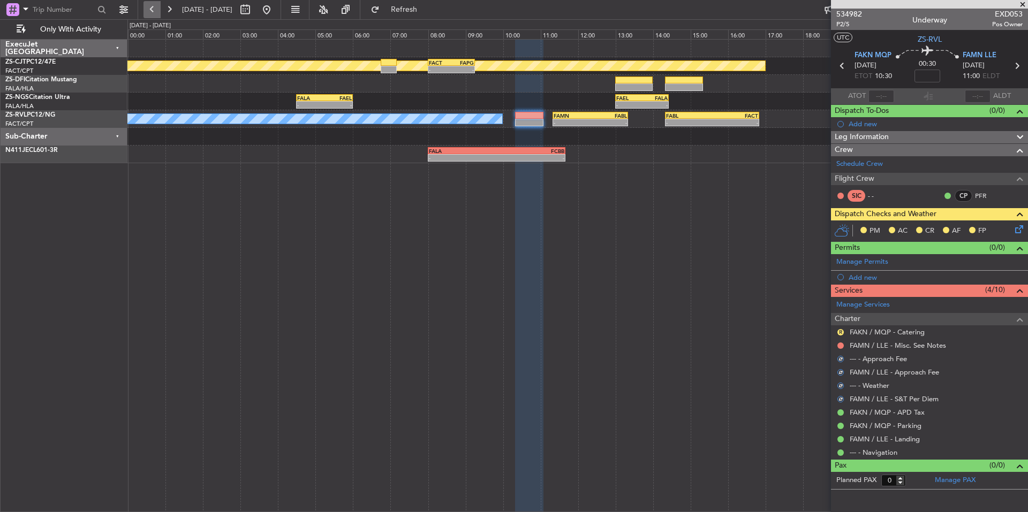
click at [149, 13] on button at bounding box center [152, 9] width 17 height 17
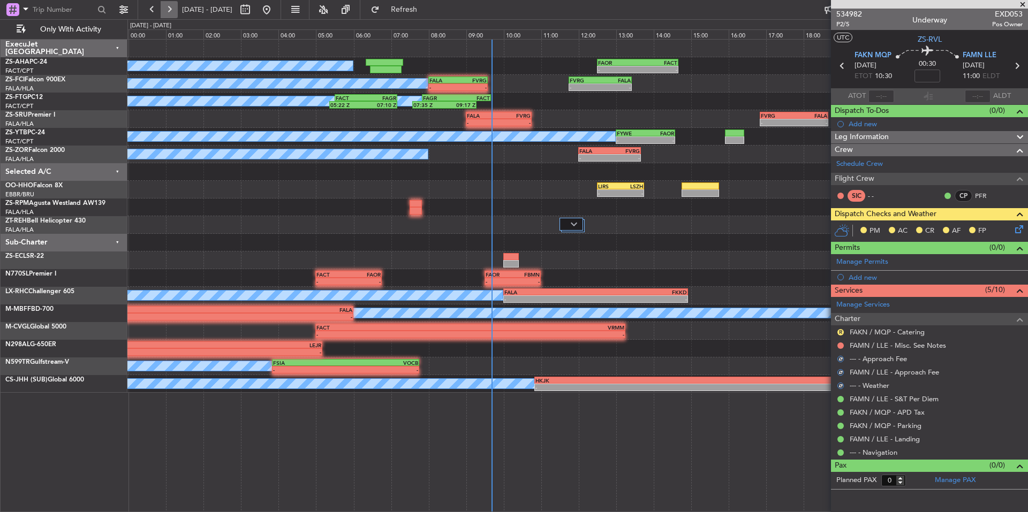
click at [165, 5] on button at bounding box center [169, 9] width 17 height 17
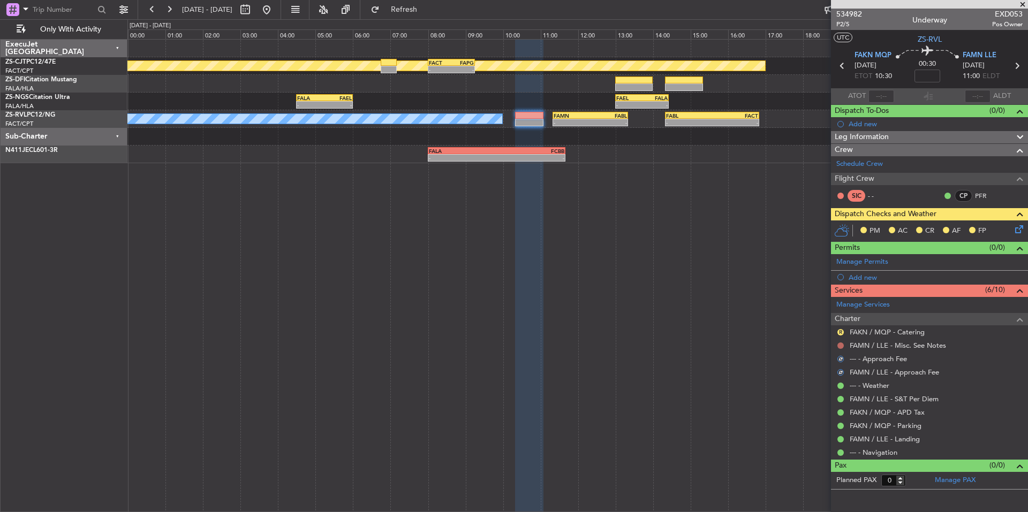
click at [840, 347] on button at bounding box center [841, 346] width 6 height 6
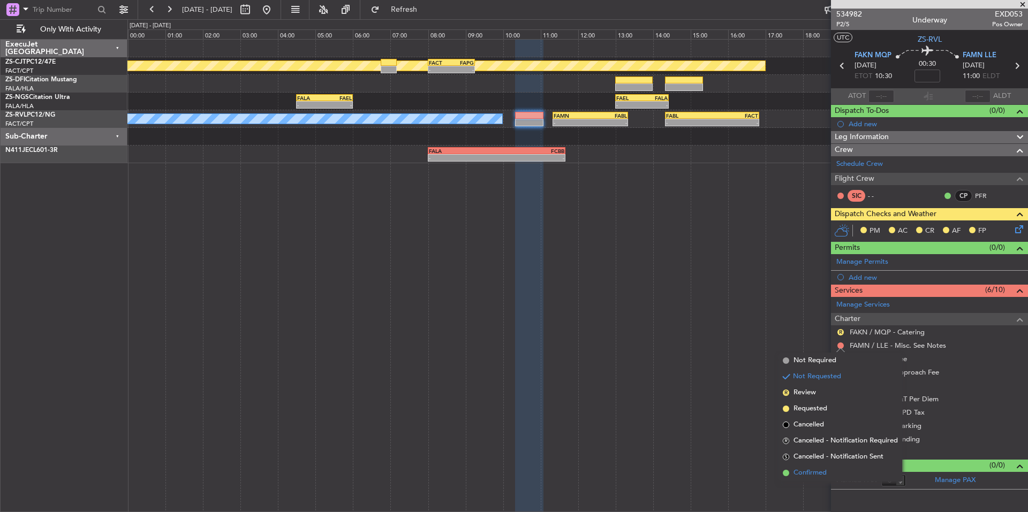
click at [822, 477] on span "Confirmed" at bounding box center [810, 473] width 33 height 11
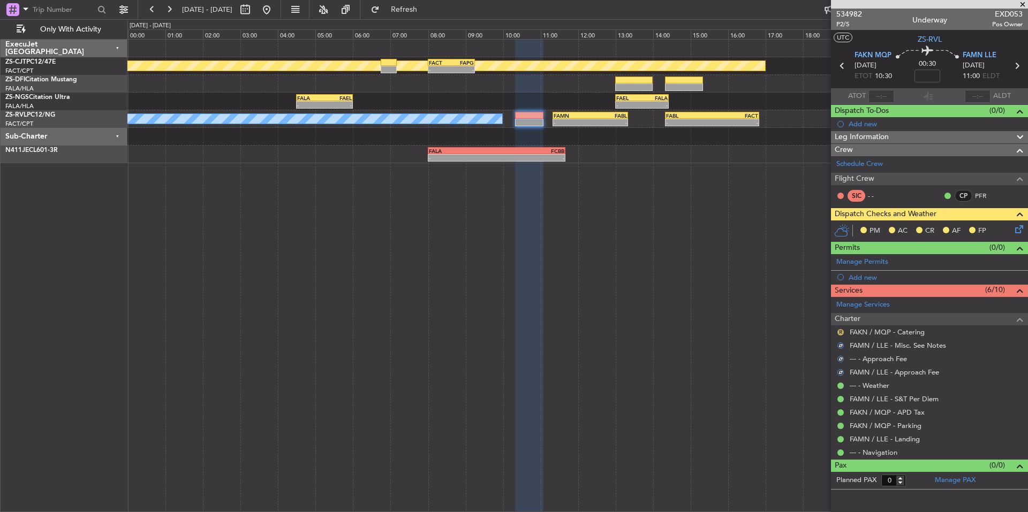
click at [838, 333] on button "R" at bounding box center [841, 332] width 6 height 6
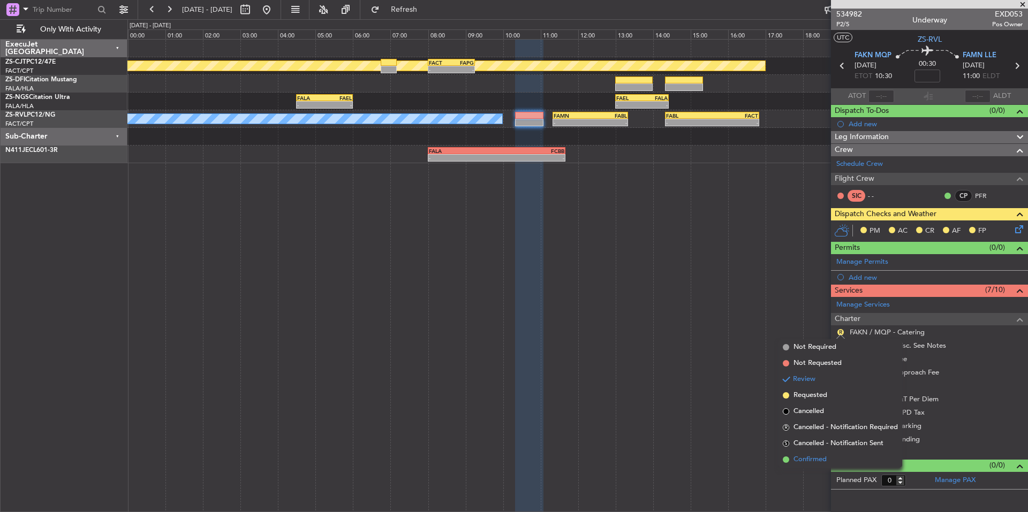
click at [821, 458] on span "Confirmed" at bounding box center [810, 460] width 33 height 11
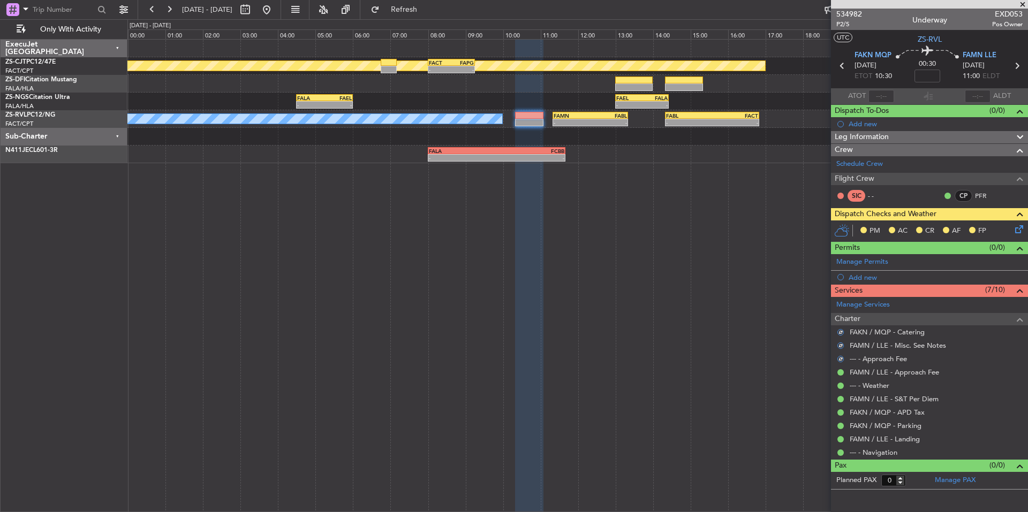
click at [1013, 230] on div "PM AC CR AF FP" at bounding box center [934, 231] width 157 height 16
click at [1015, 231] on icon at bounding box center [1017, 227] width 9 height 9
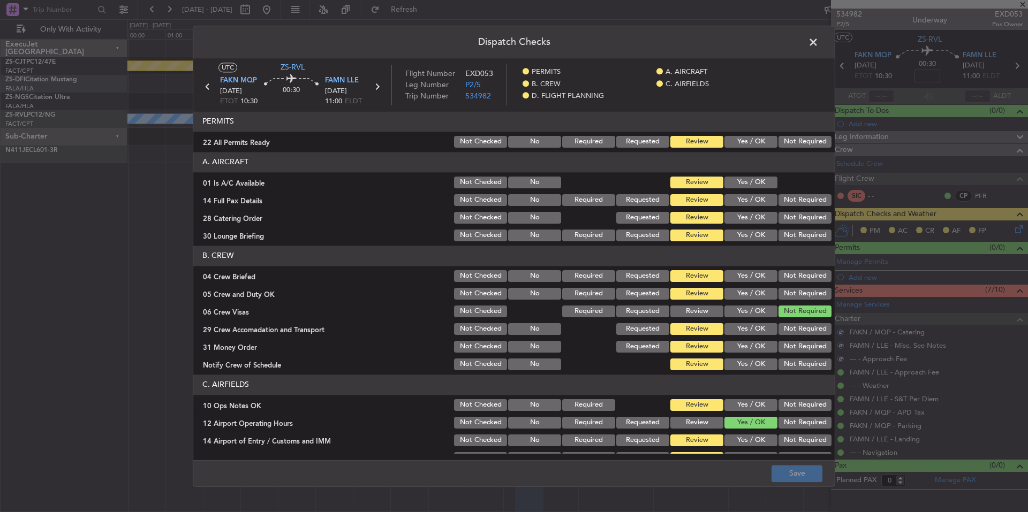
click at [792, 139] on button "Not Required" at bounding box center [805, 142] width 53 height 12
drag, startPoint x: 755, startPoint y: 179, endPoint x: 813, endPoint y: 197, distance: 61.0
click at [756, 180] on button "Yes / OK" at bounding box center [751, 183] width 53 height 12
drag, startPoint x: 814, startPoint y: 202, endPoint x: 815, endPoint y: 209, distance: 7.0
click at [814, 203] on button "Not Required" at bounding box center [805, 200] width 53 height 12
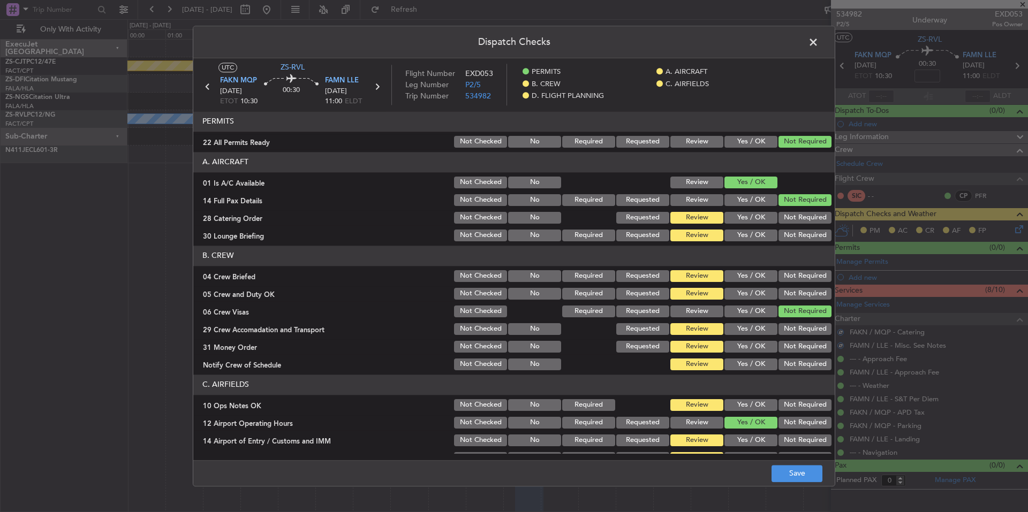
drag, startPoint x: 815, startPoint y: 214, endPoint x: 814, endPoint y: 227, distance: 12.4
click at [815, 217] on button "Not Required" at bounding box center [805, 218] width 53 height 12
click at [814, 227] on section "A. AIRCRAFT 01 Is A/C Available Not Checked No Review Yes / OK 14 Full Pax Deta…" at bounding box center [514, 197] width 642 height 91
click at [814, 235] on button "Not Required" at bounding box center [805, 236] width 53 height 12
drag, startPoint x: 816, startPoint y: 268, endPoint x: 826, endPoint y: 289, distance: 23.0
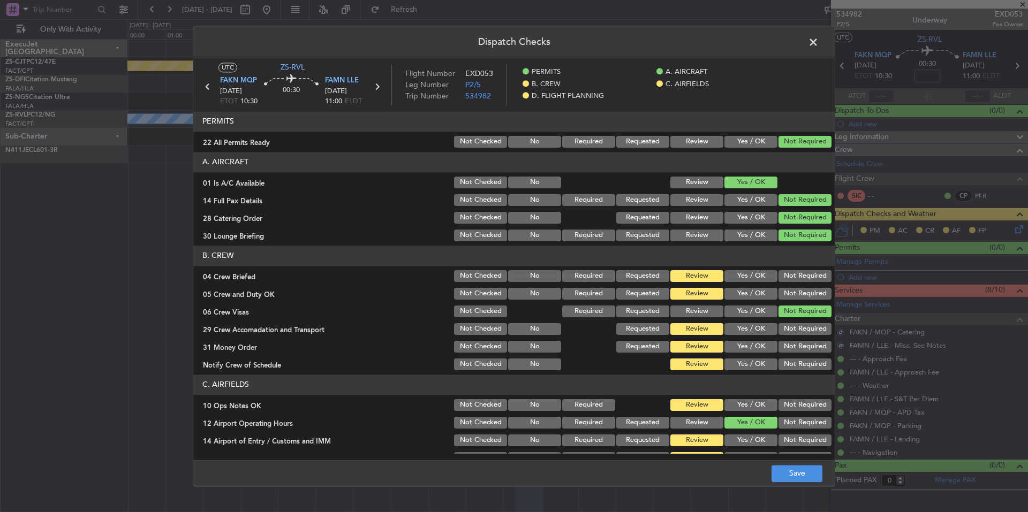
click at [816, 269] on section "B. CREW 04 Crew Briefed Not Checked No Required Requested Review Yes / OK Not R…" at bounding box center [514, 309] width 642 height 126
click at [826, 289] on div "05 Crew and Duty OK Not Checked No Required Requested Review Yes / OK Not Requi…" at bounding box center [514, 294] width 642 height 15
click at [814, 275] on button "Not Required" at bounding box center [805, 276] width 53 height 12
click at [815, 292] on button "Not Required" at bounding box center [805, 294] width 53 height 12
drag, startPoint x: 816, startPoint y: 323, endPoint x: 817, endPoint y: 337, distance: 13.5
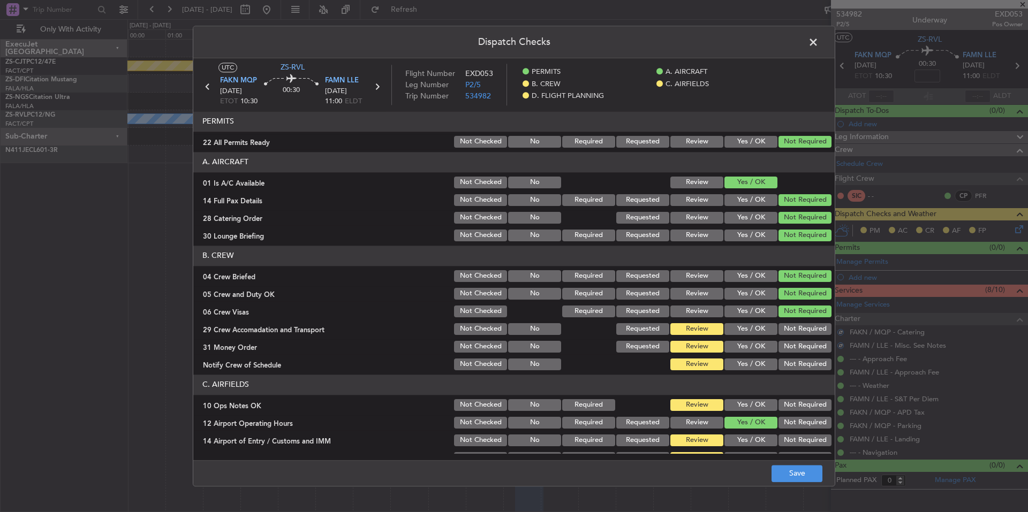
click at [815, 325] on button "Not Required" at bounding box center [805, 329] width 53 height 12
drag, startPoint x: 817, startPoint y: 337, endPoint x: 817, endPoint y: 344, distance: 6.4
click at [817, 338] on section "B. CREW 04 Crew Briefed Not Checked No Required Requested Review Yes / OK Not R…" at bounding box center [514, 309] width 642 height 126
click at [813, 352] on button "Not Required" at bounding box center [805, 347] width 53 height 12
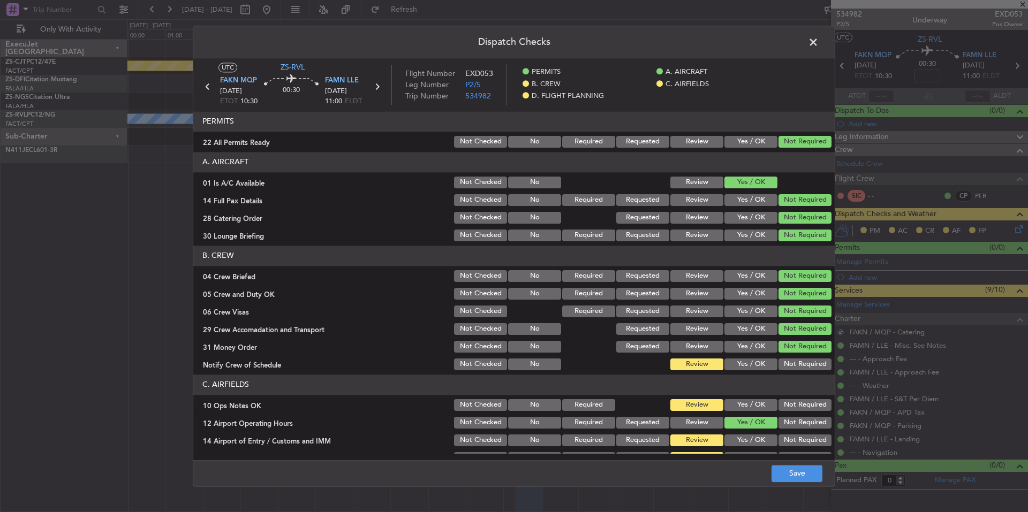
click at [811, 357] on section "B. CREW 04 Crew Briefed Not Checked No Required Requested Review Yes / OK Not R…" at bounding box center [514, 309] width 642 height 126
click at [811, 366] on button "Not Required" at bounding box center [805, 365] width 53 height 12
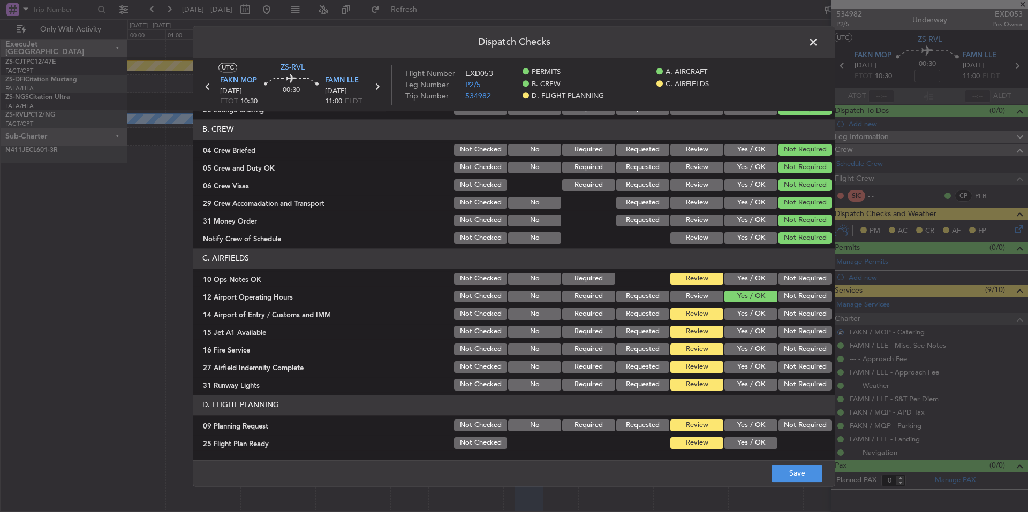
click at [800, 385] on button "Not Required" at bounding box center [805, 385] width 53 height 12
drag, startPoint x: 797, startPoint y: 367, endPoint x: 796, endPoint y: 358, distance: 8.6
click at [797, 365] on button "Not Required" at bounding box center [805, 367] width 53 height 12
click at [796, 357] on div "Not Required" at bounding box center [804, 349] width 54 height 15
drag, startPoint x: 795, startPoint y: 349, endPoint x: 794, endPoint y: 341, distance: 7.6
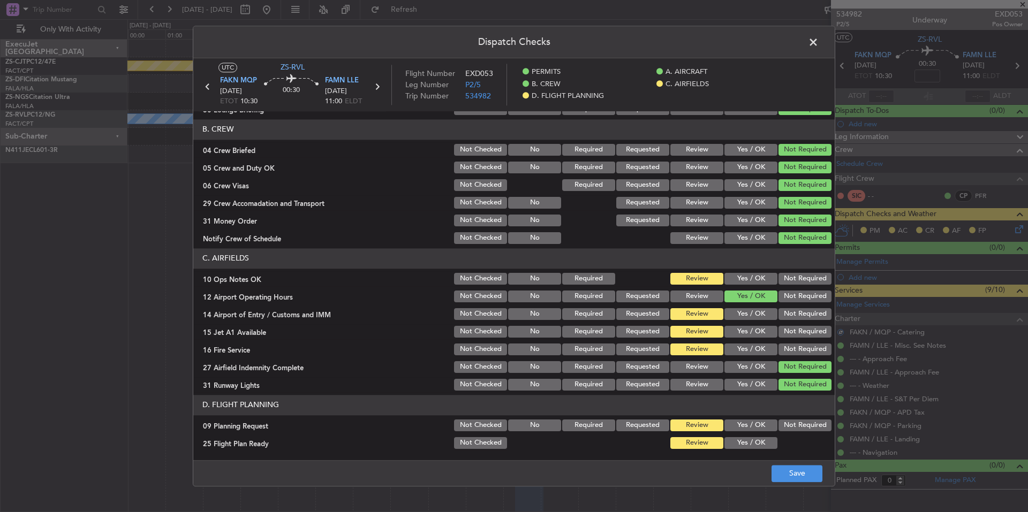
click at [795, 348] on button "Not Required" at bounding box center [805, 350] width 53 height 12
click at [794, 341] on section "C. AIRFIELDS 10 Ops Notes OK Not Checked No Required Review Yes / OK Not Requir…" at bounding box center [514, 320] width 642 height 144
drag, startPoint x: 793, startPoint y: 329, endPoint x: 792, endPoint y: 323, distance: 6.5
click at [793, 328] on button "Not Required" at bounding box center [805, 332] width 53 height 12
click at [792, 321] on div "Not Required" at bounding box center [804, 314] width 54 height 15
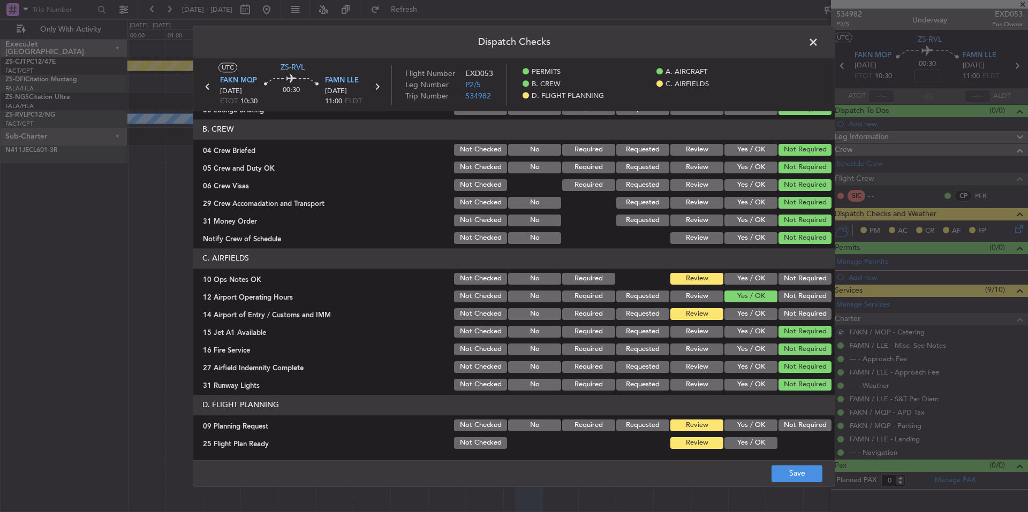
click at [790, 311] on button "Not Required" at bounding box center [805, 314] width 53 height 12
click at [790, 283] on button "Not Required" at bounding box center [805, 279] width 53 height 12
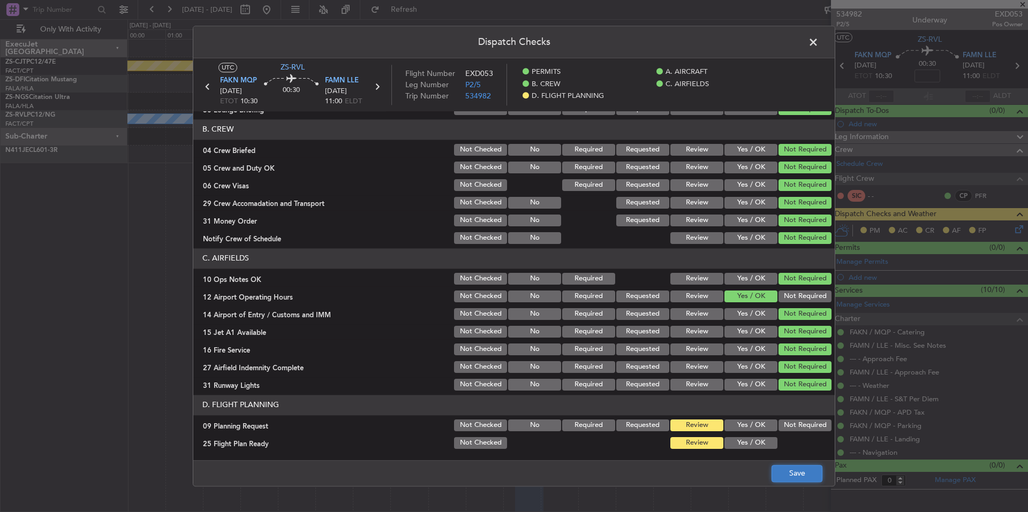
click at [779, 465] on button "Save" at bounding box center [797, 473] width 51 height 17
click at [819, 42] on span at bounding box center [819, 44] width 0 height 21
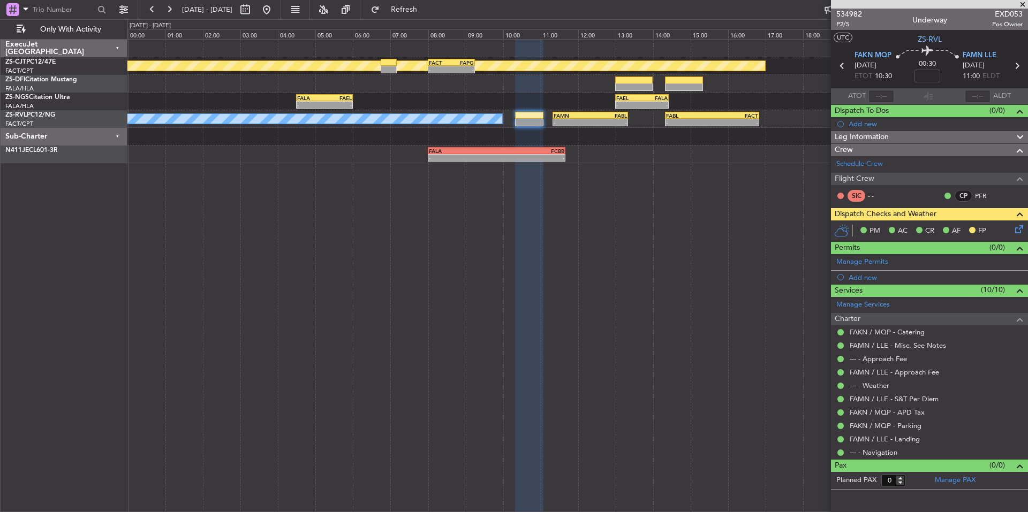
click at [1018, 3] on span at bounding box center [1023, 5] width 11 height 10
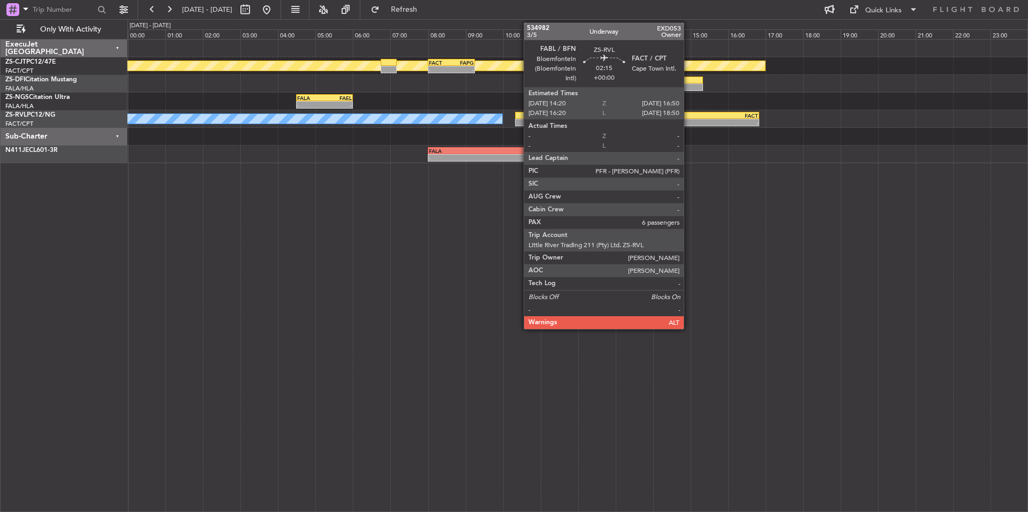
click at [700, 114] on div "FABL" at bounding box center [689, 115] width 46 height 6
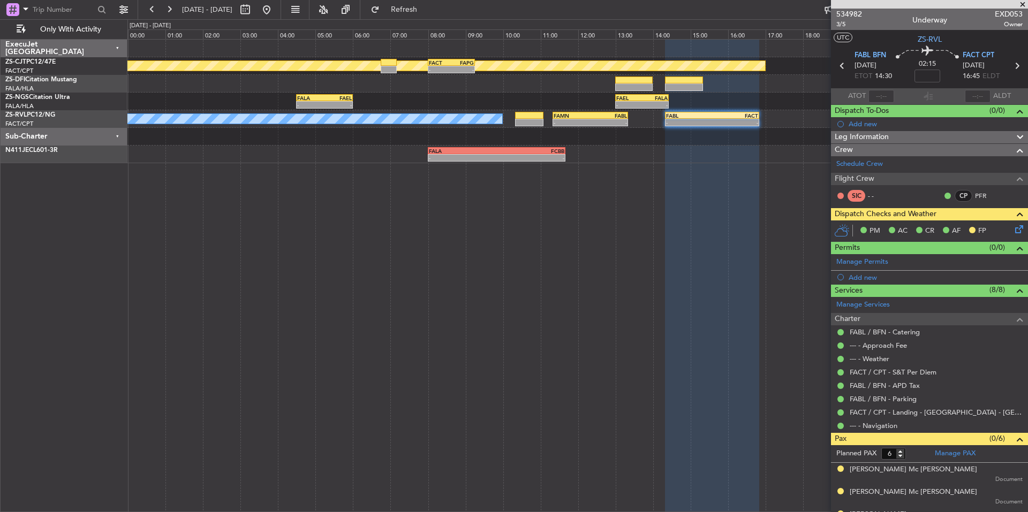
click at [1024, 5] on span at bounding box center [1023, 5] width 11 height 10
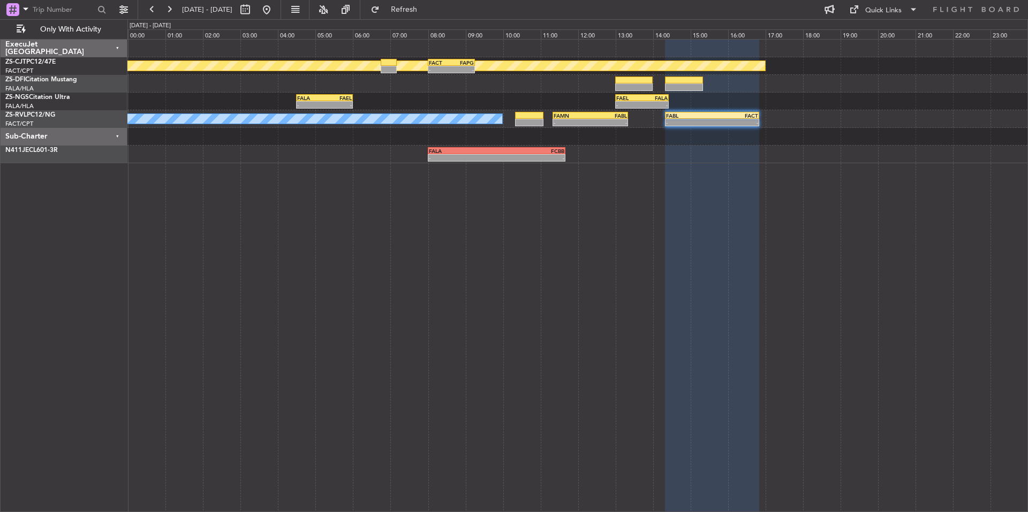
type input "0"
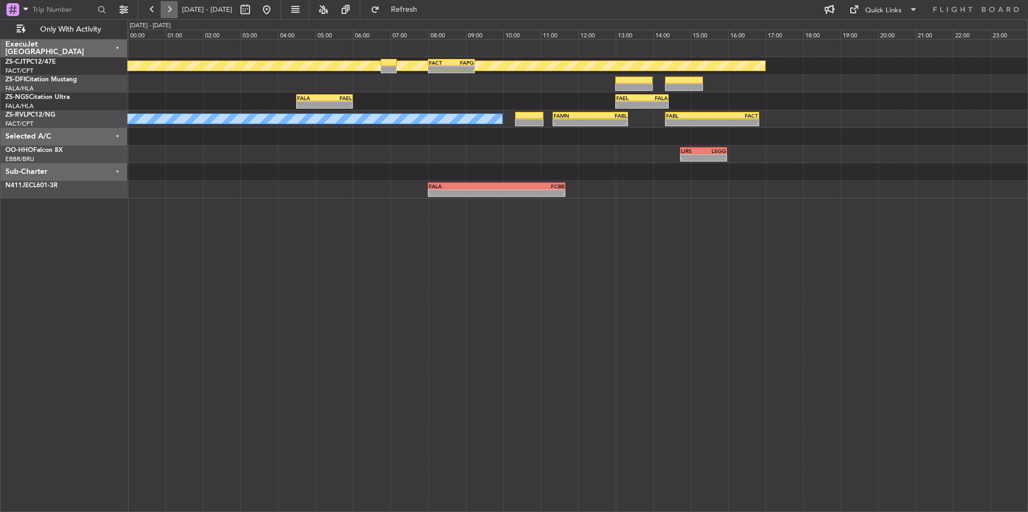
click at [175, 10] on button at bounding box center [169, 9] width 17 height 17
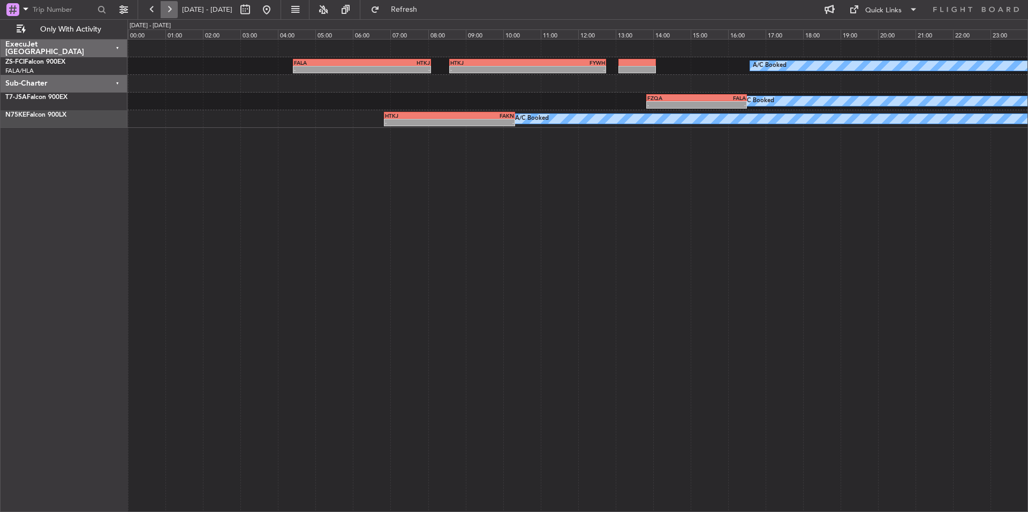
click at [175, 10] on button at bounding box center [169, 9] width 17 height 17
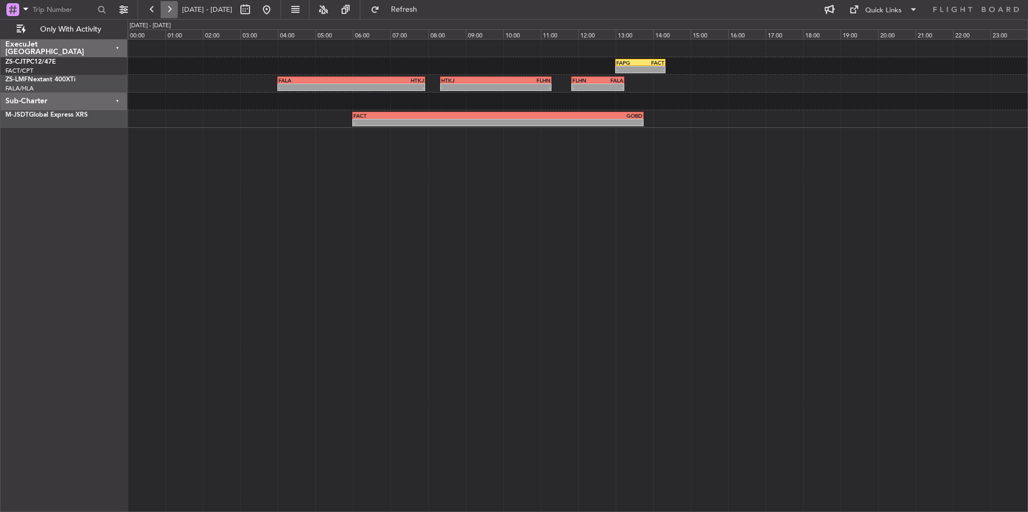
click at [175, 10] on button at bounding box center [169, 9] width 17 height 17
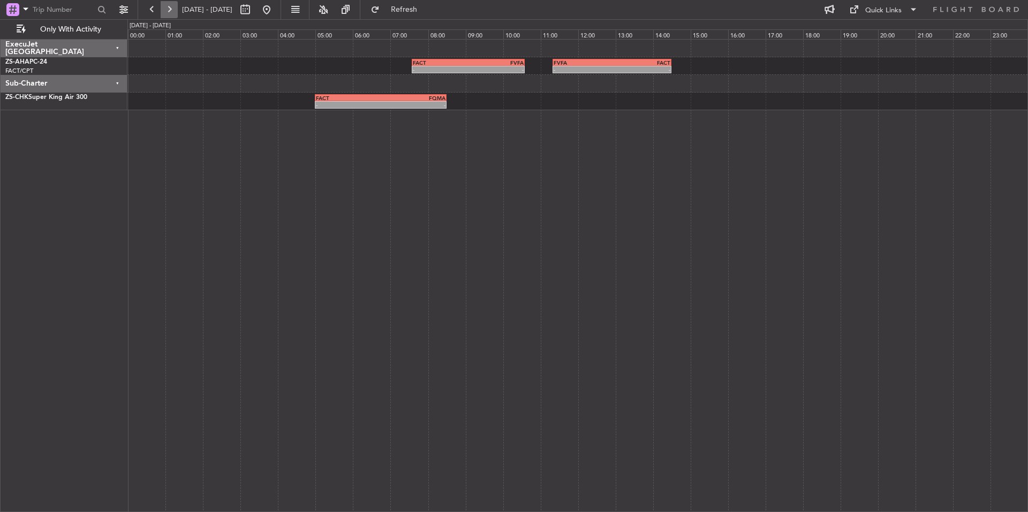
click at [175, 10] on button at bounding box center [169, 9] width 17 height 17
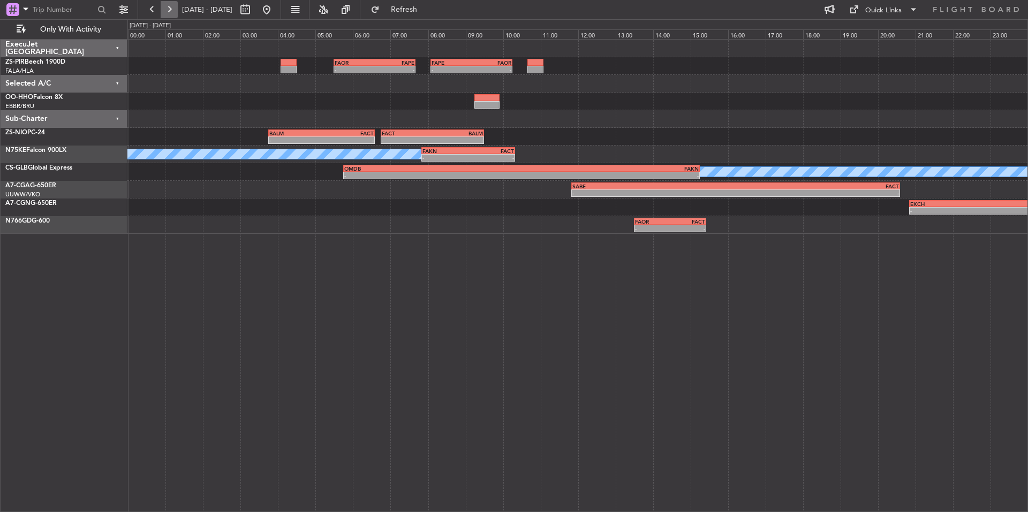
click at [175, 10] on button at bounding box center [169, 9] width 17 height 17
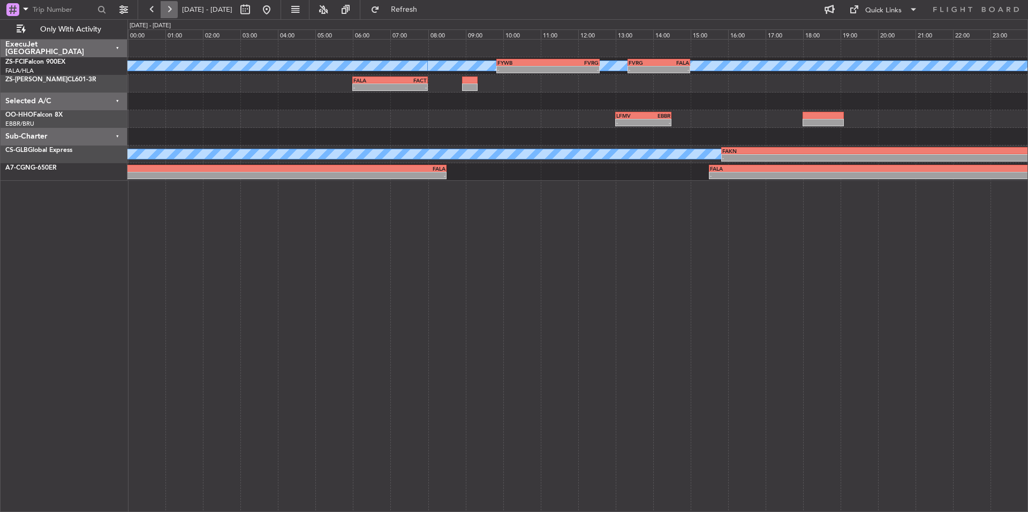
click at [175, 10] on button at bounding box center [169, 9] width 17 height 17
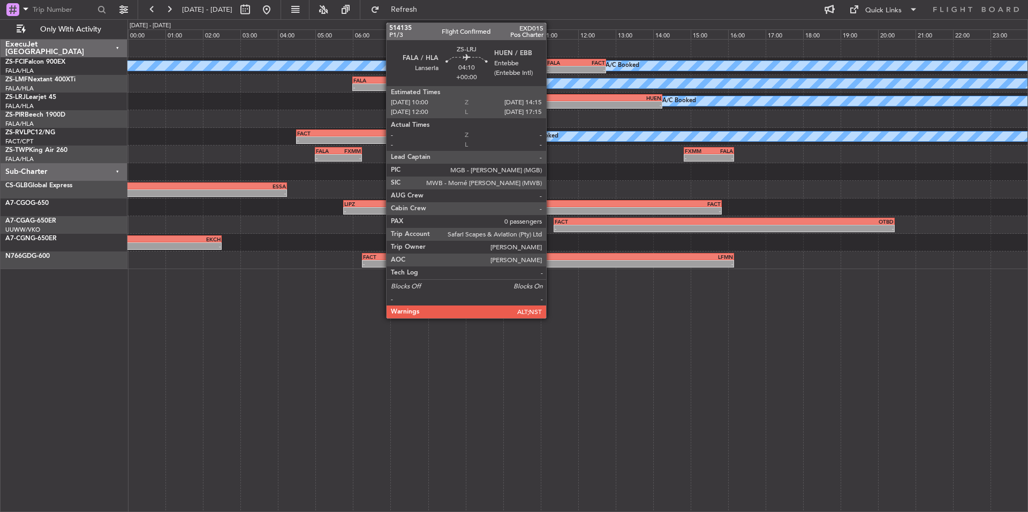
click at [551, 102] on div "-" at bounding box center [543, 105] width 79 height 6
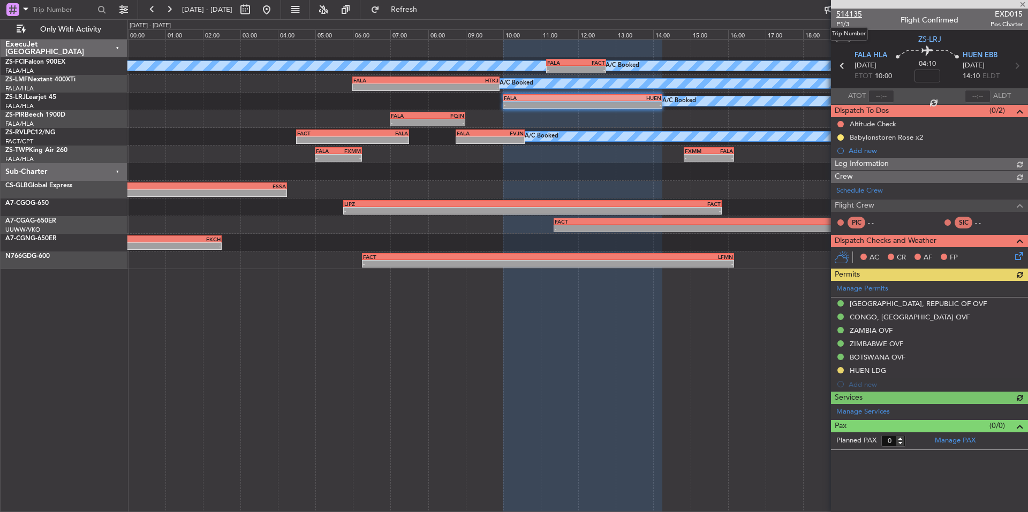
click at [860, 16] on span "514135" at bounding box center [849, 14] width 26 height 11
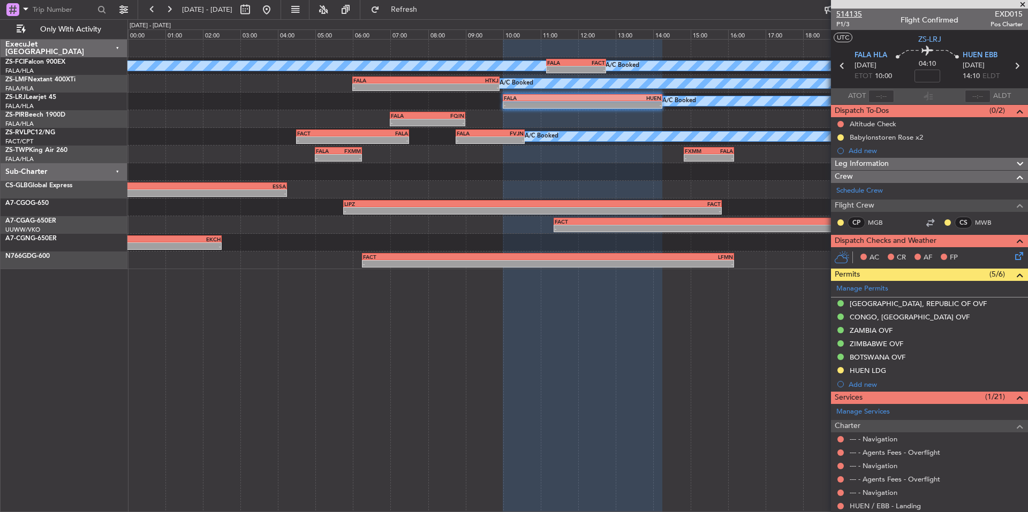
click at [855, 14] on span "514135" at bounding box center [849, 14] width 26 height 11
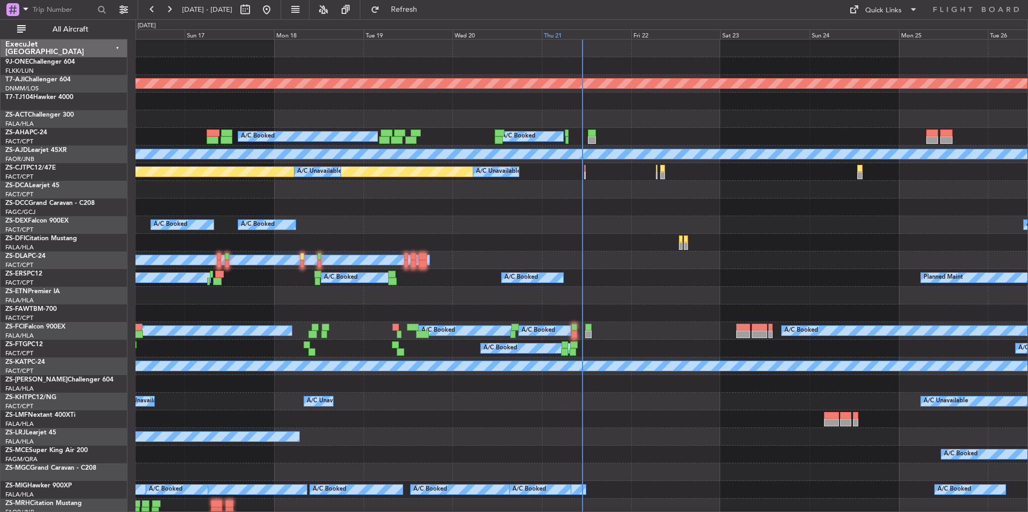
click at [593, 36] on div "Thu 21" at bounding box center [586, 34] width 89 height 10
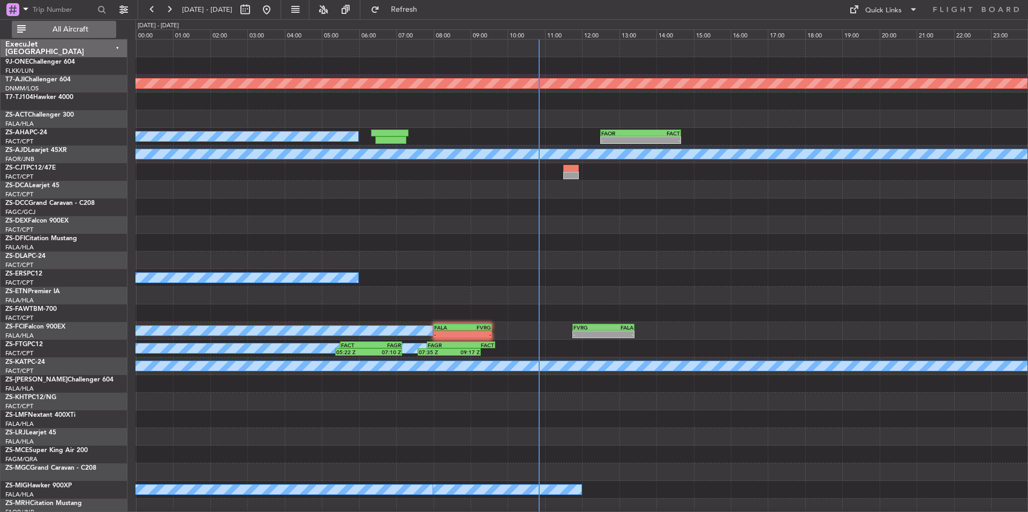
click at [103, 28] on span "All Aircraft" at bounding box center [70, 29] width 85 height 7
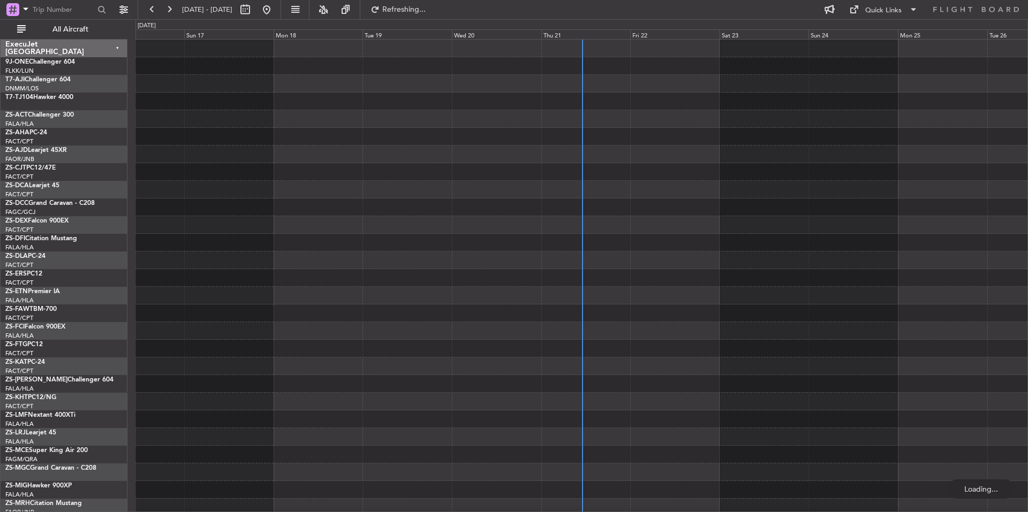
click at [603, 33] on div "Thu 21" at bounding box center [585, 34] width 89 height 10
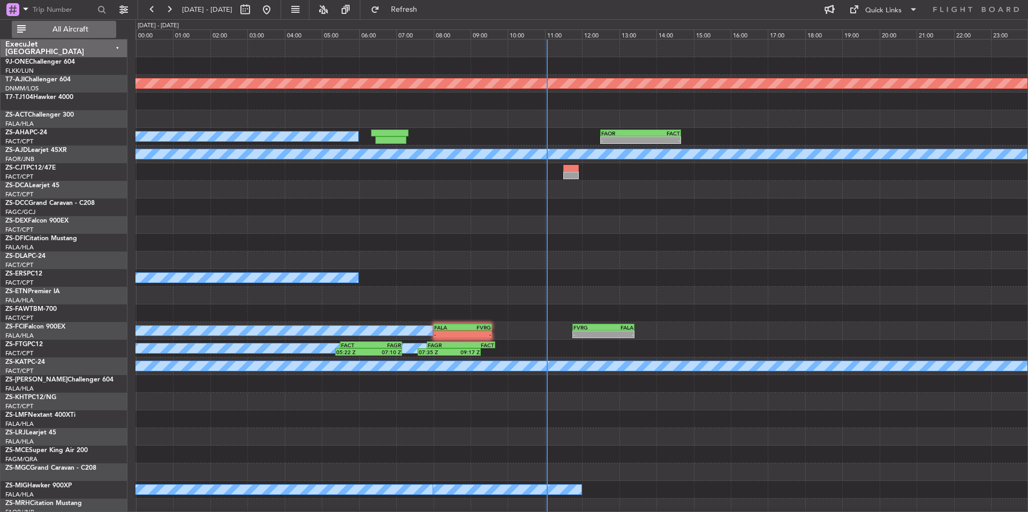
click at [97, 29] on span "All Aircraft" at bounding box center [70, 29] width 85 height 7
